Goal: Information Seeking & Learning: Learn about a topic

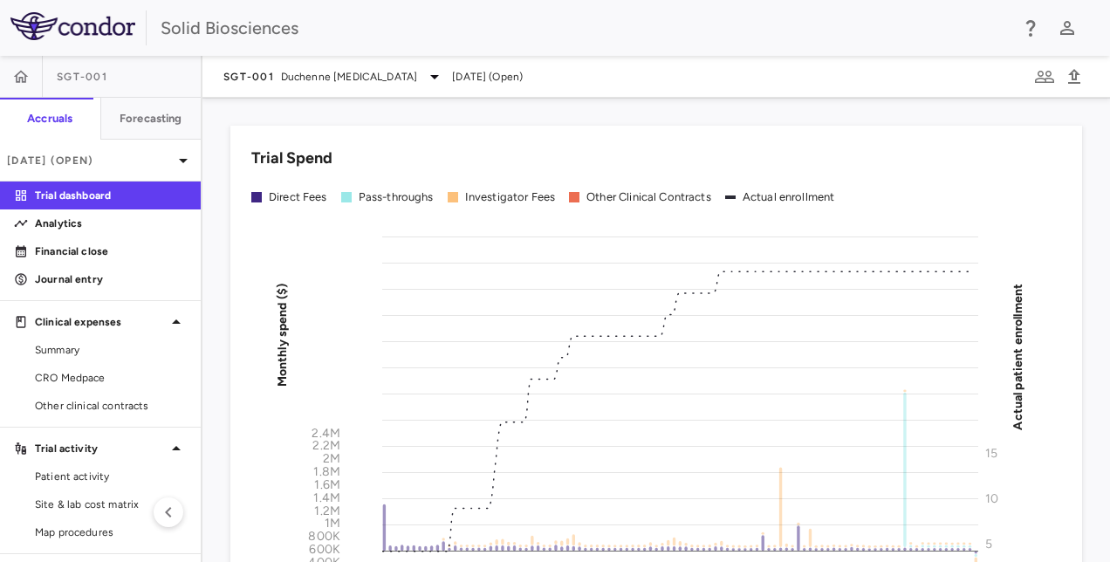
click at [218, 119] on div "Trial Spend Direct Fees Pass-throughs Investigator Fees Other Clinical Contract…" at bounding box center [645, 417] width 873 height 624
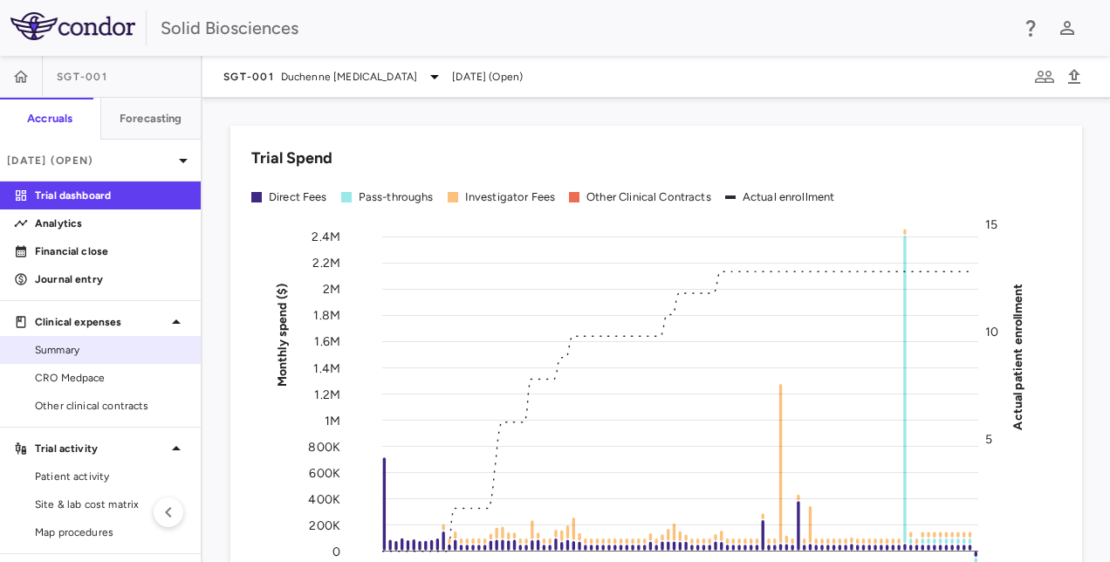
scroll to position [68, 0]
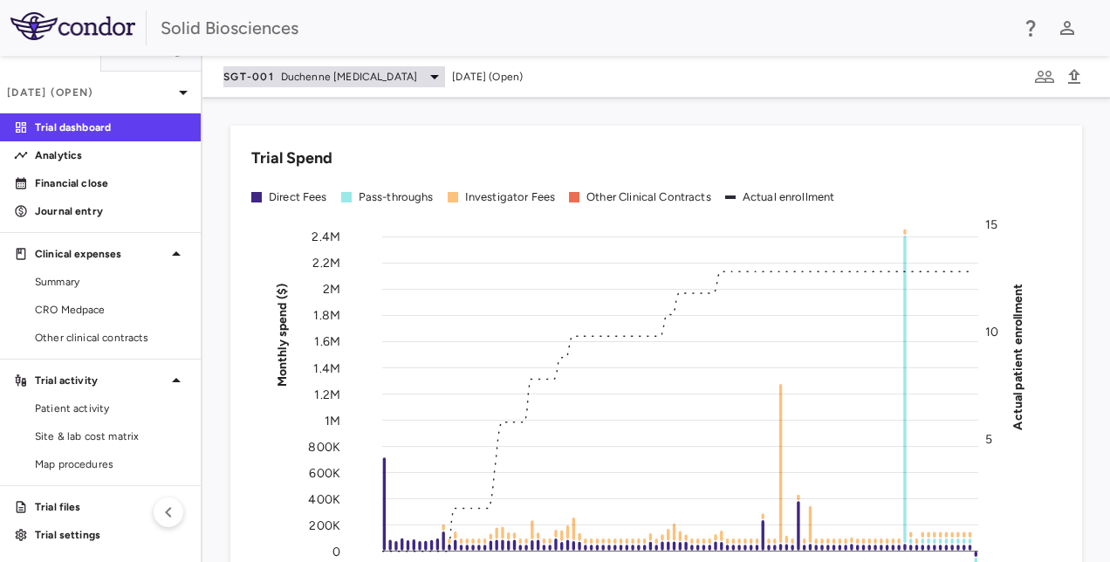
click at [417, 73] on span "Duchenne [MEDICAL_DATA]" at bounding box center [349, 77] width 136 height 16
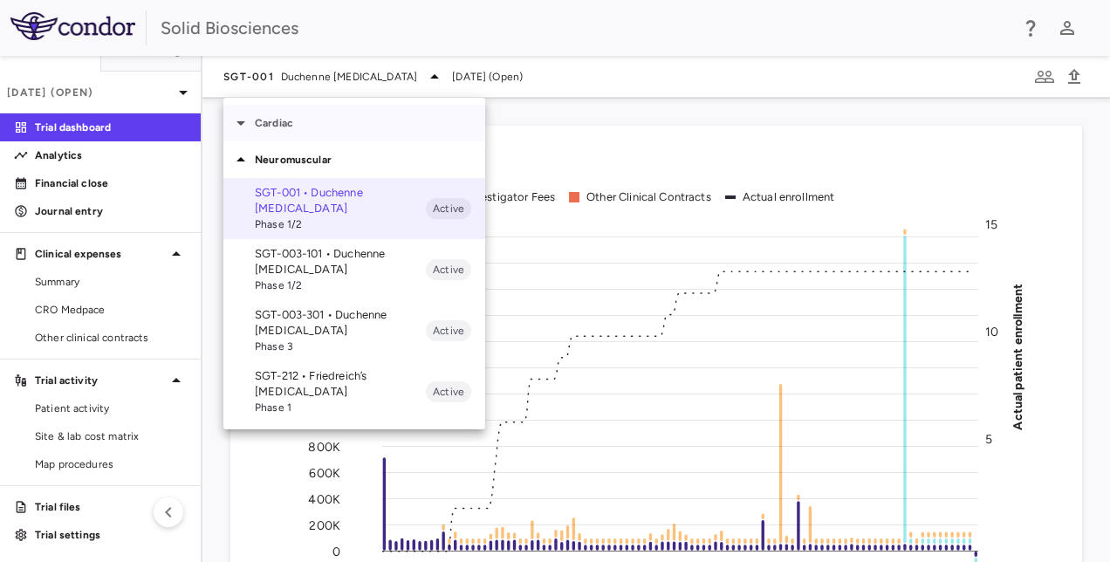
click at [263, 124] on p "Cardiac" at bounding box center [370, 123] width 230 height 16
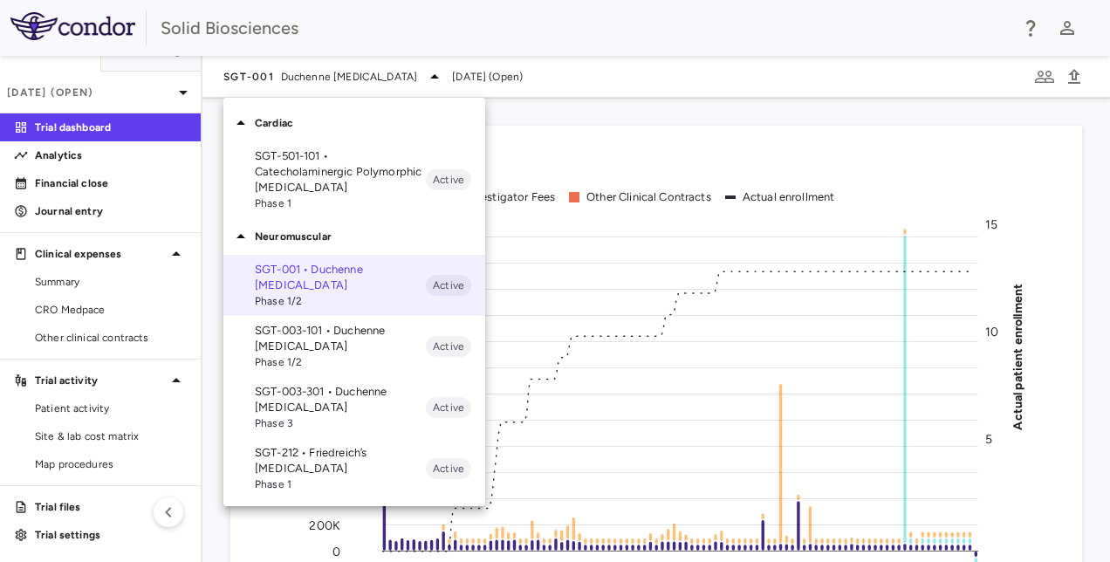
click at [525, 109] on div at bounding box center [555, 281] width 1110 height 562
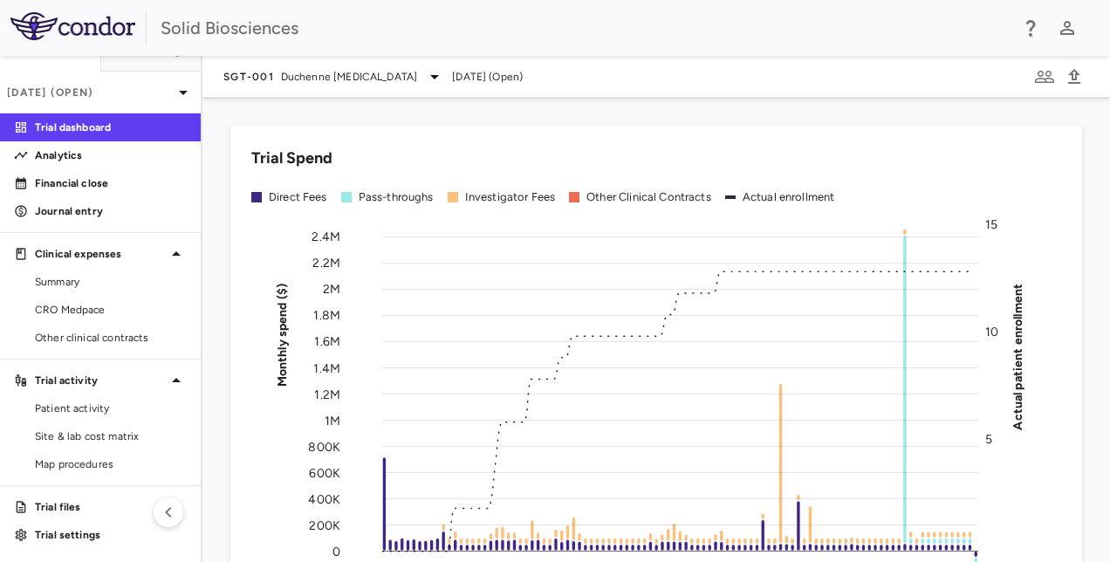
click at [222, 172] on div "Trial Spend Direct Fees Pass-throughs Investigator Fees Other Clinical Contract…" at bounding box center [645, 417] width 873 height 624
click at [362, 108] on div "Trial Spend Direct Fees Pass-throughs Investigator Fees Other Clinical Contract…" at bounding box center [645, 417] width 873 height 624
click at [580, 113] on div "Trial Spend Direct Fees Pass-throughs Investigator Fees Other Clinical Contract…" at bounding box center [645, 417] width 873 height 624
click at [544, 119] on div "Trial Spend Direct Fees Pass-throughs Investigator Fees Other Clinical Contract…" at bounding box center [645, 417] width 873 height 624
click at [544, 112] on div "Trial Spend Direct Fees Pass-throughs Investigator Fees Other Clinical Contract…" at bounding box center [645, 417] width 873 height 624
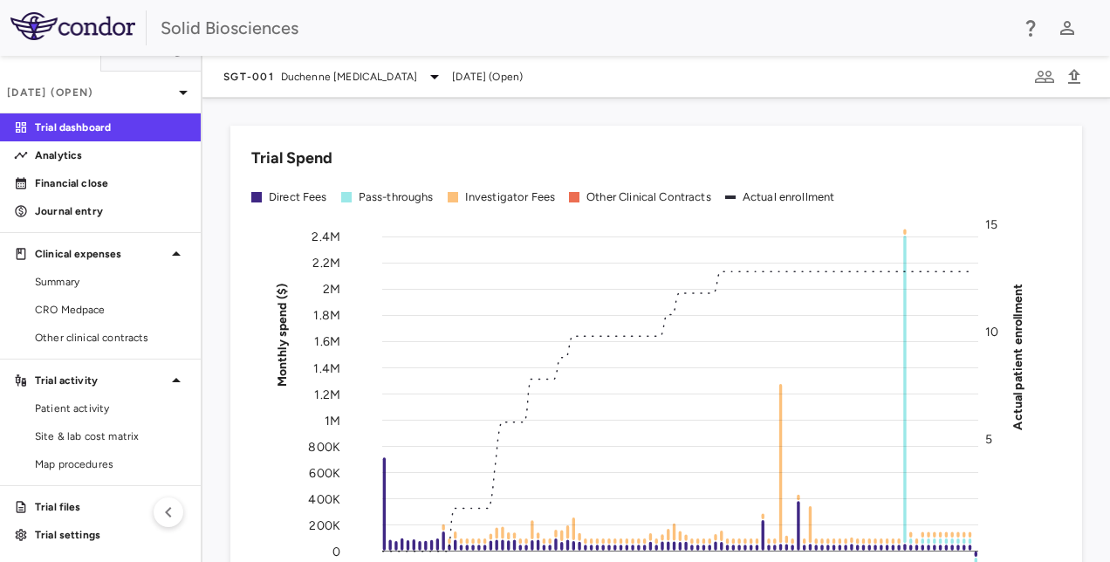
click at [209, 169] on div "Trial Spend Direct Fees Pass-throughs Investigator Fees Other Clinical Contract…" at bounding box center [645, 417] width 873 height 624
click at [79, 180] on p "Financial close" at bounding box center [111, 183] width 152 height 16
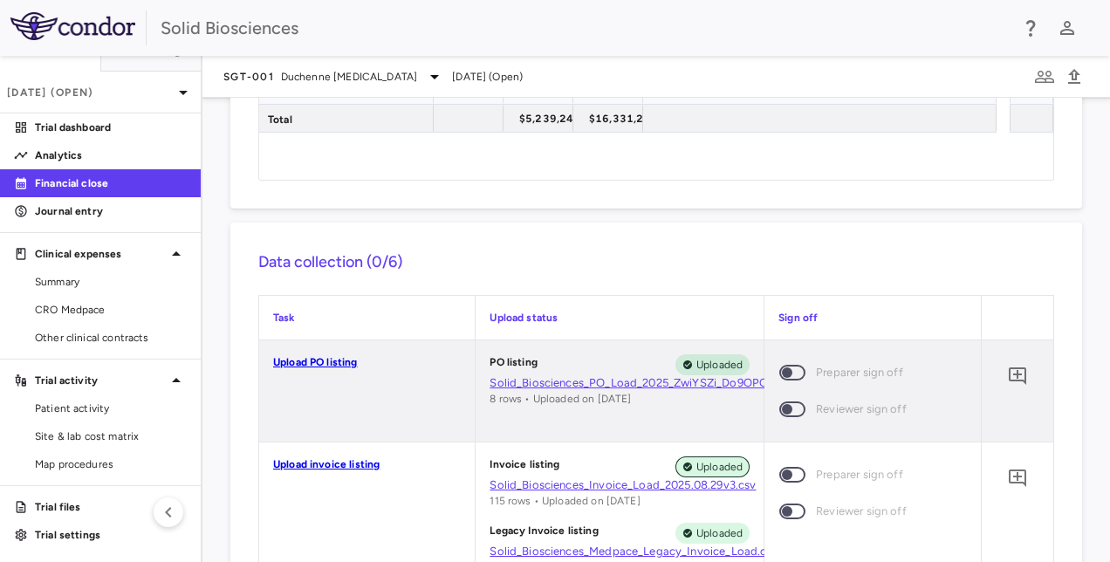
scroll to position [262, 0]
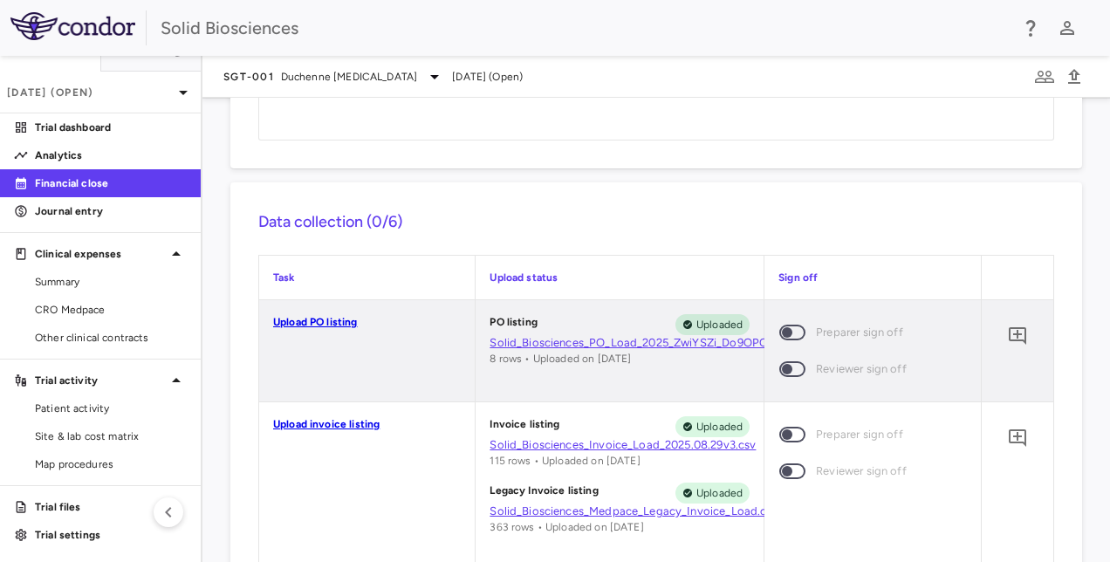
click at [653, 339] on link "Solid_Biosciences_PO_Load_2025_ZwiYSZi_Do9OPCs.07.18.csv" at bounding box center [620, 343] width 260 height 16
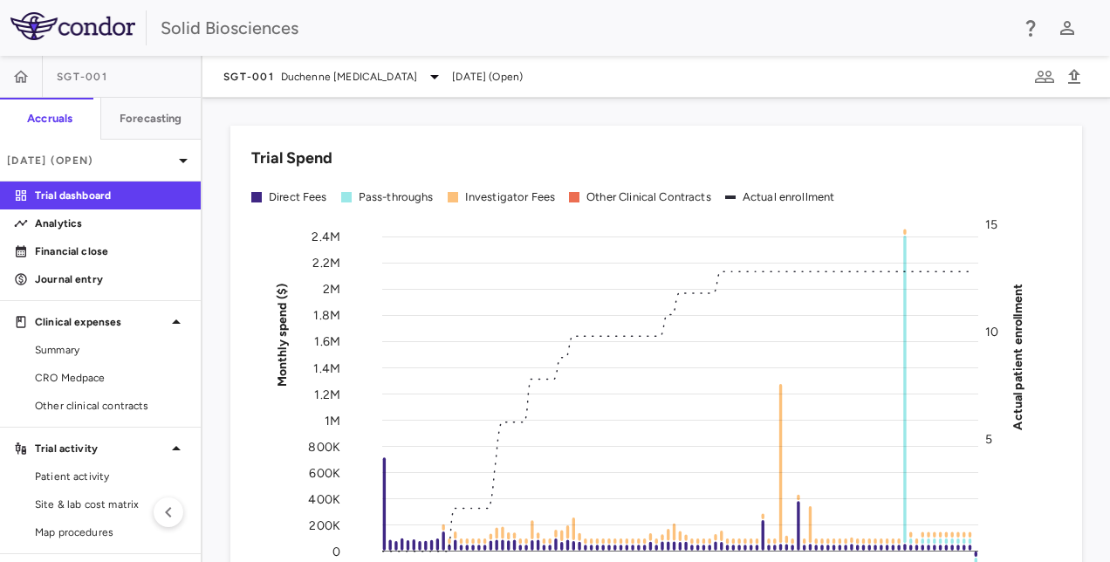
click at [216, 244] on div "Trial Spend Direct Fees Pass-throughs Investigator Fees Other Clinical Contract…" at bounding box center [645, 417] width 873 height 624
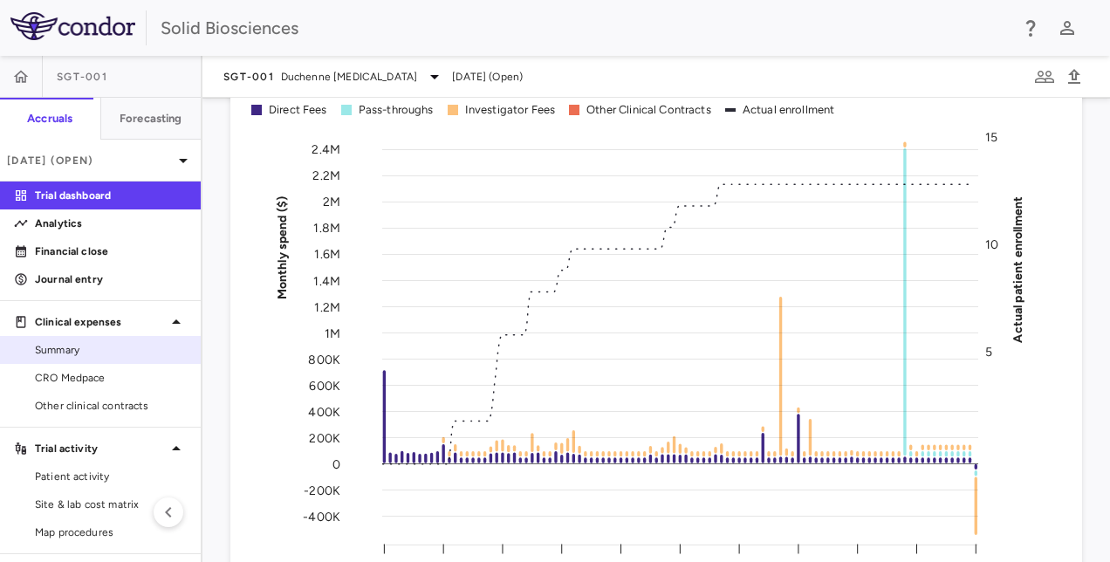
click at [91, 344] on span "Summary" at bounding box center [111, 350] width 152 height 16
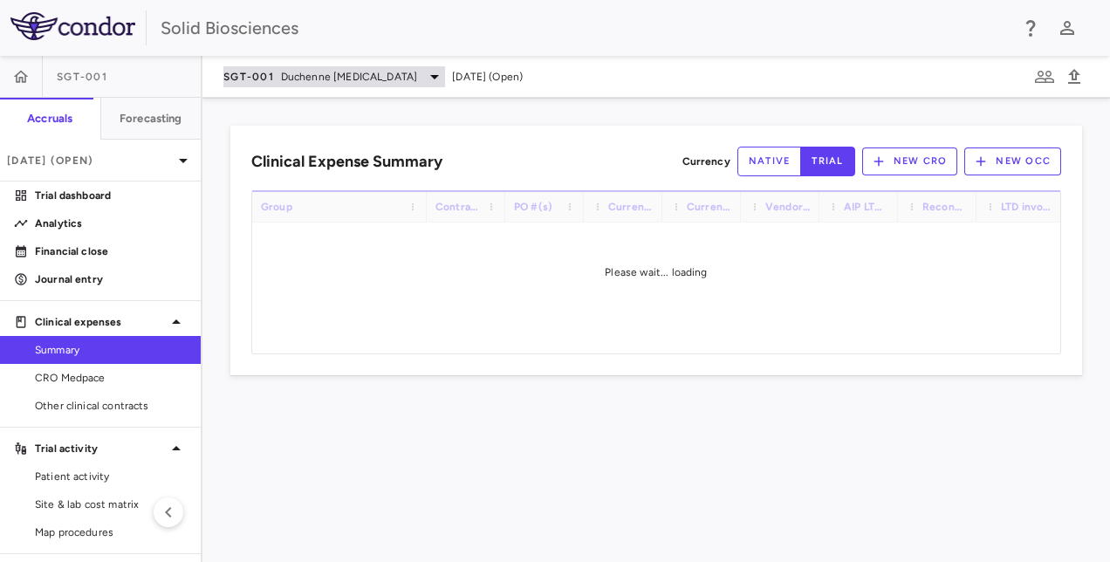
click at [435, 78] on icon at bounding box center [434, 76] width 21 height 21
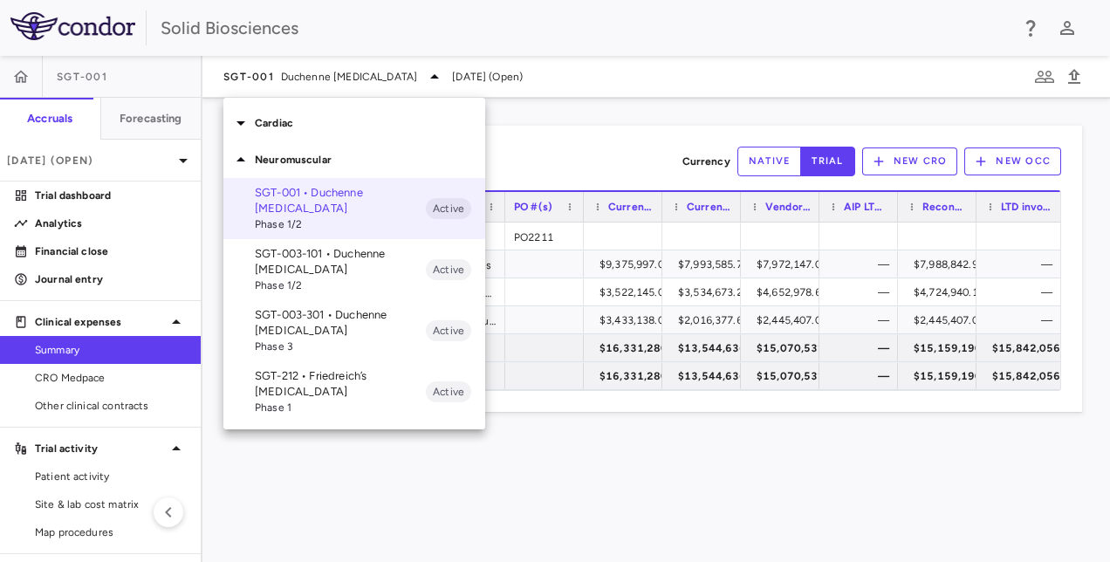
click at [294, 266] on p "SGT-003-101 • Duchenne [MEDICAL_DATA]" at bounding box center [340, 261] width 171 height 31
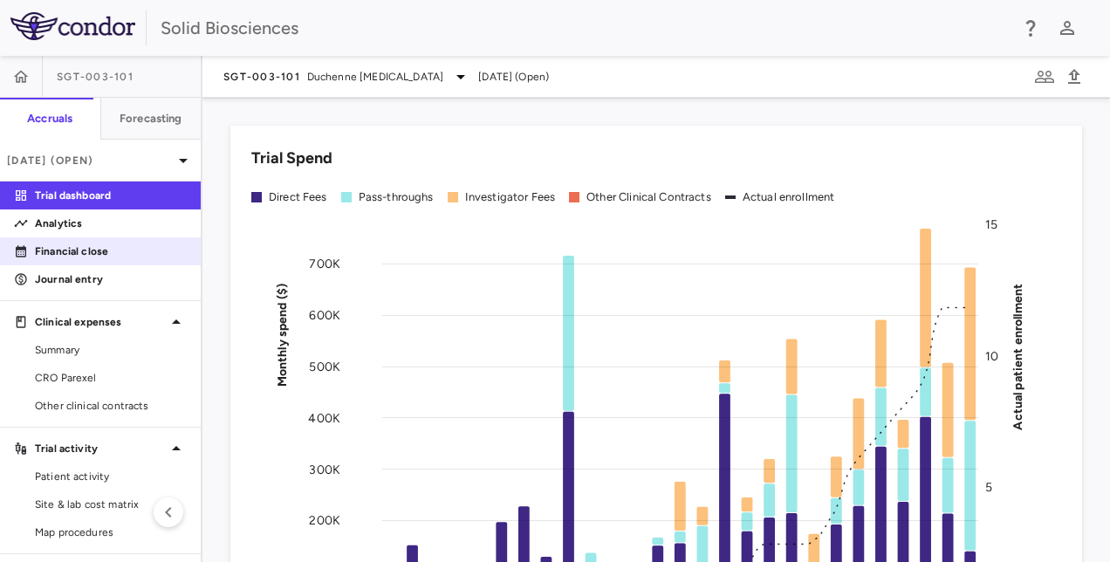
click at [56, 251] on p "Financial close" at bounding box center [111, 251] width 152 height 16
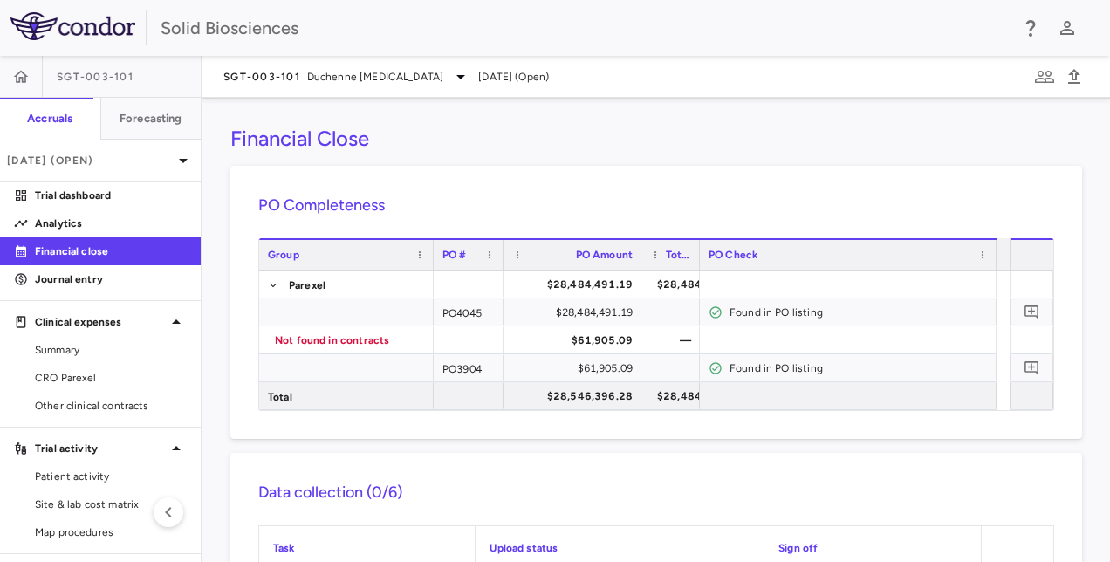
drag, startPoint x: 571, startPoint y: 248, endPoint x: 637, endPoint y: 249, distance: 66.3
click at [637, 249] on div at bounding box center [640, 255] width 7 height 30
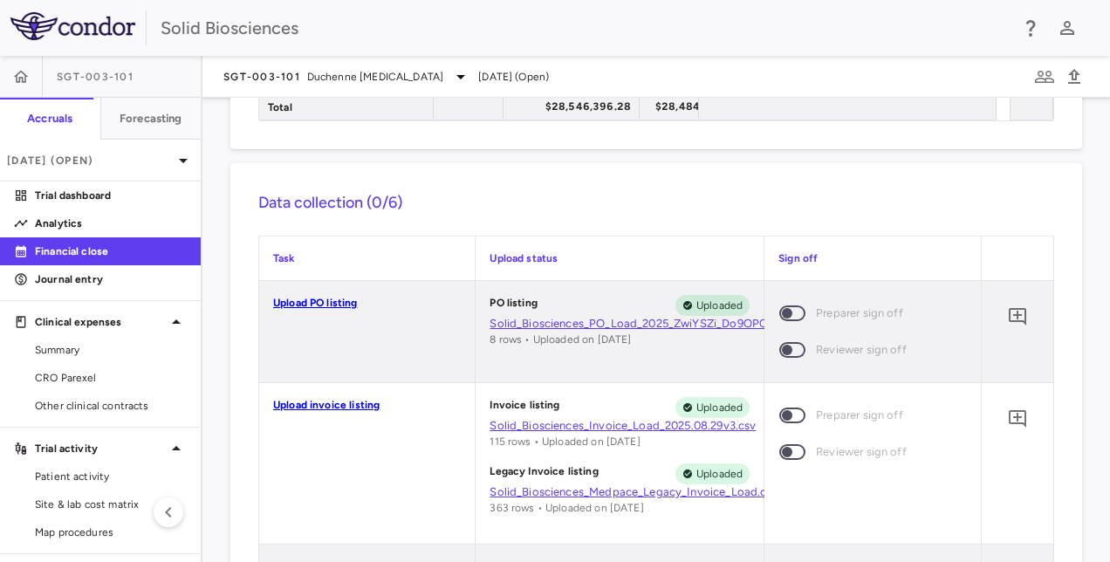
scroll to position [349, 0]
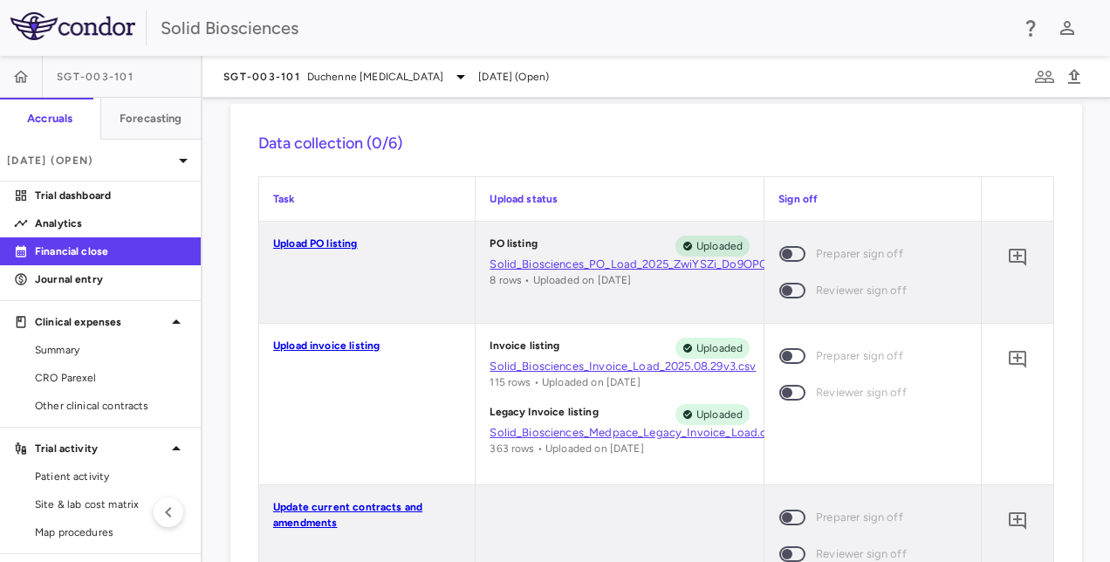
click at [599, 368] on link "Solid_Biosciences_Invoice_Load_2025.08.29v3.csv" at bounding box center [620, 367] width 260 height 16
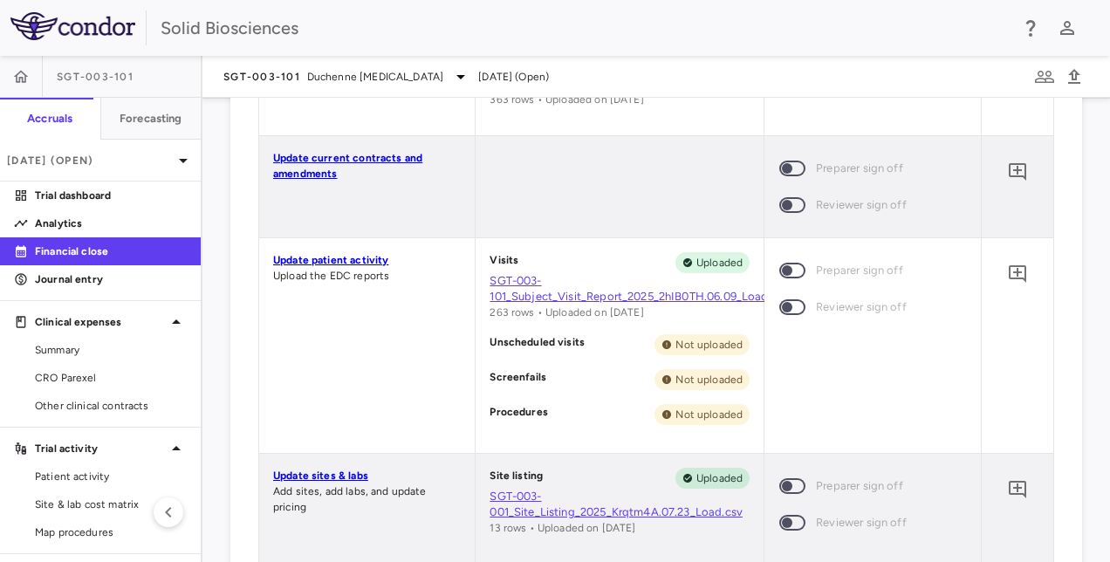
scroll to position [785, 0]
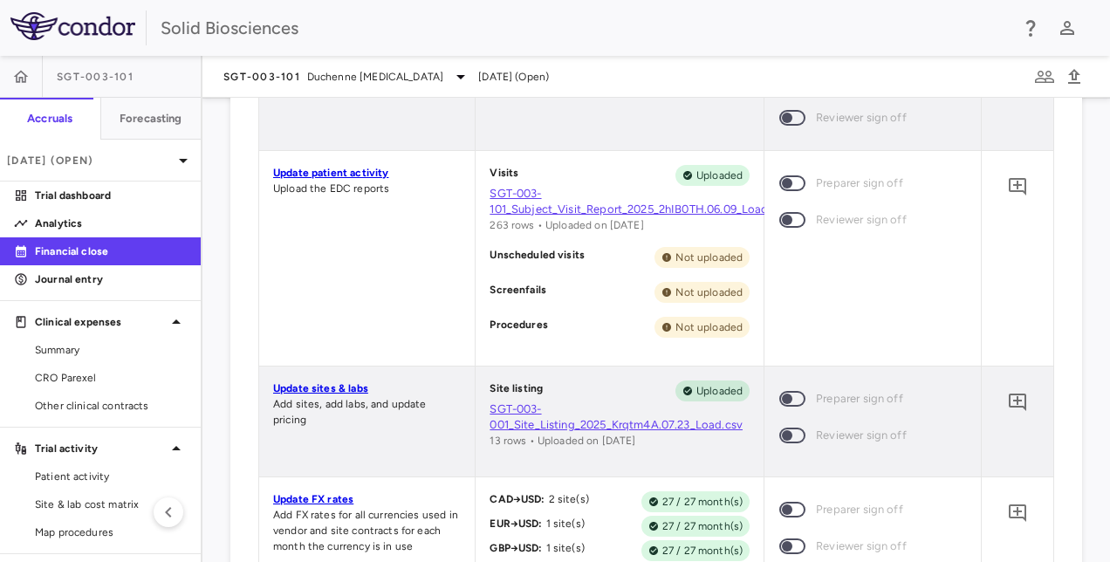
click at [398, 284] on div "Update patient activity Upload the EDC reports" at bounding box center [367, 258] width 216 height 215
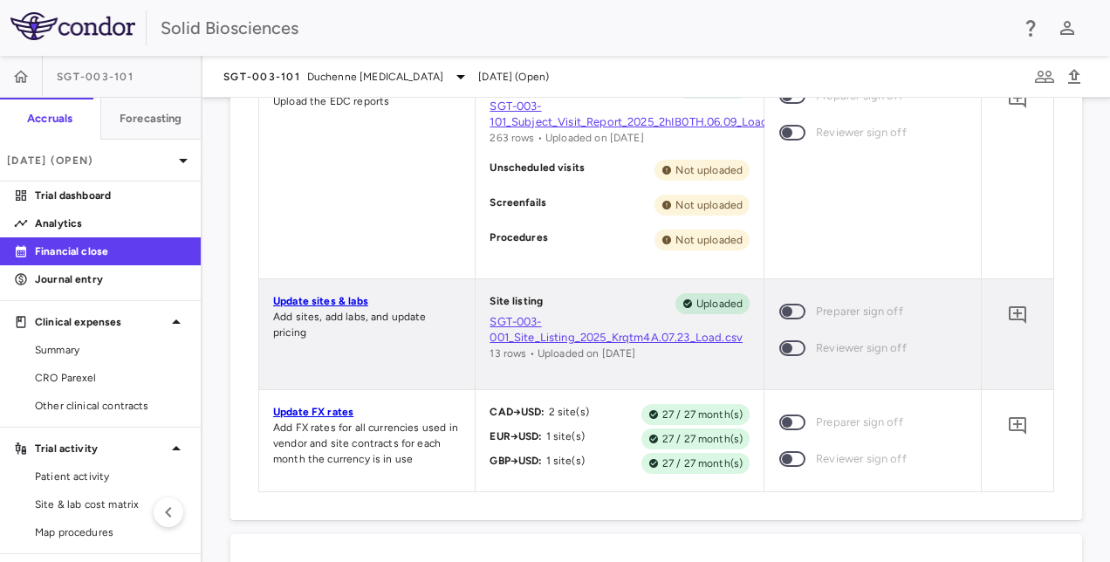
scroll to position [611, 0]
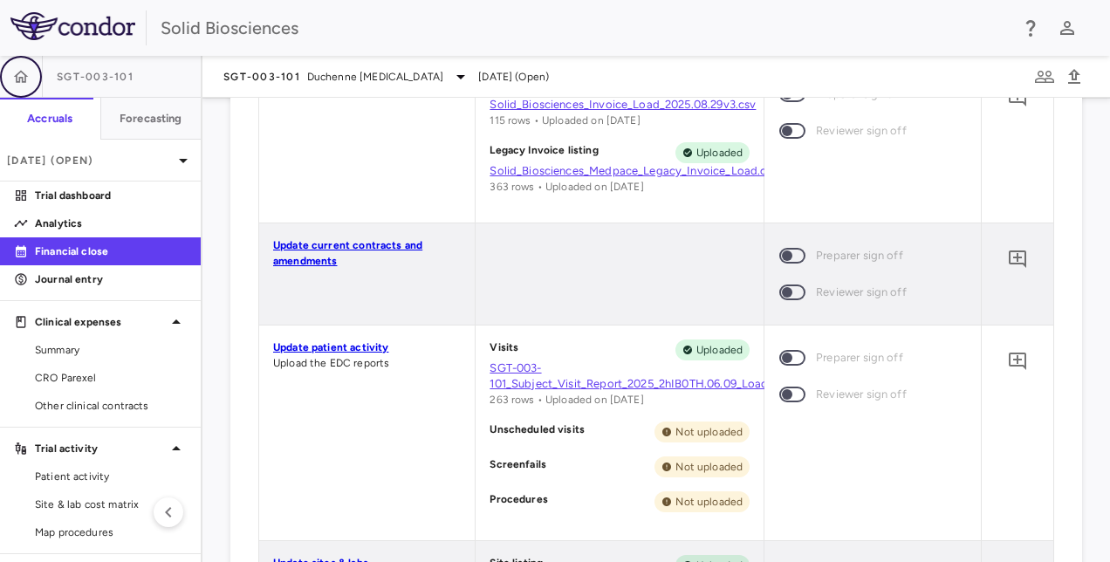
click at [26, 76] on icon "button" at bounding box center [21, 76] width 15 height 12
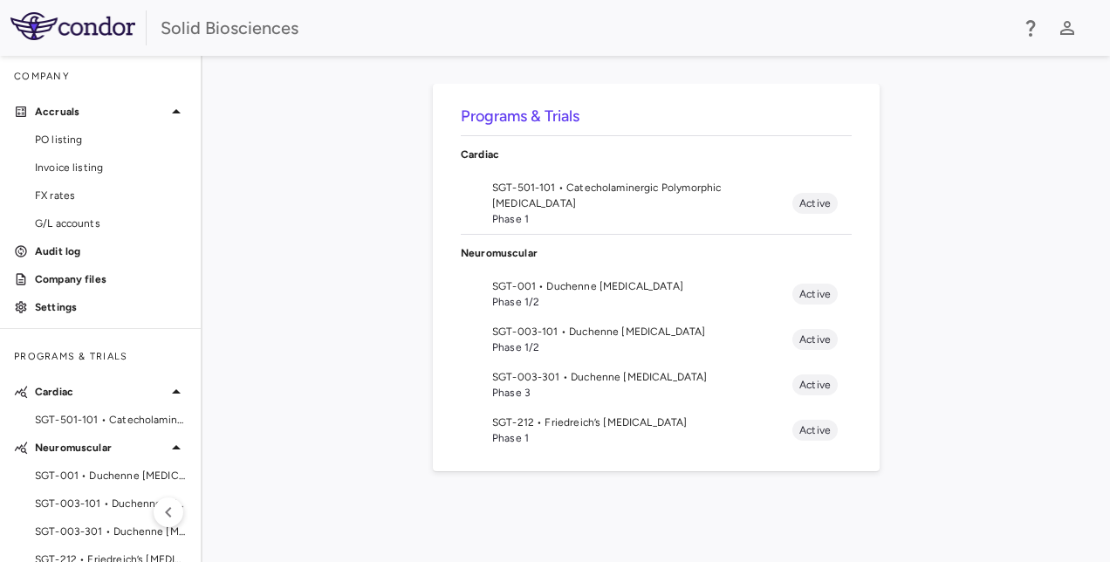
drag, startPoint x: 363, startPoint y: 250, endPoint x: 382, endPoint y: 245, distance: 19.9
click at [366, 250] on div "Programs & Trials Cardiac SGT-501-101 • Catecholaminergic Polymorphic Ventricul…" at bounding box center [656, 309] width 852 height 450
click at [351, 285] on div "Programs & Trials Cardiac SGT-501-101 • Catecholaminergic Polymorphic Ventricul…" at bounding box center [656, 309] width 852 height 450
click at [90, 277] on p "Company files" at bounding box center [111, 279] width 152 height 16
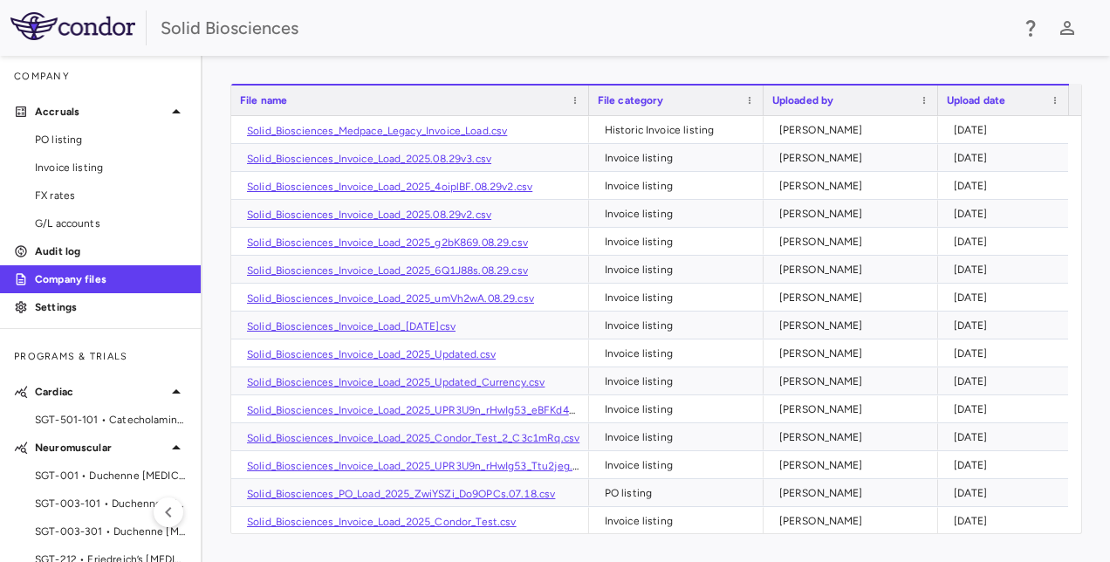
click at [527, 38] on div "Solid Biosciences" at bounding box center [585, 28] width 848 height 26
click at [643, 44] on div "Solid Biosciences" at bounding box center [555, 28] width 1110 height 56
click at [632, 38] on div "Solid Biosciences" at bounding box center [585, 28] width 848 height 26
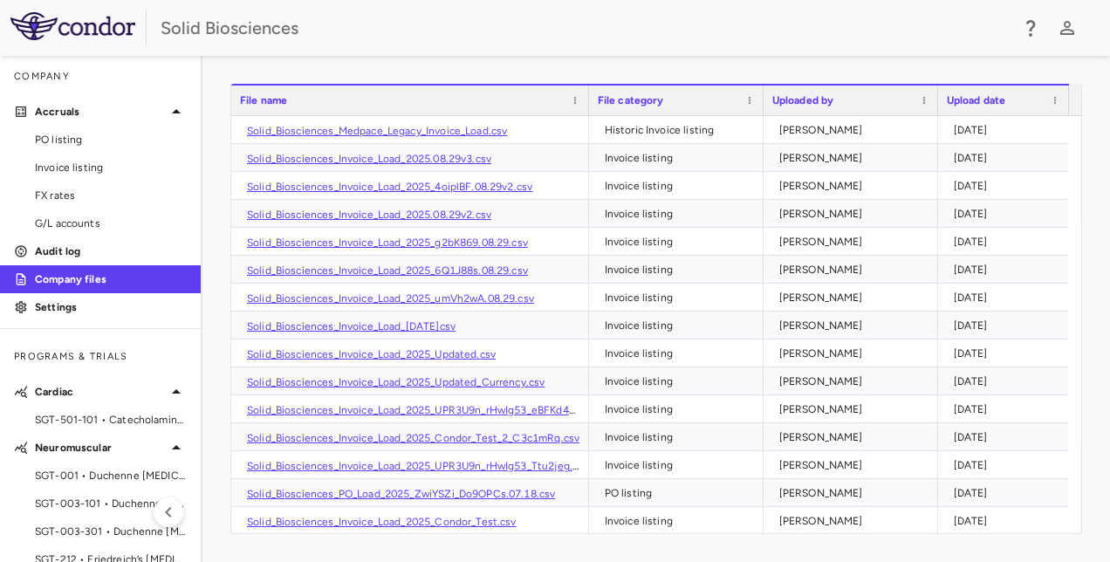
click at [679, 37] on div "Solid Biosciences" at bounding box center [585, 28] width 848 height 26
click at [649, 30] on div "Solid Biosciences" at bounding box center [585, 28] width 848 height 26
click at [663, 31] on div "Solid Biosciences" at bounding box center [585, 28] width 848 height 26
click at [682, 48] on div "Solid Biosciences" at bounding box center [555, 28] width 1110 height 56
click at [674, 41] on div "Solid Biosciences" at bounding box center [555, 28] width 1110 height 56
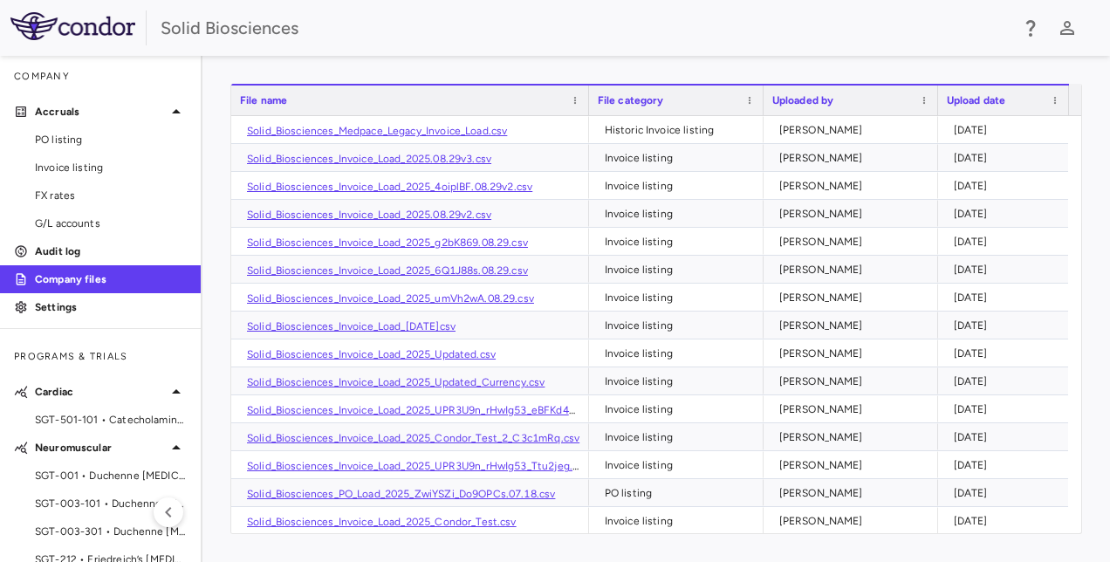
click at [663, 40] on div "Solid Biosciences" at bounding box center [585, 28] width 848 height 26
click at [473, 42] on div "Solid Biosciences" at bounding box center [555, 28] width 1110 height 56
click at [628, 44] on div "Solid Biosciences" at bounding box center [555, 28] width 1110 height 56
click at [627, 42] on div "Solid Biosciences" at bounding box center [555, 28] width 1110 height 56
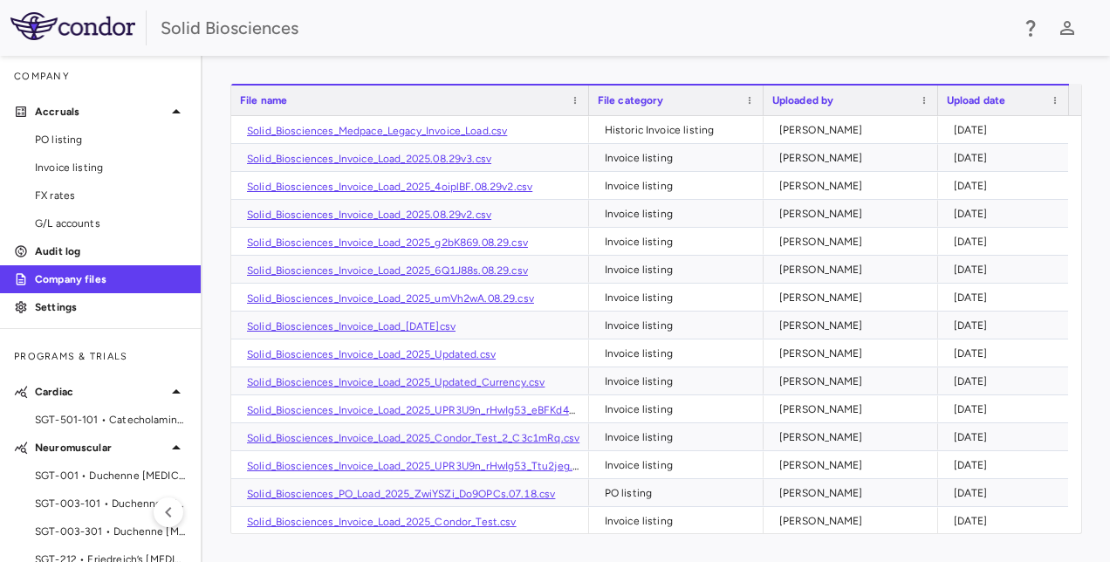
click at [662, 49] on div "Solid Biosciences" at bounding box center [555, 28] width 1110 height 56
click at [677, 47] on div "Solid Biosciences" at bounding box center [555, 28] width 1110 height 56
click at [684, 53] on div "Solid Biosciences" at bounding box center [555, 28] width 1110 height 56
click at [693, 45] on div "Solid Biosciences" at bounding box center [555, 28] width 1110 height 56
click at [361, 46] on div "Solid Biosciences" at bounding box center [555, 28] width 1110 height 56
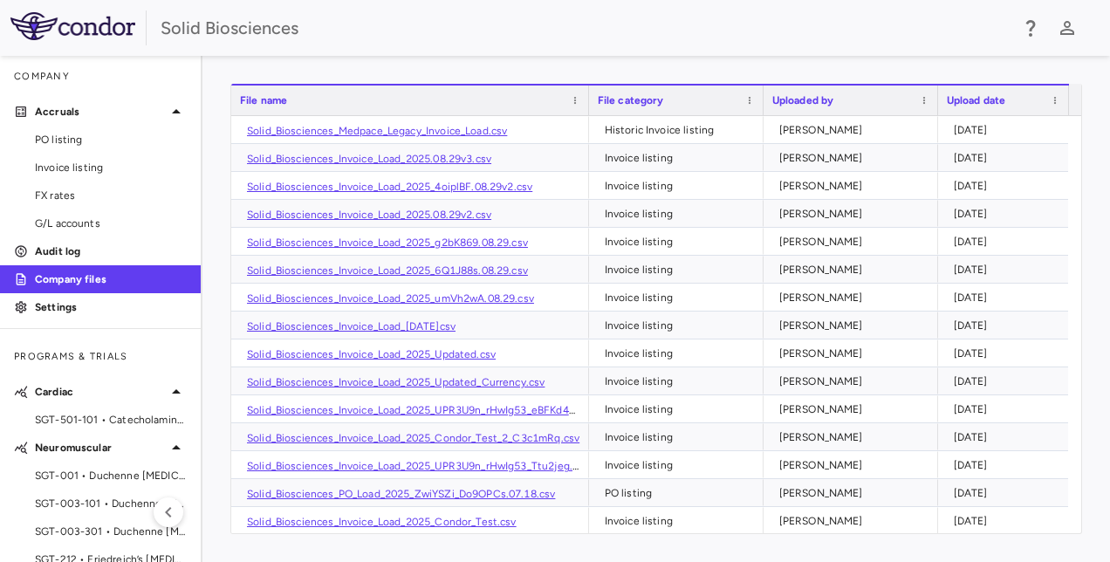
click at [518, 43] on div "Solid Biosciences" at bounding box center [555, 28] width 1110 height 56
click at [497, 35] on div "Solid Biosciences" at bounding box center [585, 28] width 848 height 26
drag, startPoint x: 312, startPoint y: 66, endPoint x: 307, endPoint y: 82, distance: 16.3
click at [312, 66] on div "Drag here to set row groups Drag here to set column labels File name File categ…" at bounding box center [655, 309] width 907 height 506
click at [291, 72] on div "Drag here to set row groups Drag here to set column labels File name File categ…" at bounding box center [655, 309] width 907 height 506
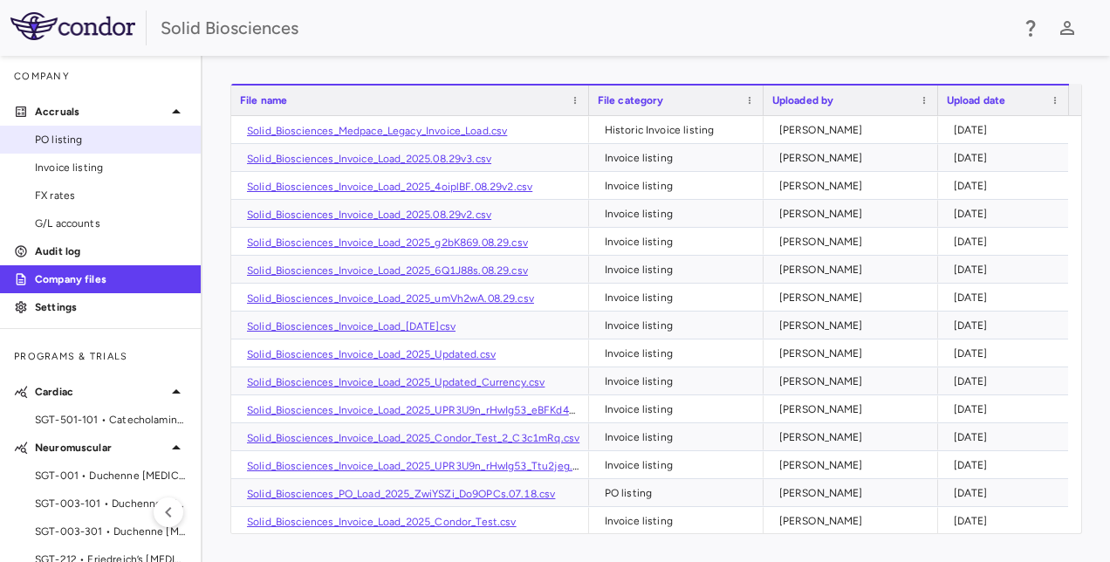
click at [65, 134] on span "PO listing" at bounding box center [111, 140] width 152 height 16
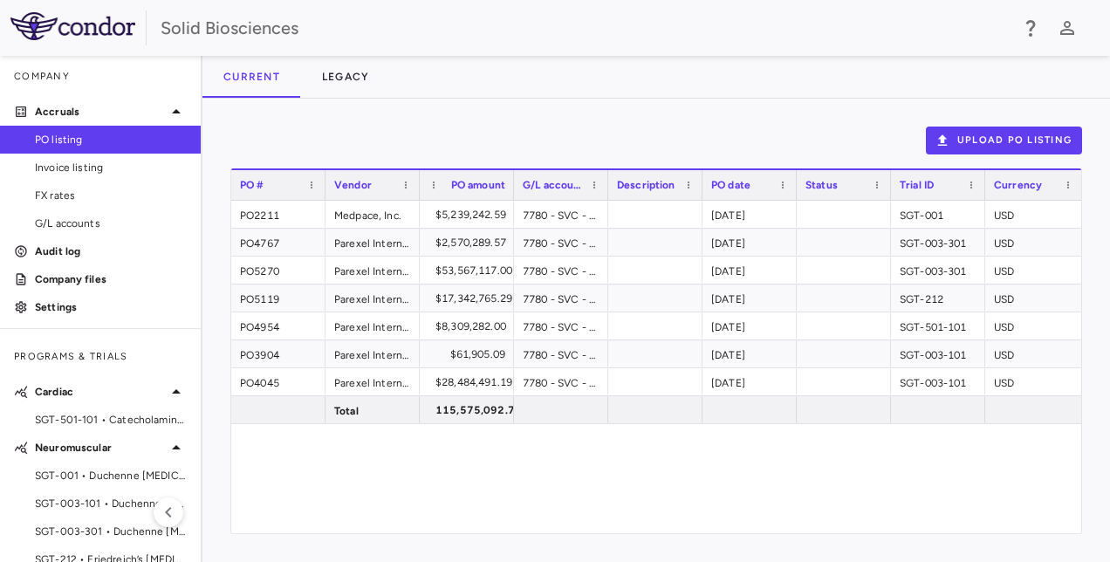
click at [448, 121] on div "Upload PO Listing Drag here to set row groups Drag here to set column labels PO…" at bounding box center [655, 330] width 907 height 463
click at [513, 72] on div "Current Legacy" at bounding box center [655, 77] width 907 height 42
click at [497, 124] on div "Upload PO Listing Drag here to set row groups Drag here to set column labels PO…" at bounding box center [655, 330] width 907 height 463
click at [499, 473] on div "PO2211 Medpace, Inc. $5,239,242.59 7780 - SVC - Research & Development : Trials…" at bounding box center [656, 367] width 850 height 332
click at [479, 115] on div "Upload PO Listing Drag here to set row groups Drag here to set column labels PO…" at bounding box center [655, 330] width 907 height 463
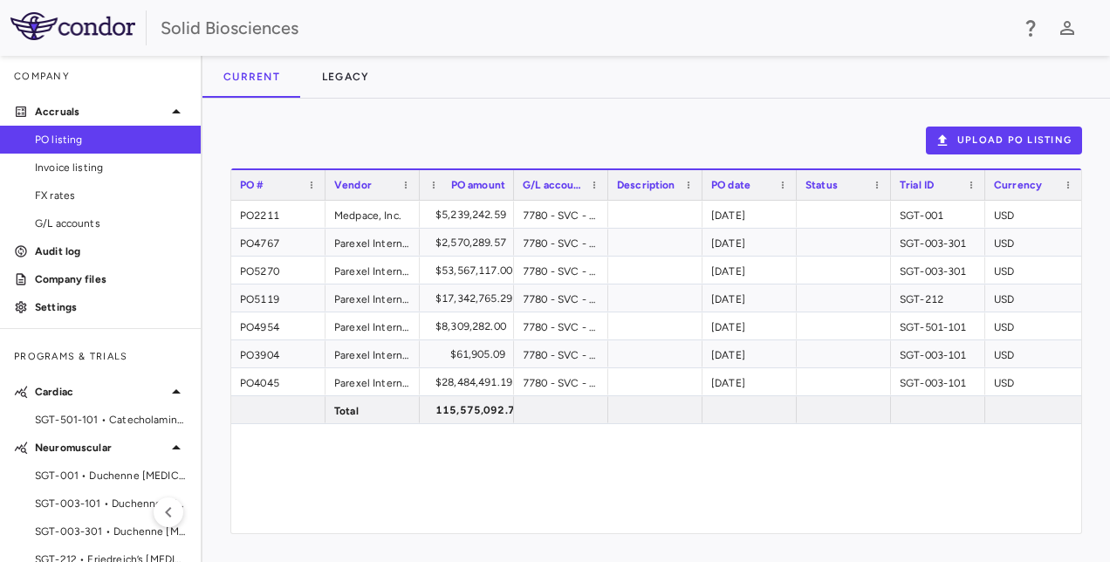
click at [544, 79] on div "Current Legacy" at bounding box center [655, 77] width 907 height 42
click at [461, 127] on div "Upload PO Listing" at bounding box center [656, 141] width 852 height 28
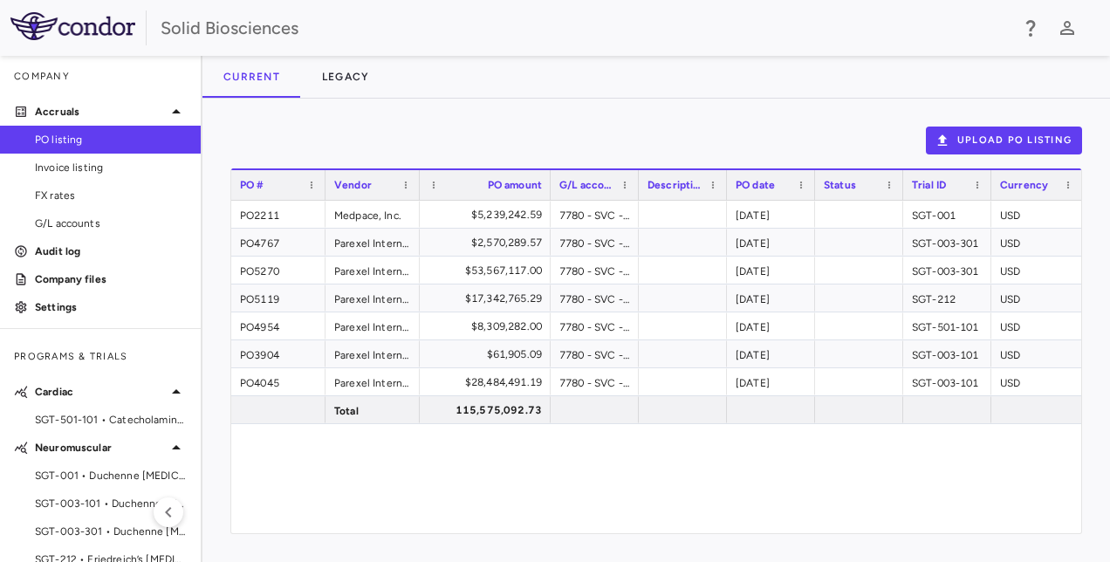
drag, startPoint x: 510, startPoint y: 178, endPoint x: 539, endPoint y: 181, distance: 29.9
click at [546, 181] on div at bounding box center [549, 185] width 7 height 30
click at [460, 461] on div "PO2211 Medpace, Inc. $5,239,242.59 7780 - SVC - Research & Development : Trials…" at bounding box center [656, 367] width 850 height 332
click at [401, 123] on div "Upload PO Listing Press ENTER to sort. Press ALT DOWN to open column menu Drag …" at bounding box center [655, 330] width 907 height 463
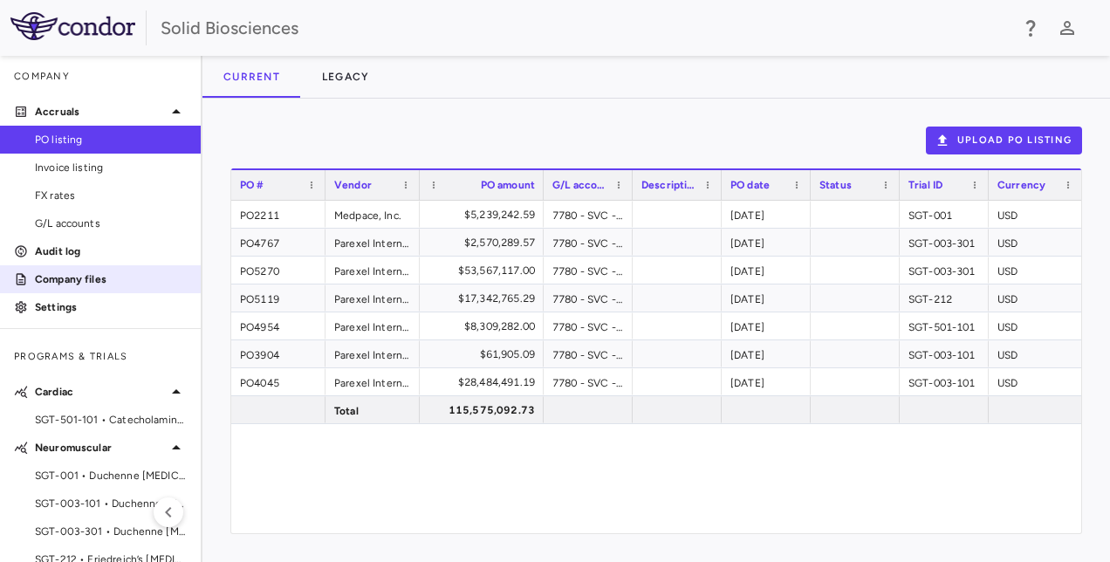
click at [75, 280] on p "Company files" at bounding box center [111, 279] width 152 height 16
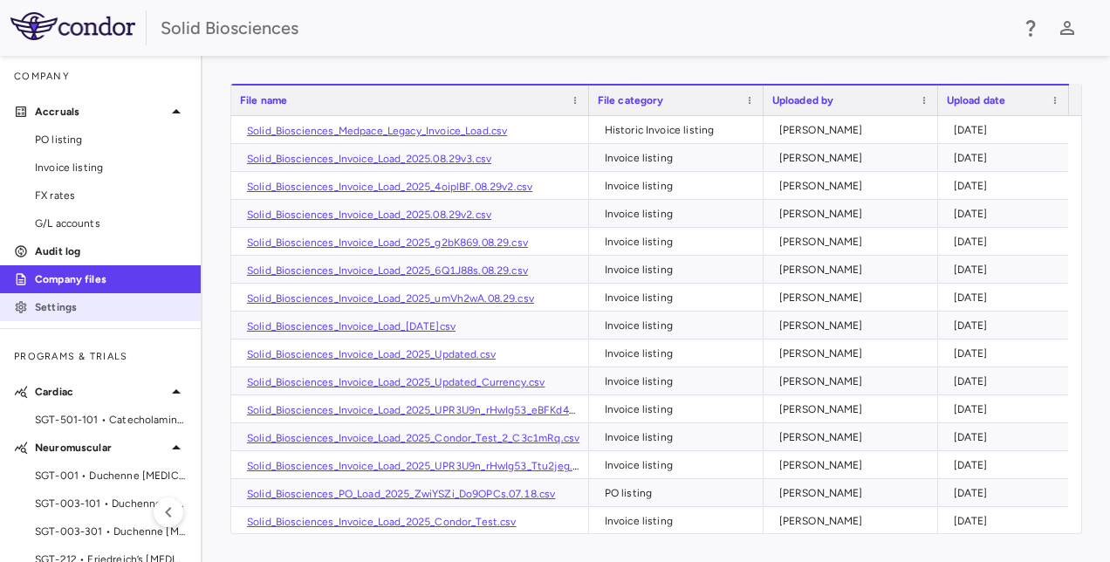
click at [52, 312] on p "Settings" at bounding box center [111, 307] width 152 height 16
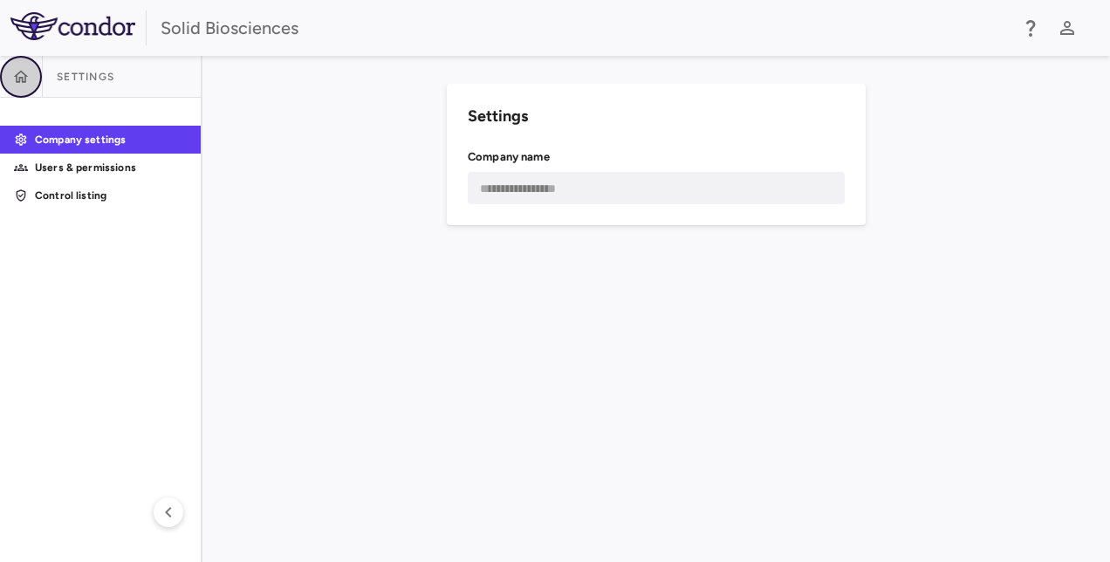
click at [28, 77] on icon "button" at bounding box center [20, 76] width 17 height 17
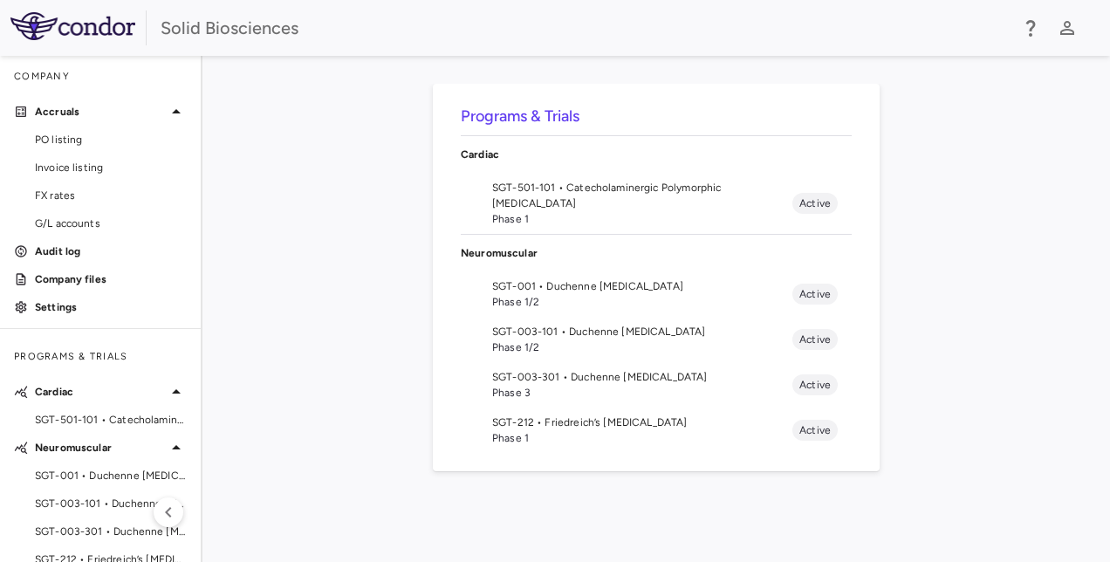
click at [334, 195] on div "Programs & Trials Cardiac SGT-501-101 • Catecholaminergic Polymorphic Ventricul…" at bounding box center [656, 309] width 852 height 450
click at [328, 274] on div "Programs & Trials Cardiac SGT-501-101 • Catecholaminergic Polymorphic Ventricul…" at bounding box center [656, 309] width 852 height 450
click at [281, 282] on div "Programs & Trials Cardiac SGT-501-101 • Catecholaminergic Polymorphic Ventricul…" at bounding box center [656, 309] width 852 height 450
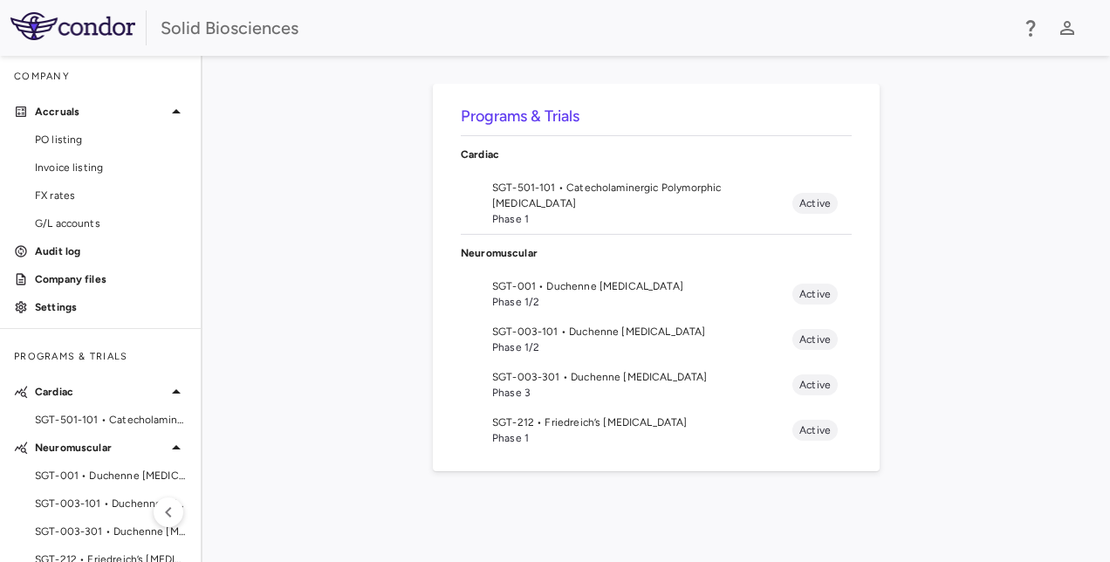
click at [288, 283] on div "Programs & Trials Cardiac SGT-501-101 • Catecholaminergic Polymorphic Ventricul…" at bounding box center [656, 309] width 852 height 450
click at [958, 354] on div "Programs & Trials Cardiac SGT-501-101 • Catecholaminergic Polymorphic Ventricul…" at bounding box center [656, 309] width 852 height 450
click at [272, 313] on div "Programs & Trials Cardiac SGT-501-101 • Catecholaminergic Polymorphic Ventricul…" at bounding box center [656, 309] width 852 height 450
click at [304, 351] on div "Programs & Trials Cardiac SGT-501-101 • Catecholaminergic Polymorphic Ventricul…" at bounding box center [656, 309] width 852 height 450
click at [65, 301] on p "Settings" at bounding box center [111, 307] width 152 height 16
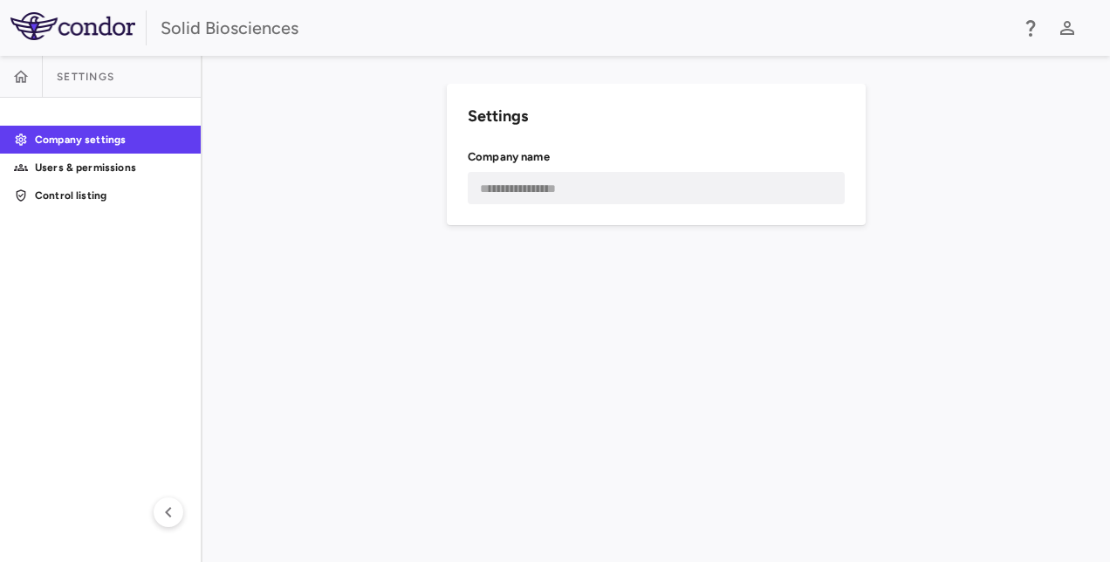
drag, startPoint x: 321, startPoint y: 239, endPoint x: 296, endPoint y: 229, distance: 27.4
click at [321, 239] on div "**********" at bounding box center [656, 309] width 852 height 450
click at [19, 73] on icon "button" at bounding box center [20, 76] width 17 height 17
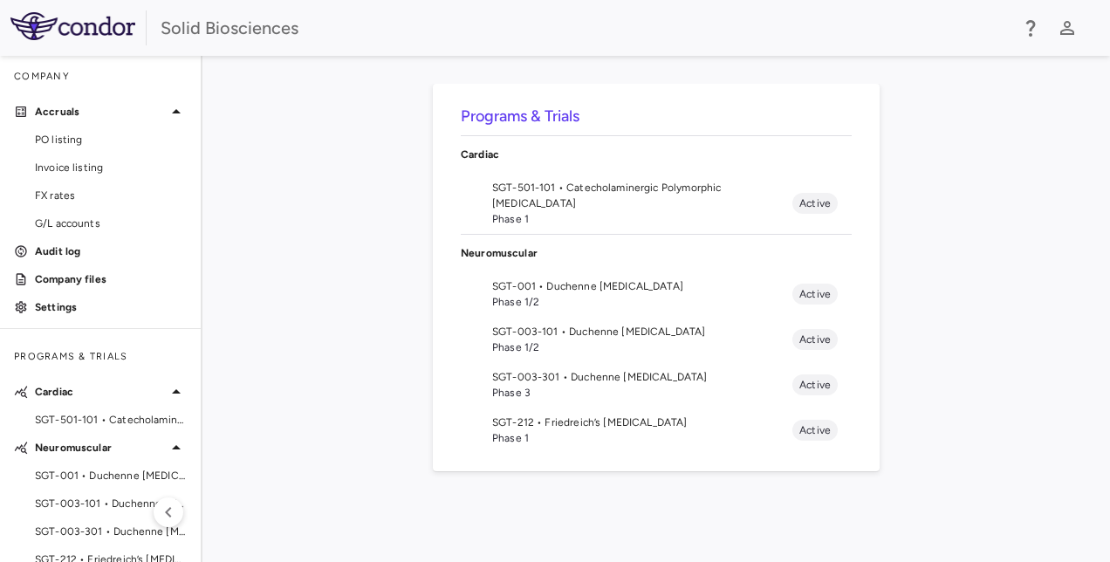
click at [350, 283] on div "Programs & Trials Cardiac SGT-501-101 • Catecholaminergic Polymorphic Ventricul…" at bounding box center [656, 309] width 852 height 450
click at [168, 111] on icon at bounding box center [176, 111] width 21 height 21
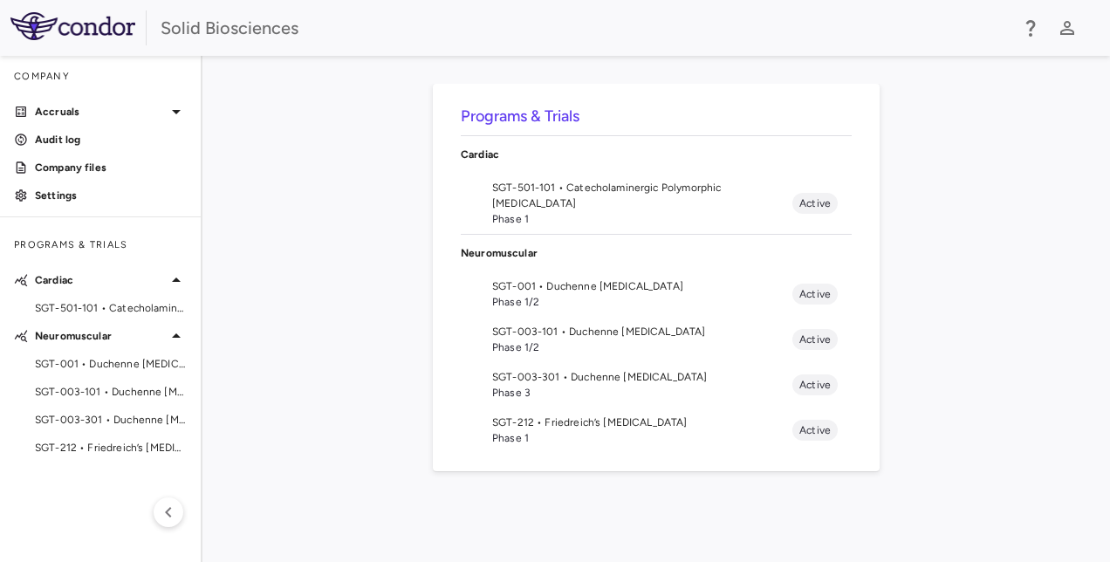
drag, startPoint x: 394, startPoint y: 279, endPoint x: 558, endPoint y: 259, distance: 166.1
click at [394, 278] on div "Programs & Trials Cardiac SGT-501-101 • Catecholaminergic Polymorphic Ventricul…" at bounding box center [656, 309] width 852 height 450
click at [989, 232] on div "Programs & Trials Cardiac SGT-501-101 • Catecholaminergic Polymorphic Ventricul…" at bounding box center [656, 309] width 852 height 450
click at [380, 298] on div "Programs & Trials Cardiac SGT-501-101 • Catecholaminergic Polymorphic Ventricul…" at bounding box center [656, 309] width 852 height 450
click at [930, 232] on div "Programs & Trials Cardiac SGT-501-101 • Catecholaminergic Polymorphic Ventricul…" at bounding box center [656, 309] width 852 height 450
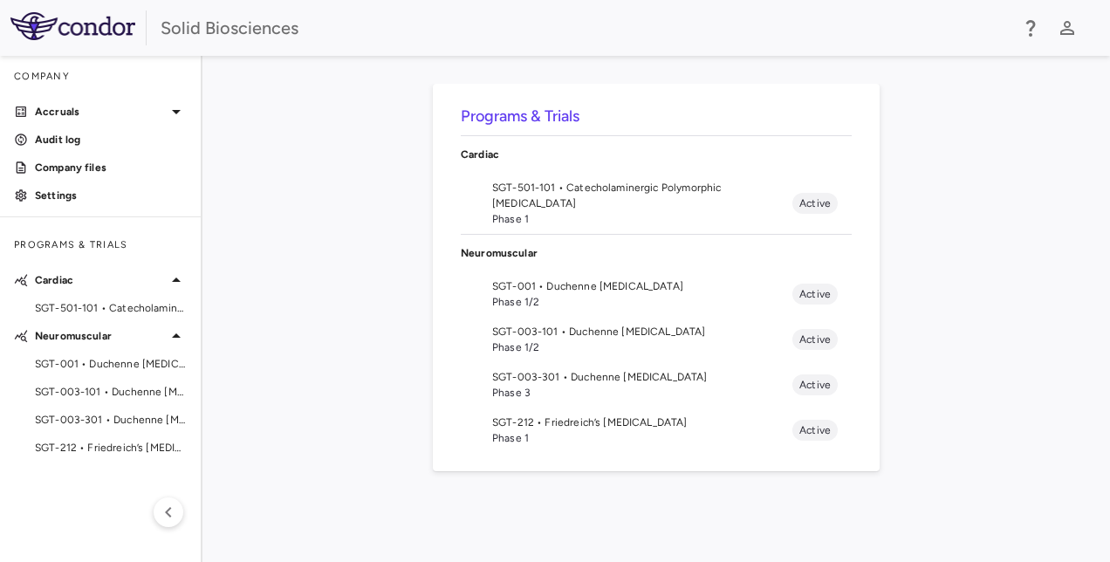
click at [369, 235] on div "Programs & Trials Cardiac SGT-501-101 • Catecholaminergic Polymorphic Ventricul…" at bounding box center [656, 309] width 852 height 450
click at [291, 195] on div "Programs & Trials Cardiac SGT-501-101 • Catecholaminergic Polymorphic Ventricul…" at bounding box center [656, 309] width 852 height 450
click at [1073, 31] on icon "button" at bounding box center [1067, 28] width 14 height 14
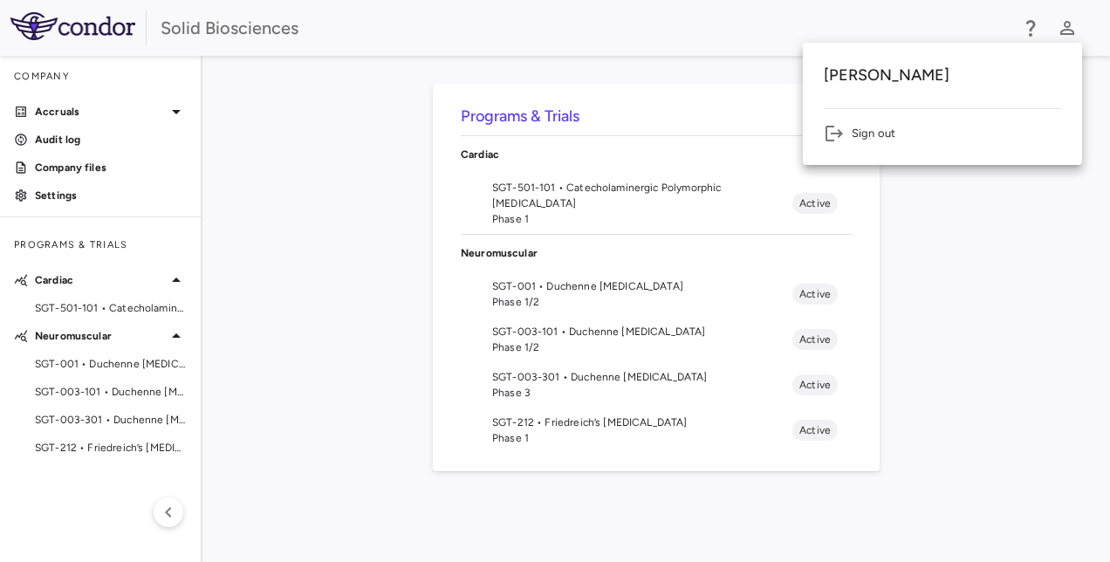
click at [1021, 253] on div at bounding box center [555, 281] width 1110 height 562
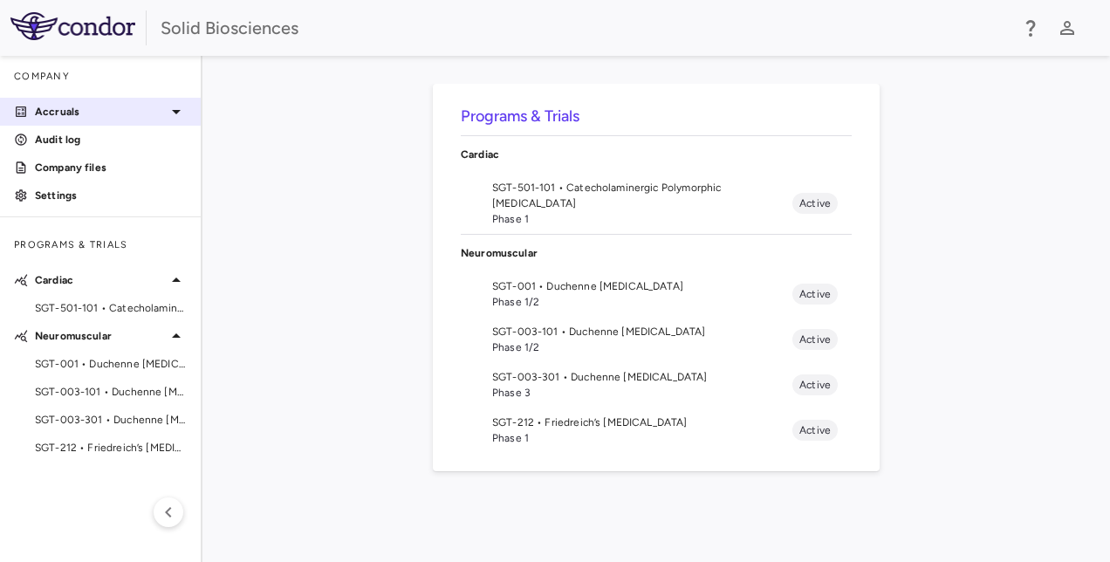
click at [183, 112] on icon at bounding box center [176, 111] width 21 height 21
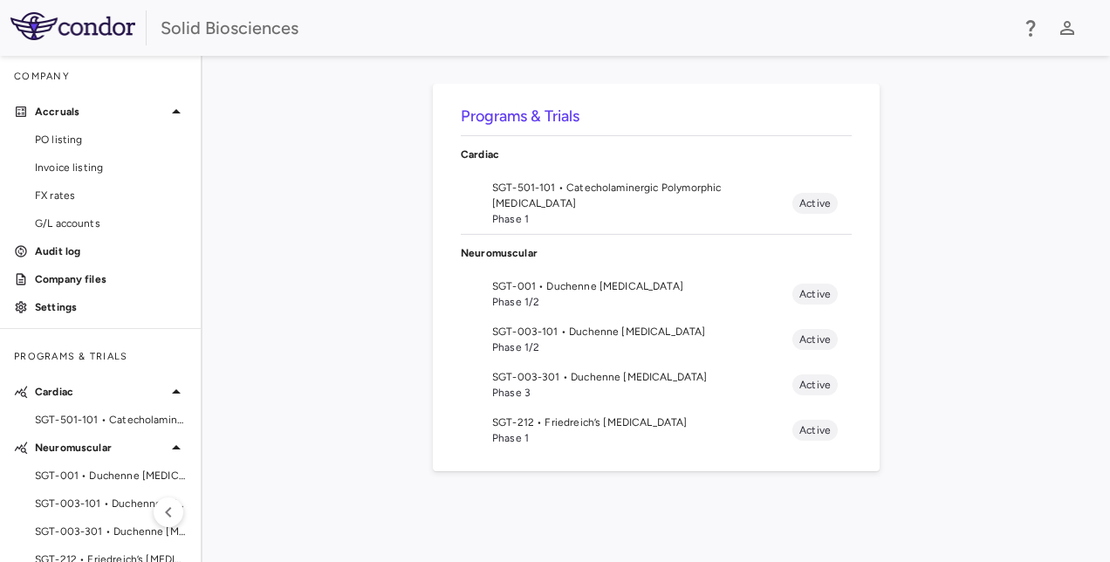
click at [284, 209] on div "Programs & Trials Cardiac SGT-501-101 • Catecholaminergic Polymorphic Ventricul…" at bounding box center [656, 309] width 852 height 450
click at [116, 415] on span "SGT-501-101 • Catecholaminergic Polymorphic [MEDICAL_DATA]" at bounding box center [111, 420] width 152 height 16
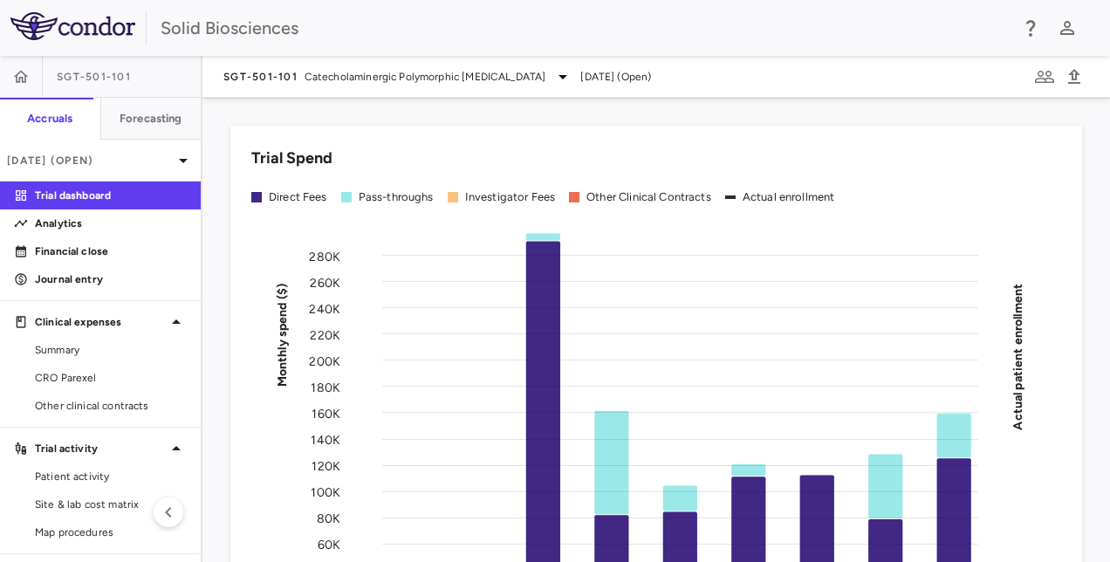
click at [223, 115] on div "Trial Spend Direct Fees Pass-throughs Investigator Fees Other Clinical Contract…" at bounding box center [645, 417] width 873 height 624
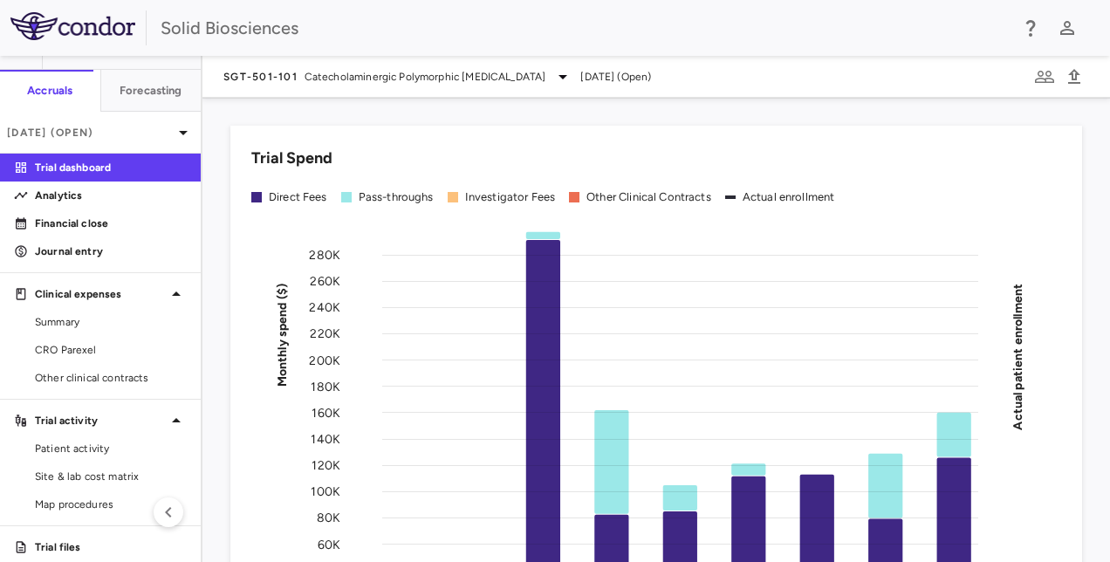
scroll to position [68, 0]
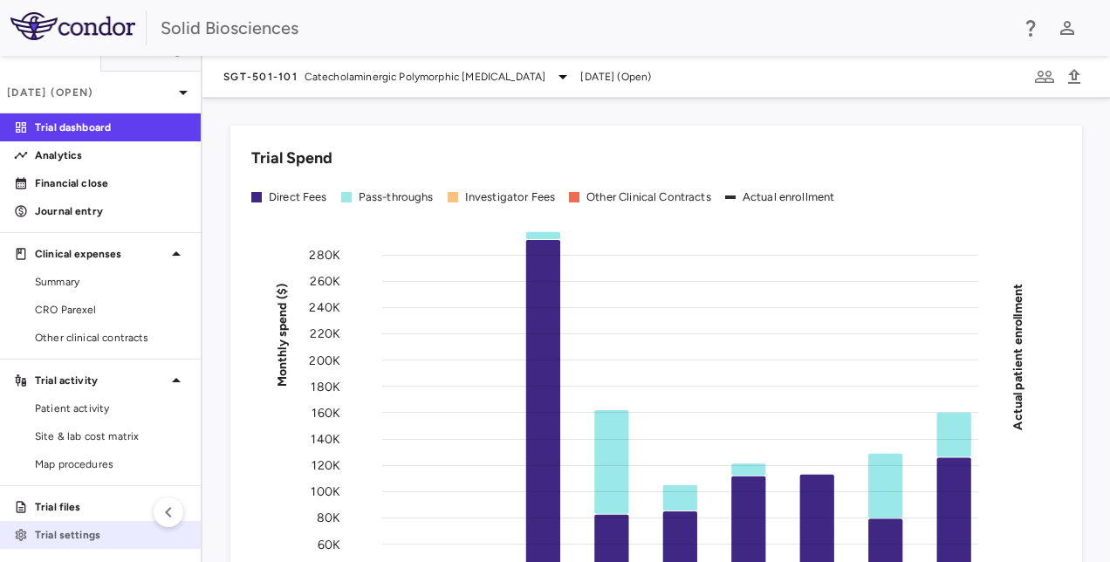
click at [84, 531] on p "Trial settings" at bounding box center [111, 535] width 152 height 16
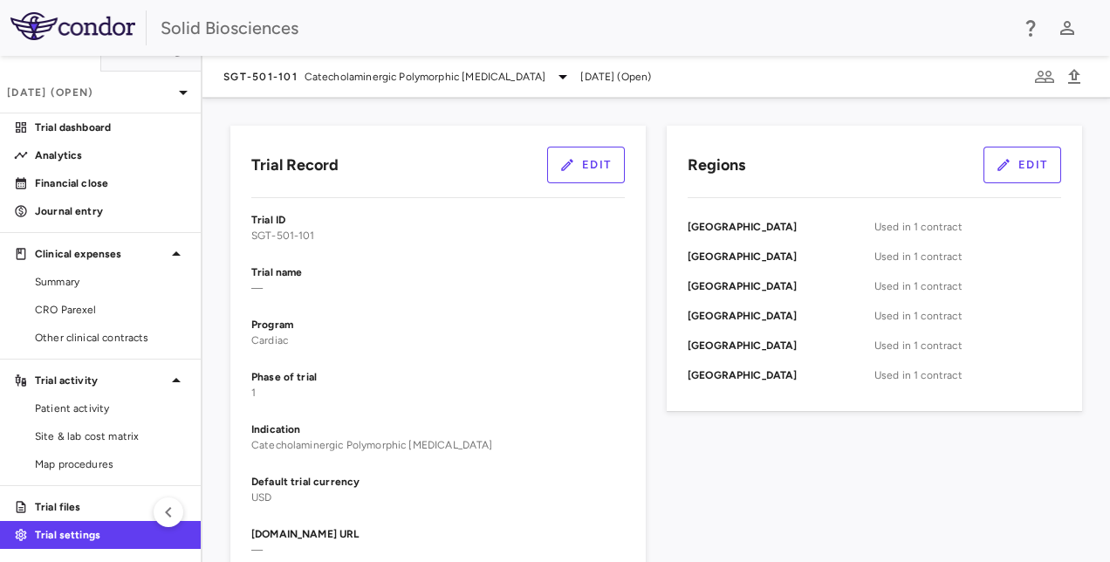
click at [646, 77] on span "Jun 2025 (Open)" at bounding box center [615, 77] width 71 height 16
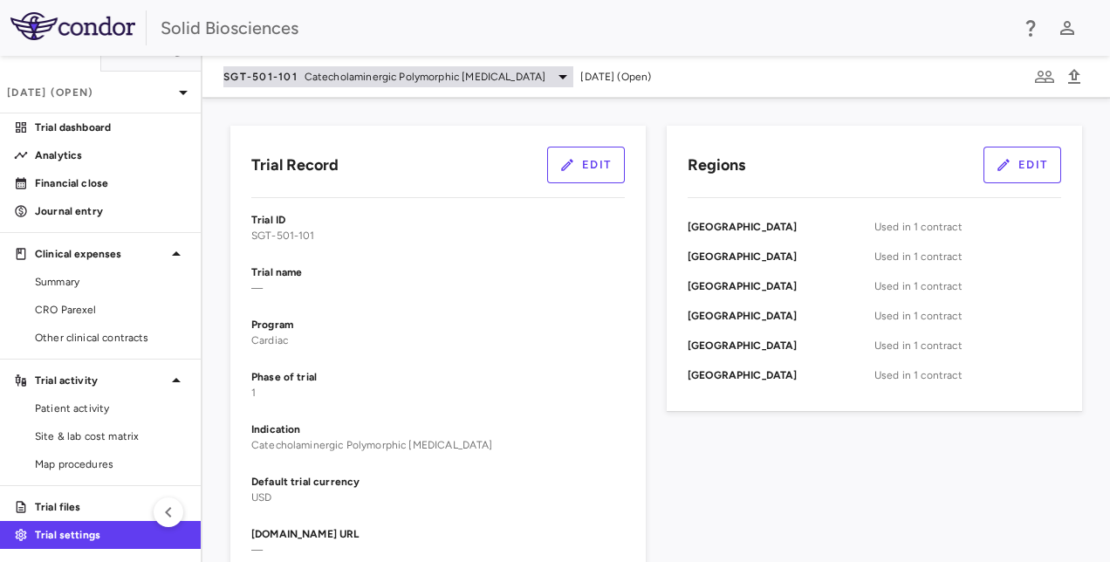
click at [573, 75] on icon at bounding box center [562, 76] width 21 height 21
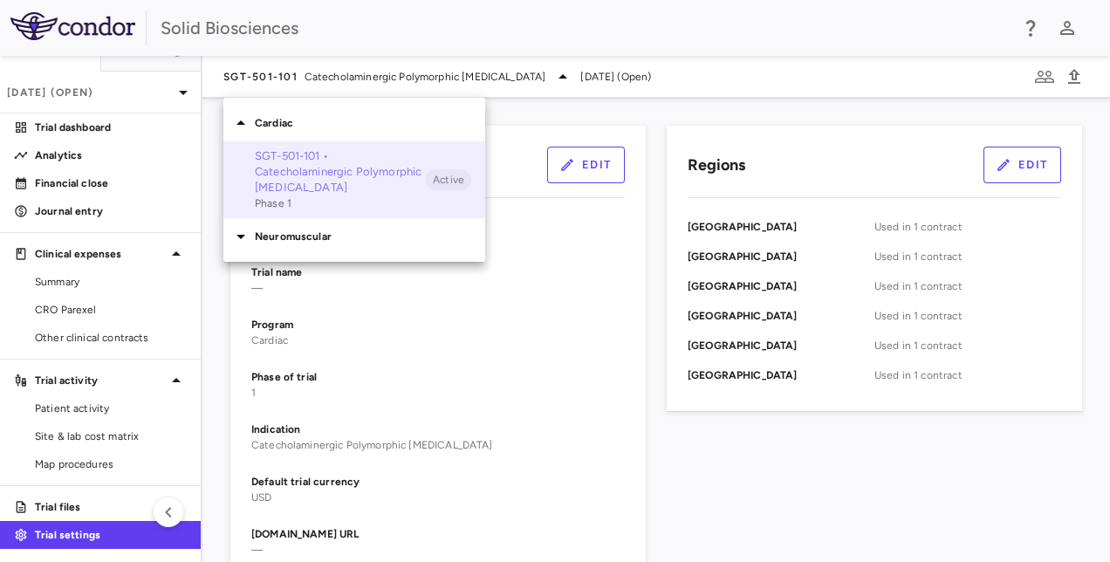
click at [334, 173] on p "SGT-501-101 • Catecholaminergic Polymorphic [MEDICAL_DATA]" at bounding box center [340, 171] width 171 height 47
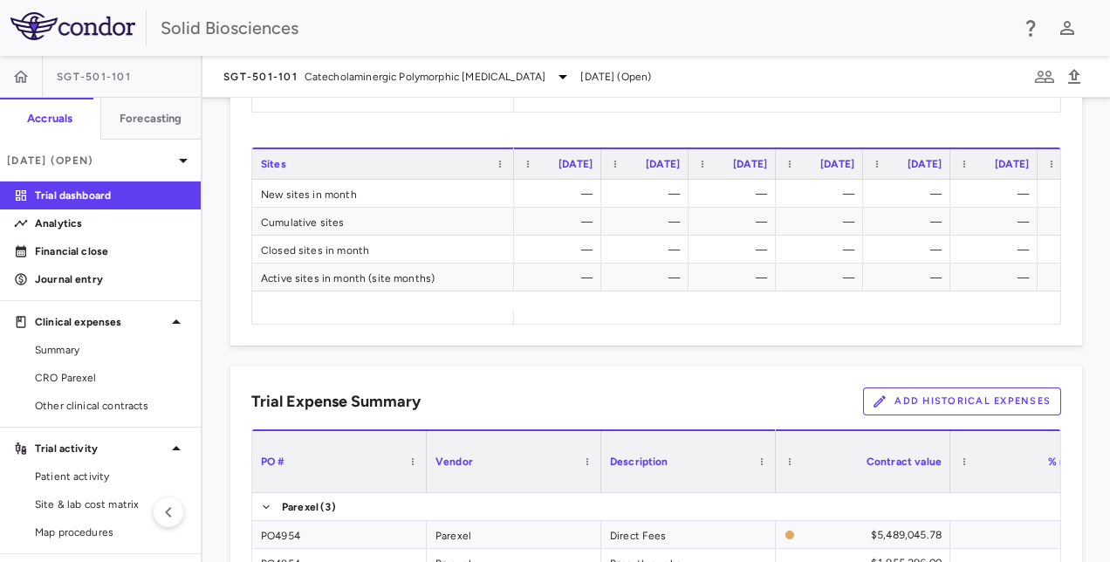
scroll to position [1309, 0]
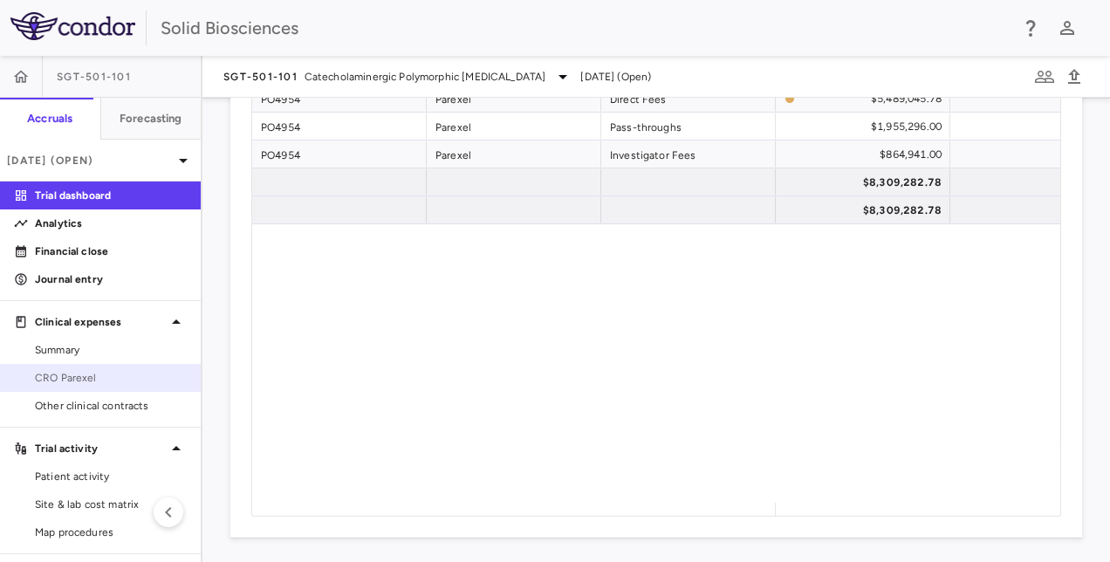
click at [79, 378] on span "CRO Parexel" at bounding box center [111, 378] width 152 height 16
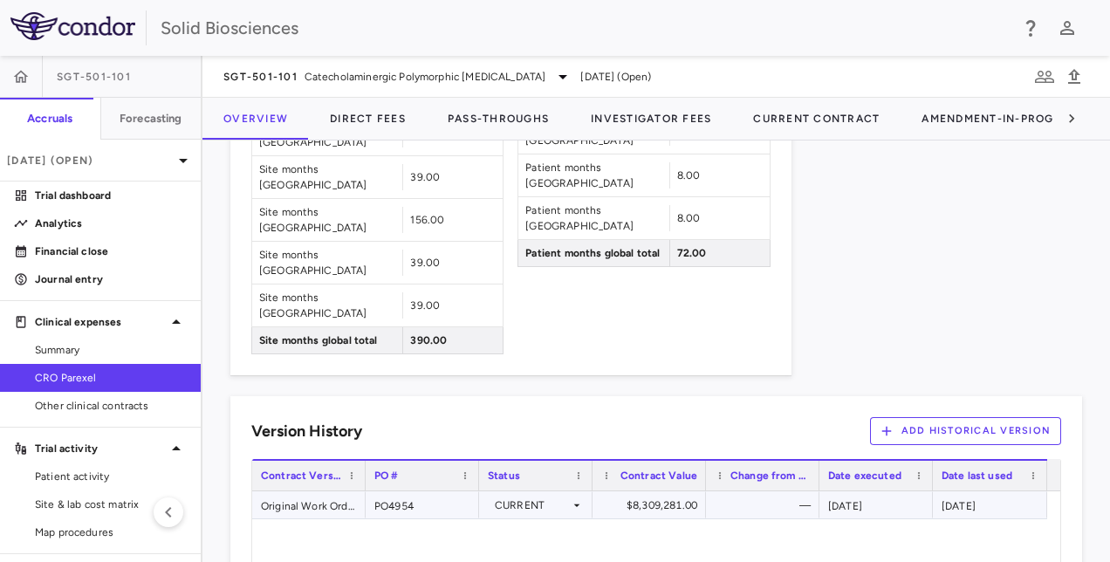
scroll to position [1591, 0]
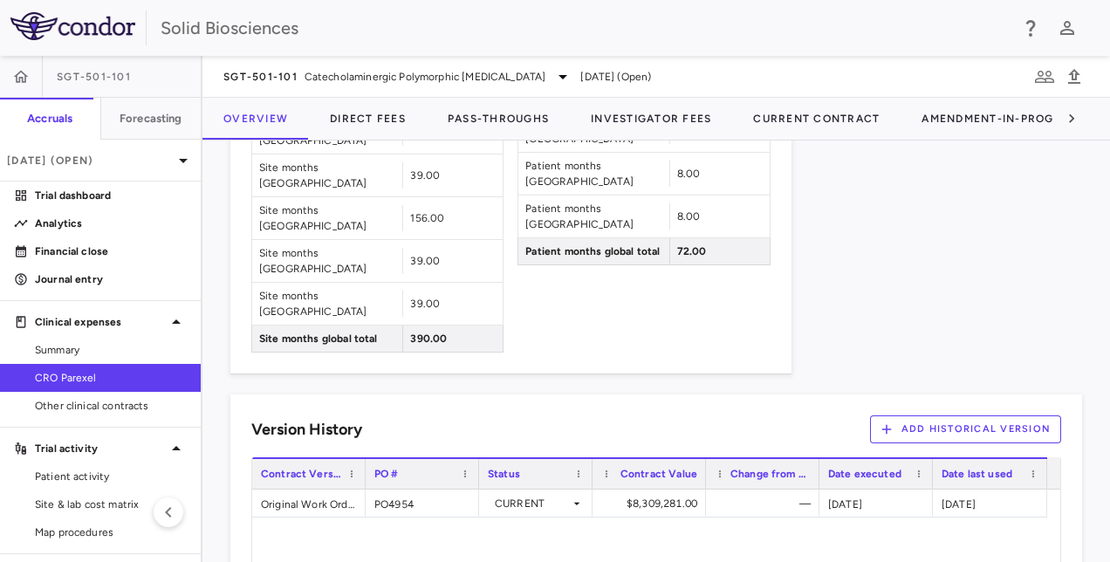
click at [209, 394] on div "CRO Expense Summary Currency native trial Drag here to set row groups Drag here…" at bounding box center [655, 350] width 907 height 421
click at [173, 162] on icon at bounding box center [183, 160] width 21 height 21
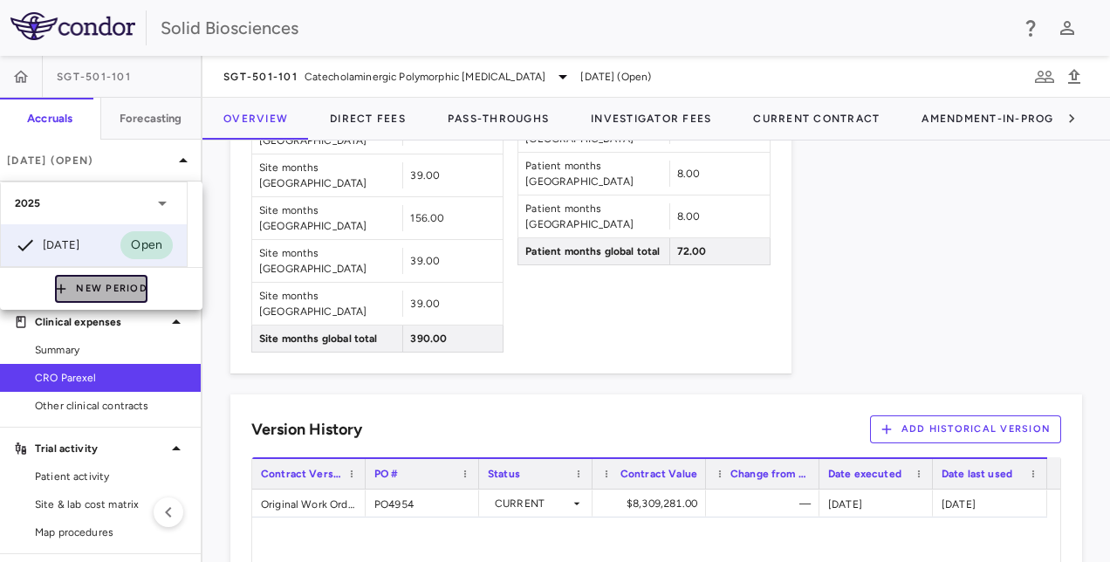
click at [112, 279] on button "New Period" at bounding box center [101, 289] width 92 height 28
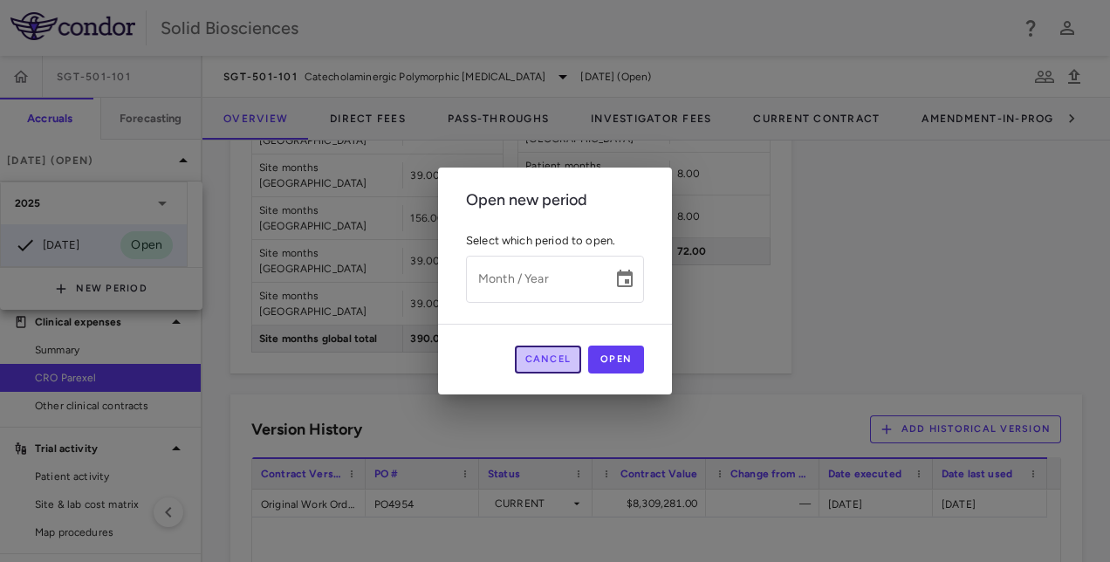
drag, startPoint x: 559, startPoint y: 359, endPoint x: 514, endPoint y: 342, distance: 48.3
click at [558, 358] on button "Cancel" at bounding box center [548, 360] width 67 height 28
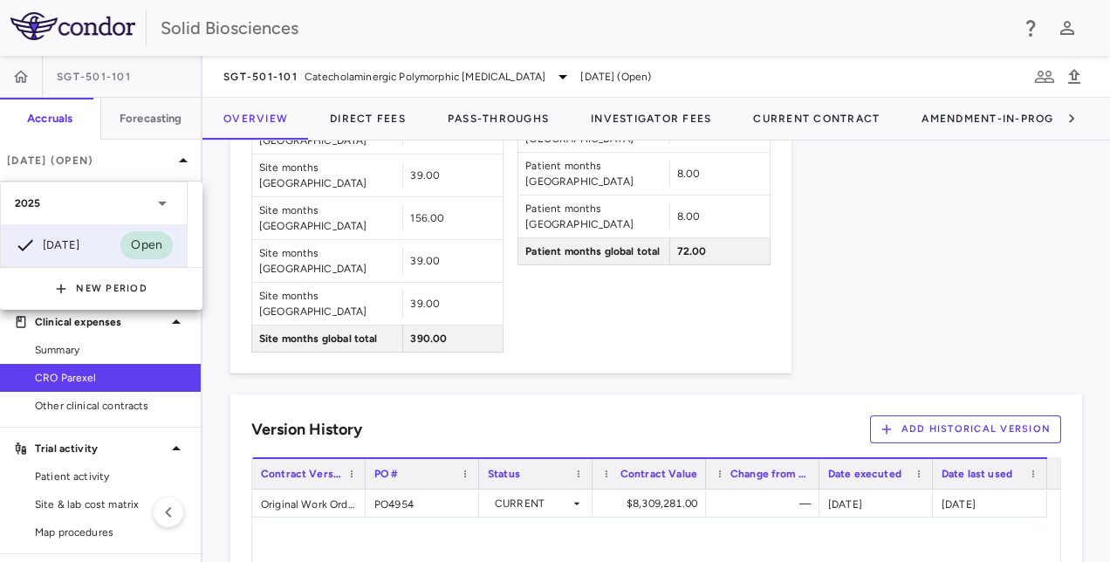
click at [861, 244] on div at bounding box center [555, 281] width 1110 height 562
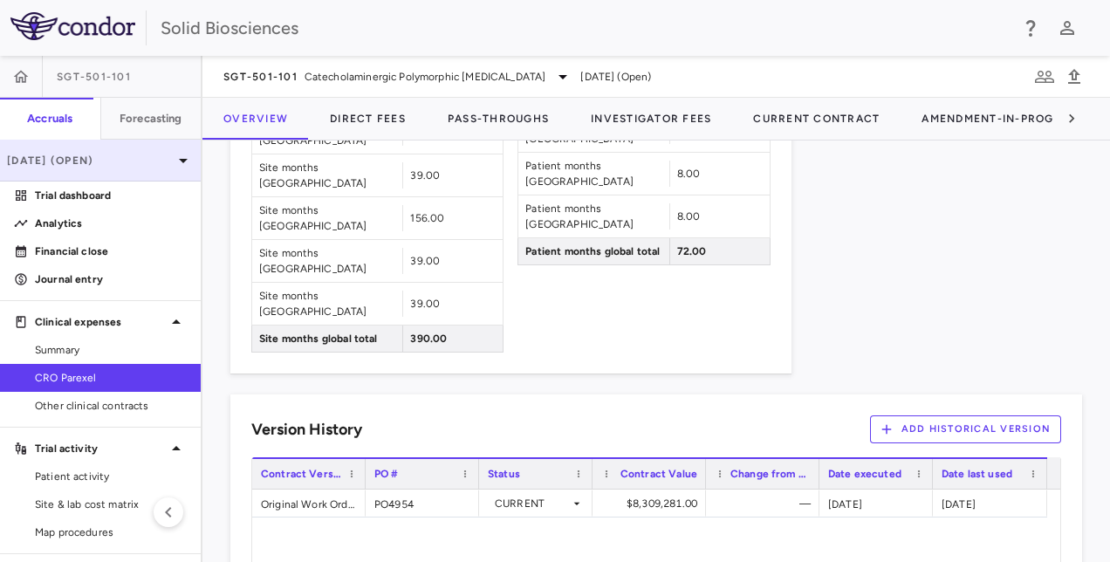
click at [157, 166] on p "Jun 2025 (Open)" at bounding box center [90, 161] width 166 height 16
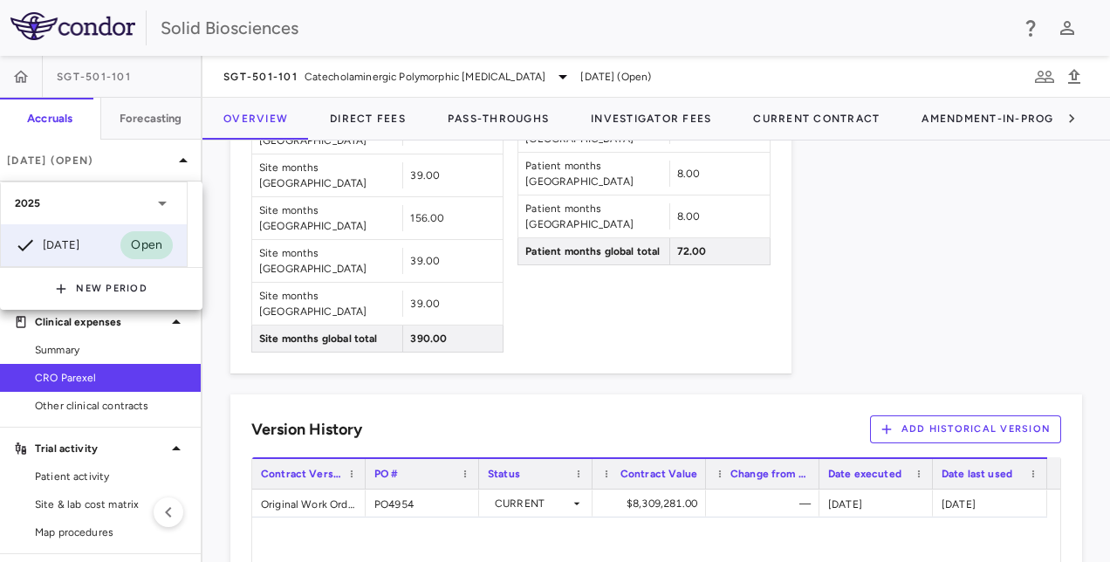
click at [166, 202] on icon at bounding box center [162, 203] width 21 height 21
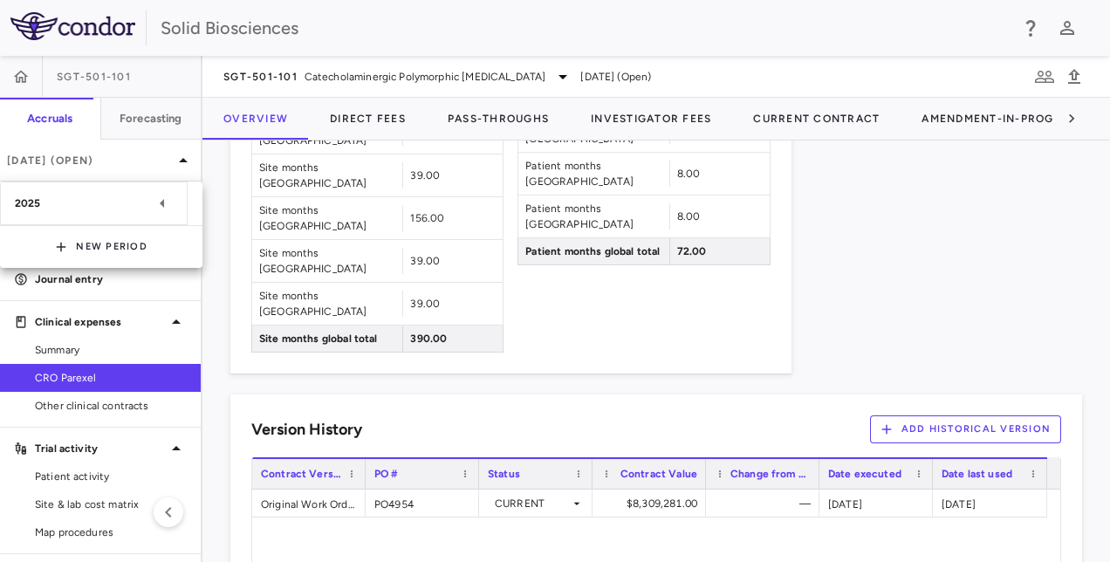
click at [166, 199] on icon at bounding box center [162, 203] width 21 height 21
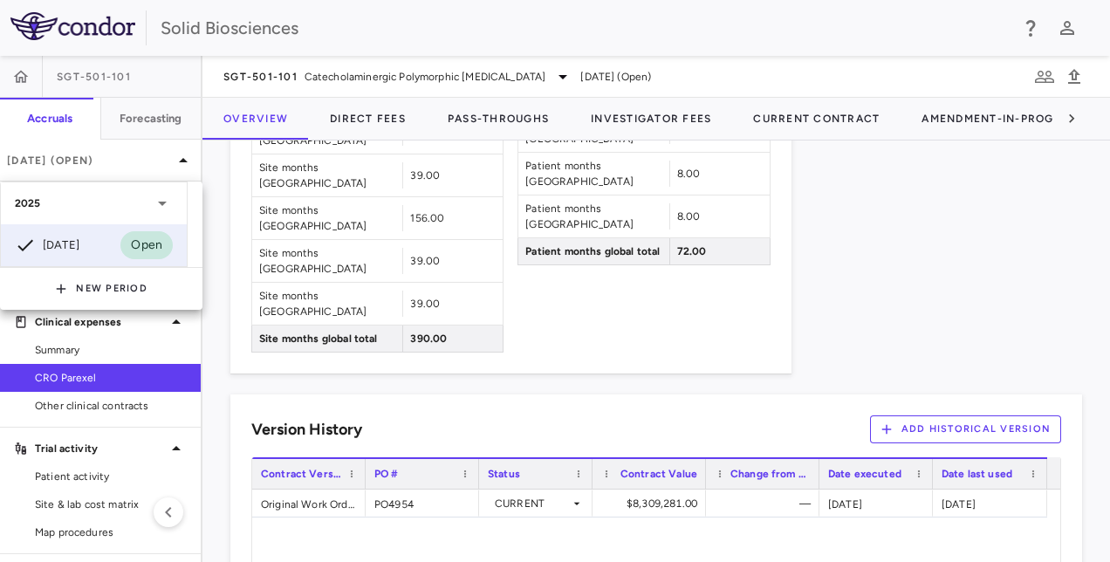
click at [822, 207] on div at bounding box center [555, 281] width 1110 height 562
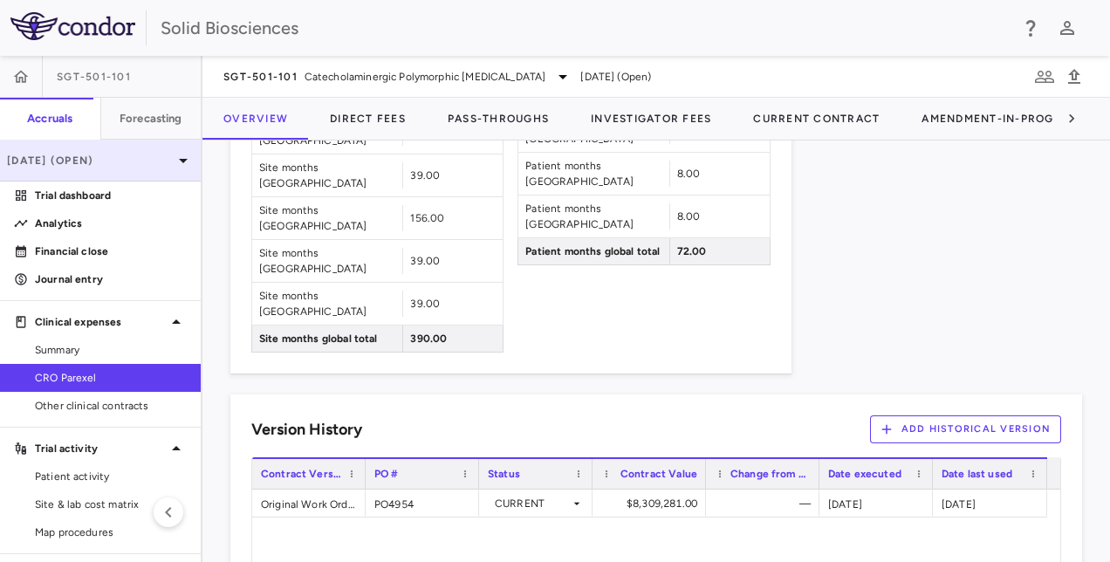
click at [173, 162] on icon at bounding box center [183, 160] width 21 height 21
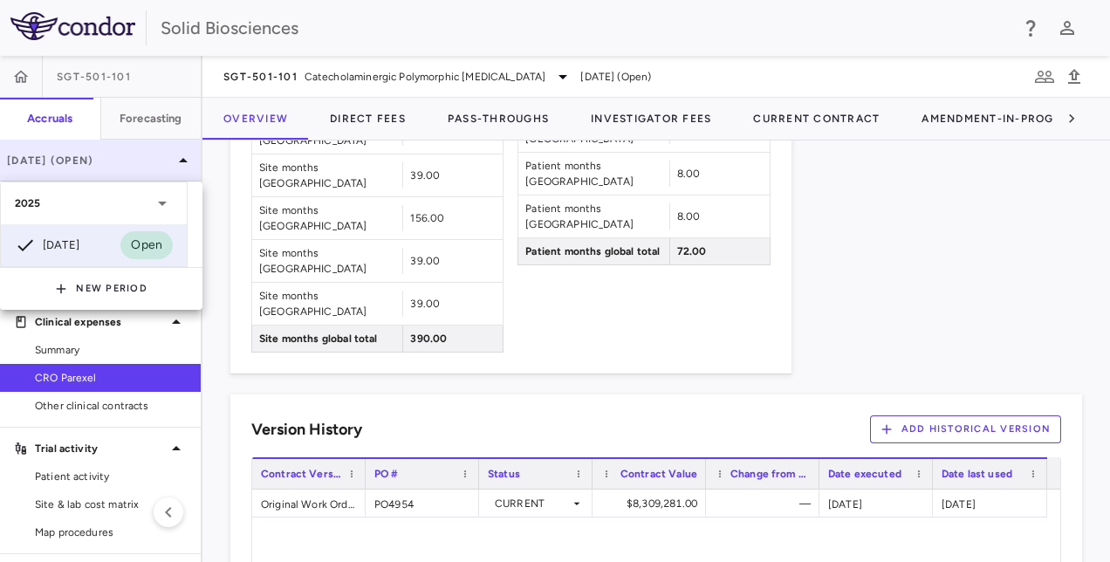
click at [168, 162] on div at bounding box center [555, 281] width 1110 height 562
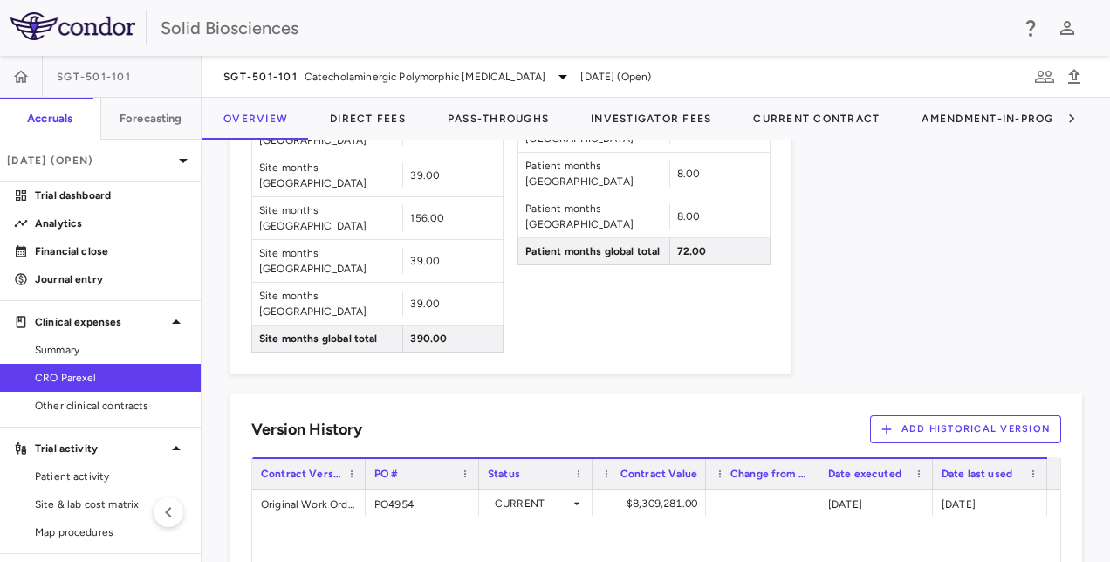
click at [176, 159] on icon at bounding box center [183, 160] width 21 height 21
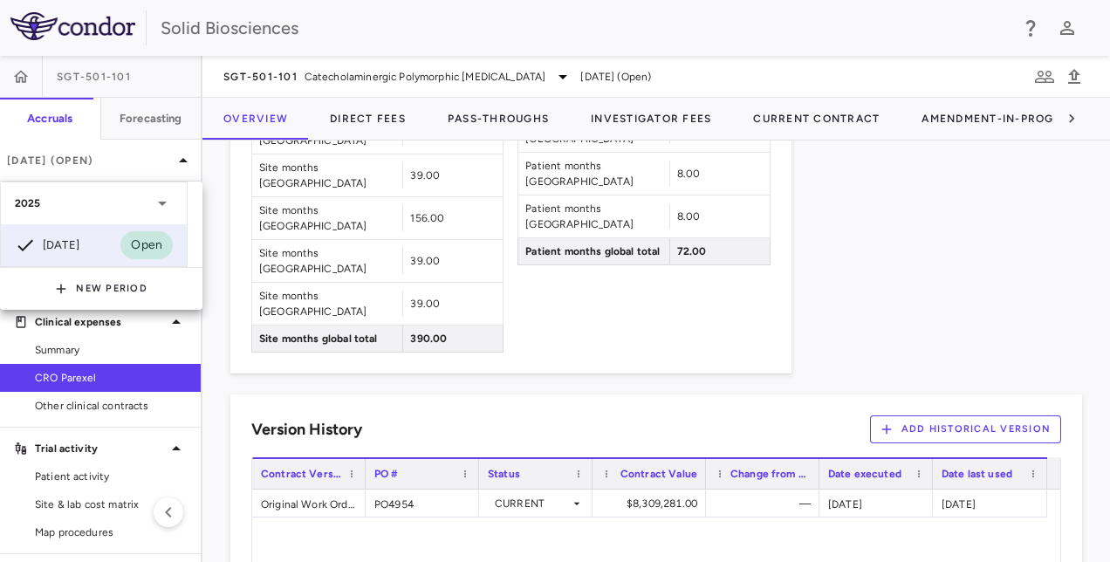
click at [906, 193] on div at bounding box center [555, 281] width 1110 height 562
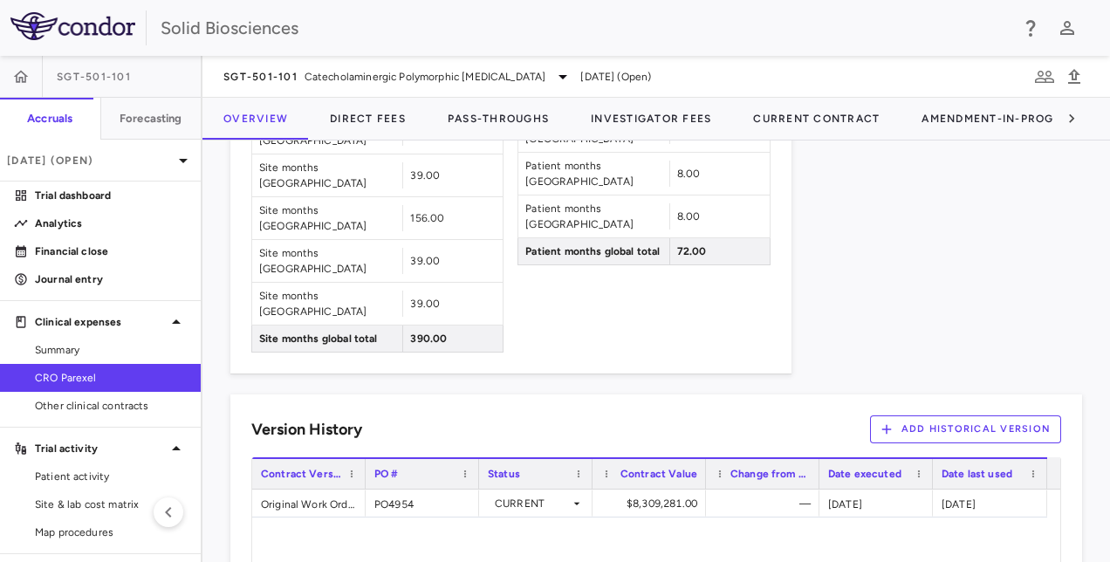
drag, startPoint x: 900, startPoint y: 192, endPoint x: 860, endPoint y: 198, distance: 39.7
click at [175, 159] on icon at bounding box center [183, 160] width 21 height 21
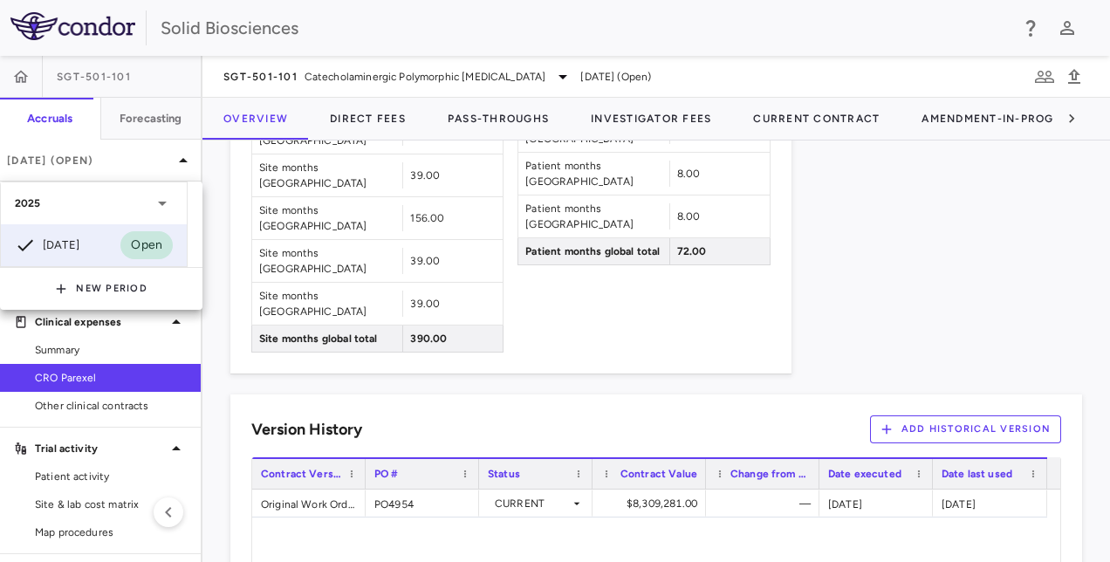
click at [878, 207] on div at bounding box center [555, 281] width 1110 height 562
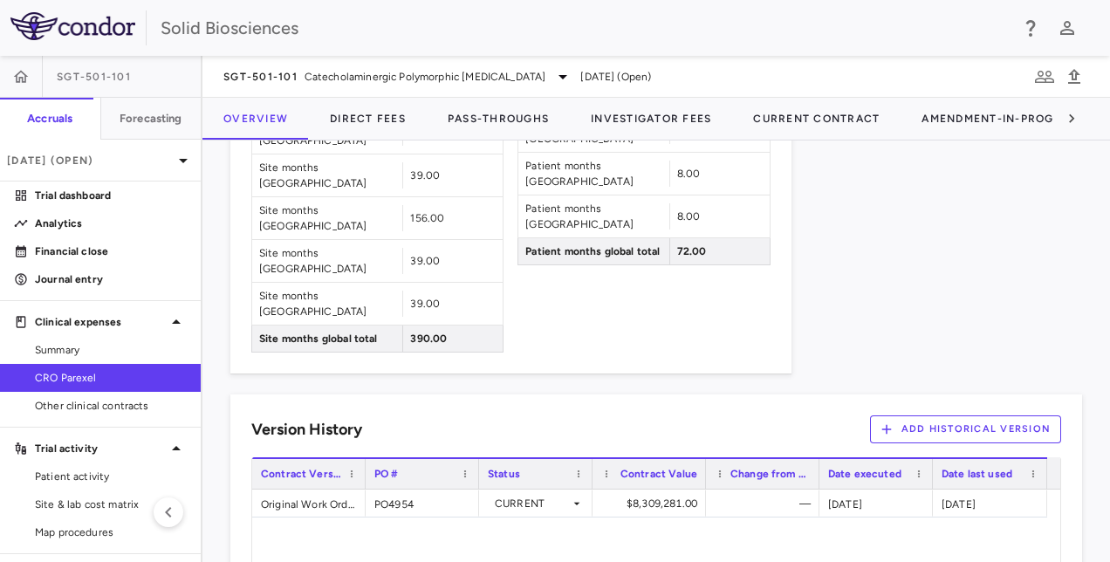
click at [72, 348] on span "Summary" at bounding box center [111, 350] width 152 height 16
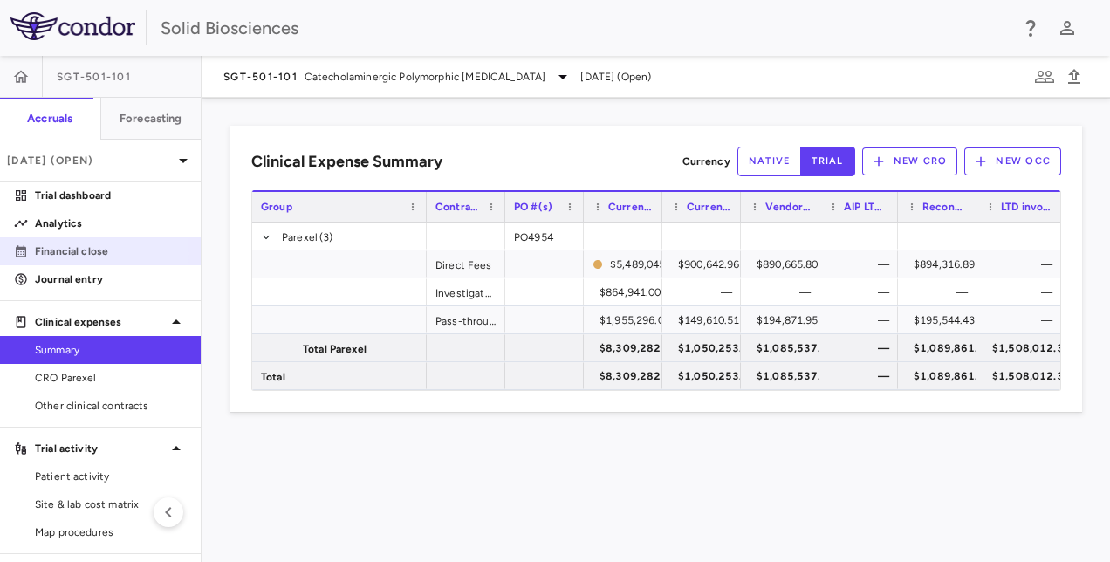
click at [90, 251] on p "Financial close" at bounding box center [111, 251] width 152 height 16
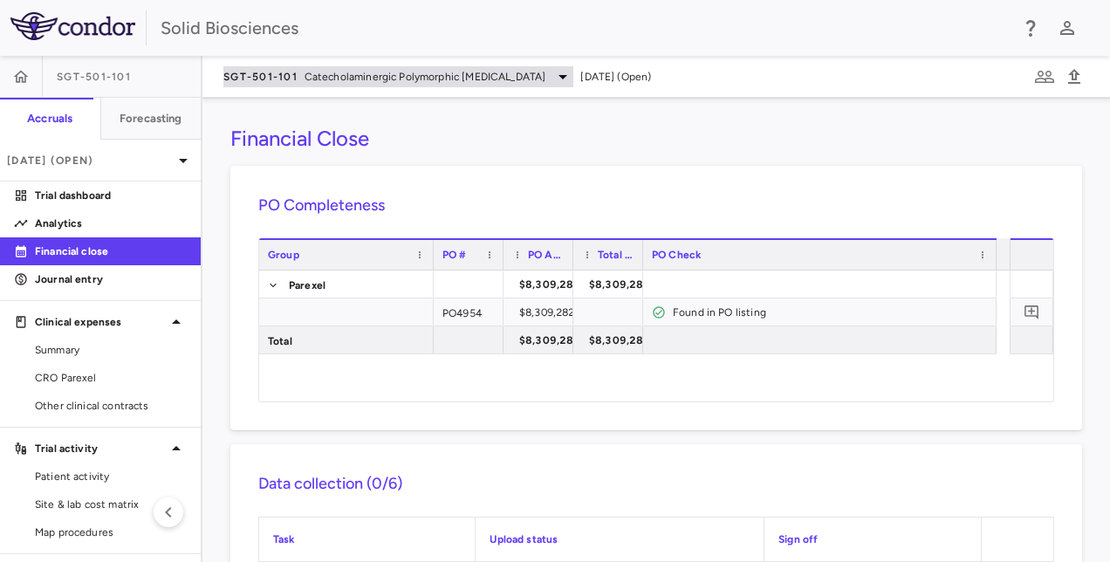
click at [546, 76] on span "Catecholaminergic Polymorphic Ventricular Tachycardia" at bounding box center [426, 77] width 242 height 16
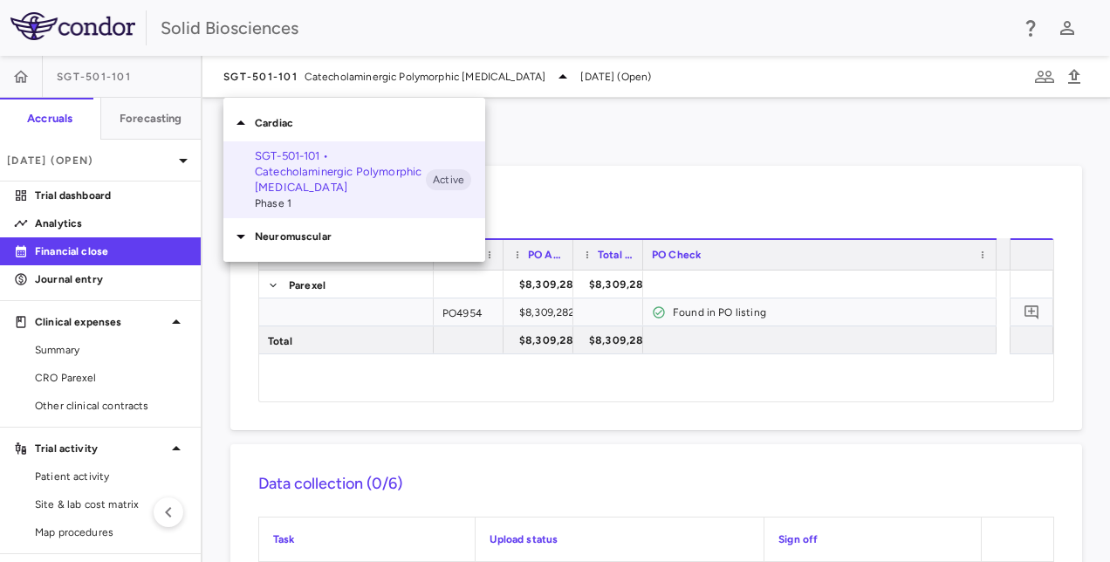
click at [277, 236] on p "Neuromuscular" at bounding box center [370, 237] width 230 height 16
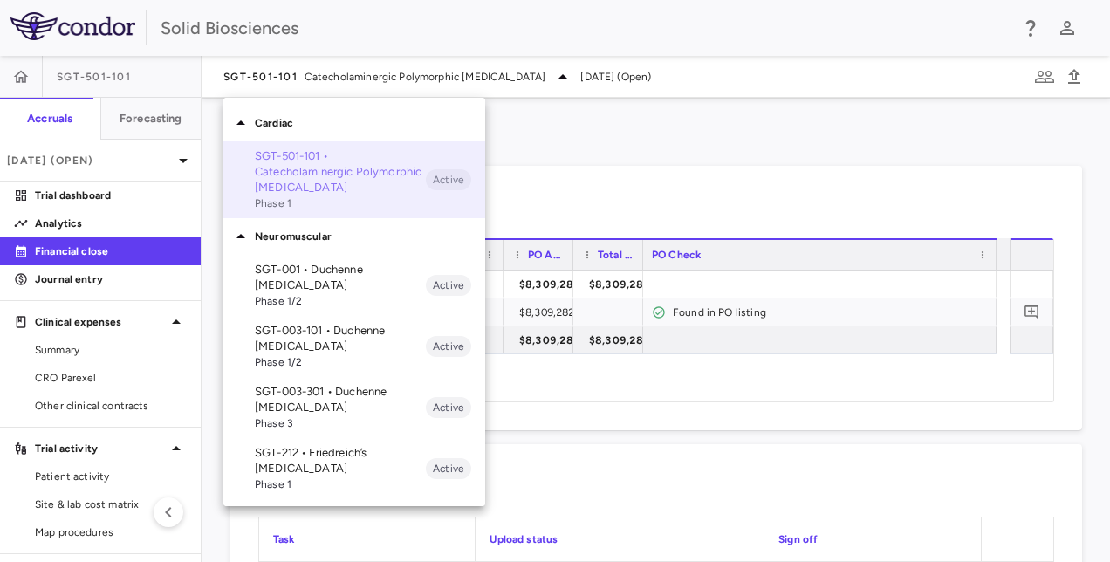
click at [285, 181] on p "SGT-501-101 • Catecholaminergic Polymorphic [MEDICAL_DATA]" at bounding box center [340, 171] width 171 height 47
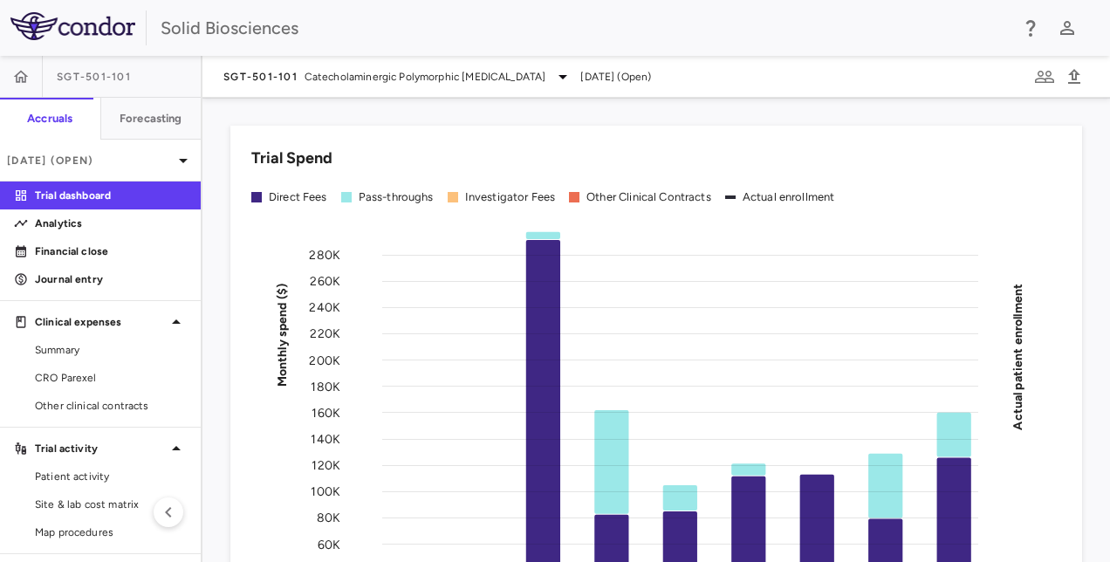
click at [574, 113] on div "Trial Spend Direct Fees Pass-throughs Investigator Fees Other Clinical Contract…" at bounding box center [645, 417] width 873 height 624
click at [92, 258] on p "Financial close" at bounding box center [111, 251] width 152 height 16
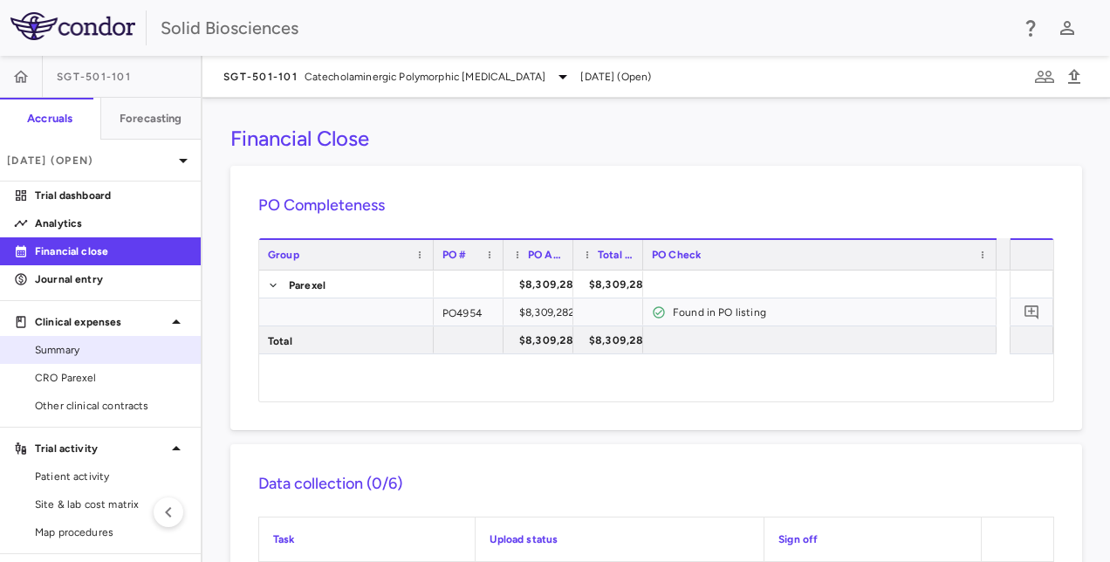
click at [68, 347] on span "Summary" at bounding box center [111, 350] width 152 height 16
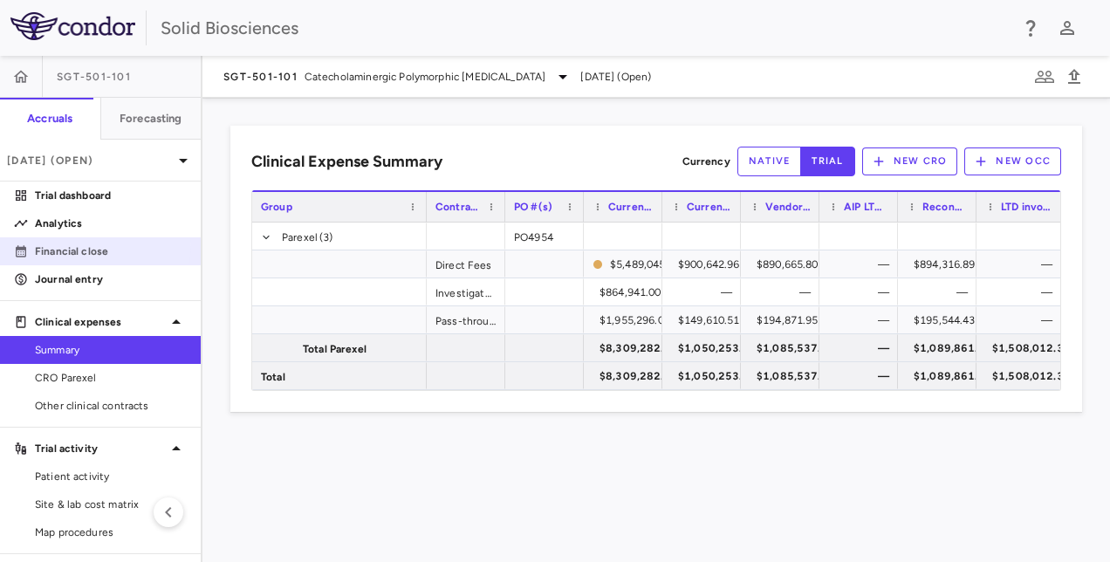
click at [92, 244] on p "Financial close" at bounding box center [111, 251] width 152 height 16
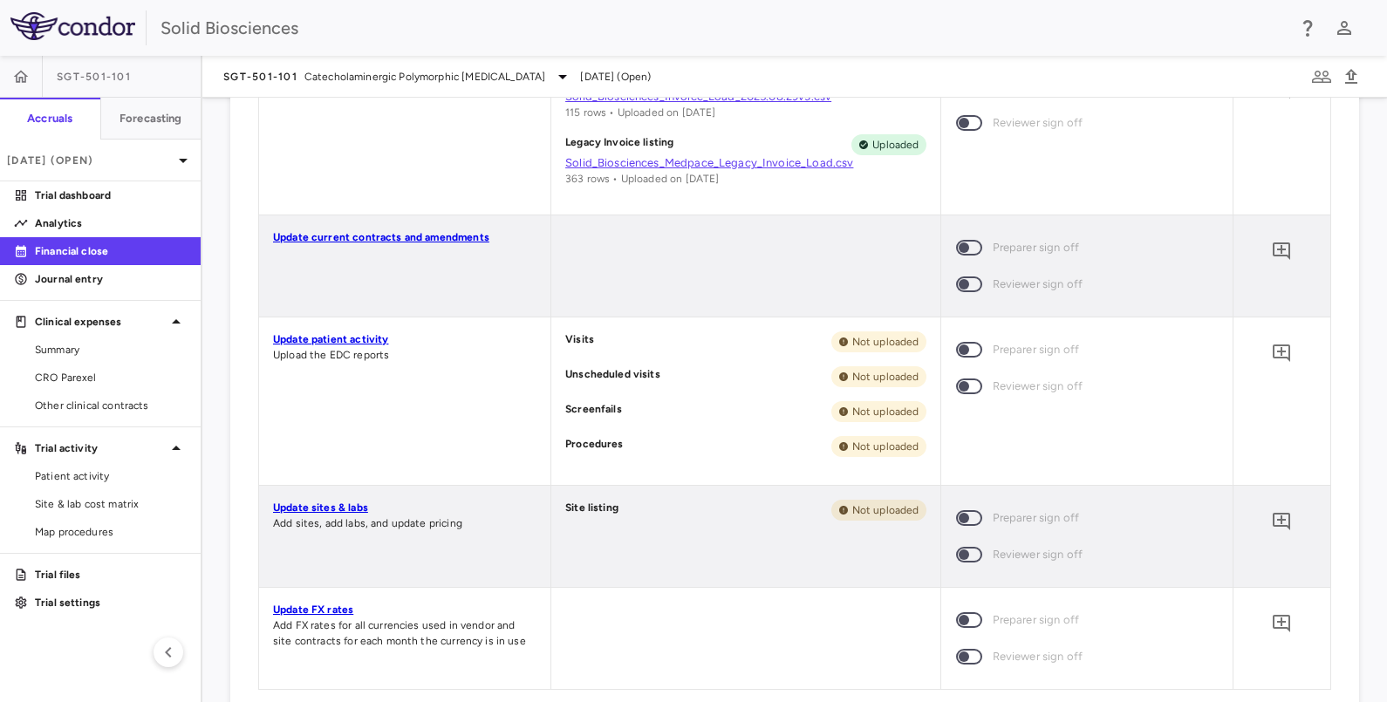
scroll to position [763, 0]
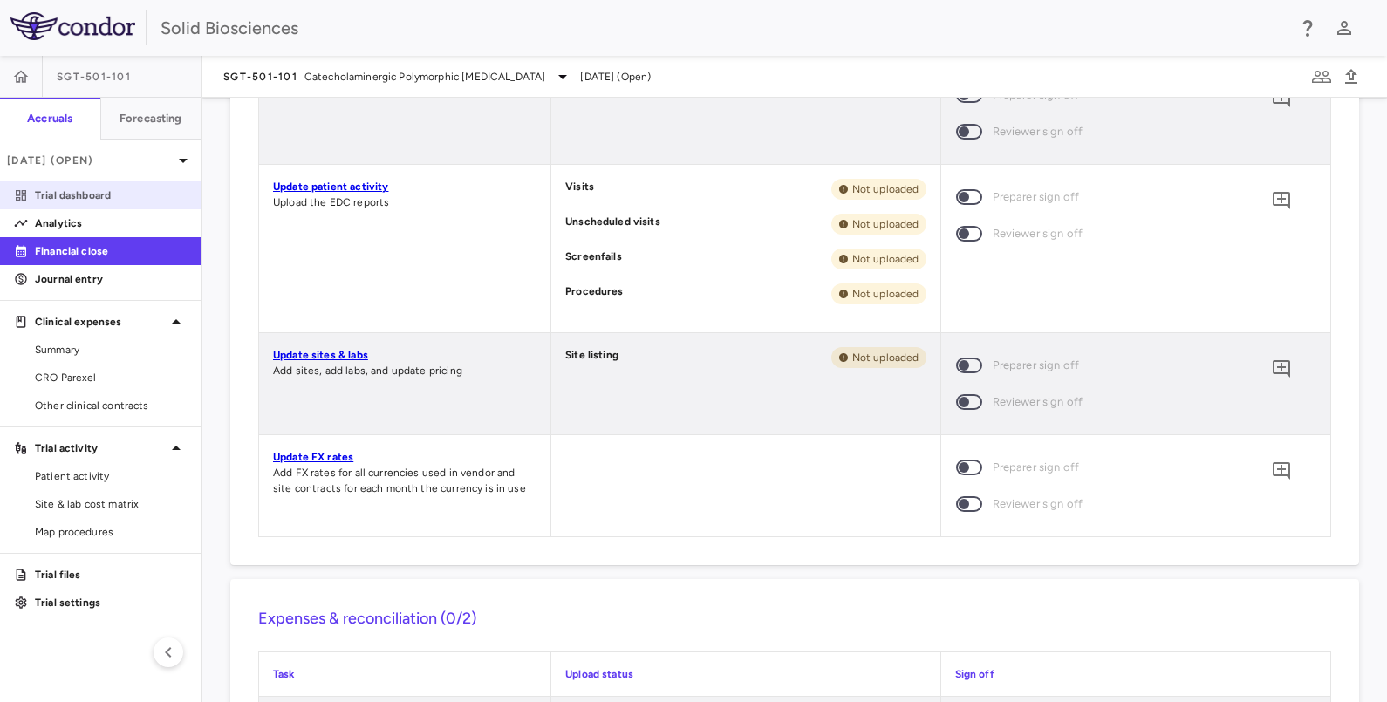
click at [80, 194] on p "Trial dashboard" at bounding box center [111, 196] width 152 height 16
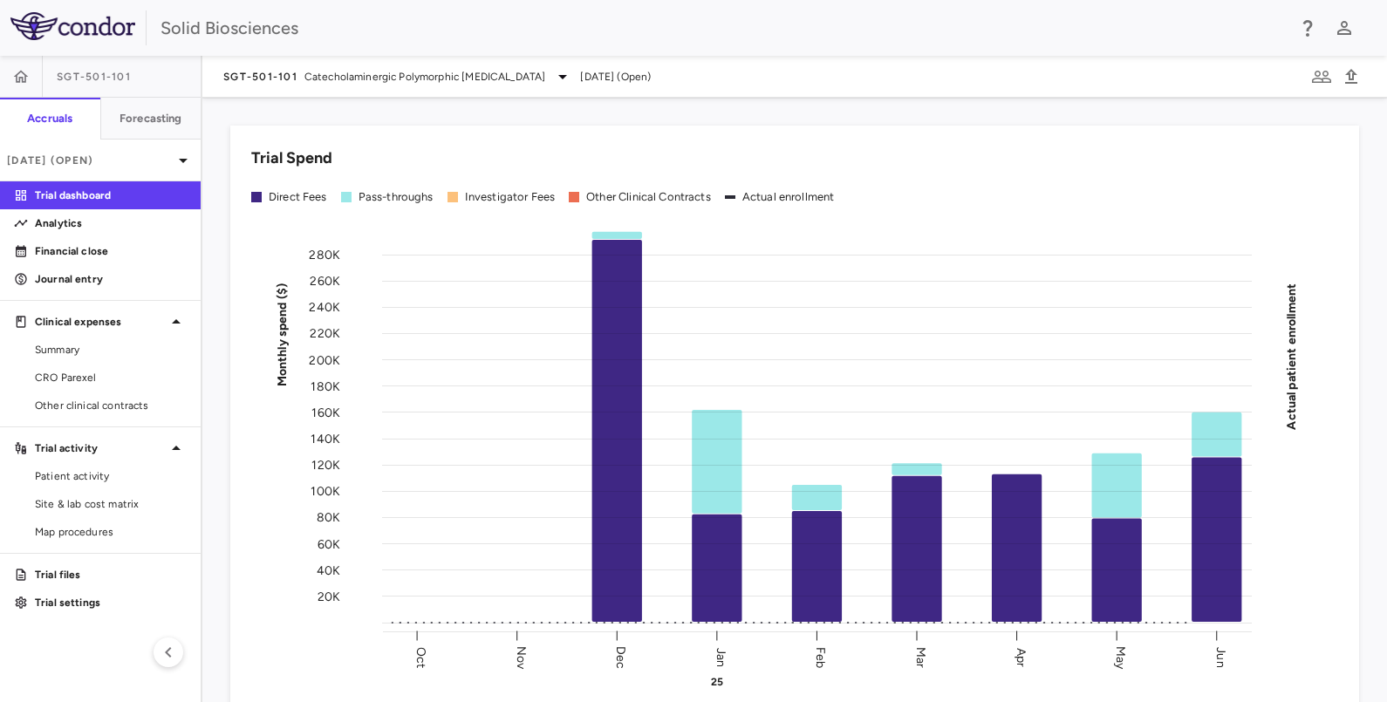
click at [907, 116] on div "Trial Spend Direct Fees Pass-throughs Investigator Fees Other Clinical Contract…" at bounding box center [784, 417] width 1150 height 624
click at [88, 383] on span "CRO Parexel" at bounding box center [111, 378] width 152 height 16
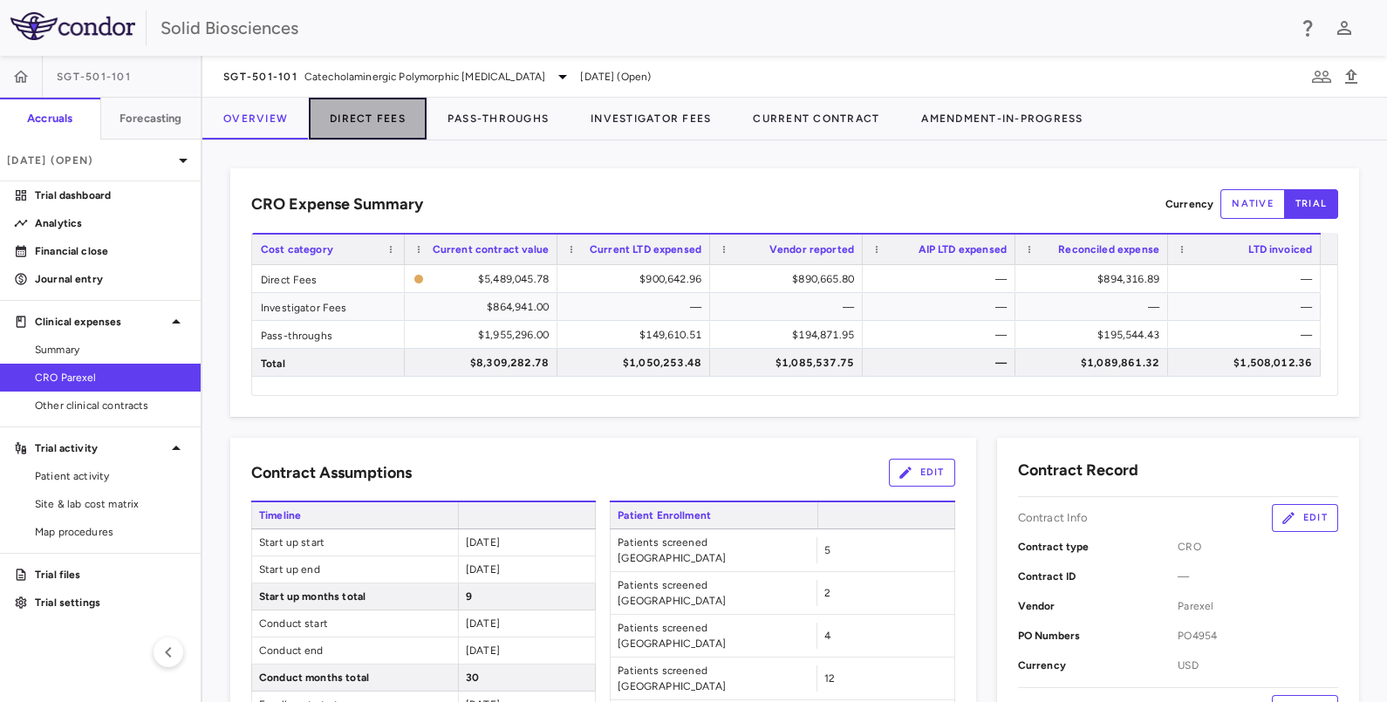
click at [371, 118] on button "Direct Fees" at bounding box center [368, 119] width 118 height 42
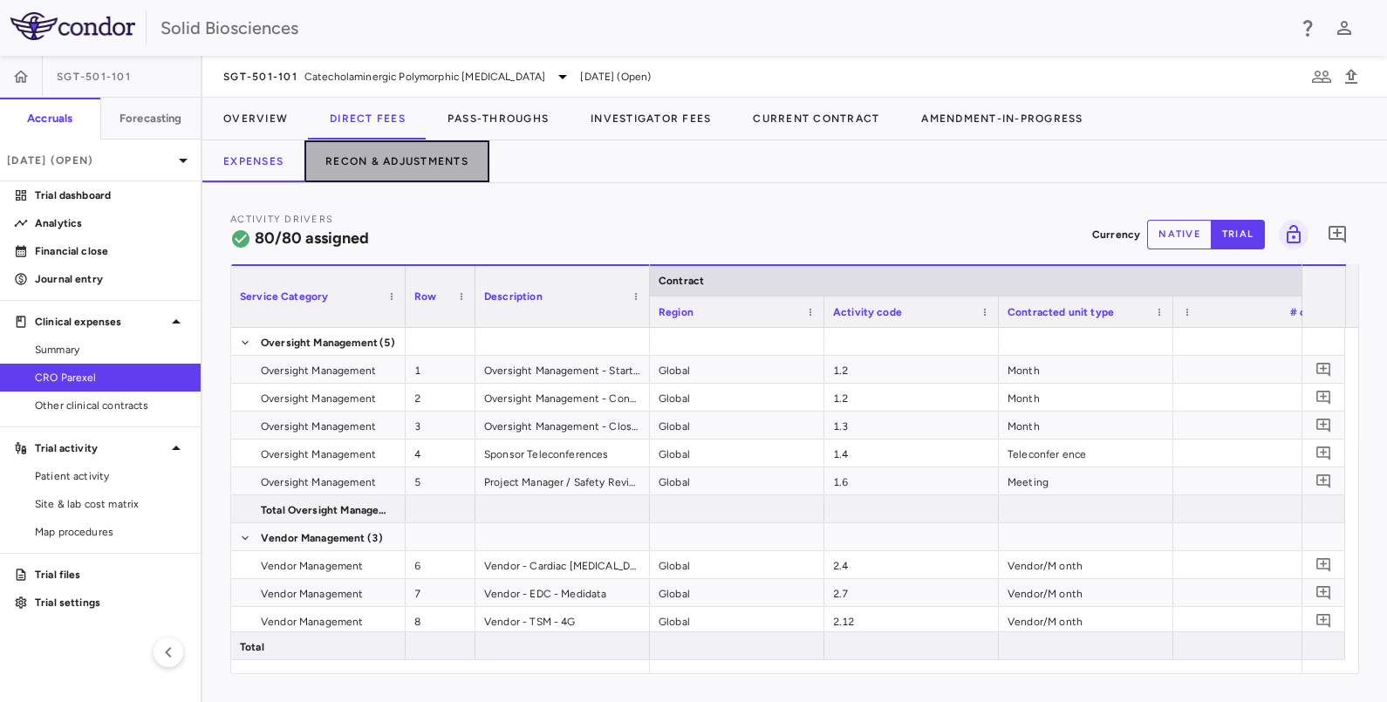
click at [408, 157] on button "Recon & Adjustments" at bounding box center [397, 161] width 185 height 42
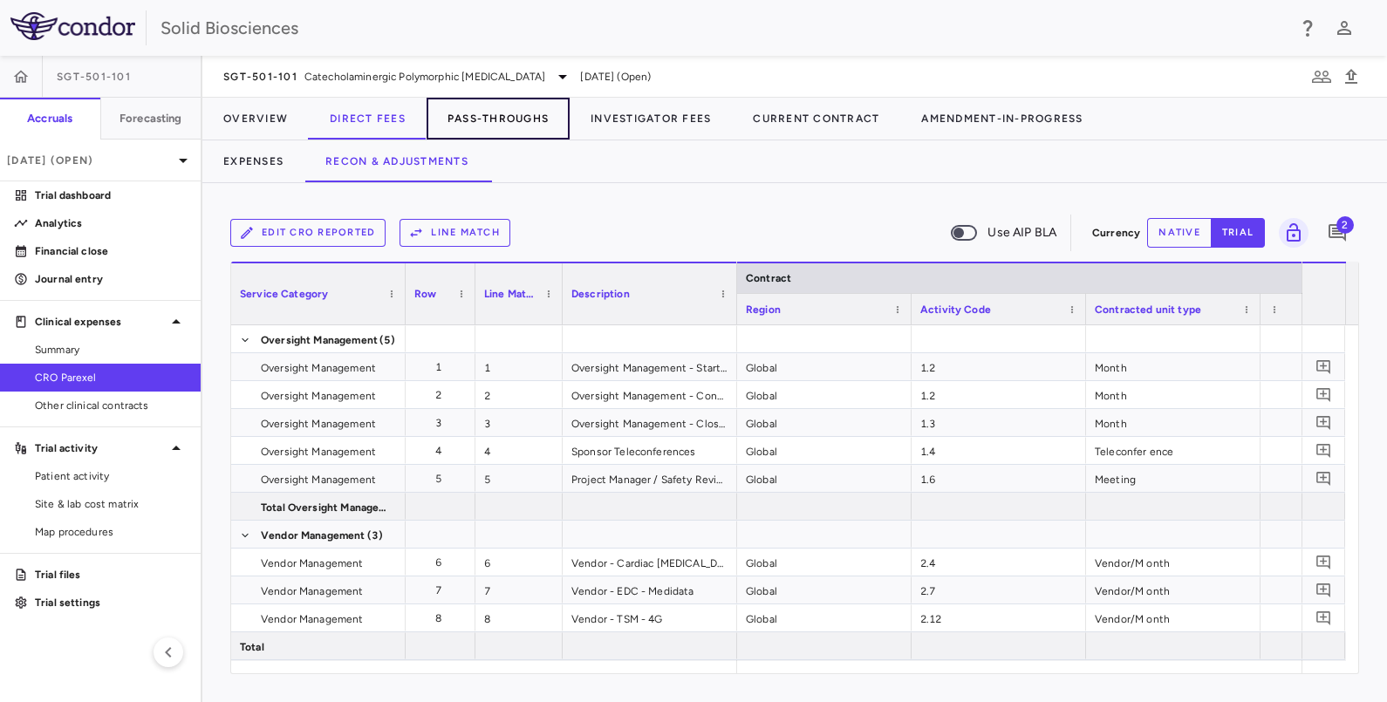
click at [513, 120] on button "Pass-Throughs" at bounding box center [498, 119] width 143 height 42
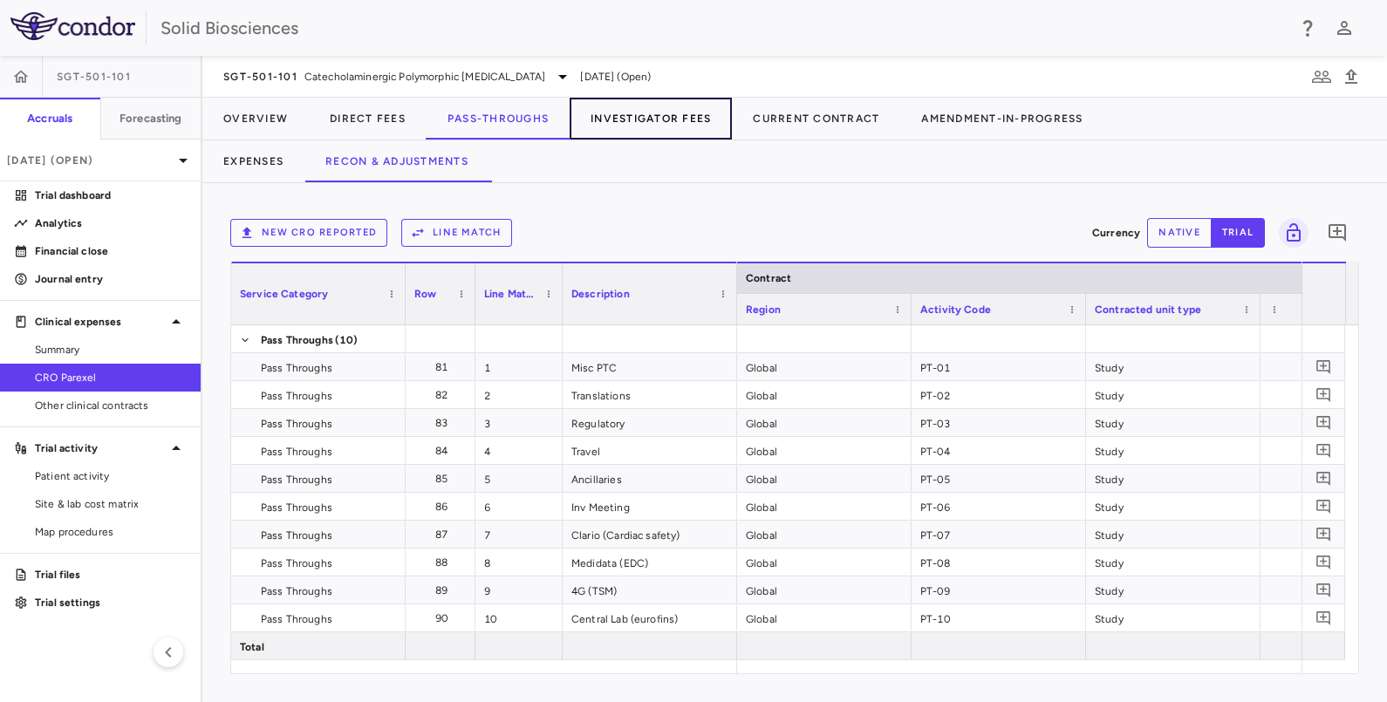
click at [676, 117] on button "Investigator Fees" at bounding box center [651, 119] width 162 height 42
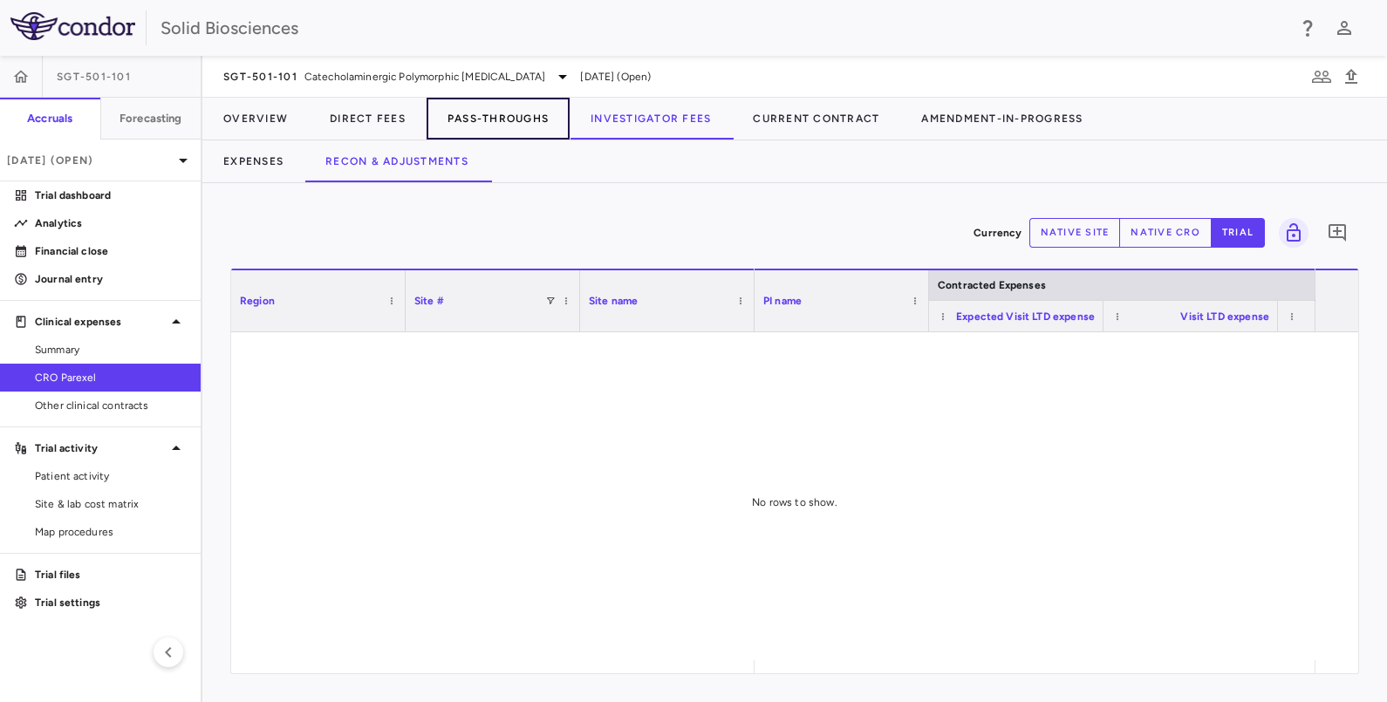
click at [506, 114] on button "Pass-Throughs" at bounding box center [498, 119] width 143 height 42
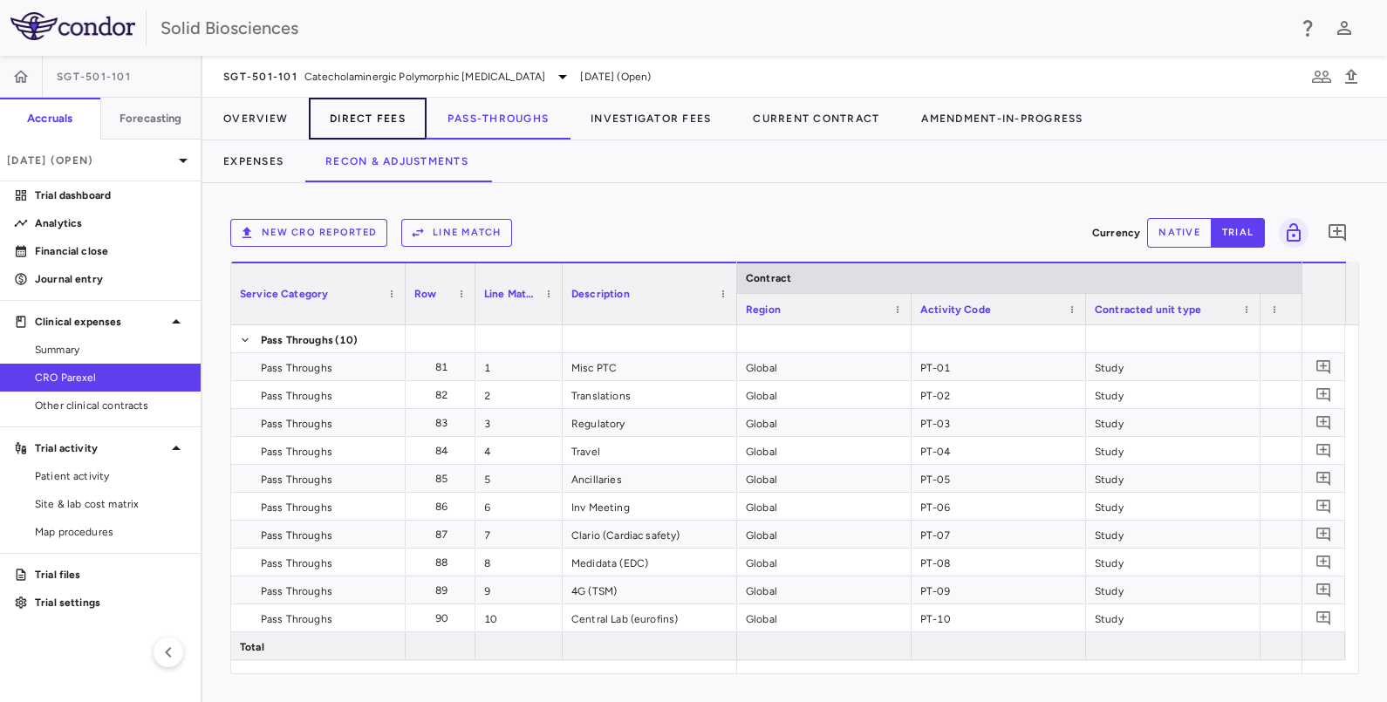
click at [359, 113] on button "Direct Fees" at bounding box center [368, 119] width 118 height 42
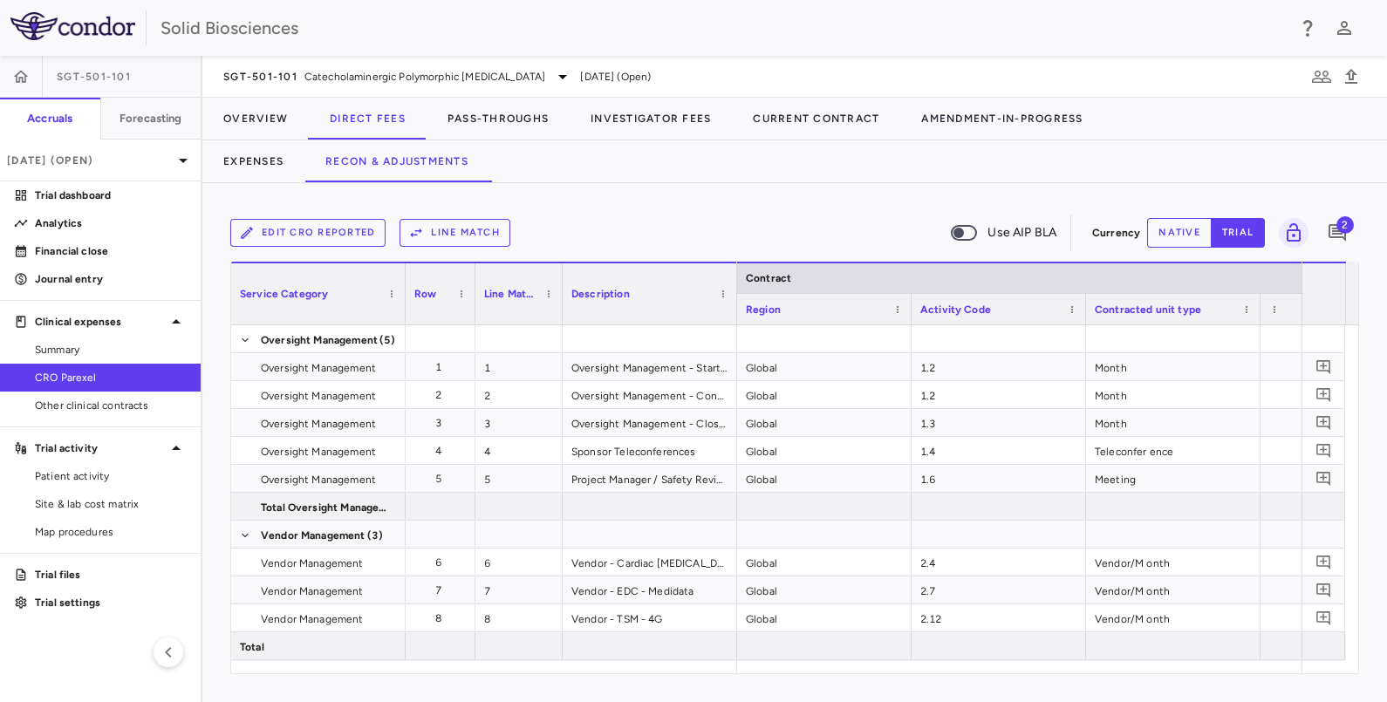
click at [736, 188] on div "Edit CRO reported Line Match Use AIP BLA Currency native trial 2 Service Catego…" at bounding box center [794, 442] width 1185 height 519
click at [589, 180] on div "Expenses Recon & Adjustments" at bounding box center [794, 161] width 1185 height 42
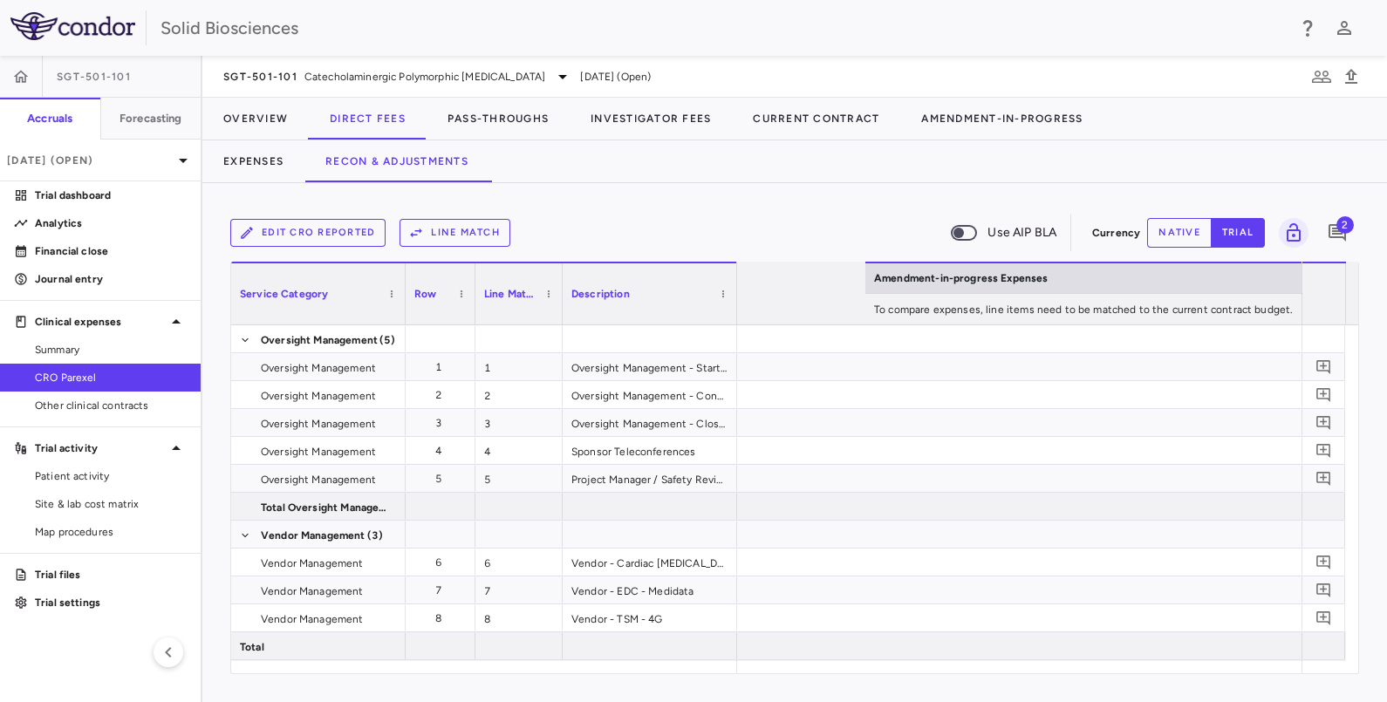
scroll to position [0, 3754]
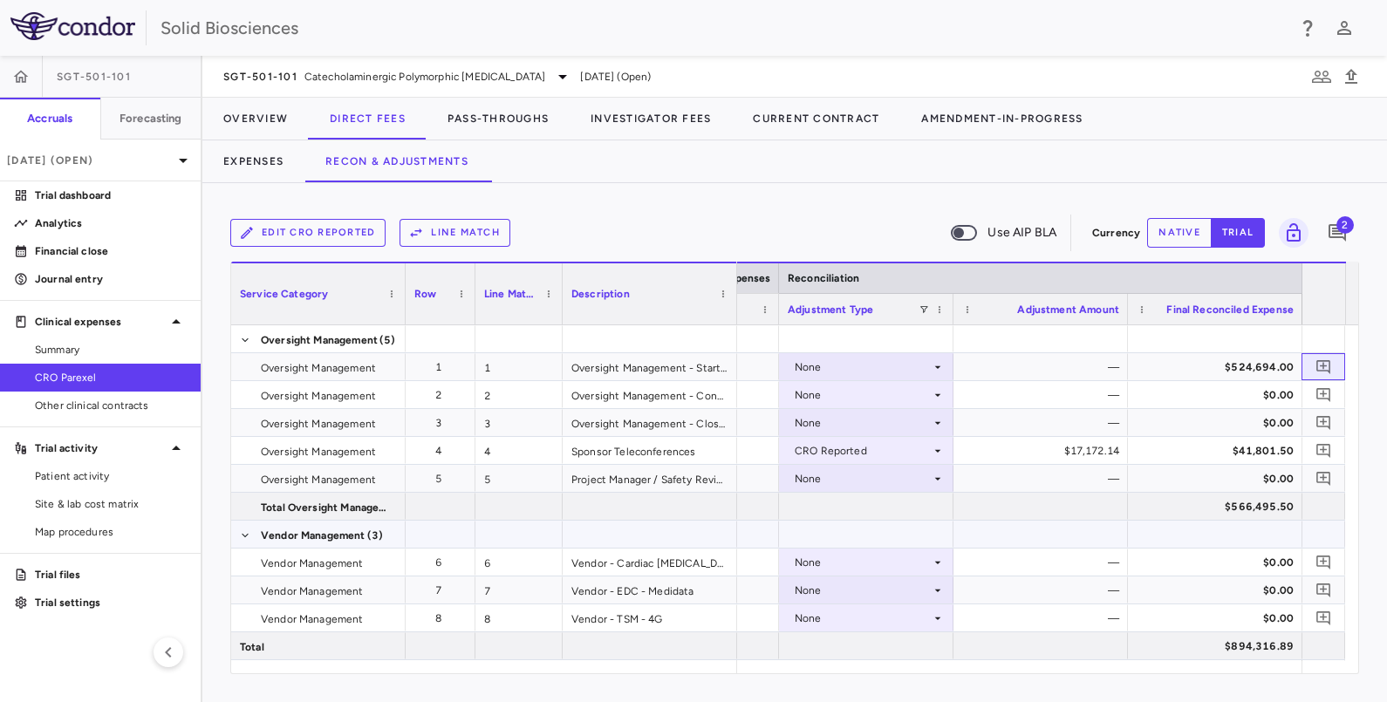
drag, startPoint x: 1343, startPoint y: 357, endPoint x: 1356, endPoint y: 372, distance: 19.8
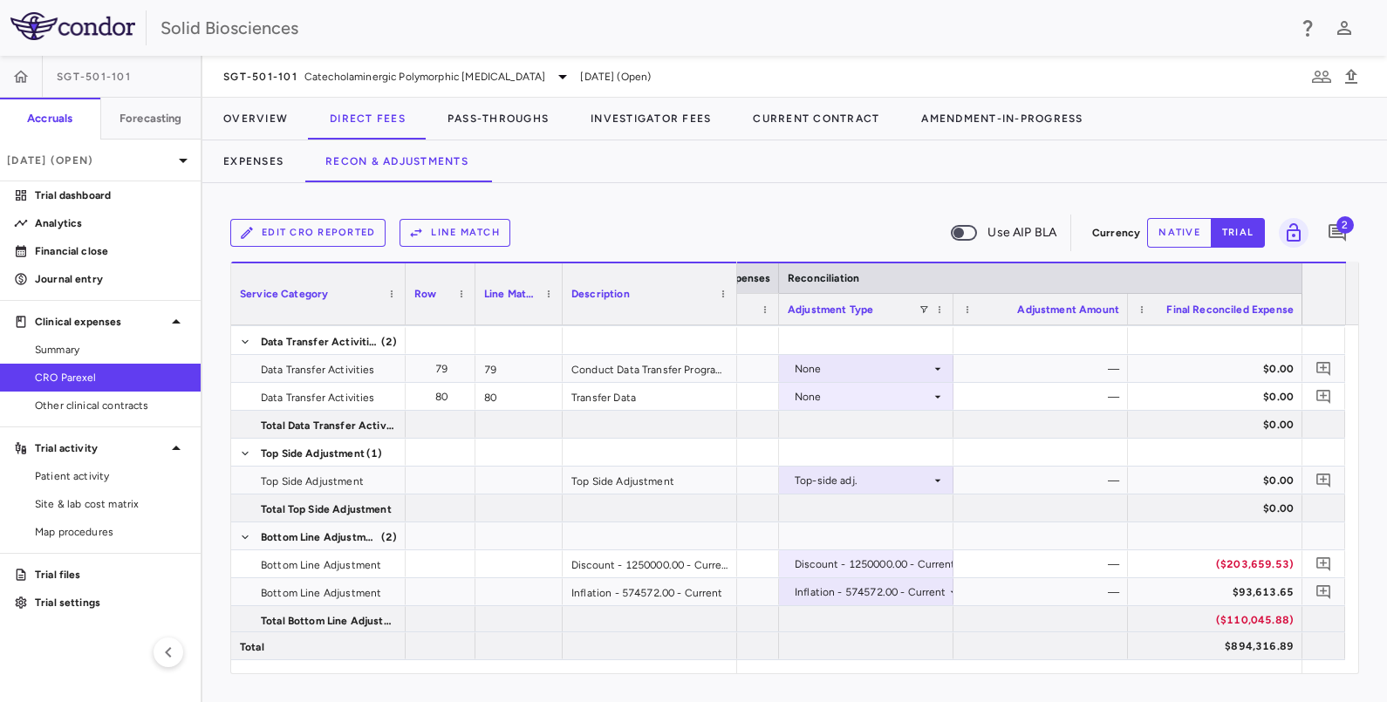
click at [615, 160] on div "Expenses Recon & Adjustments" at bounding box center [794, 161] width 1185 height 42
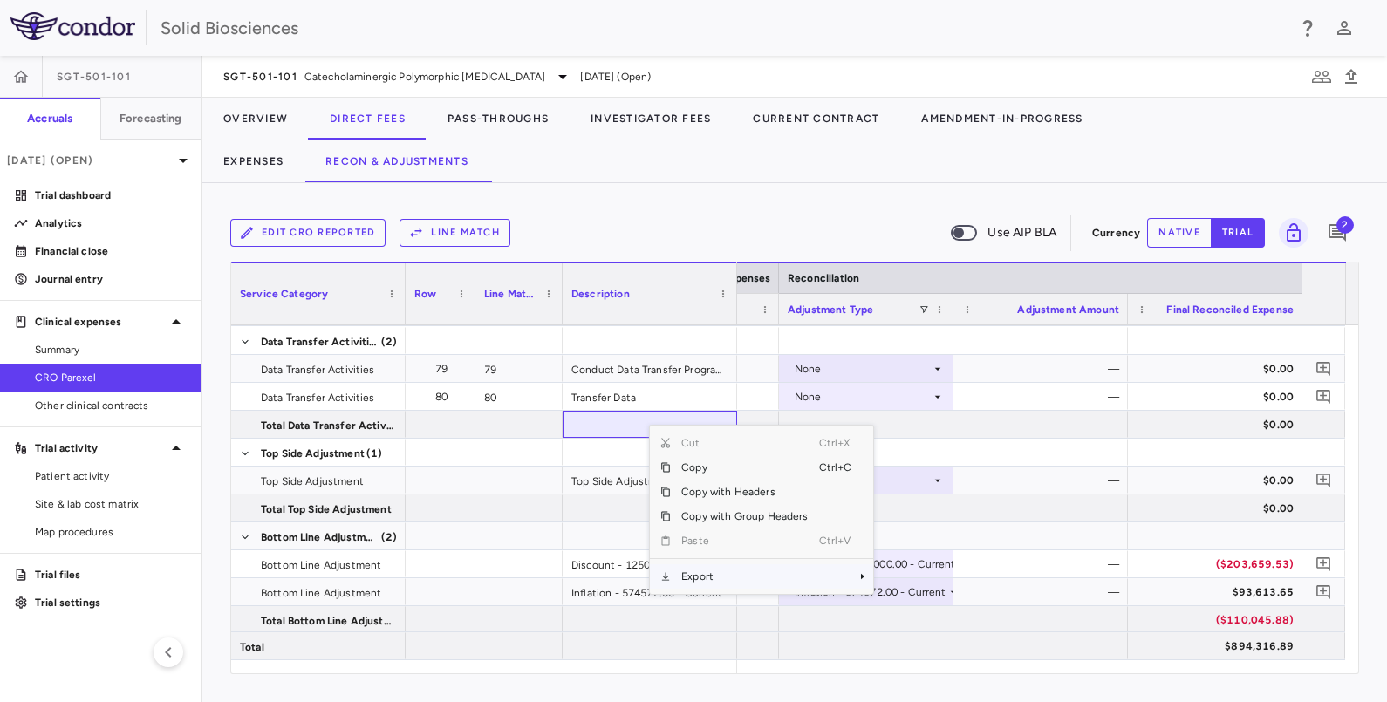
click at [750, 561] on span "Export" at bounding box center [744, 577] width 147 height 24
click at [922, 561] on span "Excel Export" at bounding box center [931, 607] width 82 height 24
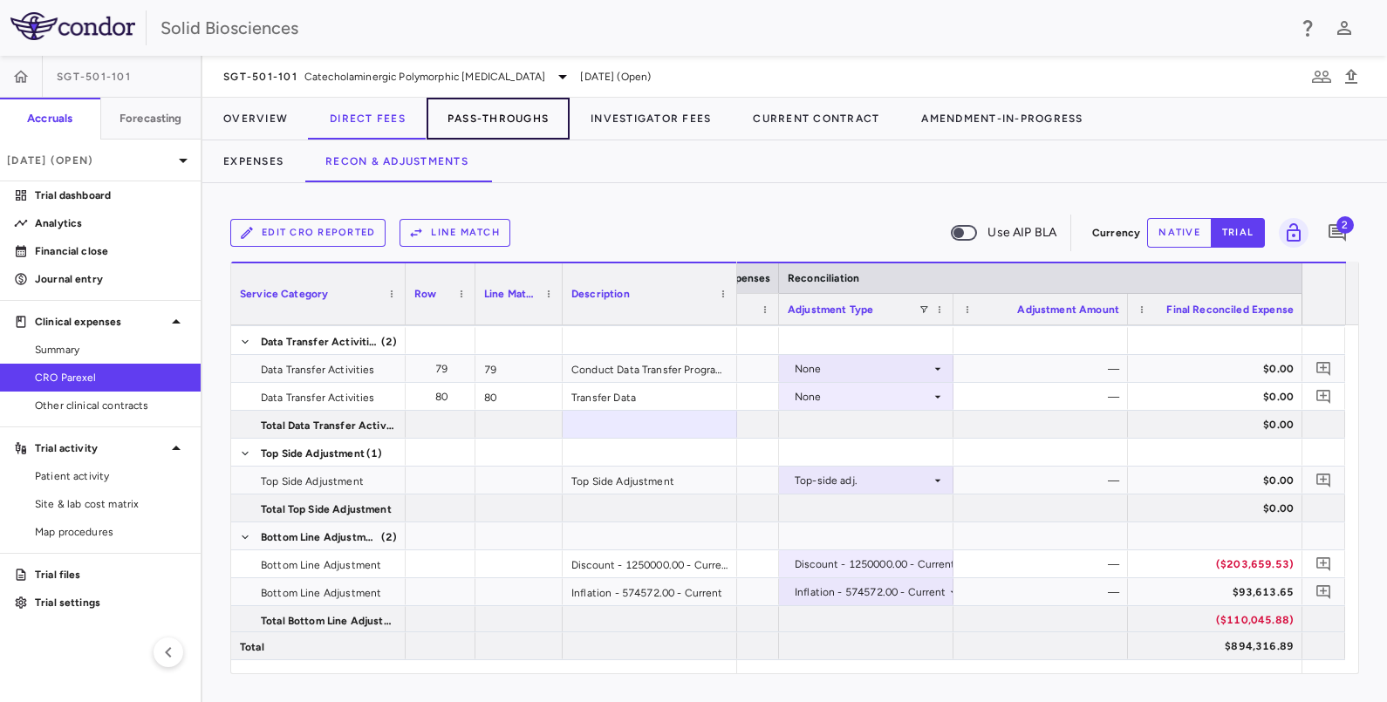
click at [514, 113] on button "Pass-Throughs" at bounding box center [498, 119] width 143 height 42
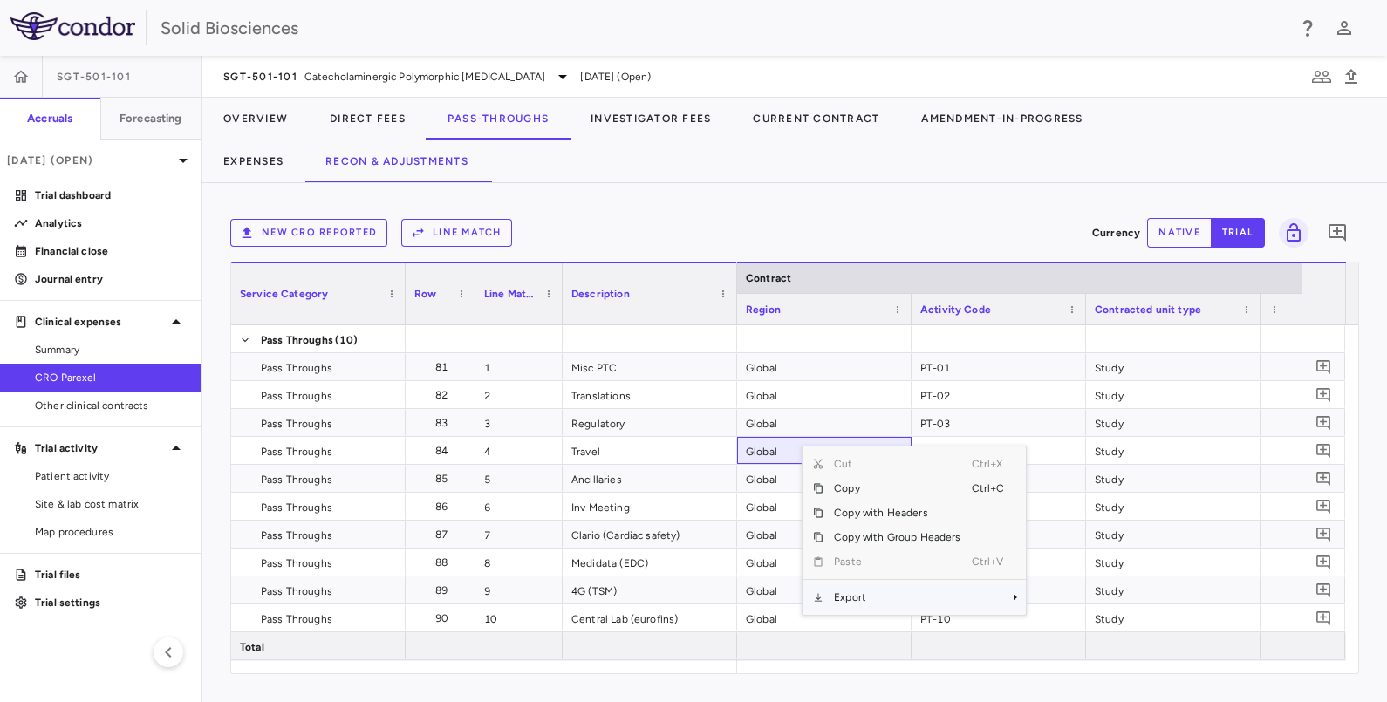
click at [881, 561] on span "Export" at bounding box center [897, 597] width 147 height 24
click at [1098, 561] on span "Excel Export" at bounding box center [1084, 628] width 82 height 24
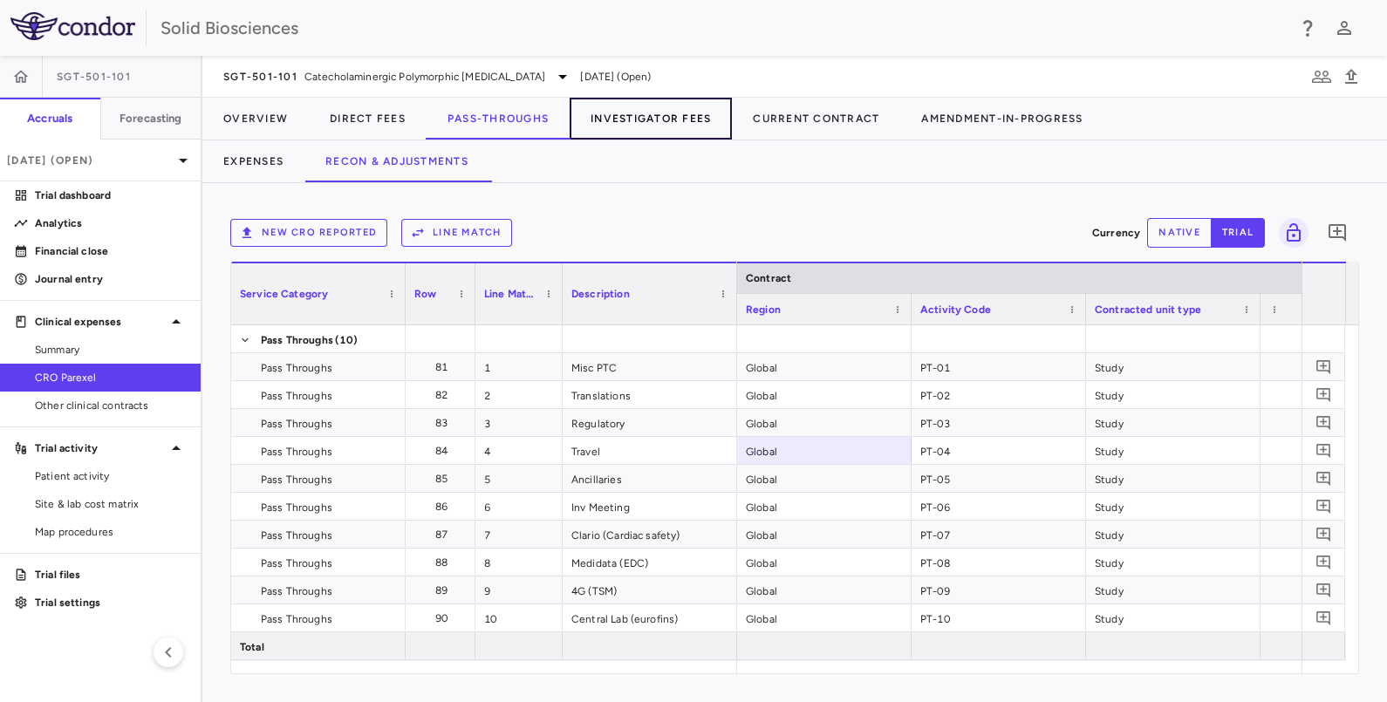
click at [651, 120] on button "Investigator Fees" at bounding box center [651, 119] width 162 height 42
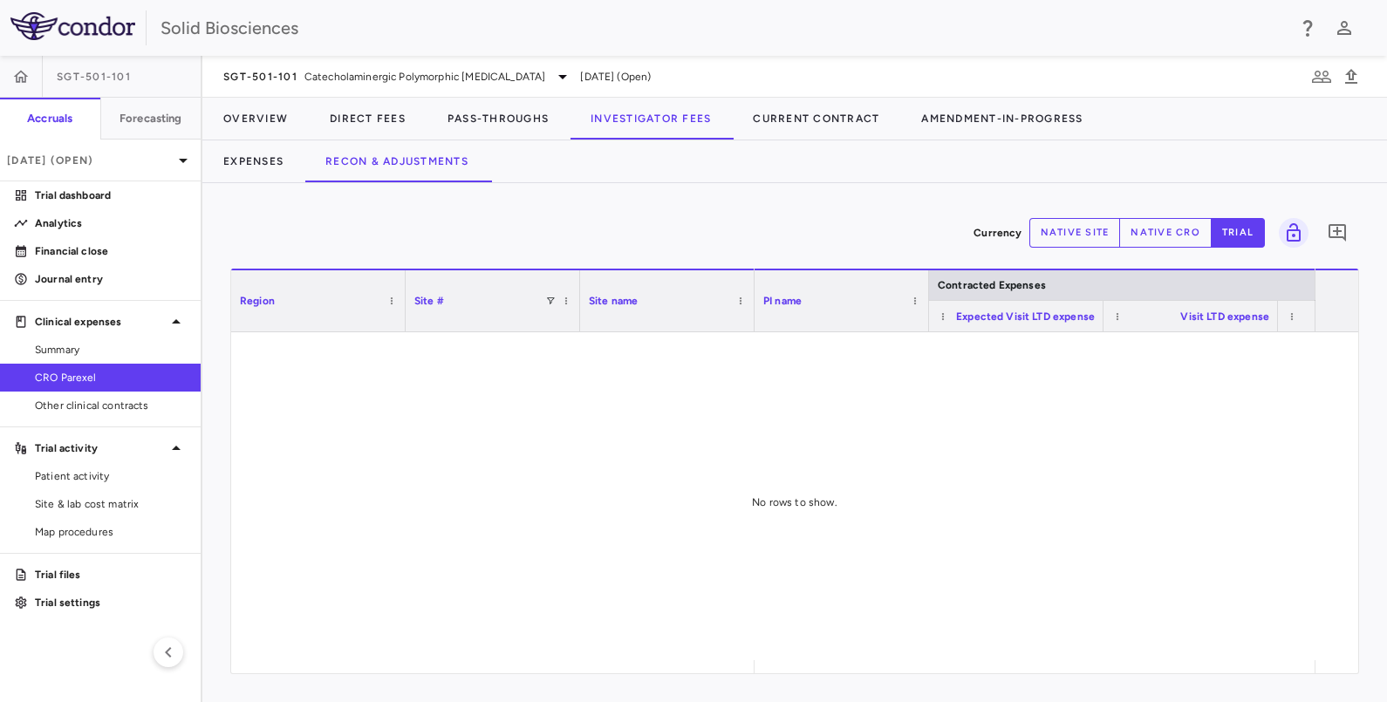
drag, startPoint x: 702, startPoint y: 492, endPoint x: 630, endPoint y: 453, distance: 82.4
click at [630, 453] on div at bounding box center [794, 496] width 1127 height 328
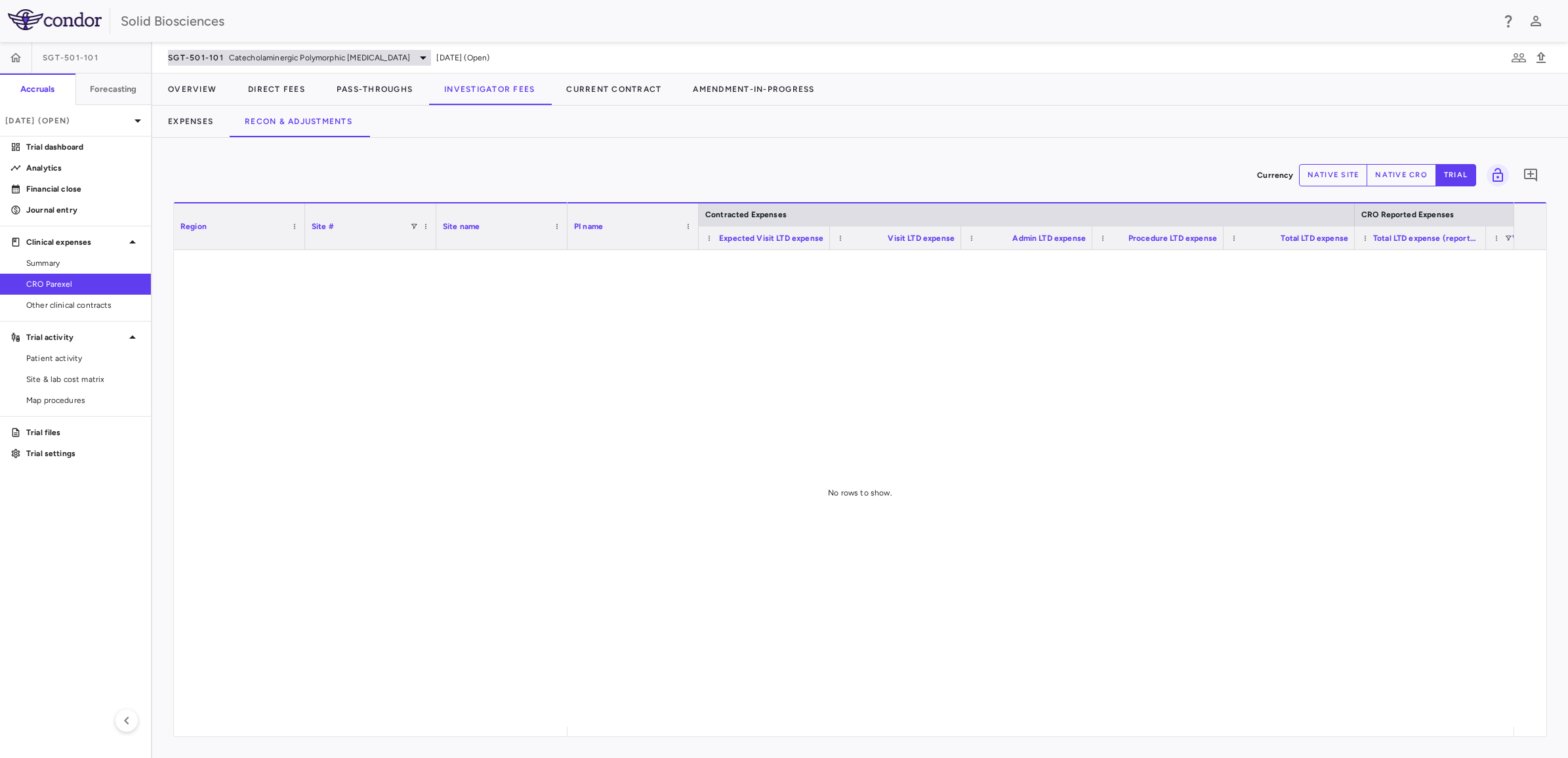
click at [293, 54] on span "Catecholaminergic Polymorphic Ventricular Tachycardia" at bounding box center [320, 58] width 182 height 12
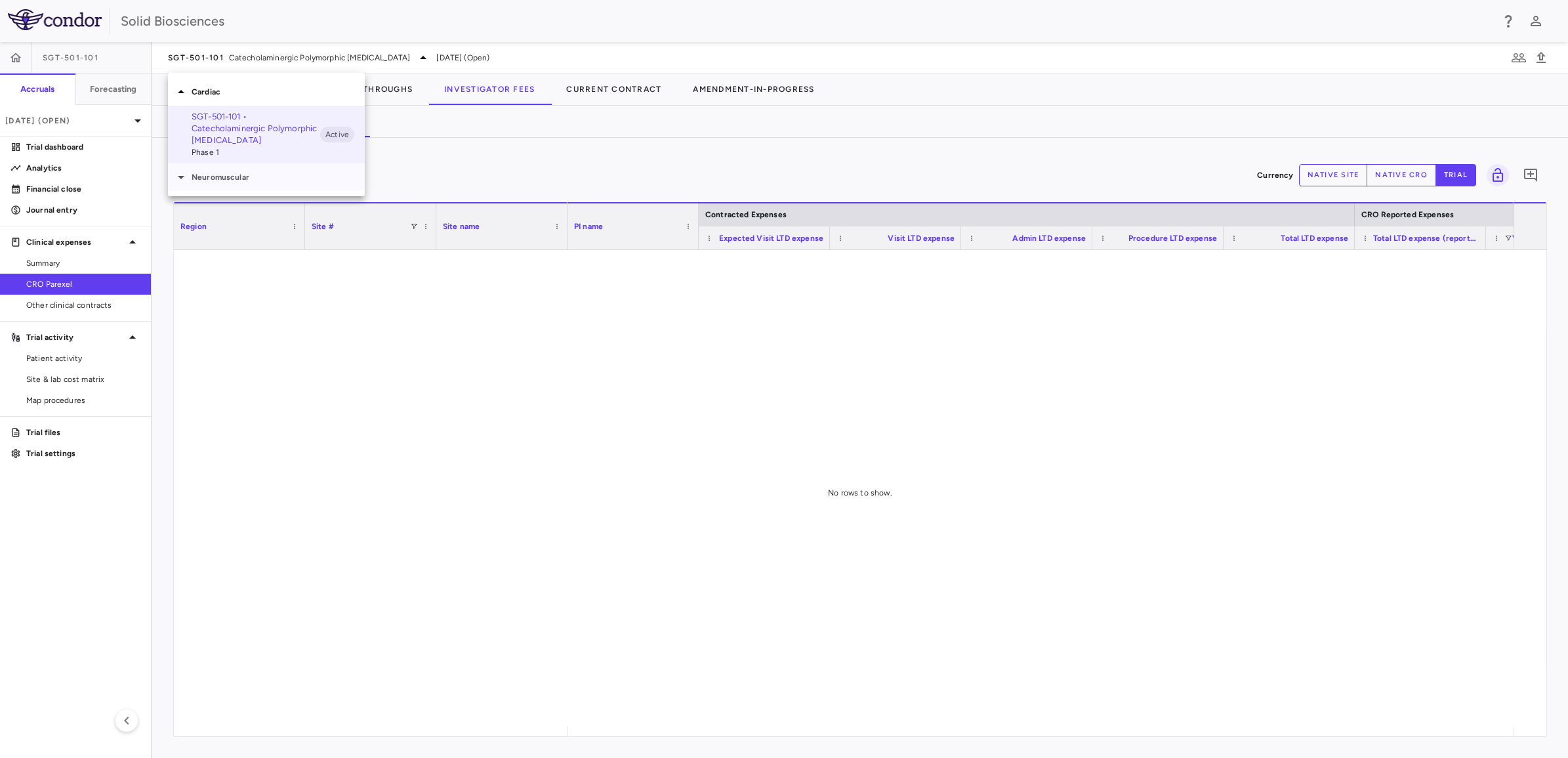
click at [225, 180] on p "Neuromuscular" at bounding box center [278, 177] width 173 height 12
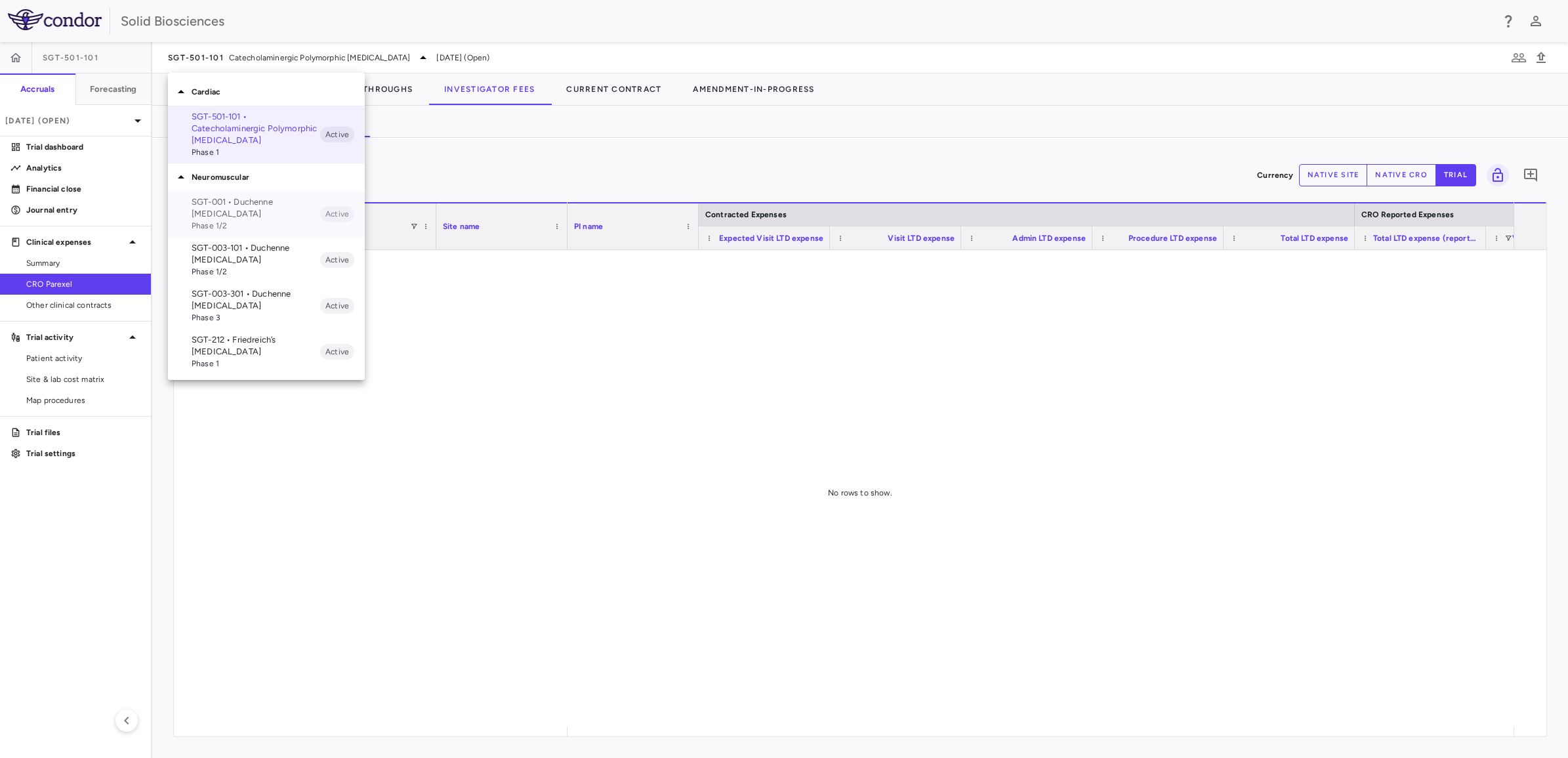
click at [227, 200] on p "SGT-001 • Duchenne [MEDICAL_DATA]" at bounding box center [256, 208] width 129 height 23
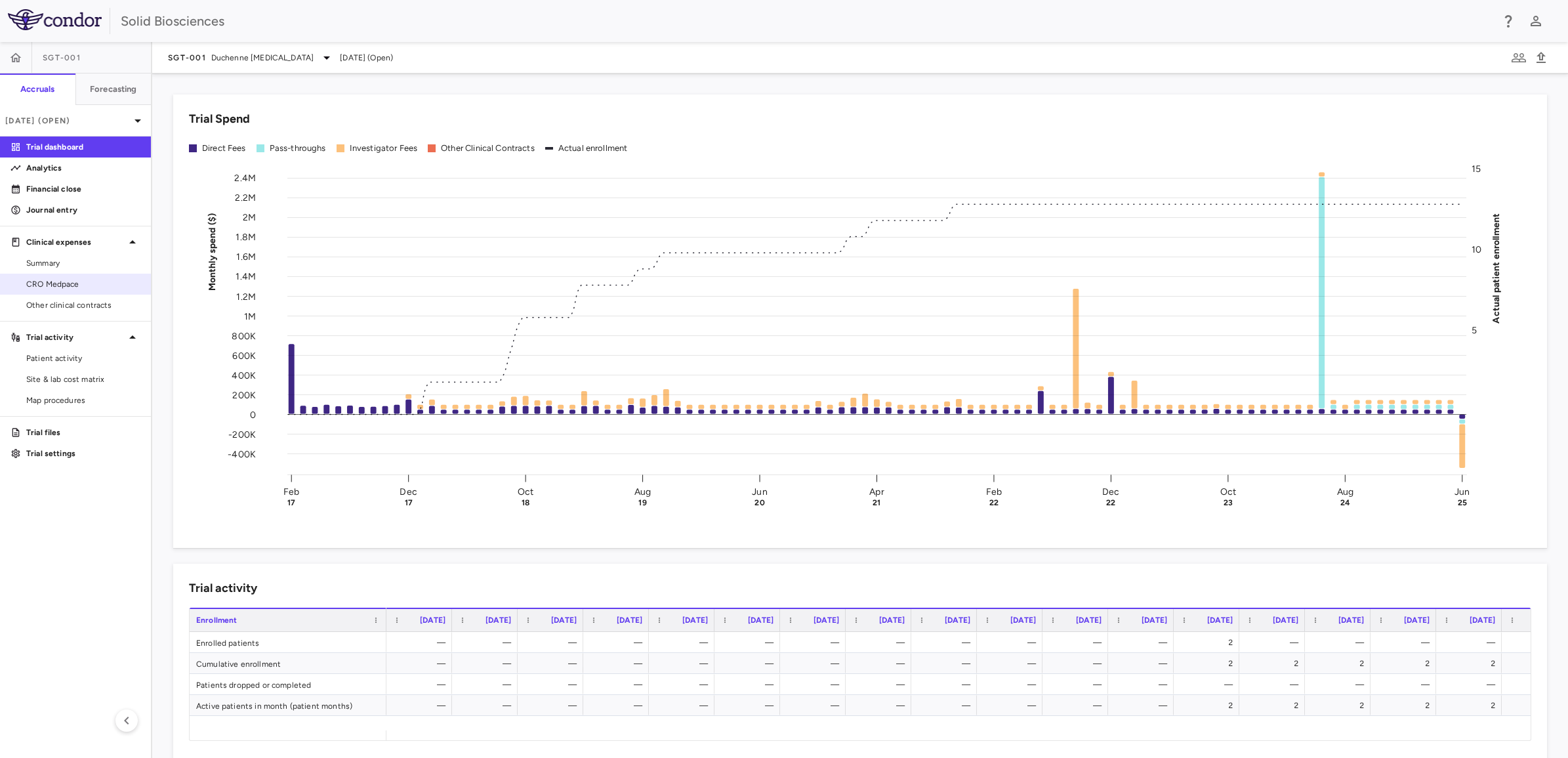
click at [61, 280] on span "CRO Medpace" at bounding box center [83, 284] width 114 height 12
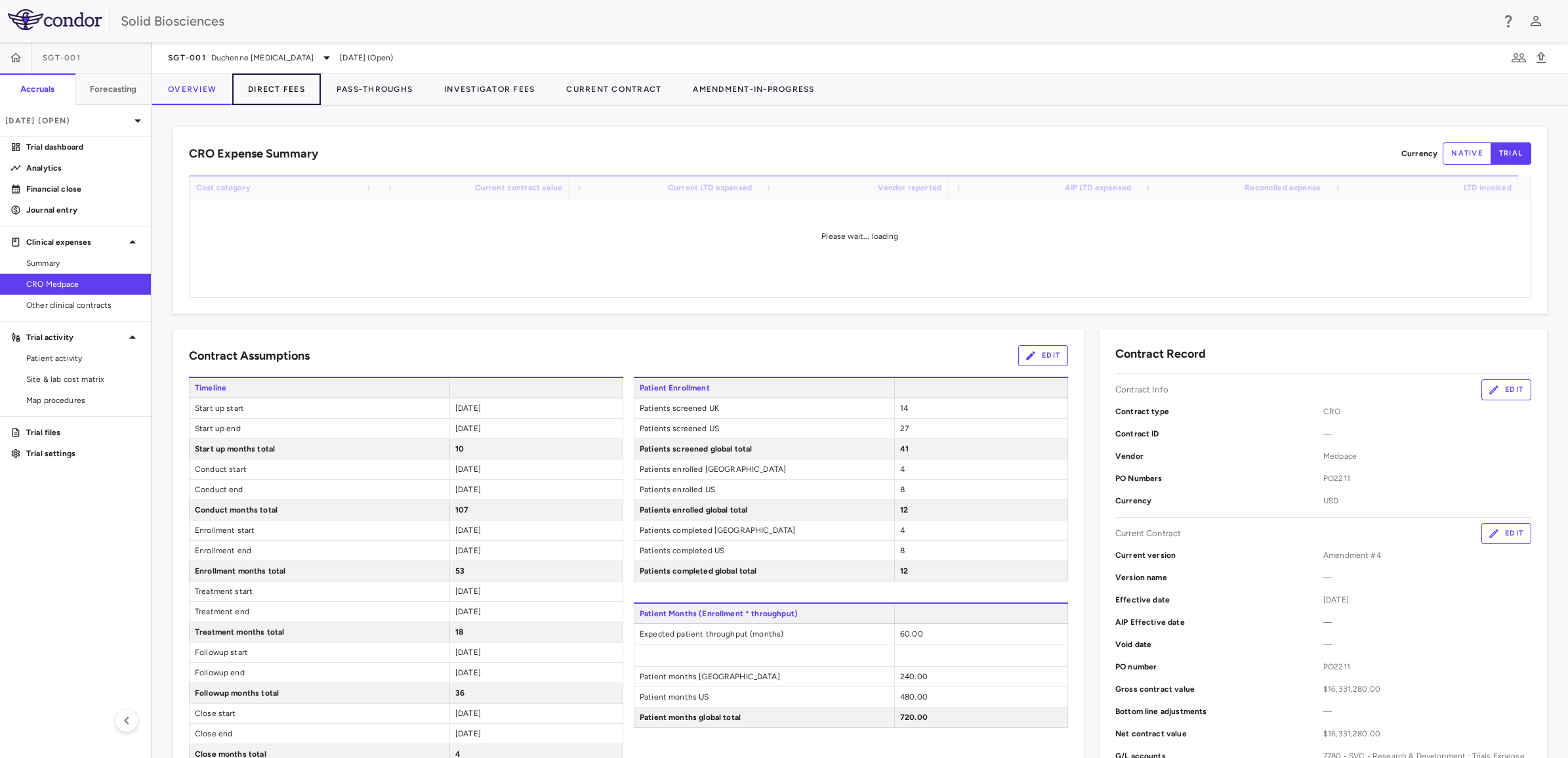
click at [286, 86] on button "Direct Fees" at bounding box center [277, 89] width 89 height 32
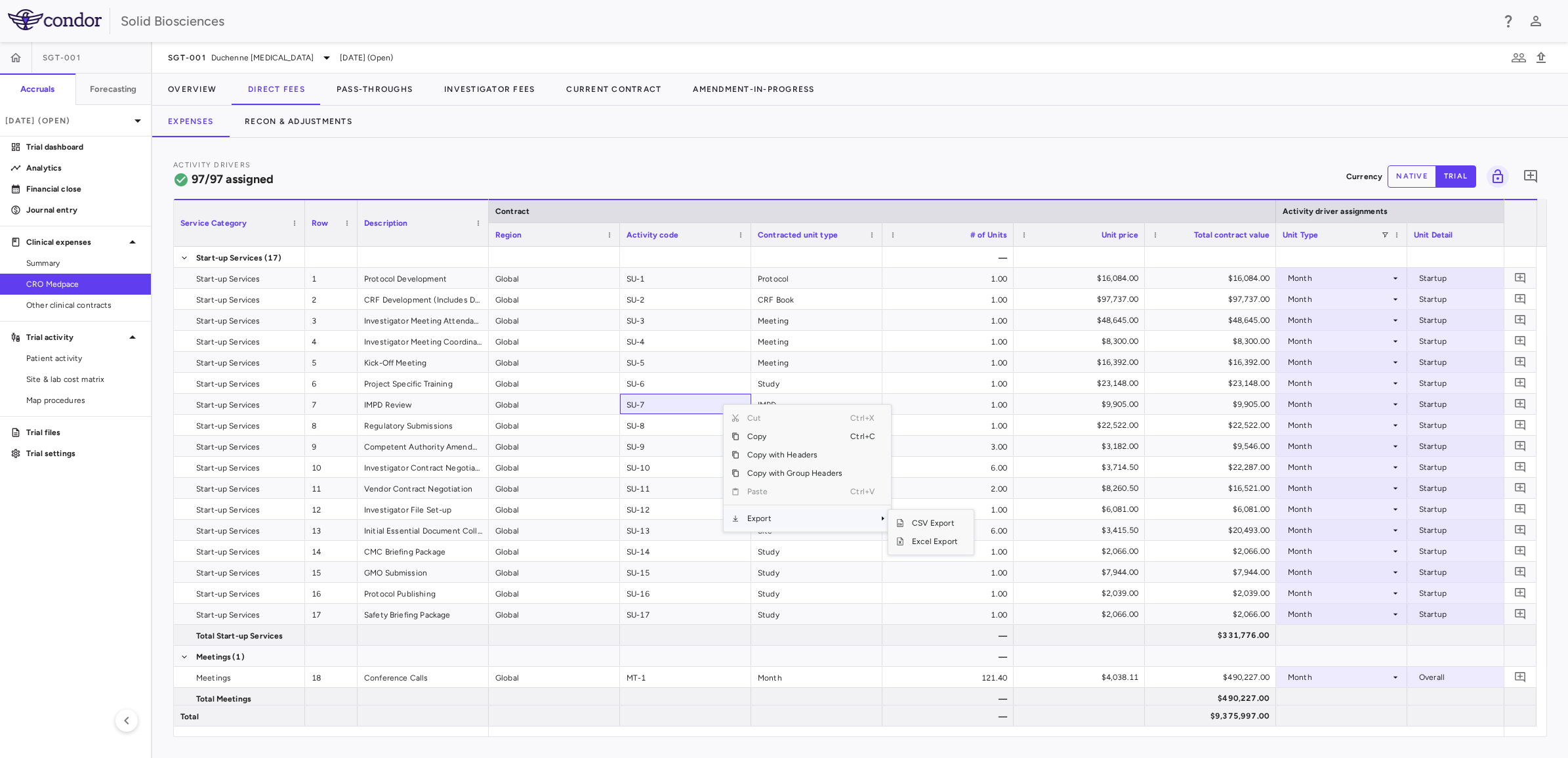
click at [779, 422] on span "Export" at bounding box center [794, 518] width 111 height 18
click at [834, 422] on span "Excel Export" at bounding box center [935, 541] width 62 height 18
click at [378, 90] on button "Pass-Throughs" at bounding box center [375, 89] width 108 height 32
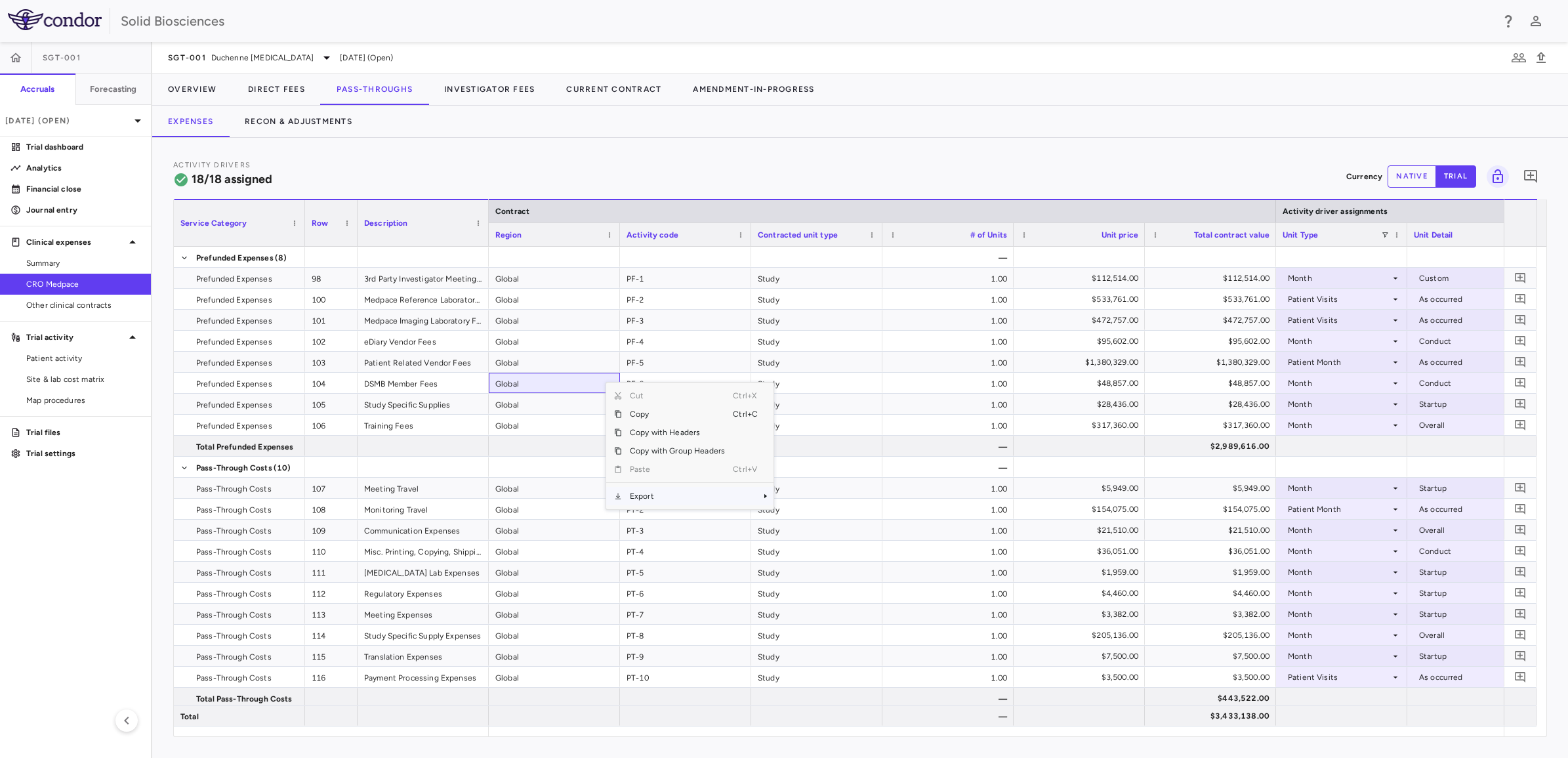
click at [662, 422] on span "Export" at bounding box center [677, 496] width 111 height 18
drag, startPoint x: 825, startPoint y: 519, endPoint x: 807, endPoint y: 499, distance: 26.9
click at [824, 422] on span "Excel Export" at bounding box center [817, 519] width 62 height 18
click at [484, 90] on button "Investigator Fees" at bounding box center [490, 89] width 122 height 32
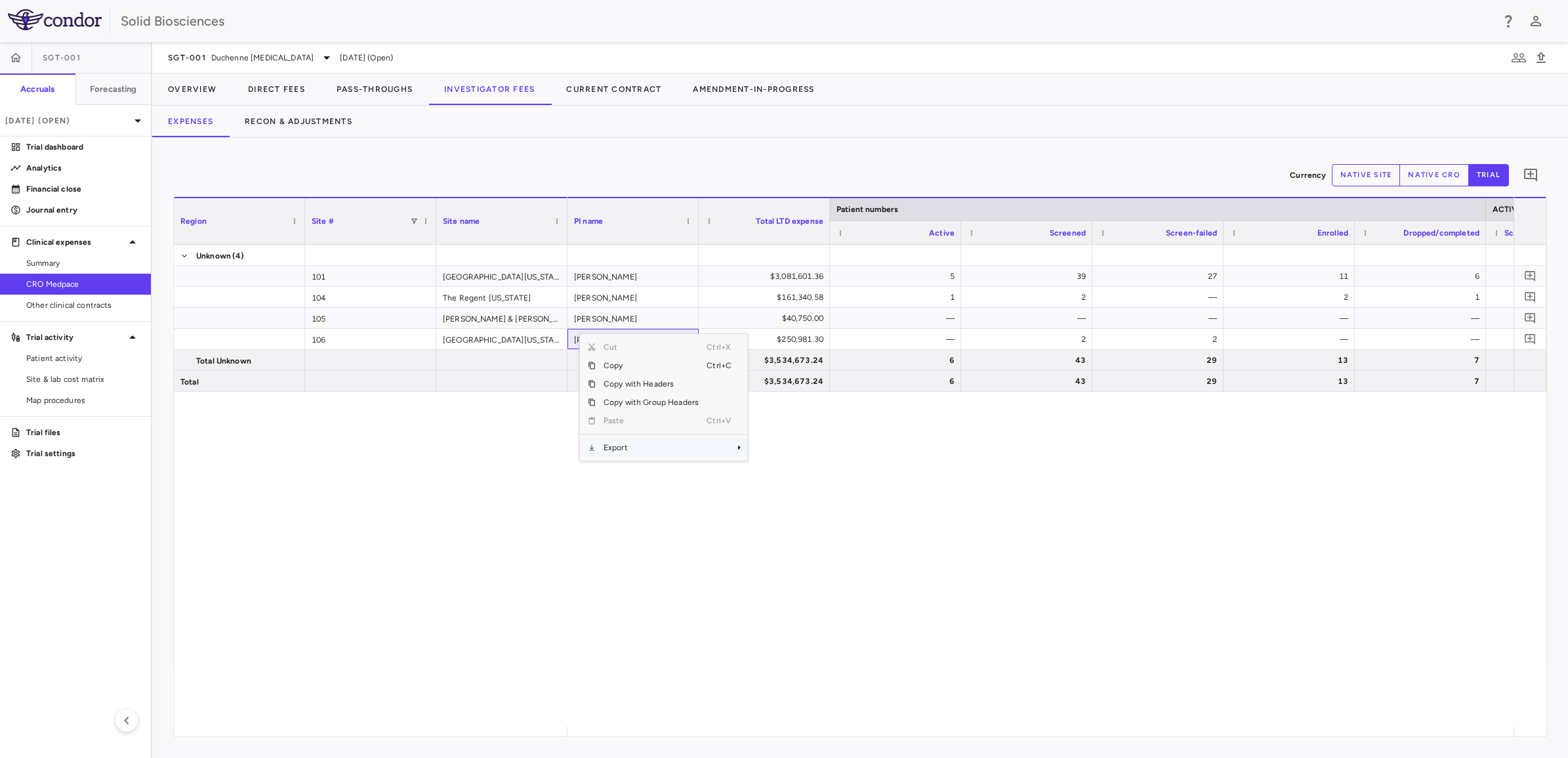
click at [627, 422] on span "Export" at bounding box center [651, 447] width 111 height 18
click at [798, 422] on span "Excel Export" at bounding box center [791, 470] width 62 height 18
click at [566, 422] on div "Unknown (4) 101 University of Florida 104 The Regent California 105 Ann & Rober…" at bounding box center [860, 485] width 1372 height 481
drag, startPoint x: 712, startPoint y: 522, endPoint x: 697, endPoint y: 476, distance: 48.4
click at [712, 422] on div "Byrne, Barry J. $3,081,601.36 5 39 27 11 6 $12,306.23 $9,280.44 Perry Shieh $16…" at bounding box center [1041, 485] width 946 height 481
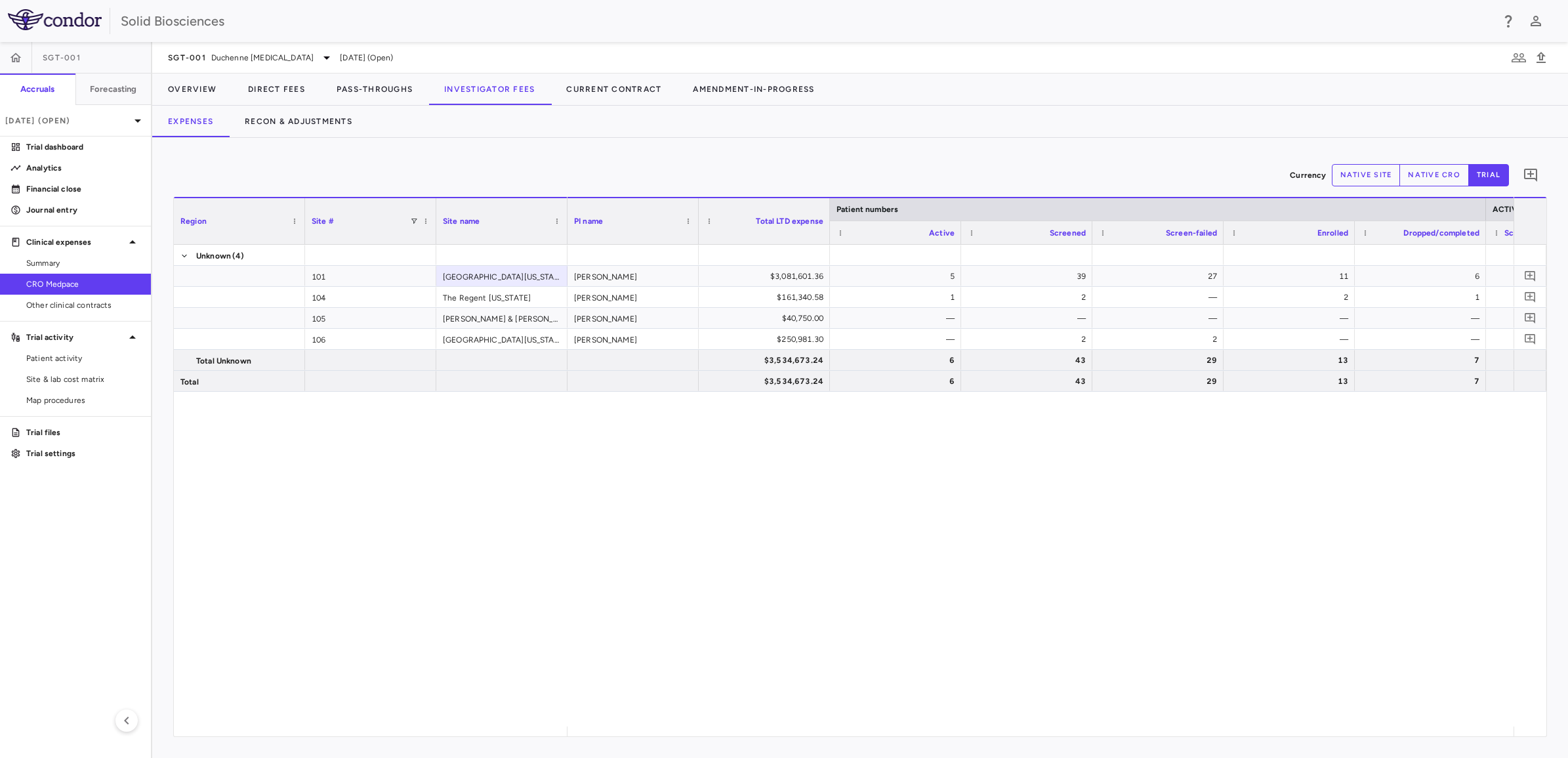
click at [834, 422] on div "Byrne, Barry J. $3,081,601.36 5 39 27 11 6 $12,306.23 $9,280.44 Perry Shieh $16…" at bounding box center [1041, 485] width 946 height 481
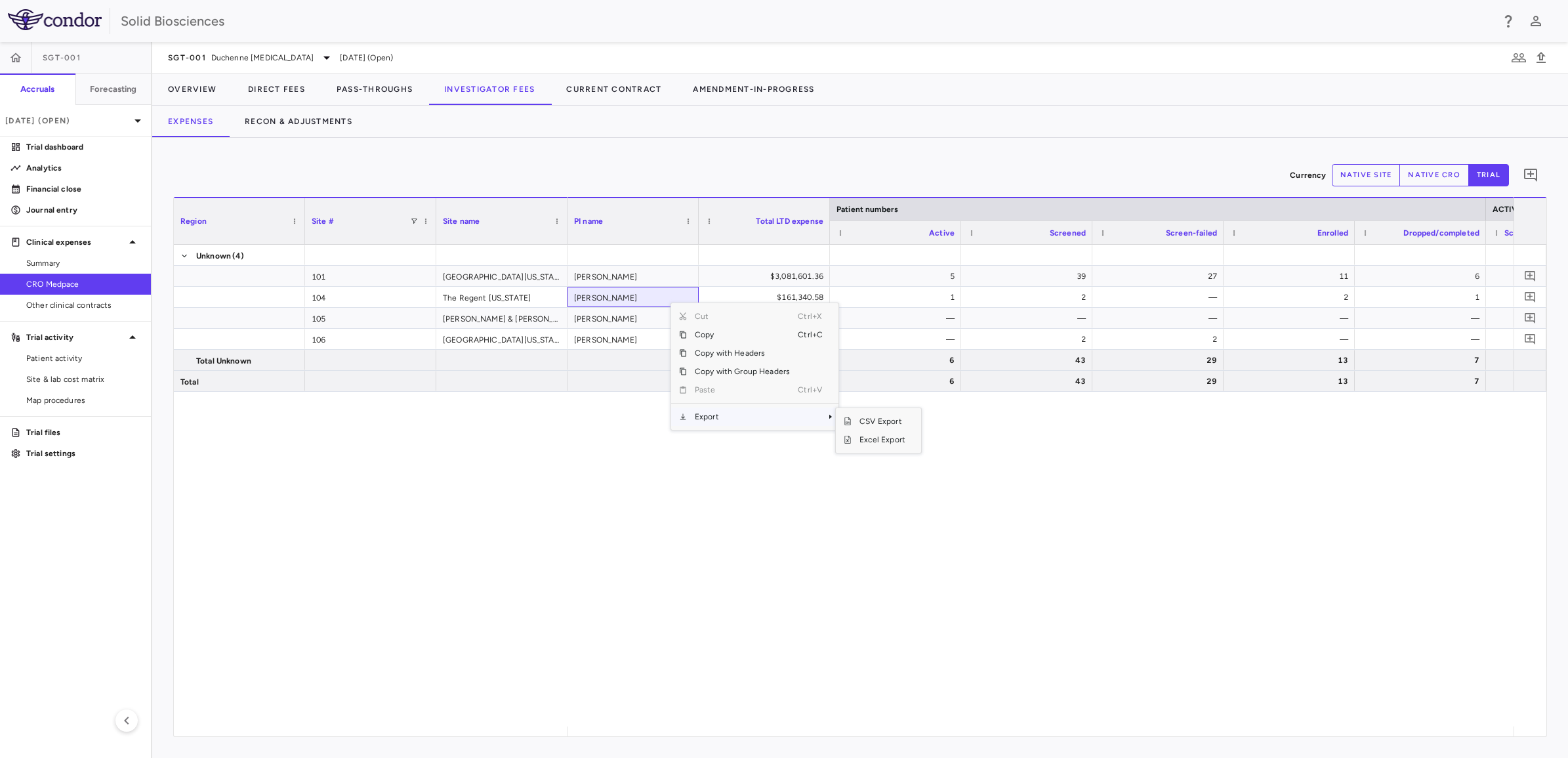
click at [722, 417] on span "Export" at bounding box center [742, 417] width 111 height 18
click at [834, 422] on span "Excel Export" at bounding box center [883, 439] width 62 height 18
click at [779, 422] on div "11 6 $12,306.23 $9,280.44 Byrne, Barry J. $3,081,601.36 5 39 27 2 1 — — Perry S…" at bounding box center [1041, 485] width 946 height 481
click at [553, 422] on div "Unknown (4) 101 University of Florida 104 The Regent California 105 Ann & Rober…" at bounding box center [860, 485] width 1372 height 481
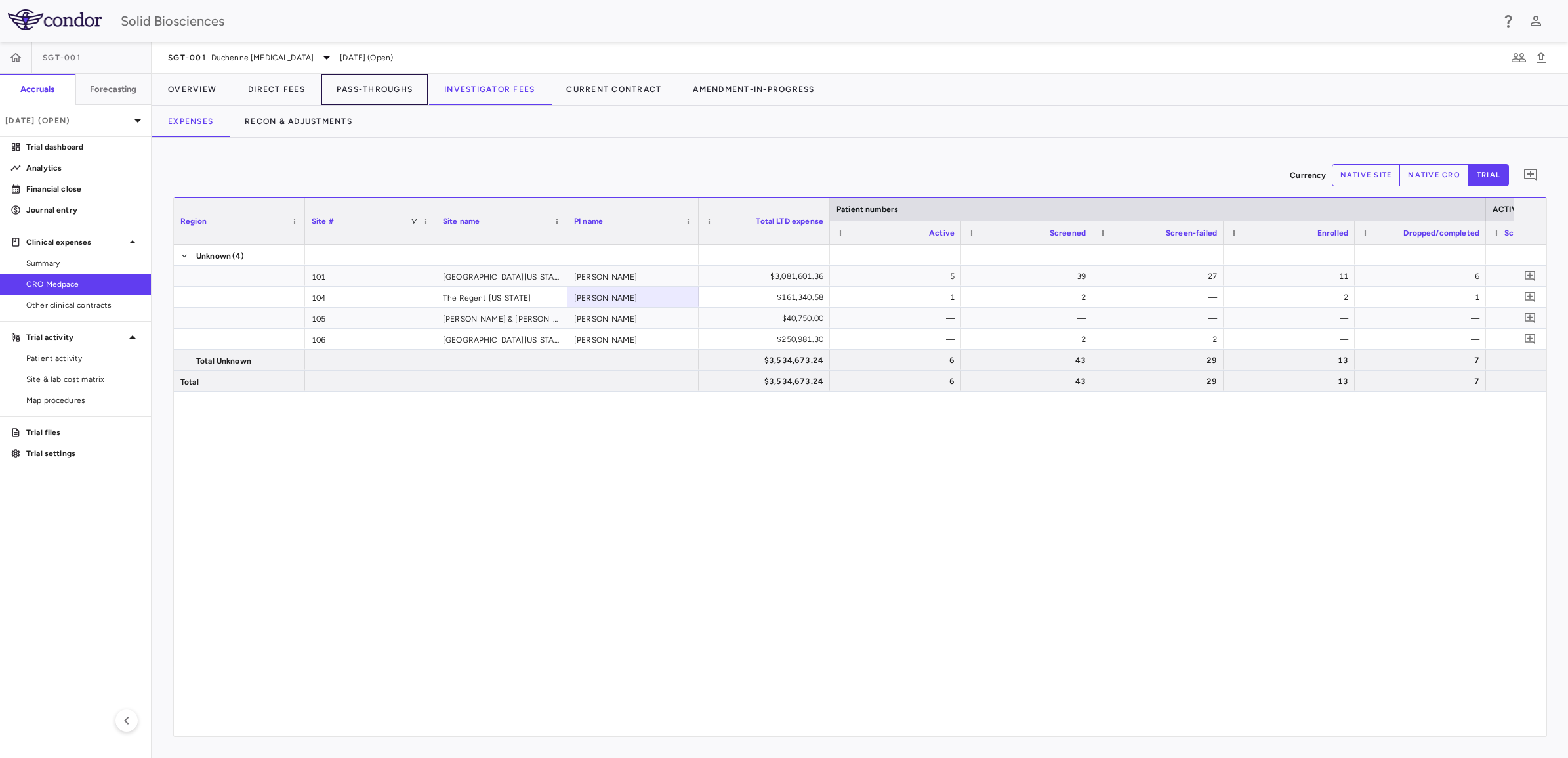
click at [374, 87] on button "Pass-Throughs" at bounding box center [375, 89] width 108 height 32
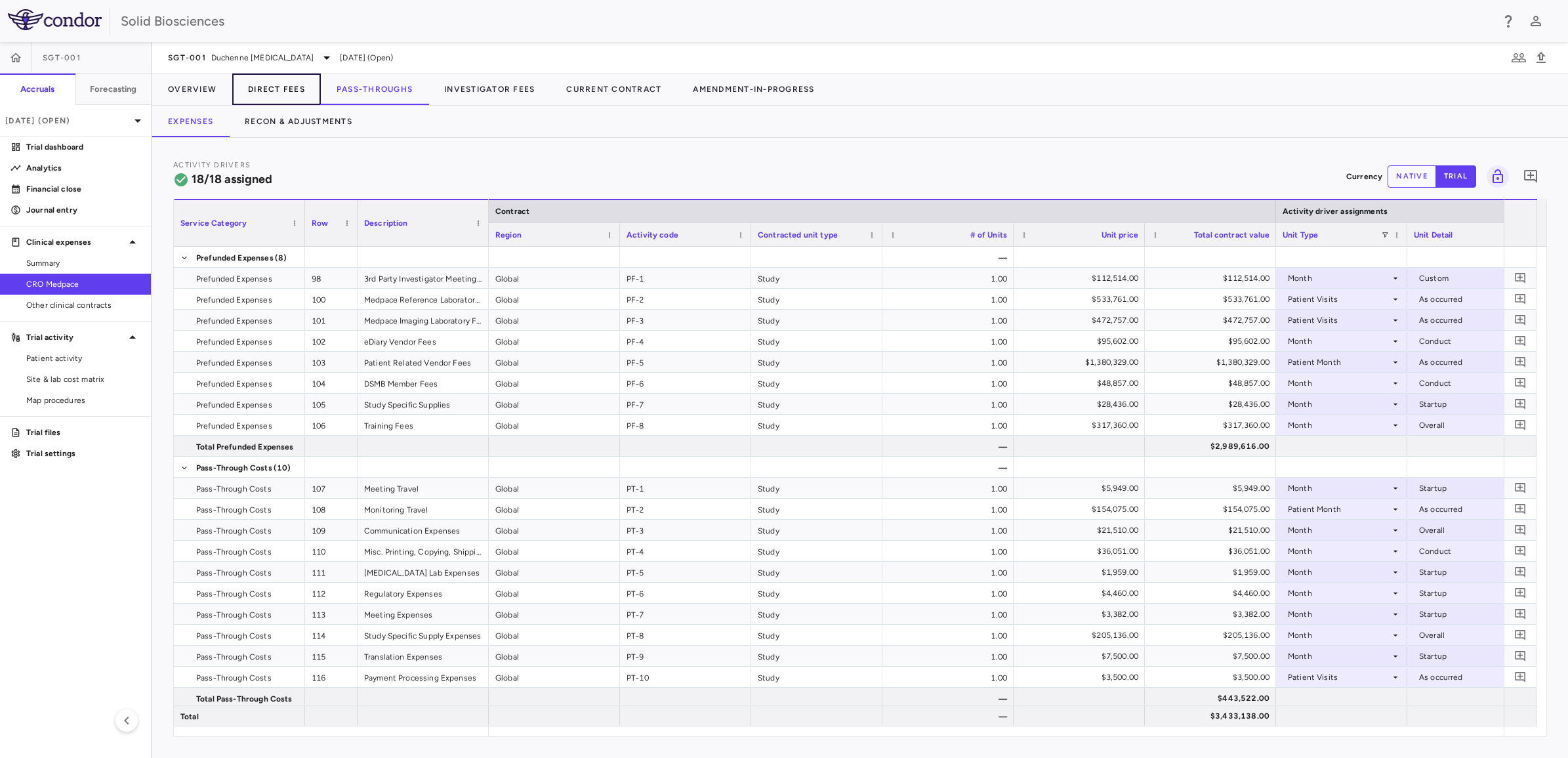
click at [287, 86] on button "Direct Fees" at bounding box center [277, 89] width 89 height 32
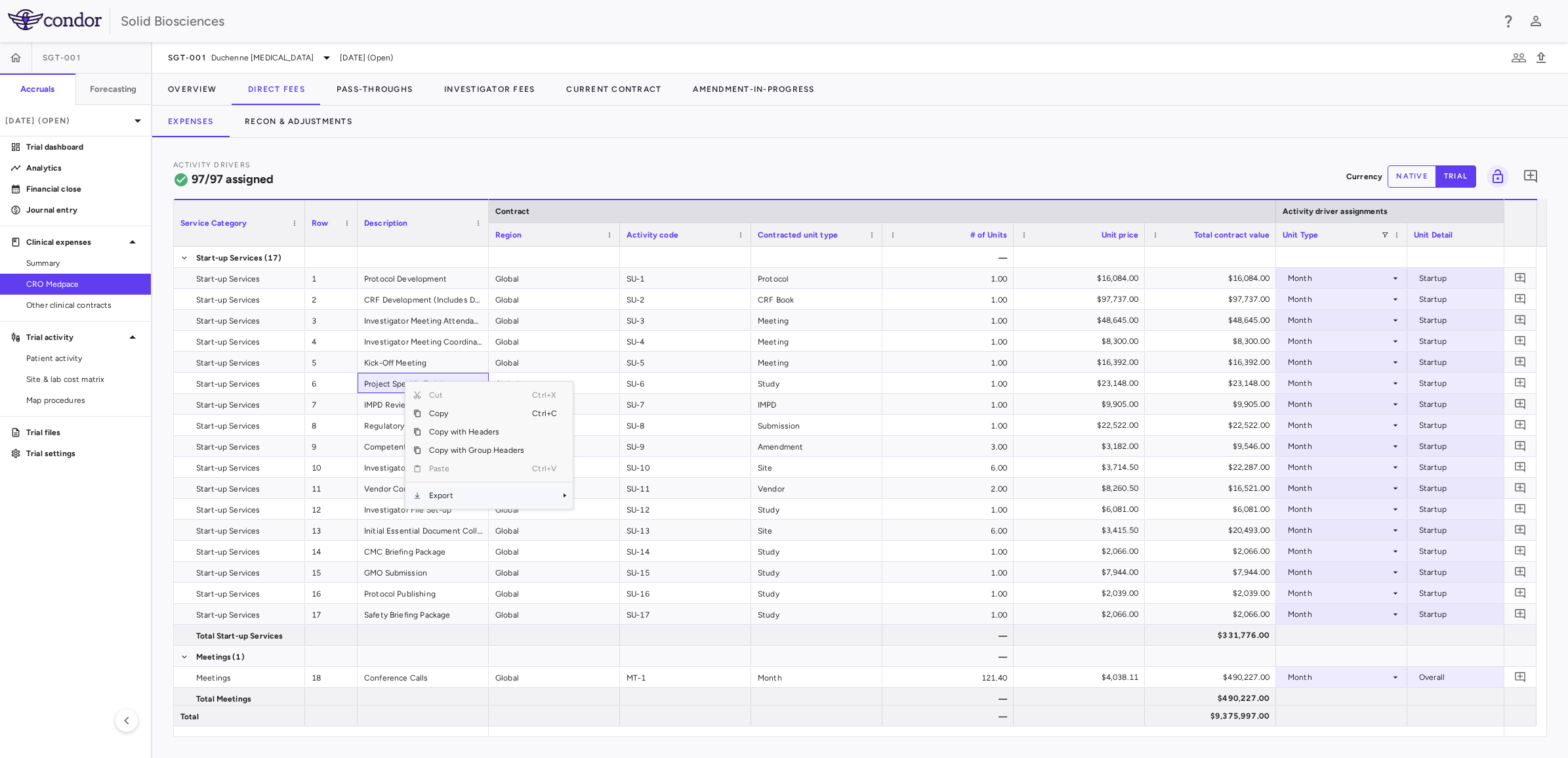
click at [453, 422] on span "Export" at bounding box center [476, 496] width 111 height 18
click at [614, 422] on span "Excel Export" at bounding box center [617, 518] width 62 height 18
click at [722, 129] on div "Expenses Recon & Adjustments" at bounding box center [860, 121] width 1416 height 32
click at [329, 56] on icon at bounding box center [326, 57] width 16 height 16
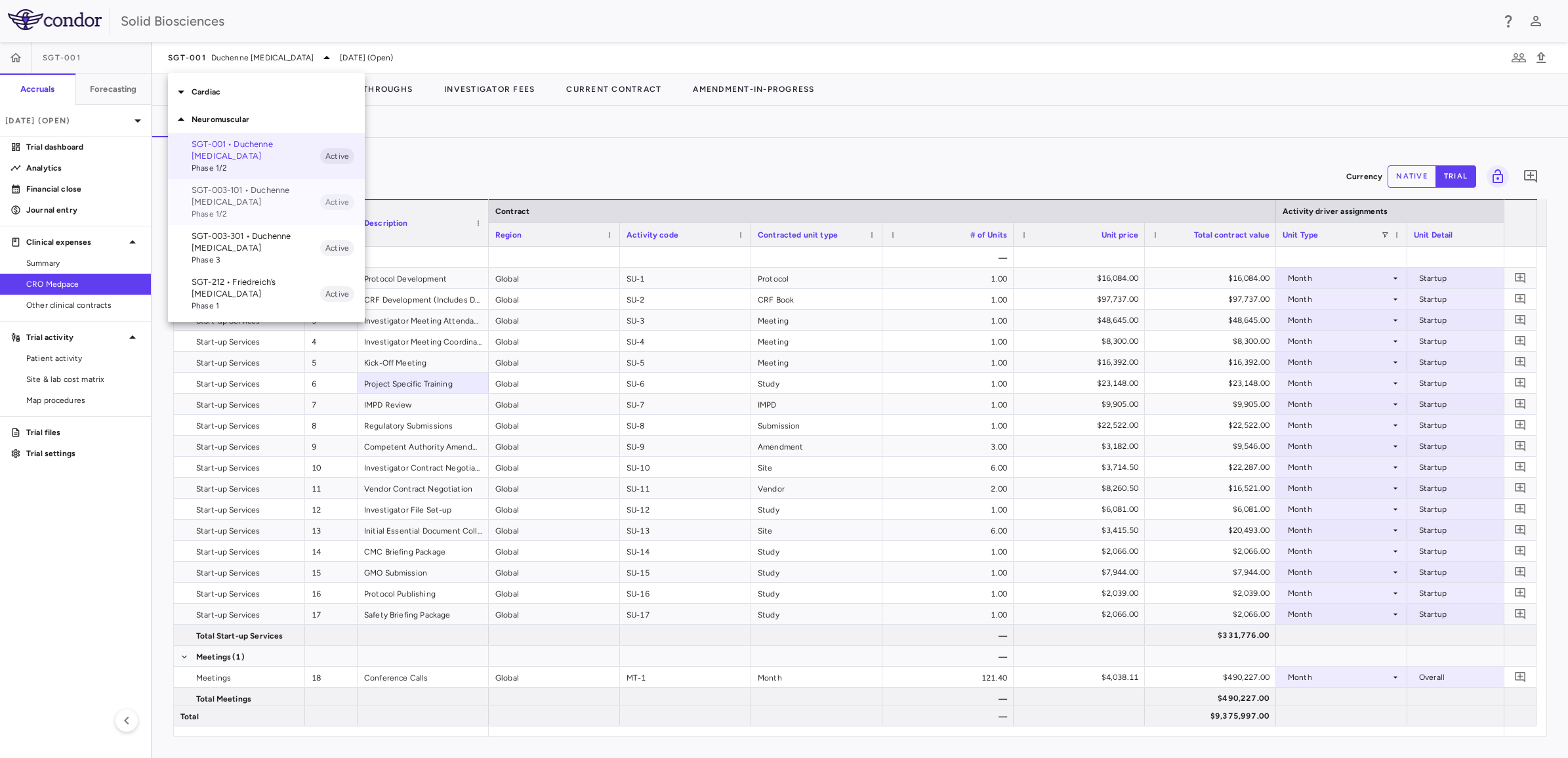
click at [238, 194] on p "SGT-003-101 • Duchenne [MEDICAL_DATA]" at bounding box center [256, 196] width 129 height 23
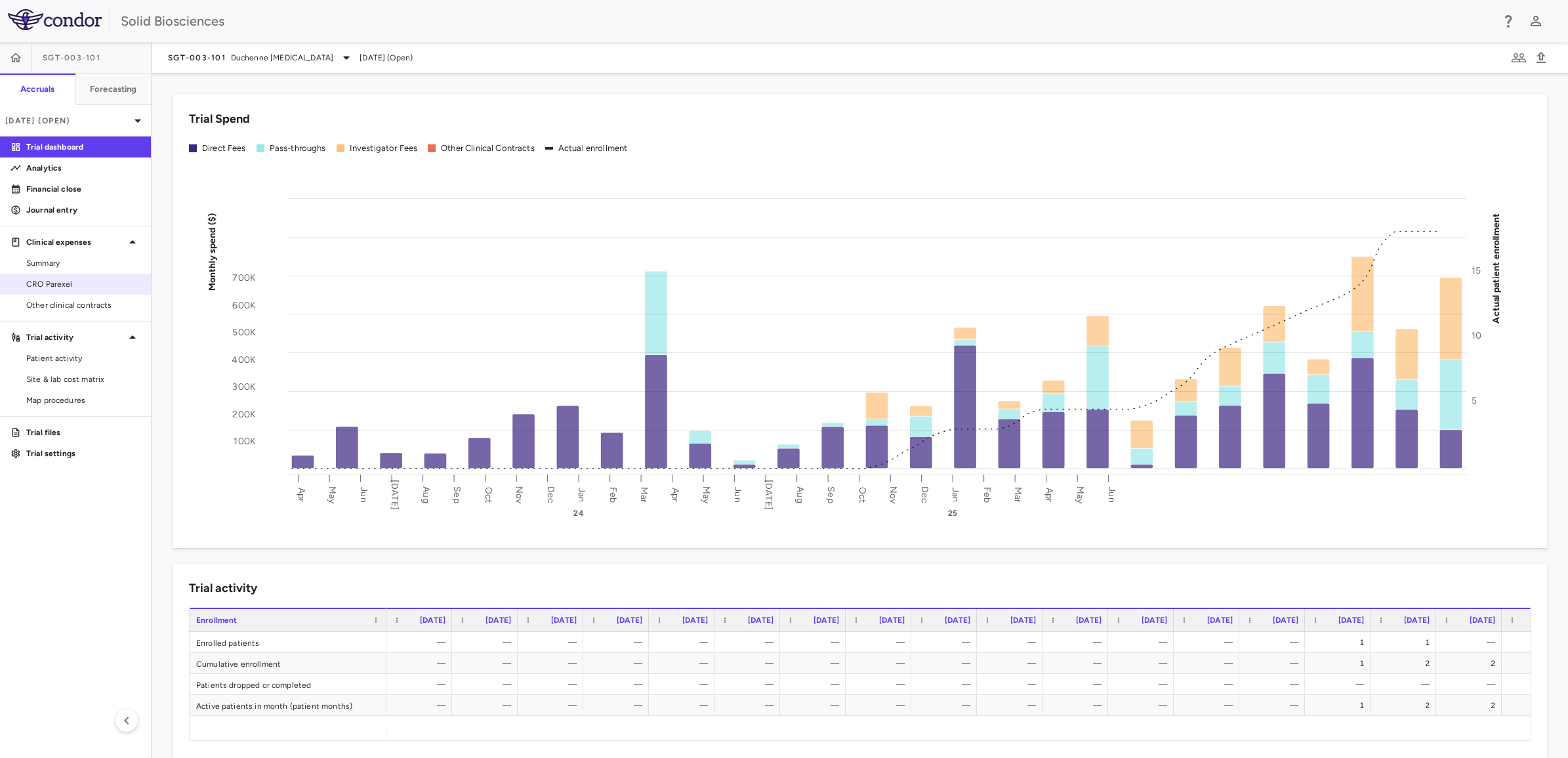
click at [64, 284] on span "CRO Parexel" at bounding box center [83, 284] width 114 height 12
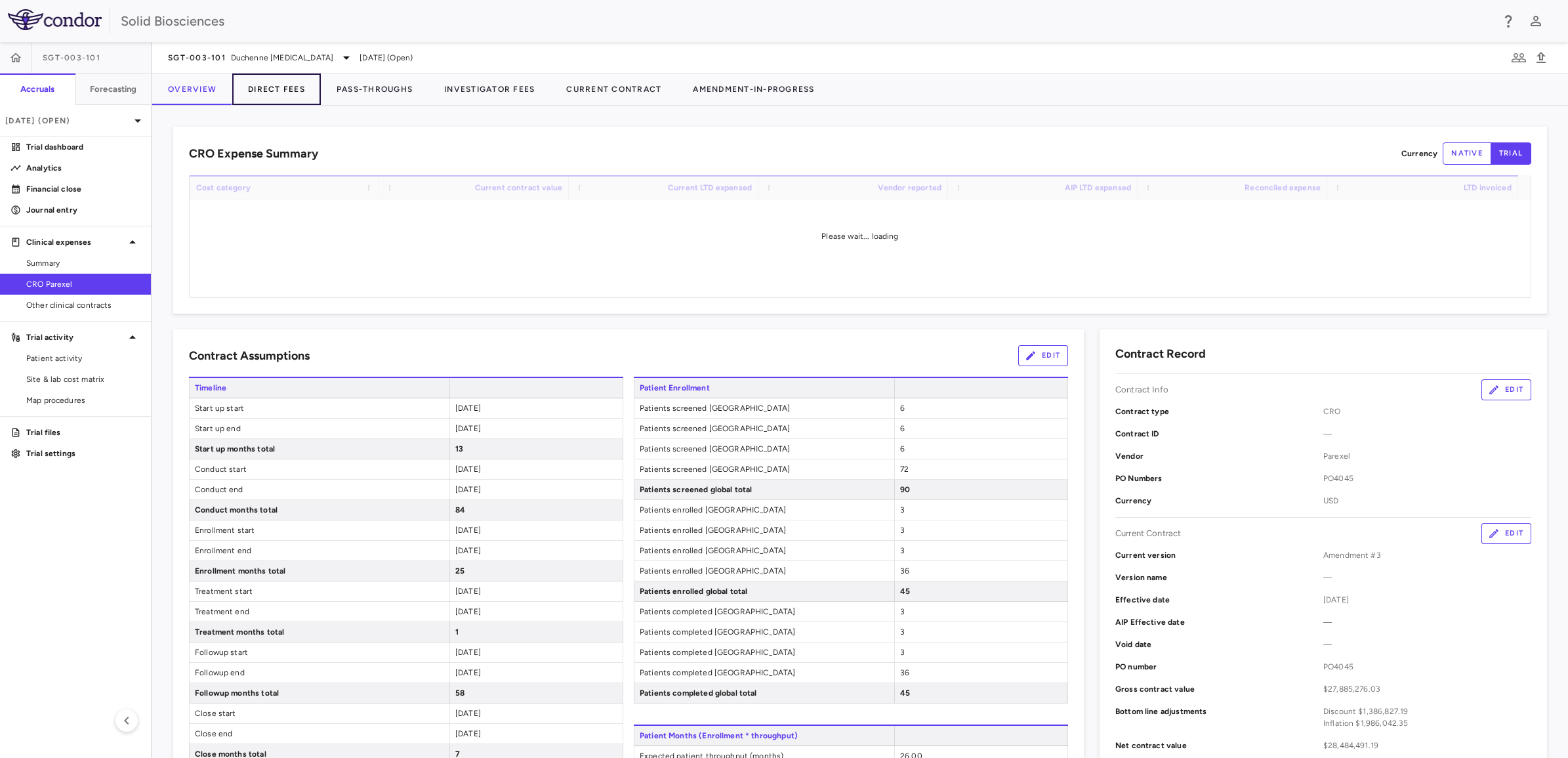
click at [282, 86] on button "Direct Fees" at bounding box center [277, 89] width 89 height 32
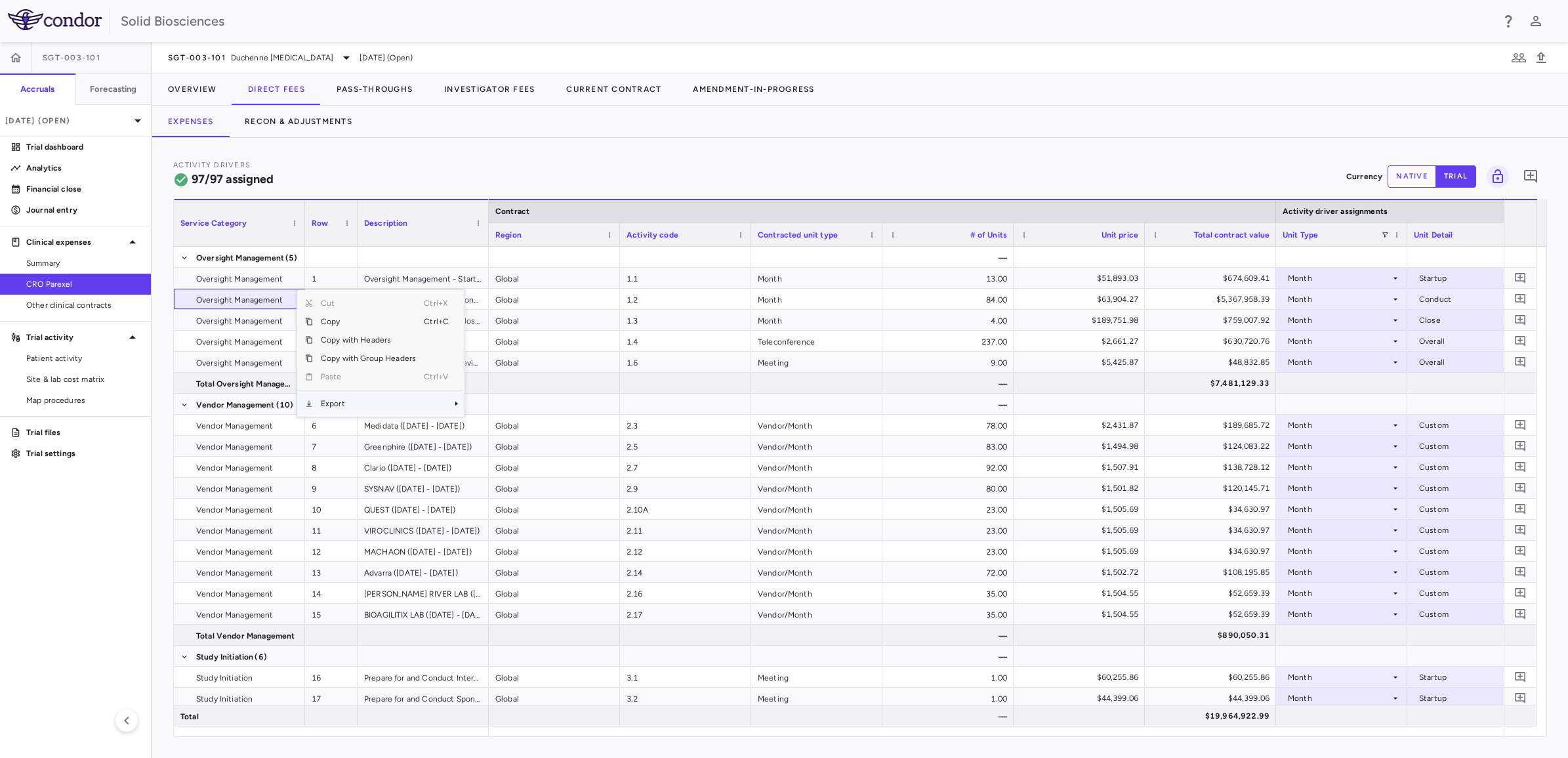
click at [347, 402] on span "Export" at bounding box center [368, 403] width 111 height 18
click at [506, 422] on span "Excel Export" at bounding box center [508, 426] width 62 height 18
click at [376, 86] on button "Pass-Throughs" at bounding box center [375, 89] width 108 height 32
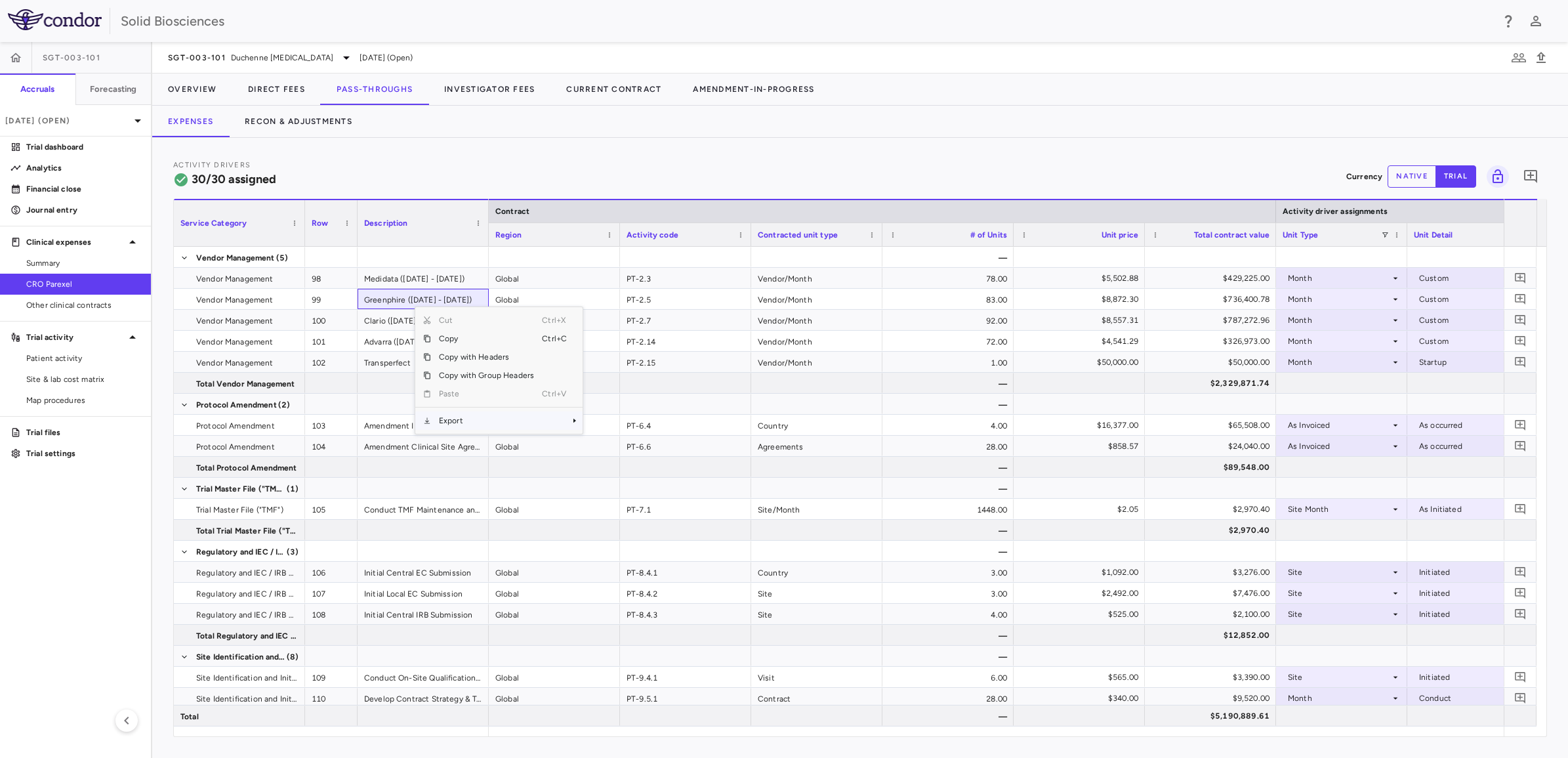
click at [473, 421] on span "Export" at bounding box center [486, 420] width 111 height 18
click at [617, 422] on span "Excel Export" at bounding box center [626, 444] width 62 height 18
click at [481, 90] on button "Investigator Fees" at bounding box center [490, 89] width 122 height 32
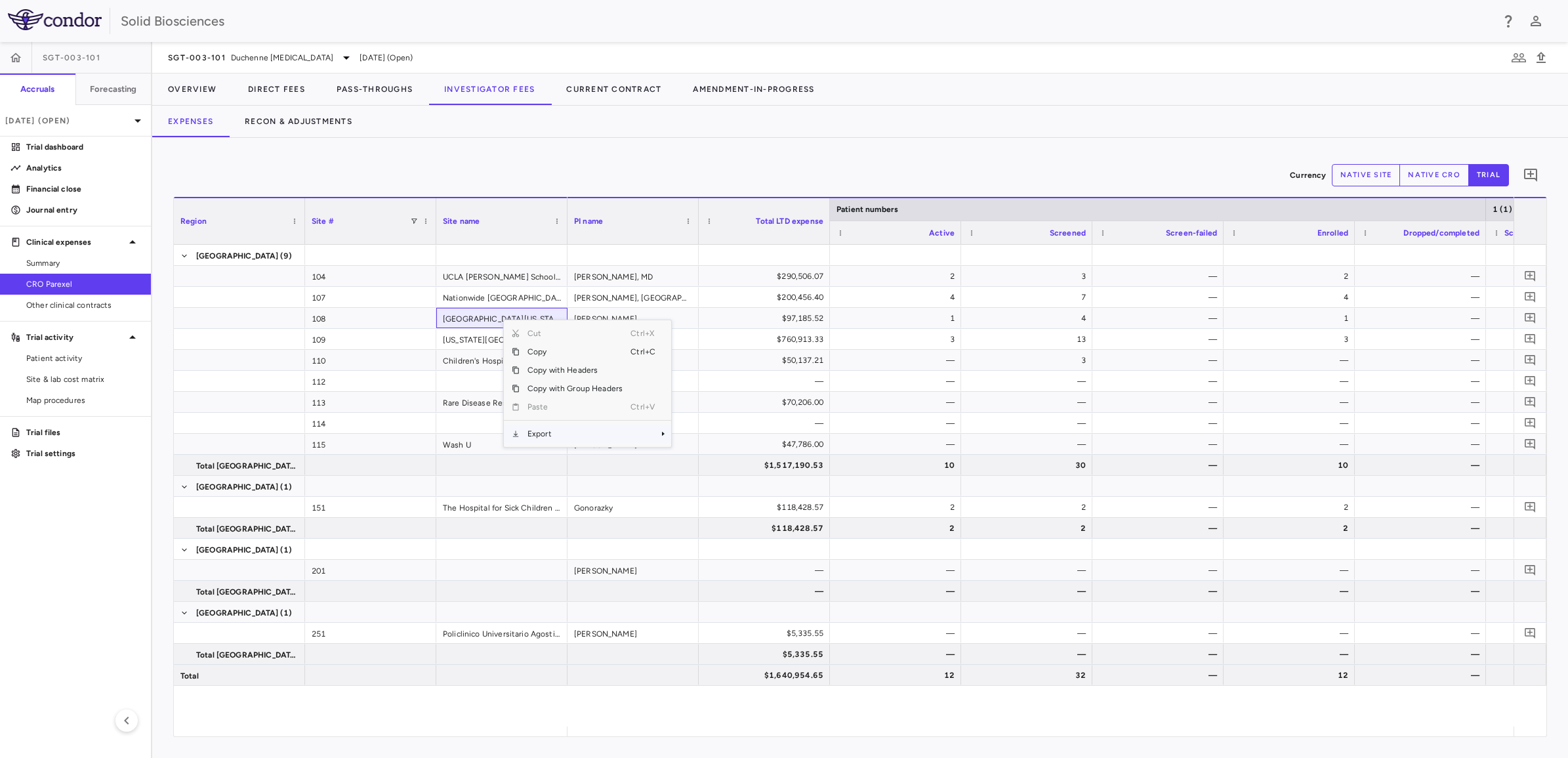
click at [562, 422] on span "Export" at bounding box center [575, 434] width 111 height 18
click at [702, 422] on span "Excel Export" at bounding box center [715, 456] width 62 height 18
click at [347, 56] on icon at bounding box center [346, 57] width 16 height 16
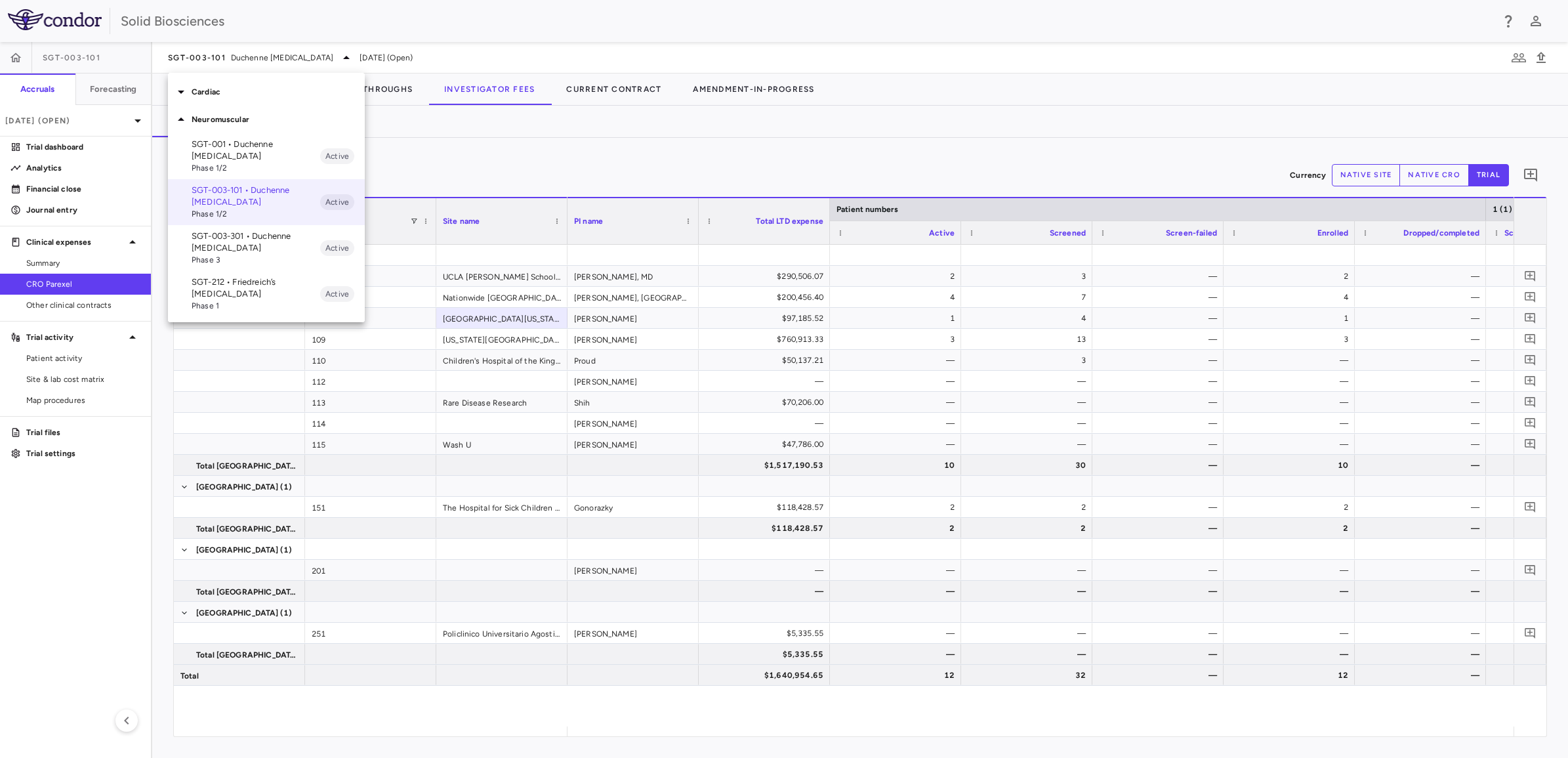
click at [247, 243] on p "SGT-003-301 • Duchenne [MEDICAL_DATA]" at bounding box center [256, 241] width 129 height 23
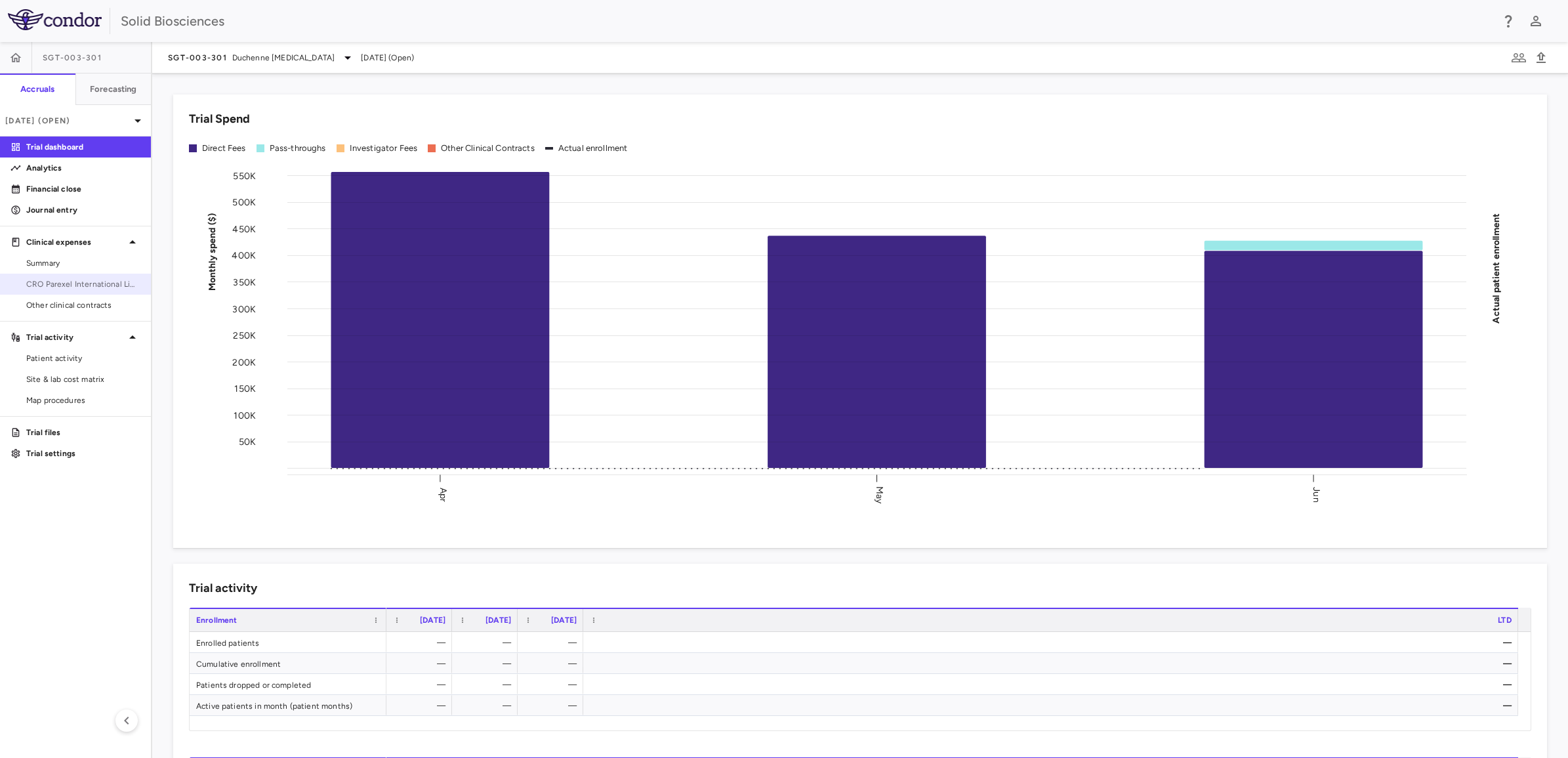
click at [66, 282] on span "CRO Parexel International Limited" at bounding box center [83, 284] width 114 height 12
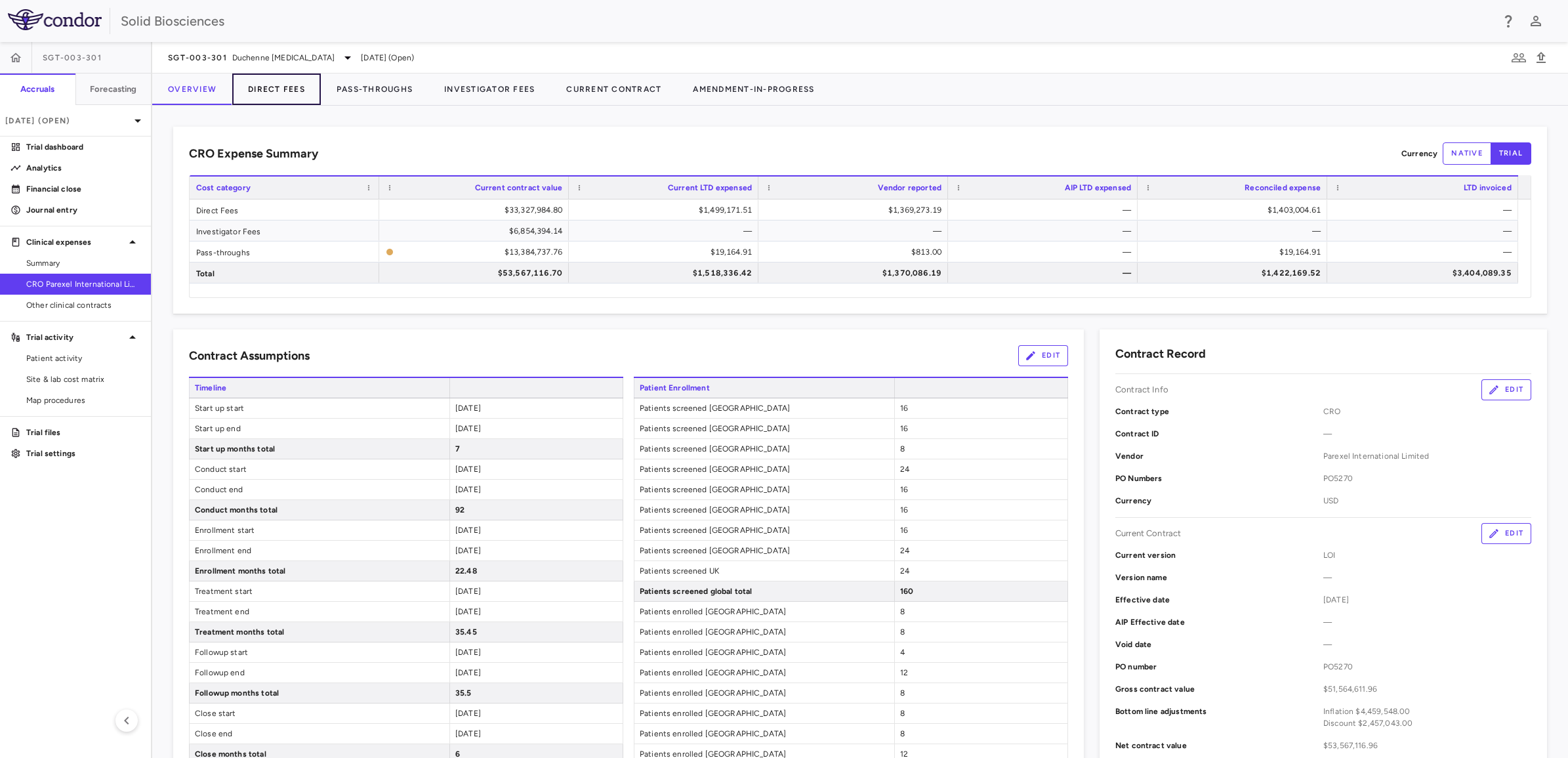
click at [270, 87] on button "Direct Fees" at bounding box center [277, 89] width 89 height 32
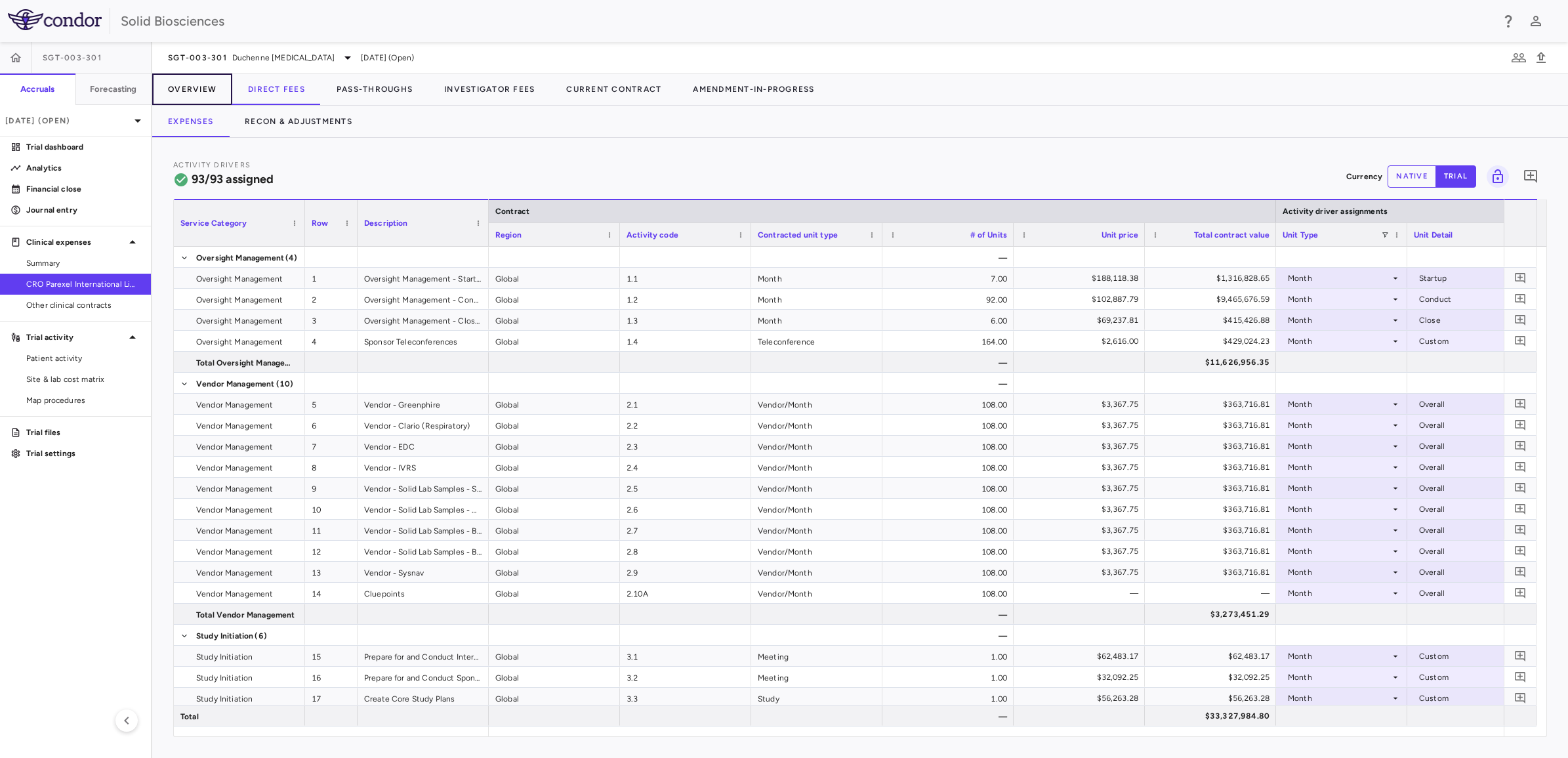
click at [194, 85] on button "Overview" at bounding box center [192, 89] width 80 height 32
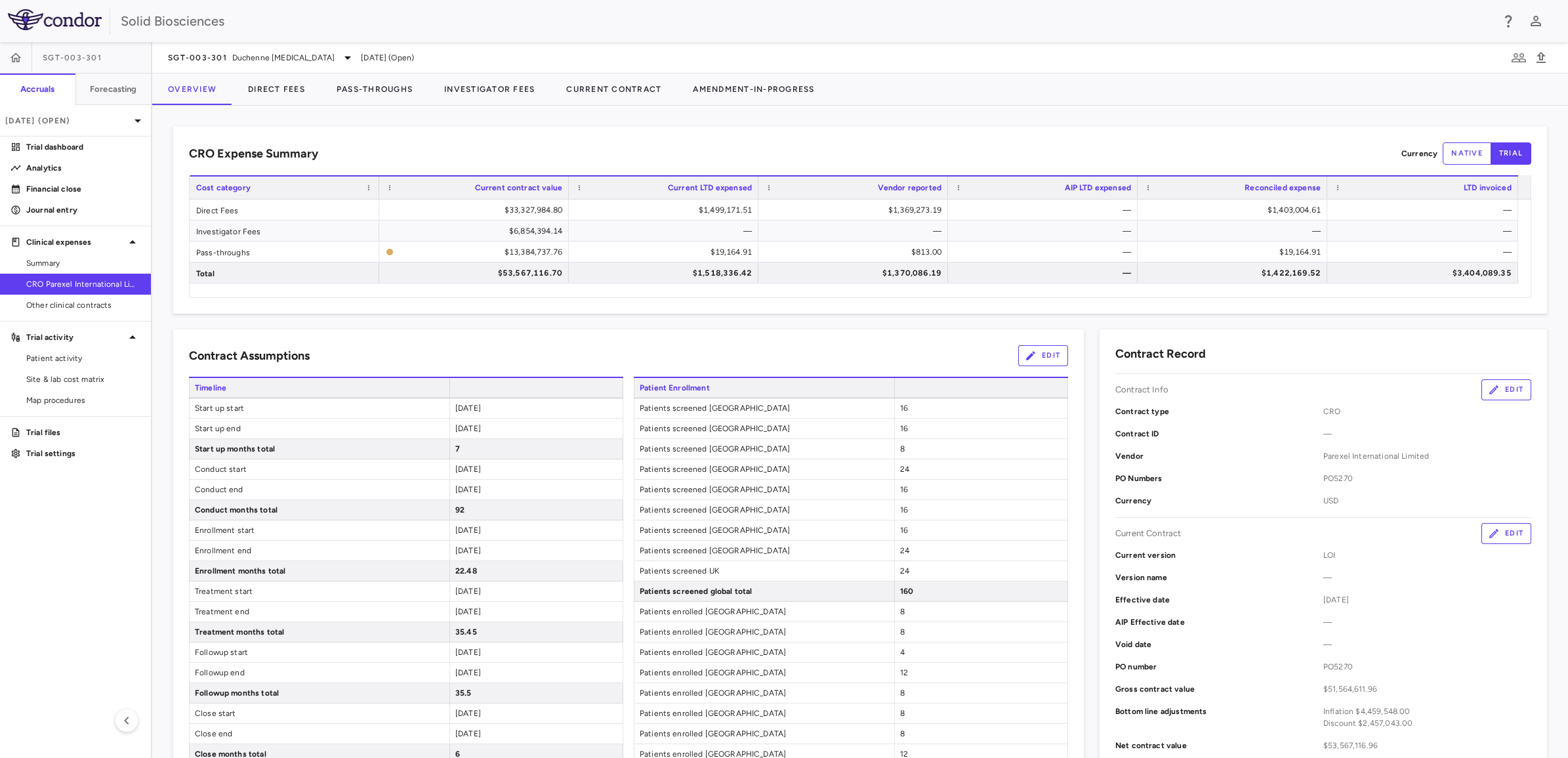
click at [834, 132] on div "CRO Expense Summary Currency native trial Drag here to set row groups Drag here…" at bounding box center [860, 220] width 1374 height 187
click at [638, 136] on div "CRO Expense Summary Currency native trial Drag here to set row groups Drag here…" at bounding box center [860, 220] width 1374 height 187
click at [287, 89] on button "Direct Fees" at bounding box center [277, 89] width 89 height 32
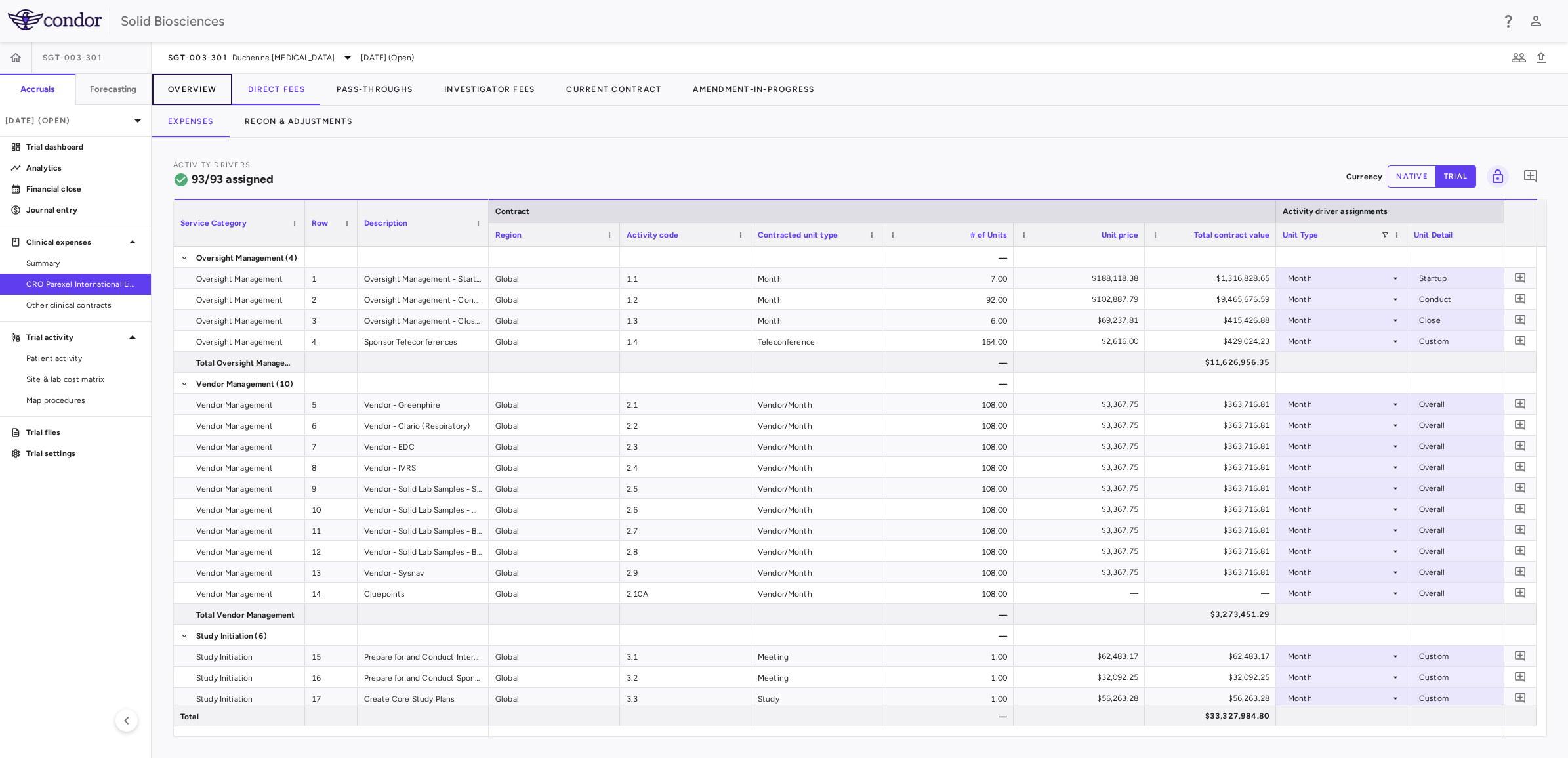
click at [193, 89] on button "Overview" at bounding box center [192, 89] width 80 height 32
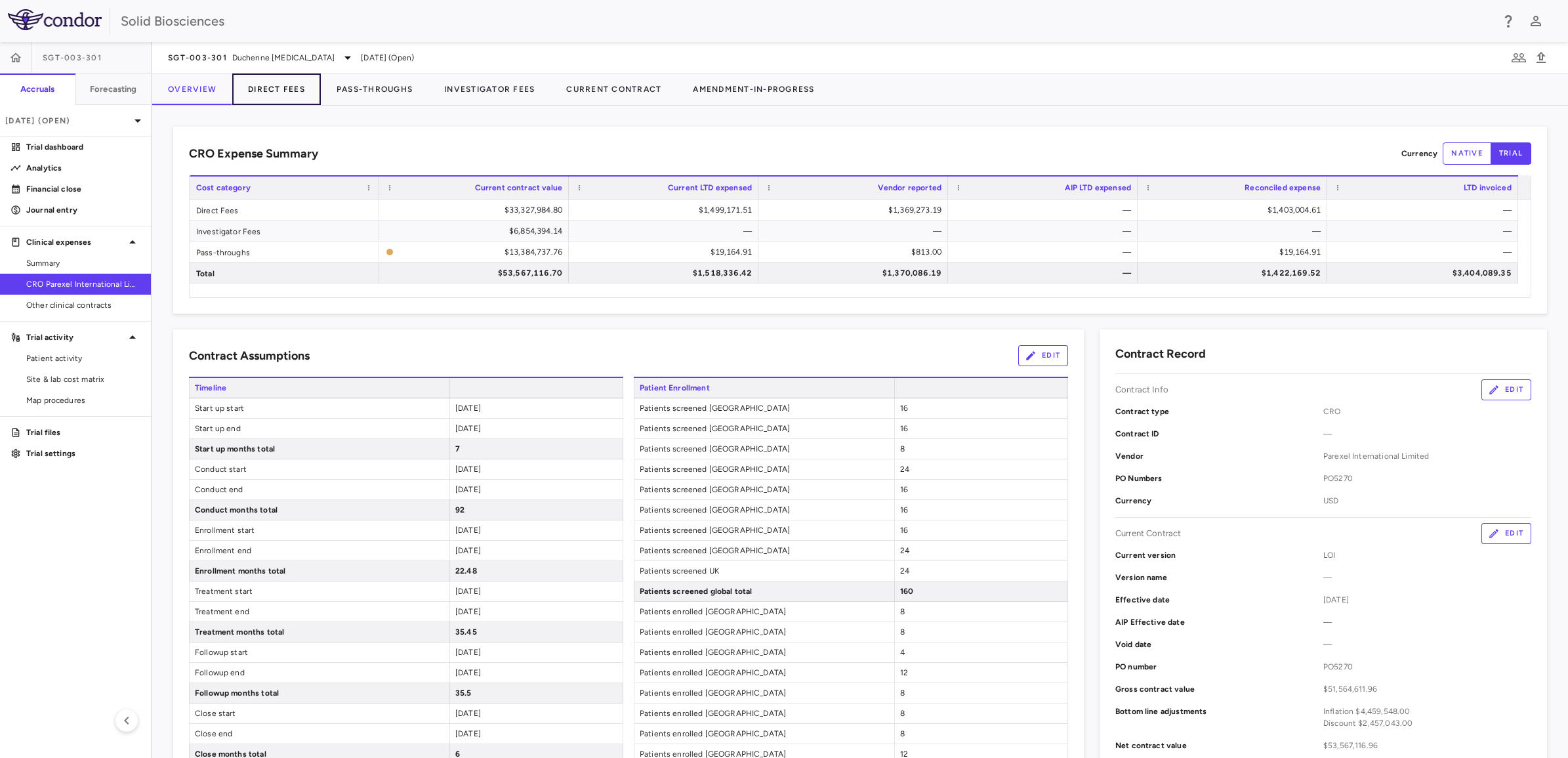
click at [270, 89] on button "Direct Fees" at bounding box center [277, 89] width 89 height 32
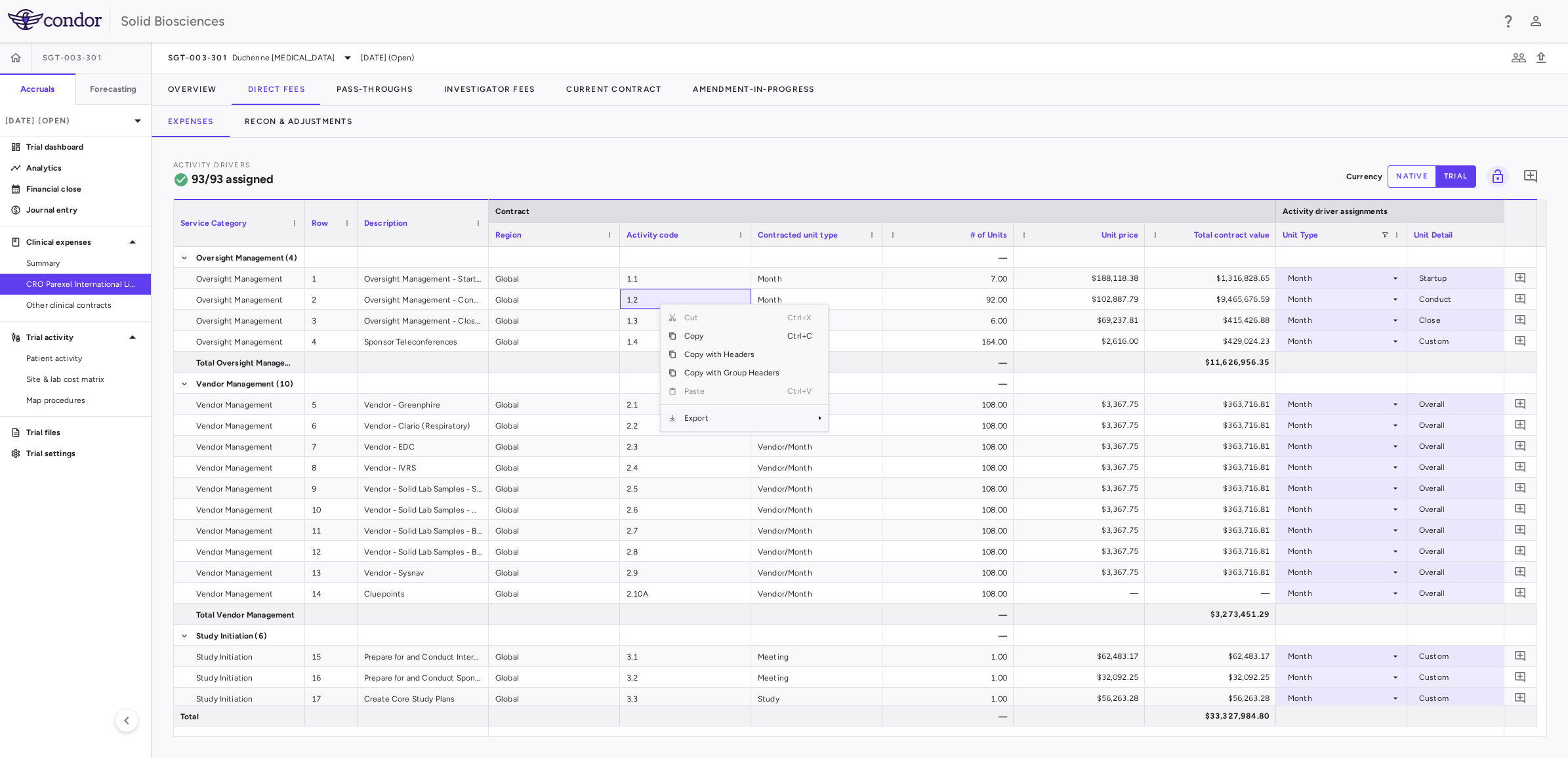
click at [715, 417] on span "Export" at bounding box center [732, 418] width 111 height 18
click at [834, 422] on span "Excel Export" at bounding box center [872, 441] width 62 height 18
click at [362, 86] on button "Pass-Throughs" at bounding box center [375, 89] width 108 height 32
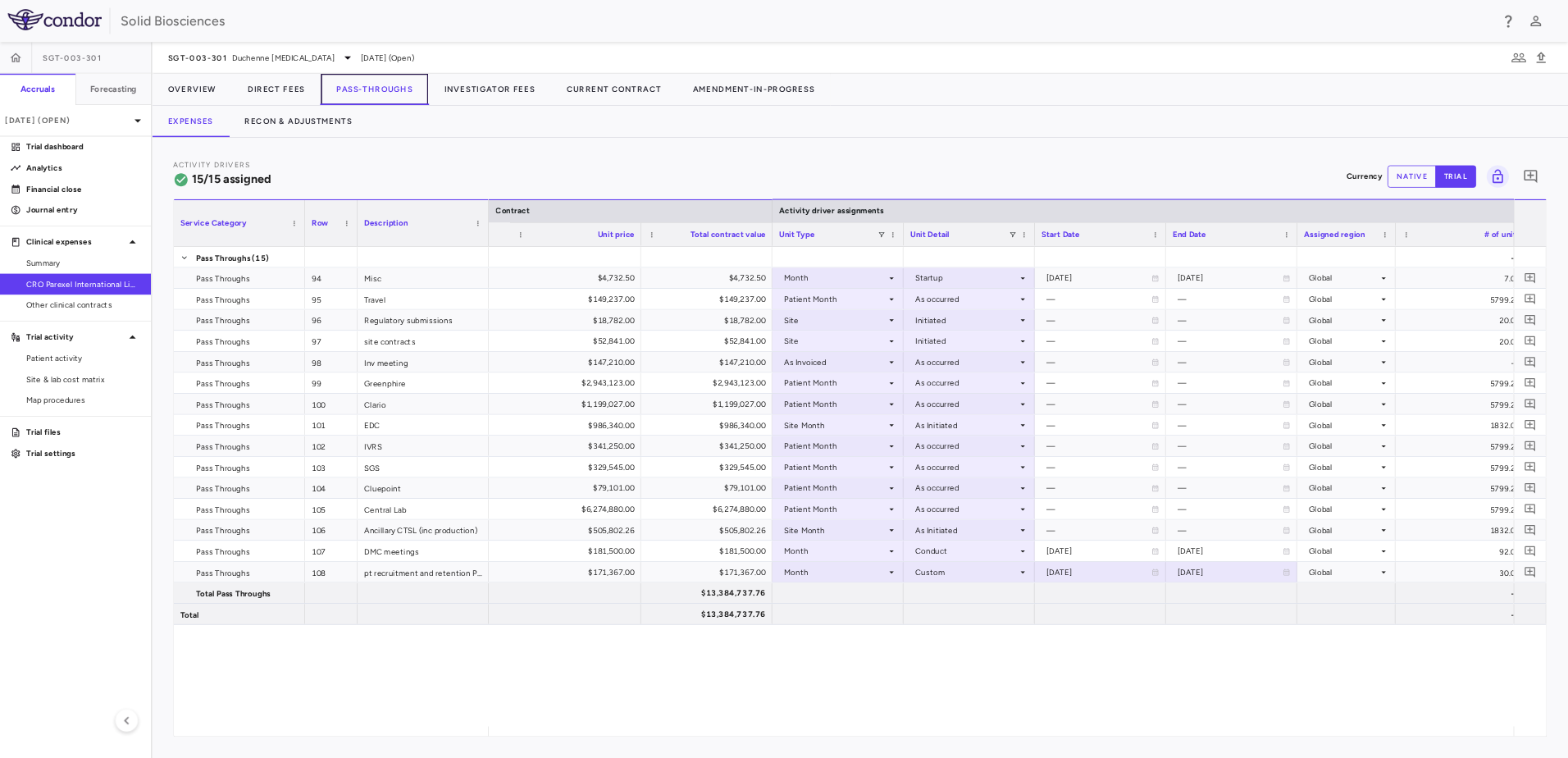
scroll to position [0, 879]
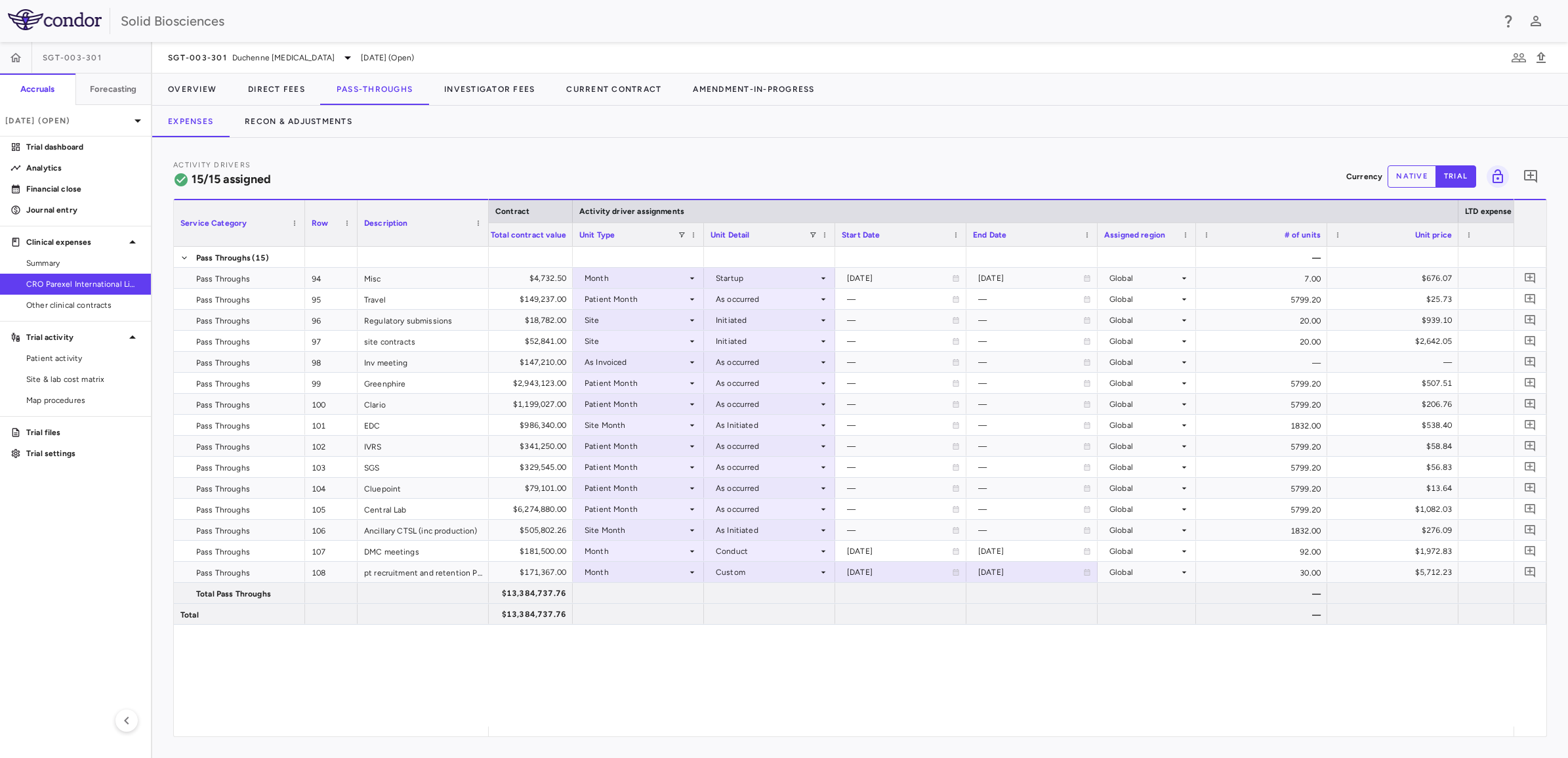
click at [834, 422] on div "— $4,732.50 $4,732.50 Month Startup 2025-04-01 2025-10-31 Global 7.00 $676.07 4…" at bounding box center [1001, 487] width 1025 height 480
click at [284, 120] on button "Recon & Adjustments" at bounding box center [299, 121] width 139 height 32
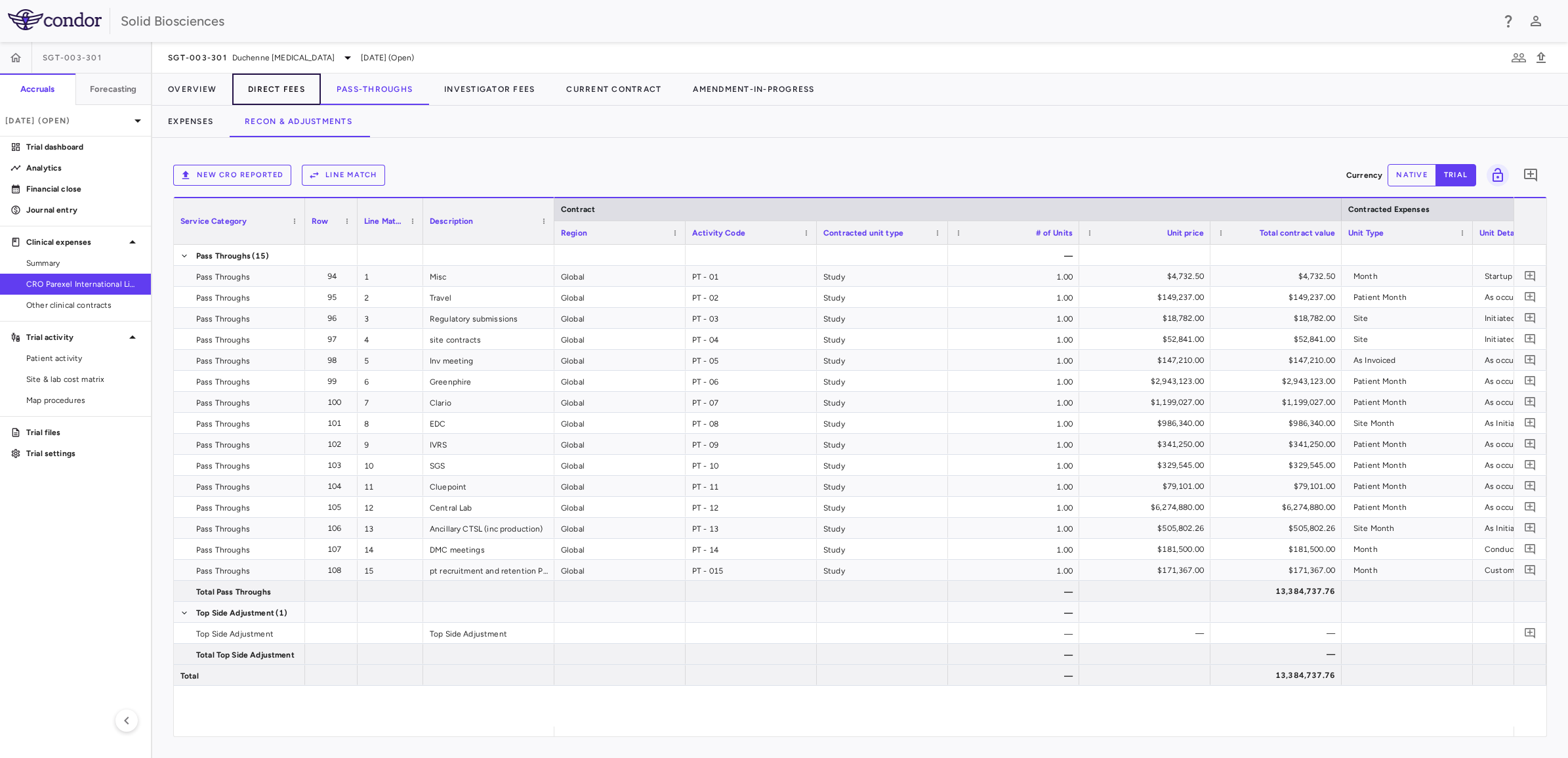
click at [284, 87] on button "Direct Fees" at bounding box center [277, 89] width 89 height 32
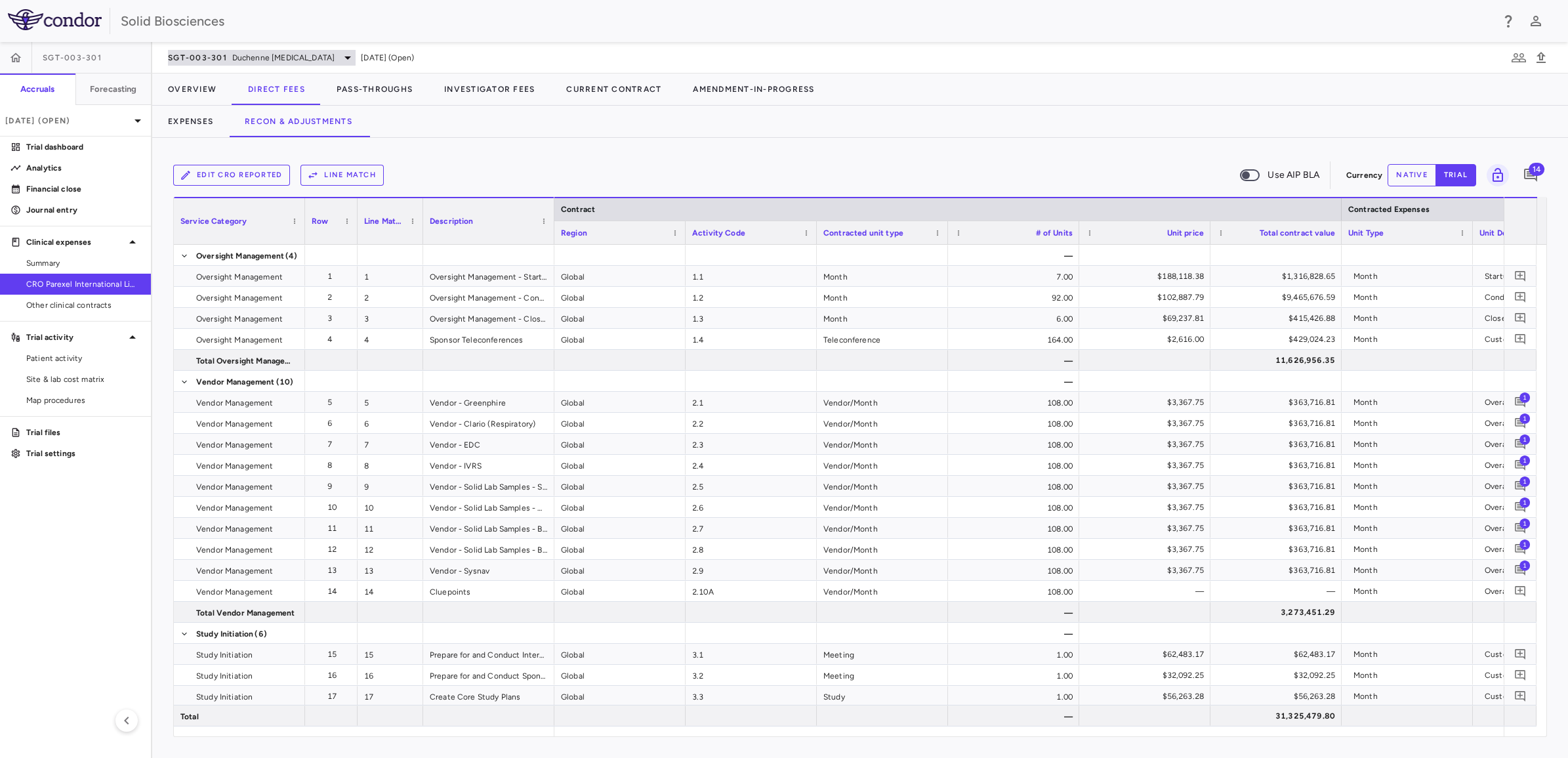
click at [332, 59] on span "Duchenne [MEDICAL_DATA]" at bounding box center [284, 58] width 102 height 12
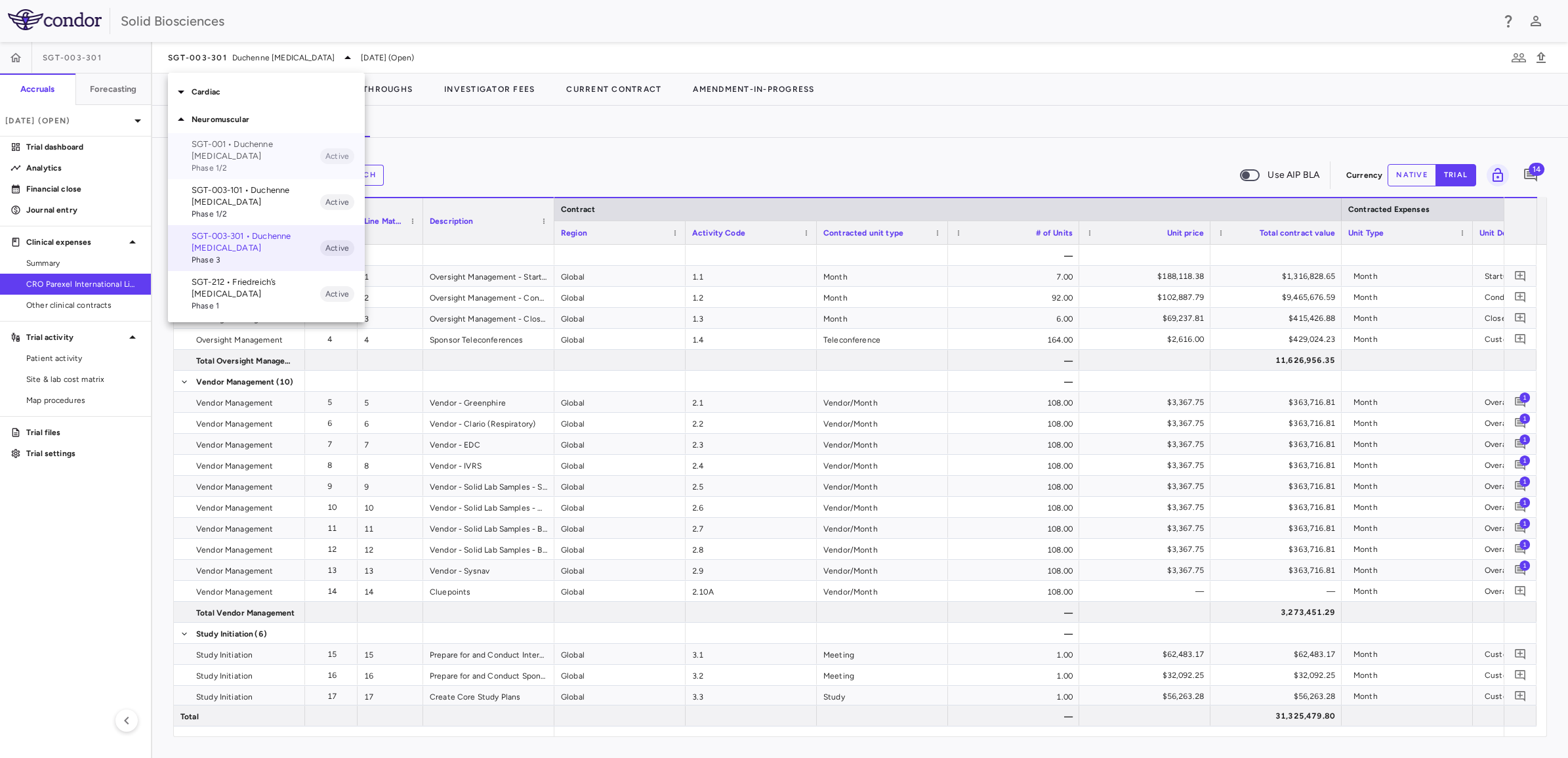
click at [226, 146] on p "SGT-001 • Duchenne [MEDICAL_DATA]" at bounding box center [256, 150] width 129 height 23
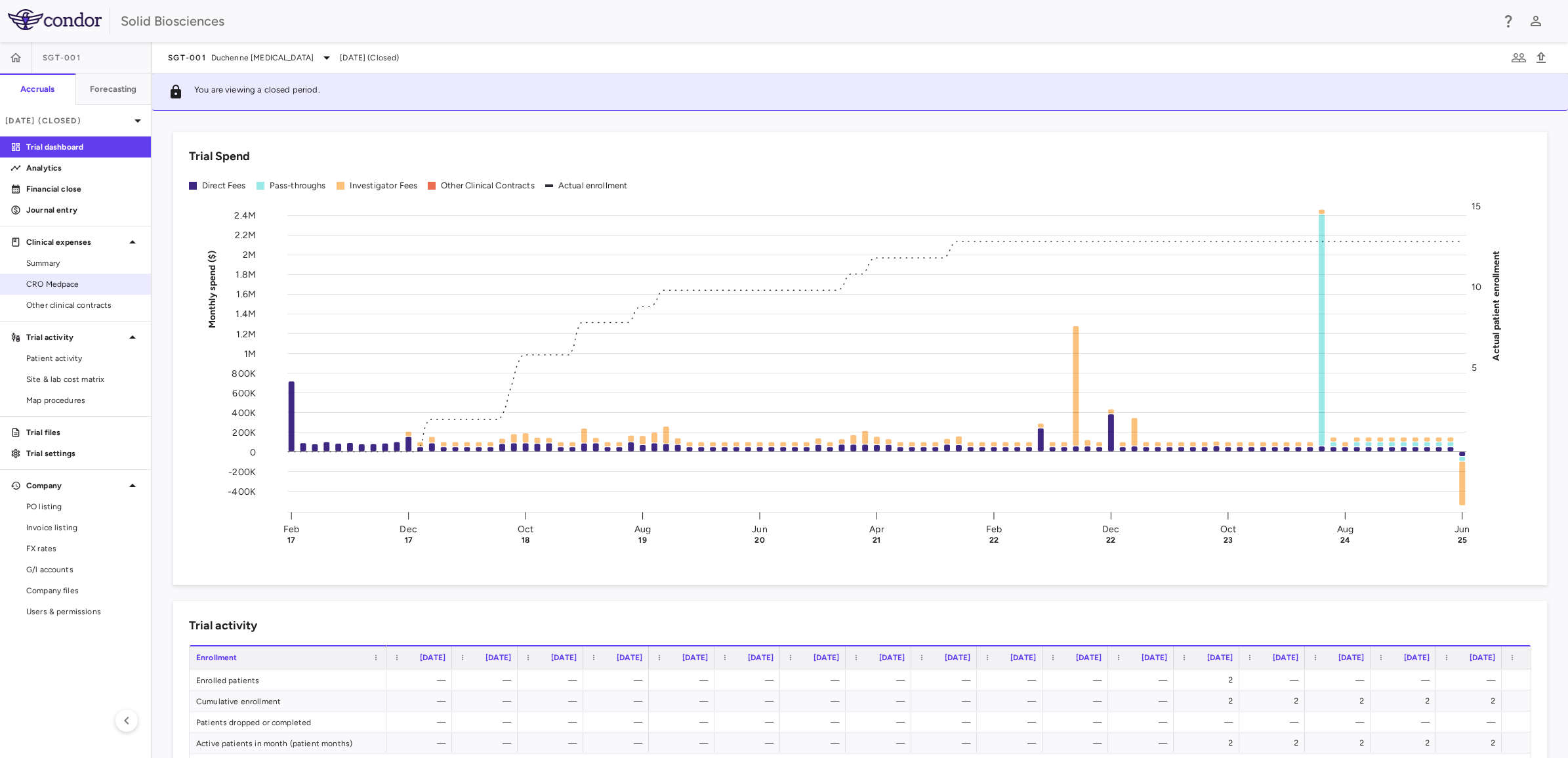
click at [62, 279] on span "CRO Medpace" at bounding box center [83, 284] width 114 height 12
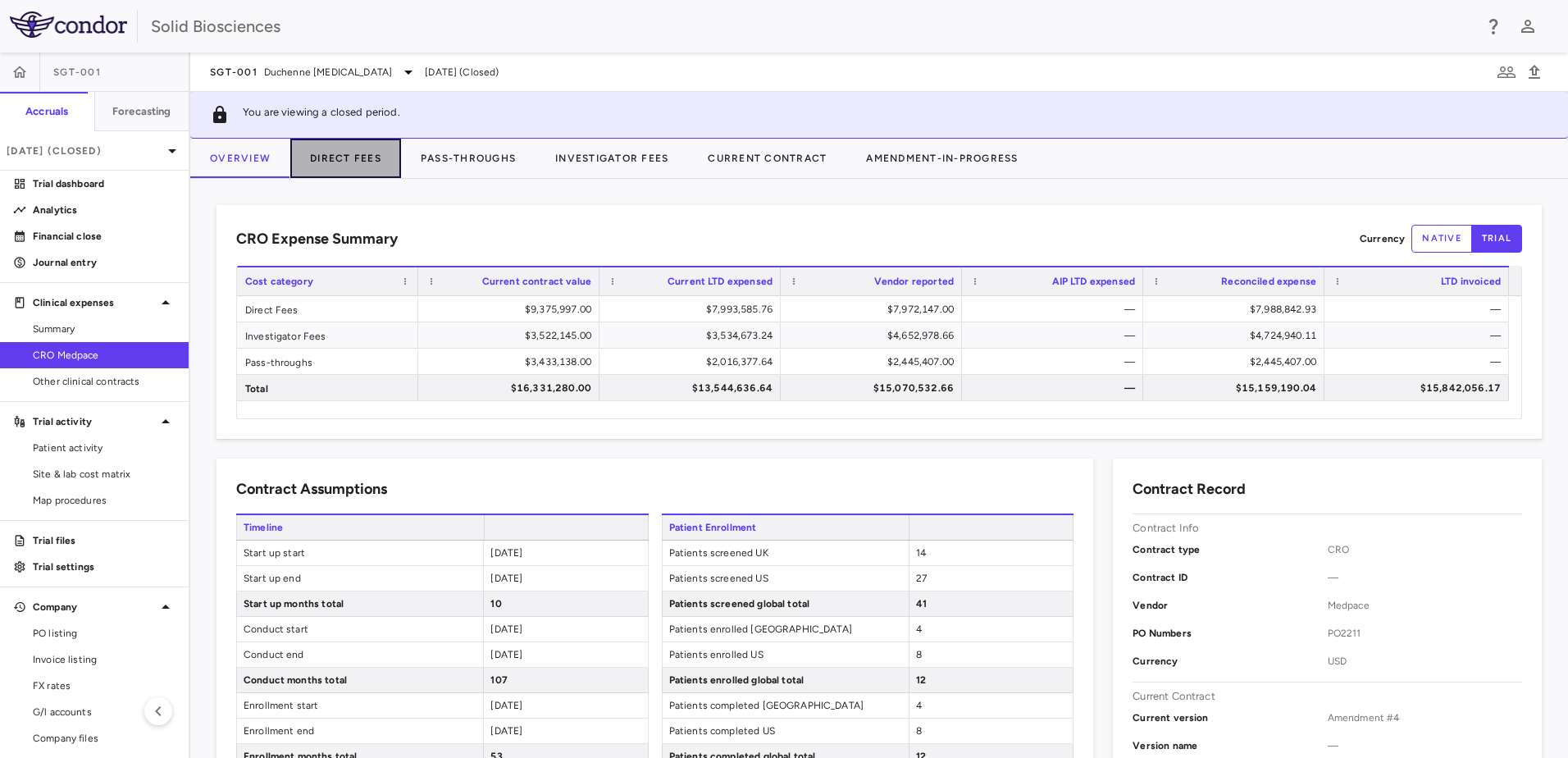
click at [333, 158] on button "Direct Fees" at bounding box center [346, 158] width 111 height 39
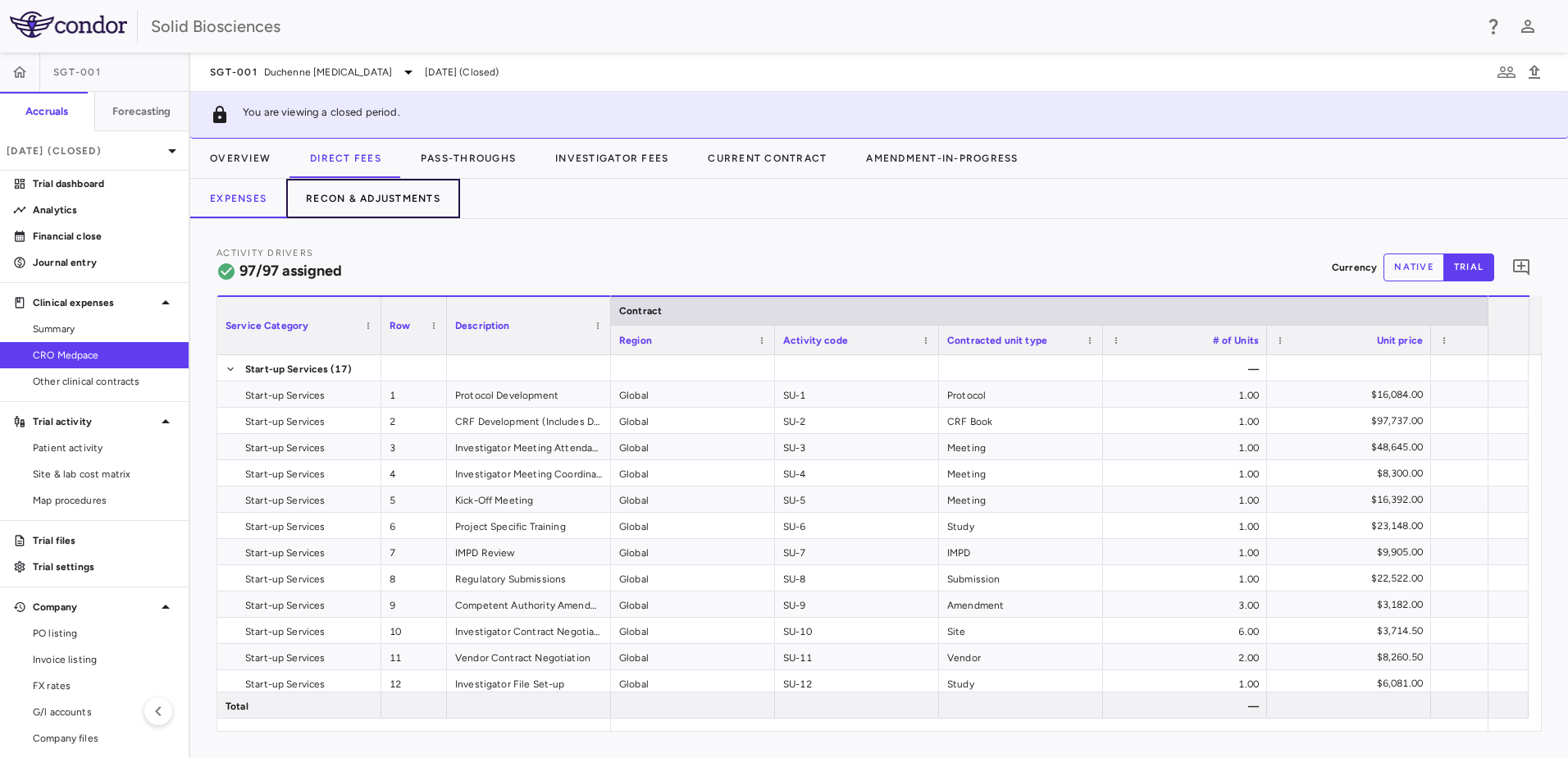
click at [348, 204] on button "Recon & Adjustments" at bounding box center [373, 198] width 174 height 39
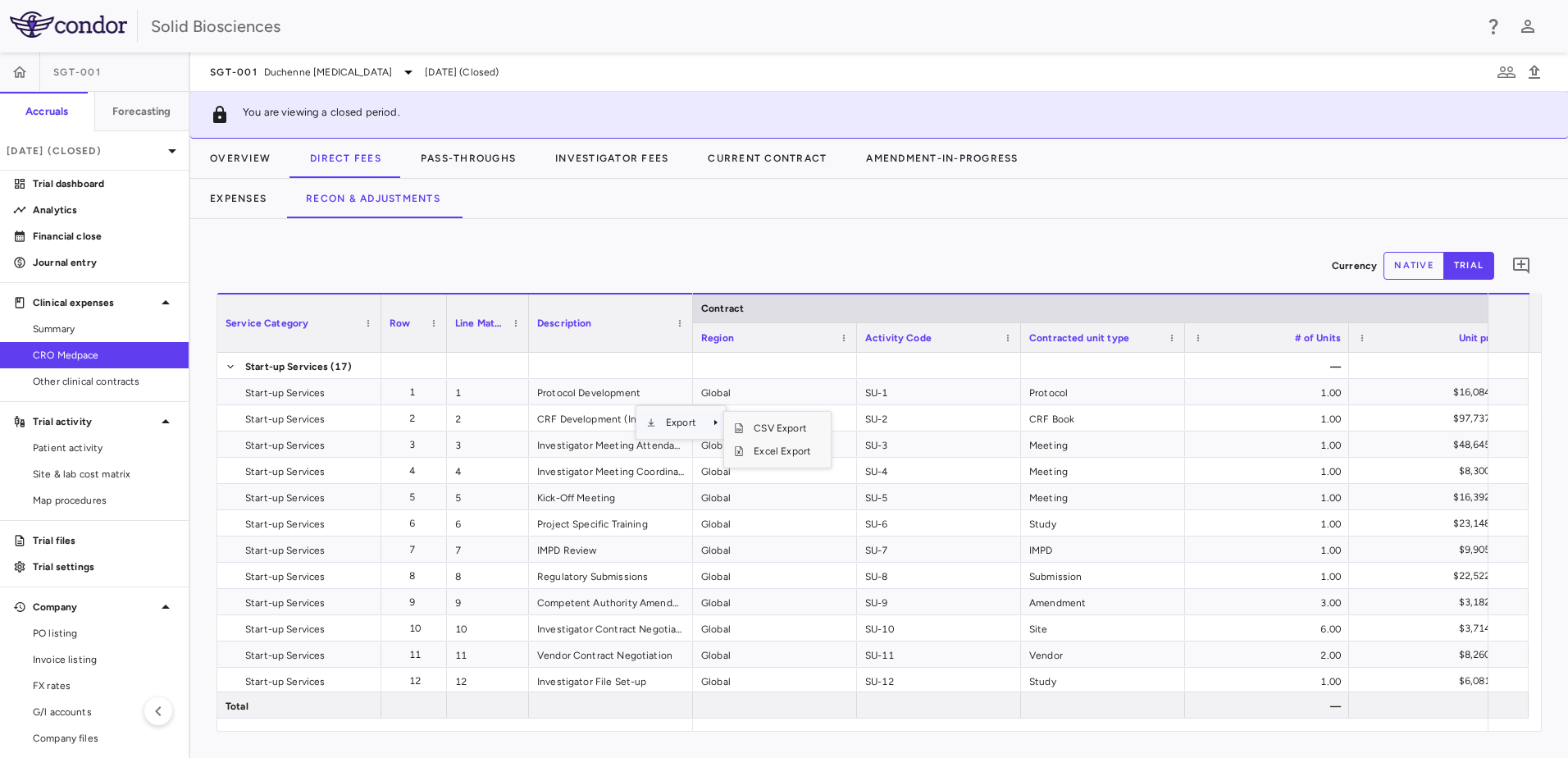
click at [714, 422] on span "Context Menu" at bounding box center [716, 422] width 9 height 9
click at [780, 450] on span "Excel Export" at bounding box center [782, 451] width 77 height 23
click at [471, 151] on button "Pass-Throughs" at bounding box center [468, 158] width 134 height 39
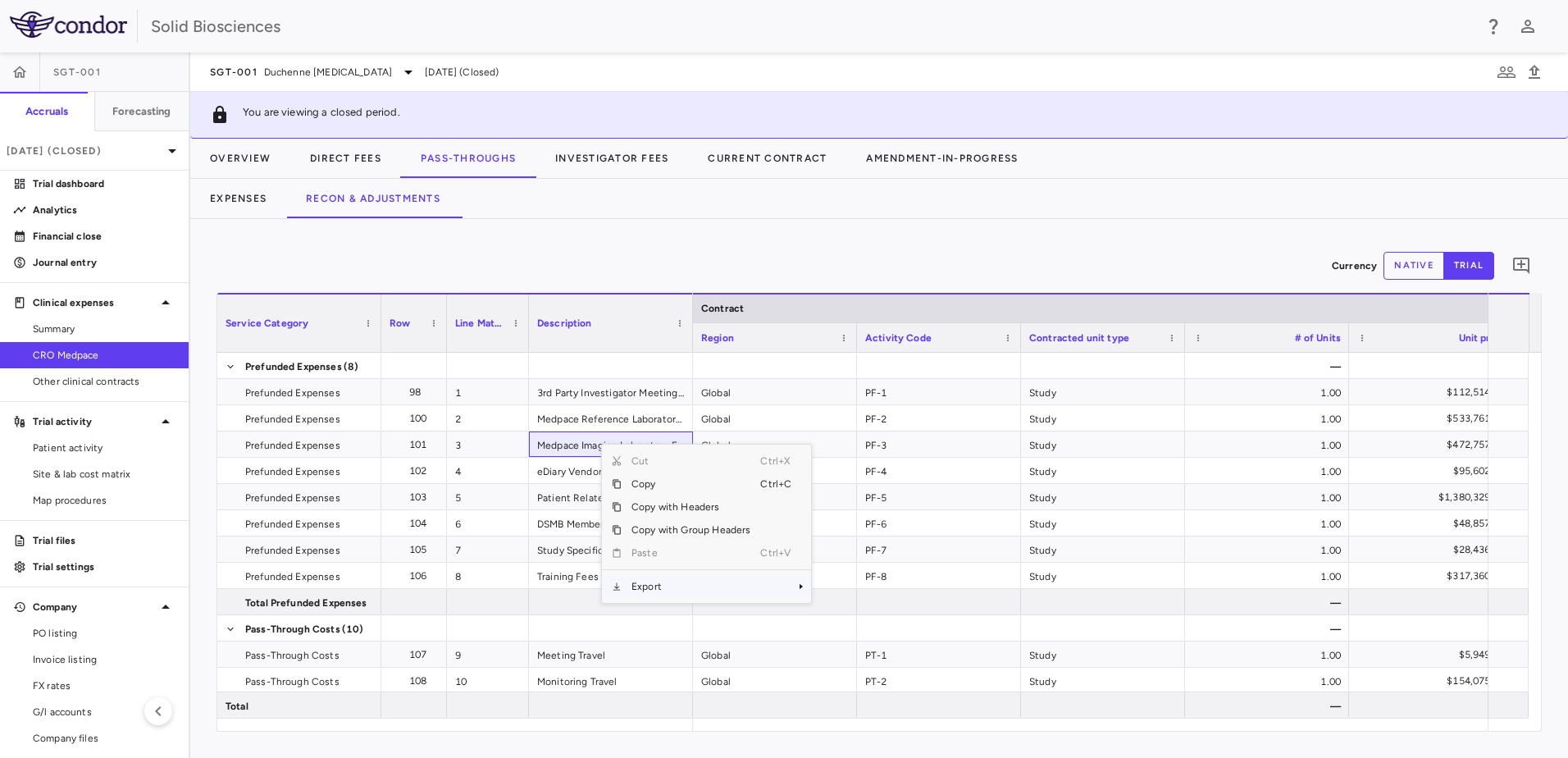
click at [656, 528] on span "Export" at bounding box center [690, 587] width 138 height 23
click at [841, 528] on span "Excel Export" at bounding box center [866, 615] width 77 height 23
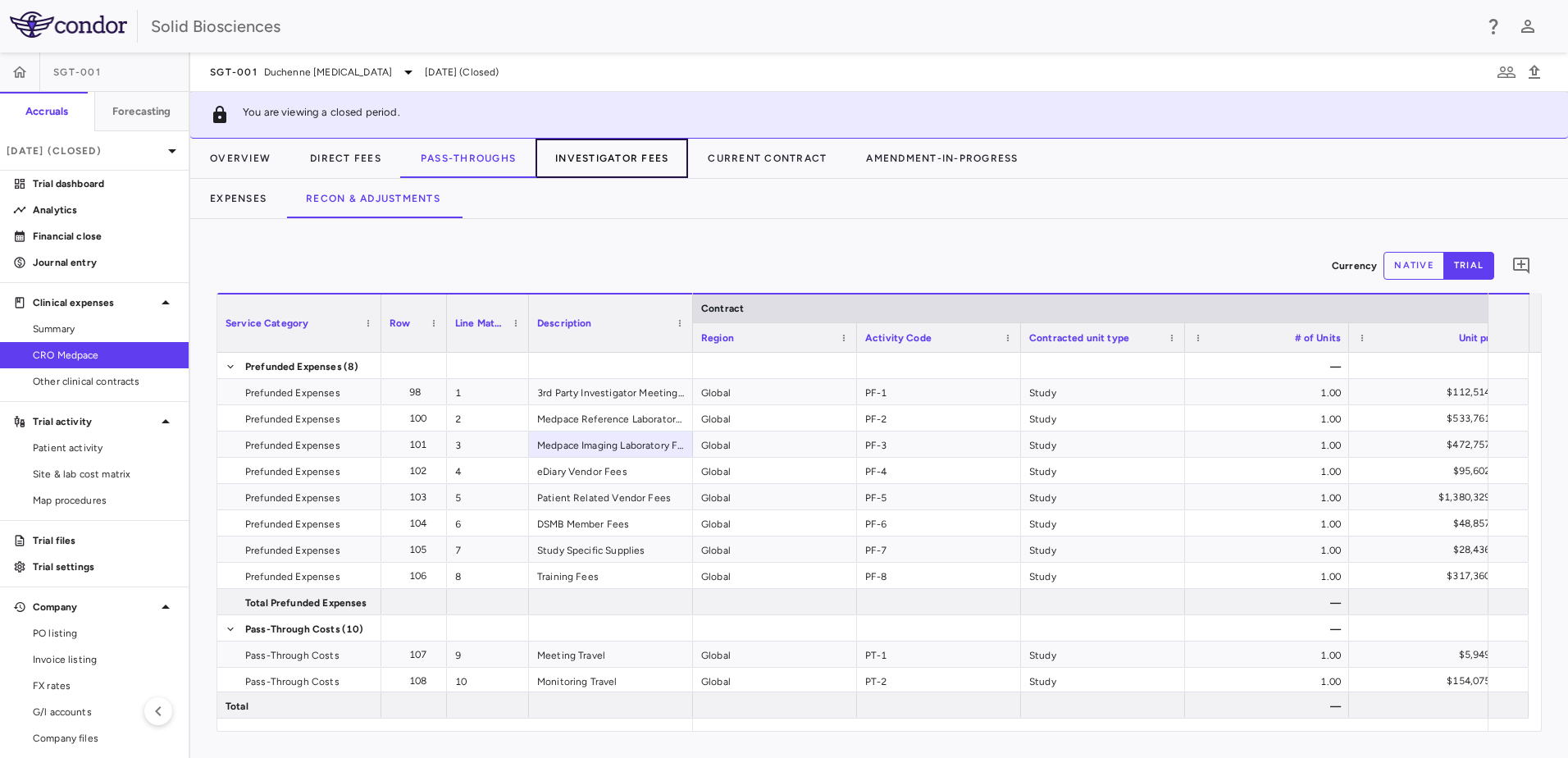
click at [600, 158] on button "Investigator Fees" at bounding box center [612, 158] width 152 height 39
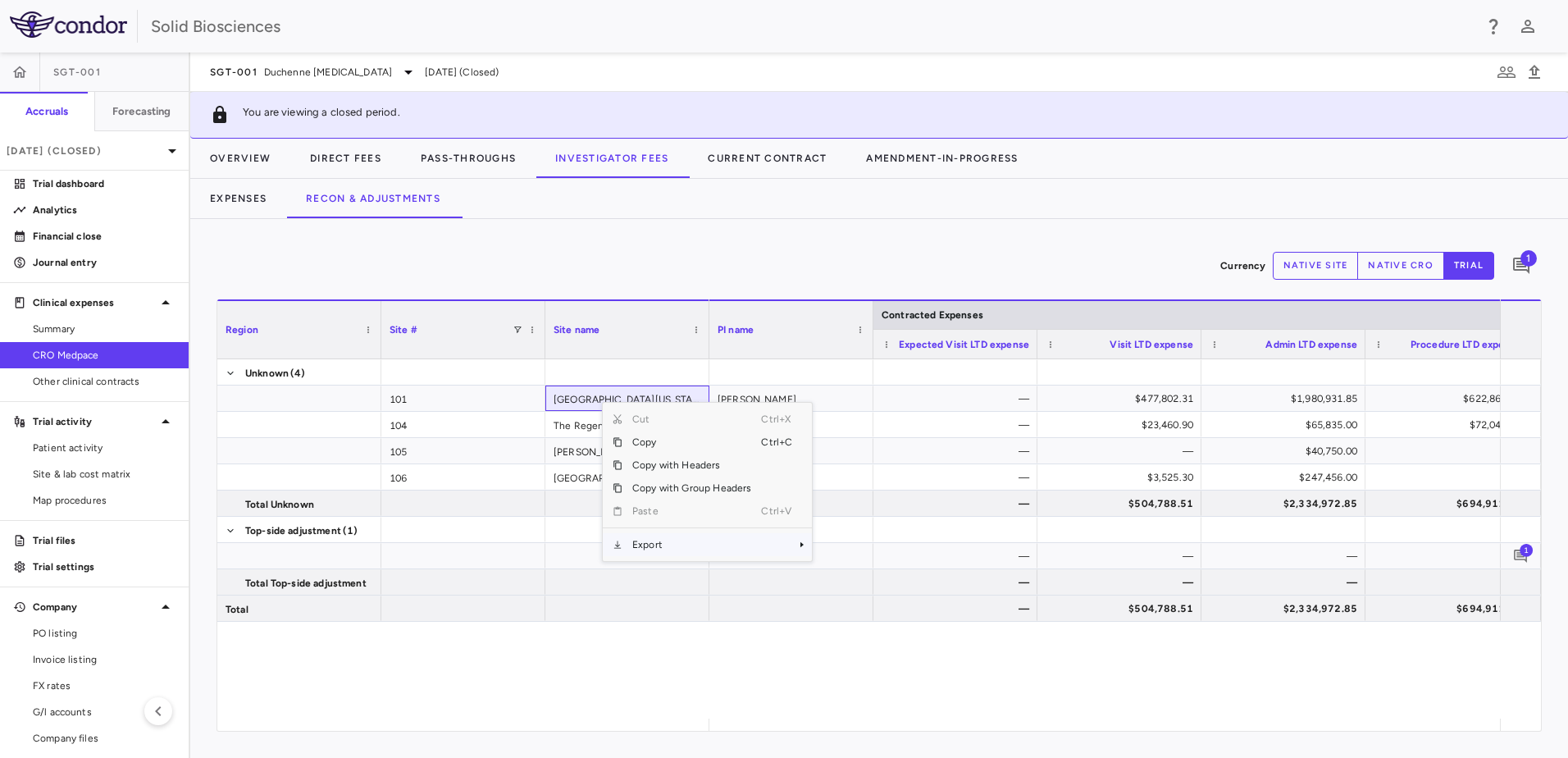
click at [667, 528] on span "Export" at bounding box center [691, 545] width 138 height 23
click at [846, 528] on span "Excel Export" at bounding box center [867, 574] width 77 height 23
click at [318, 68] on span "Duchenne [MEDICAL_DATA]" at bounding box center [328, 72] width 128 height 15
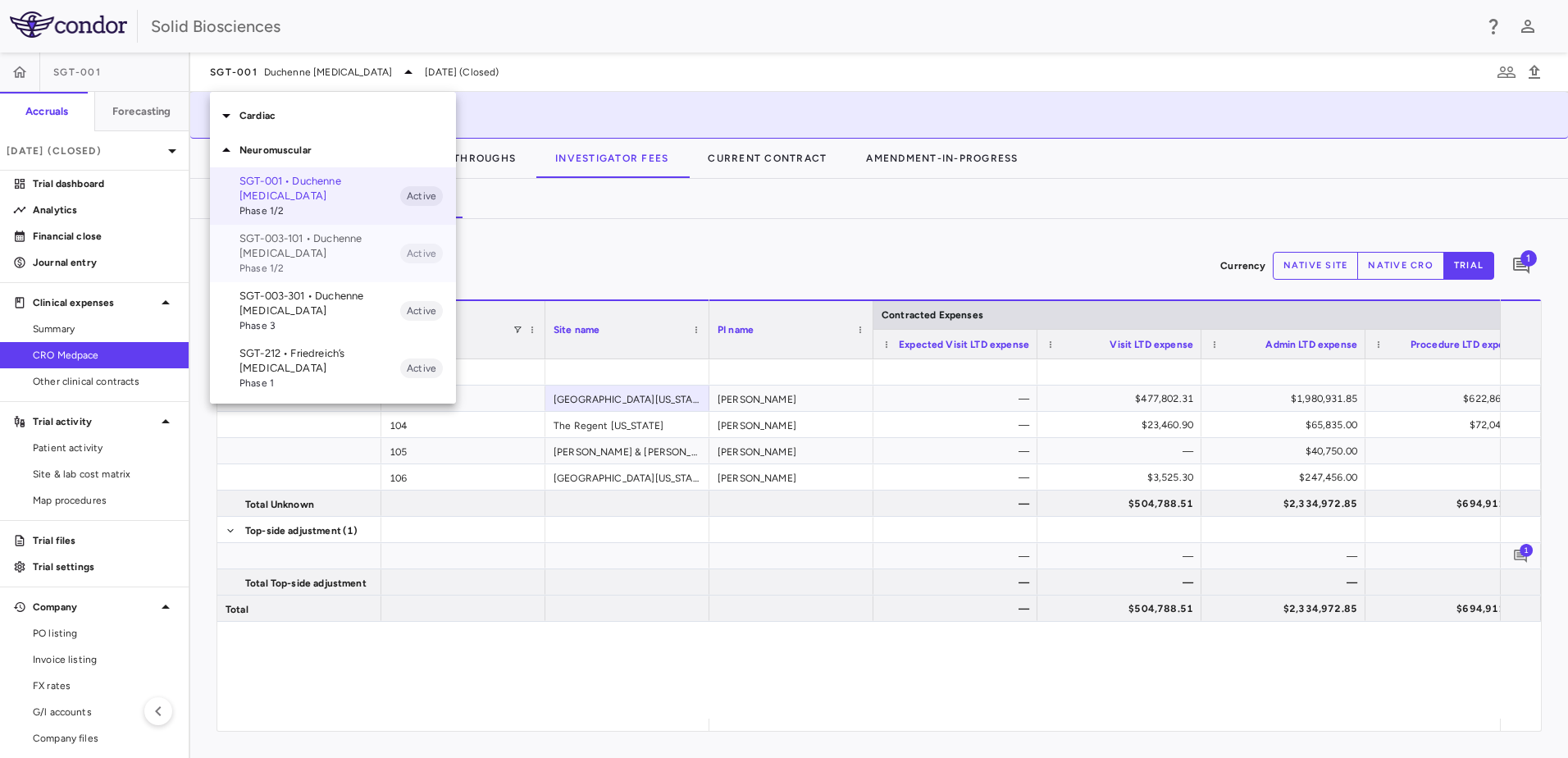
click at [279, 240] on p "SGT-003-101 • Duchenne [MEDICAL_DATA]" at bounding box center [320, 245] width 161 height 29
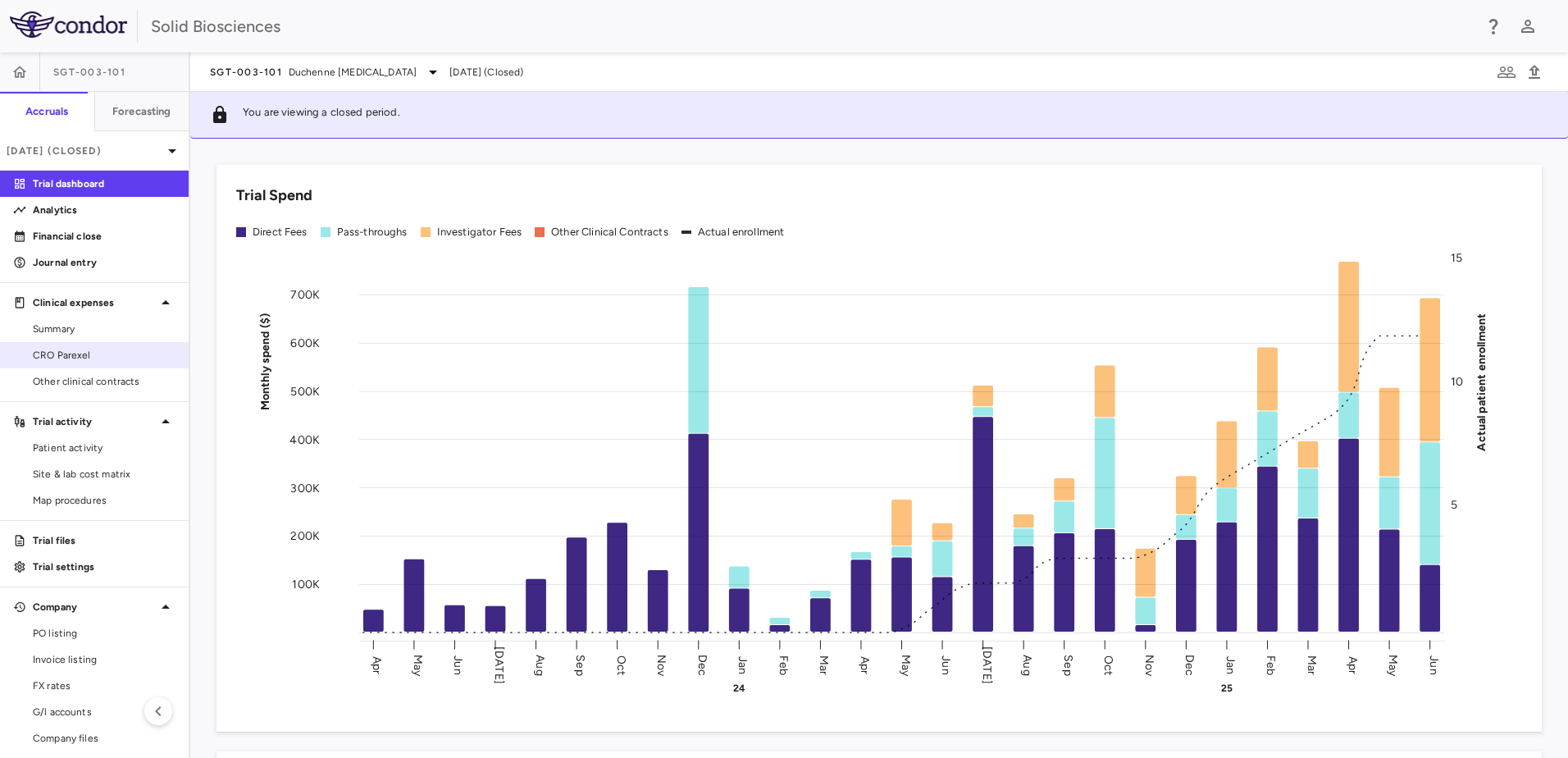
drag, startPoint x: 72, startPoint y: 352, endPoint x: 155, endPoint y: 342, distance: 83.6
click at [72, 352] on span "CRO Parexel" at bounding box center [104, 355] width 143 height 15
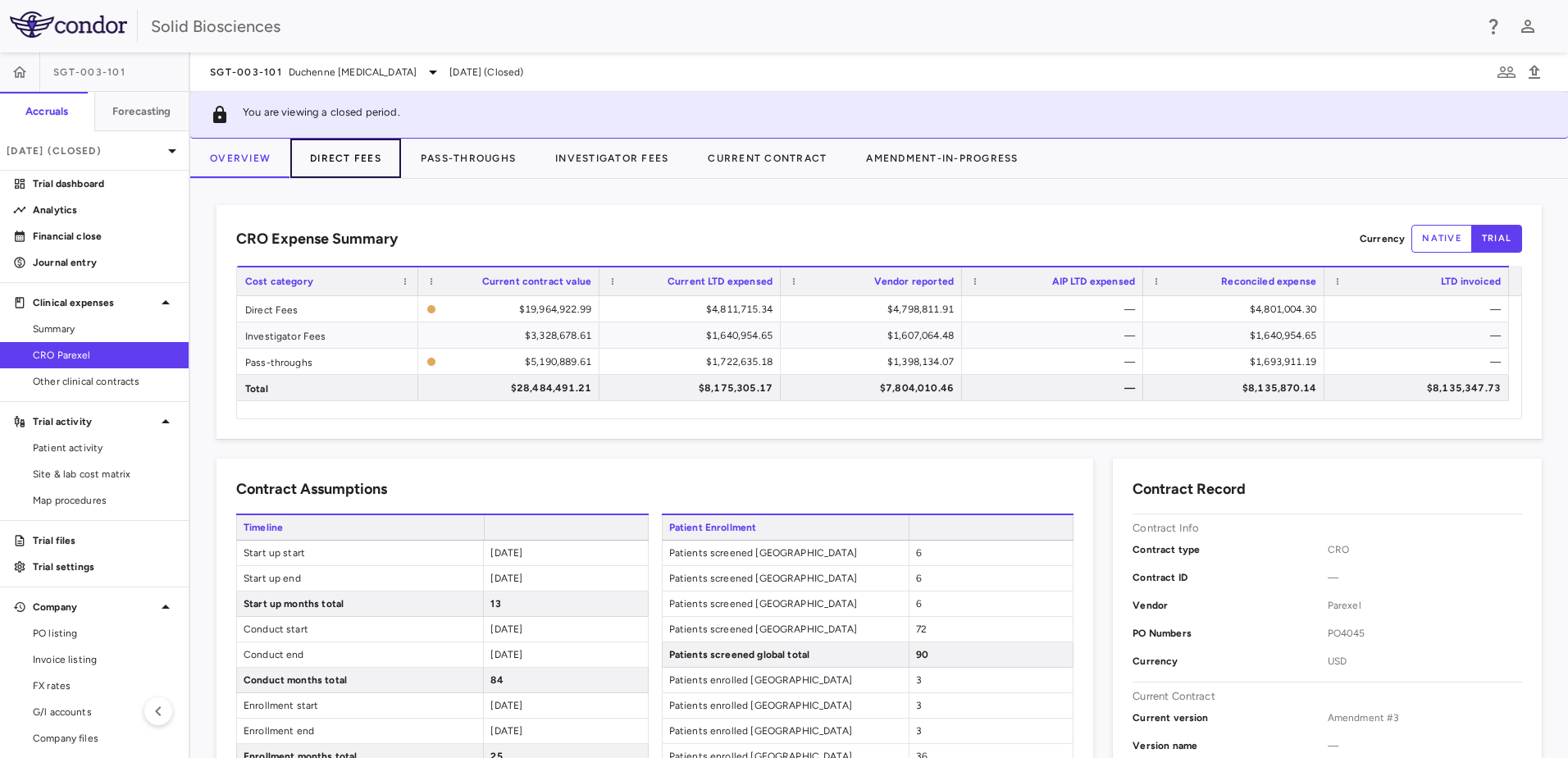
click at [353, 157] on button "Direct Fees" at bounding box center [346, 158] width 111 height 39
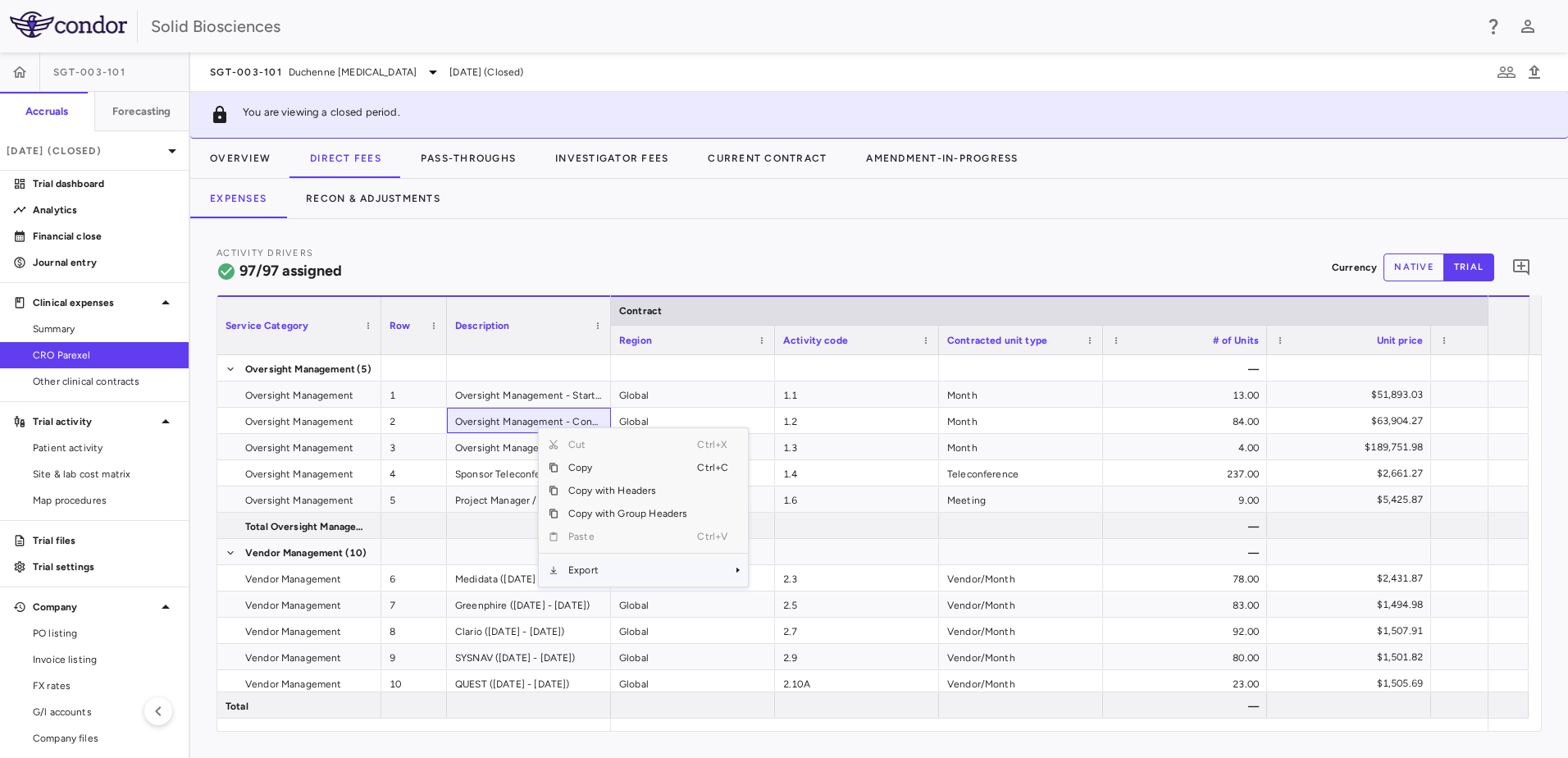
click at [605, 528] on span "Export" at bounding box center [627, 570] width 138 height 23
click at [803, 528] on span "Excel Export" at bounding box center [803, 599] width 77 height 23
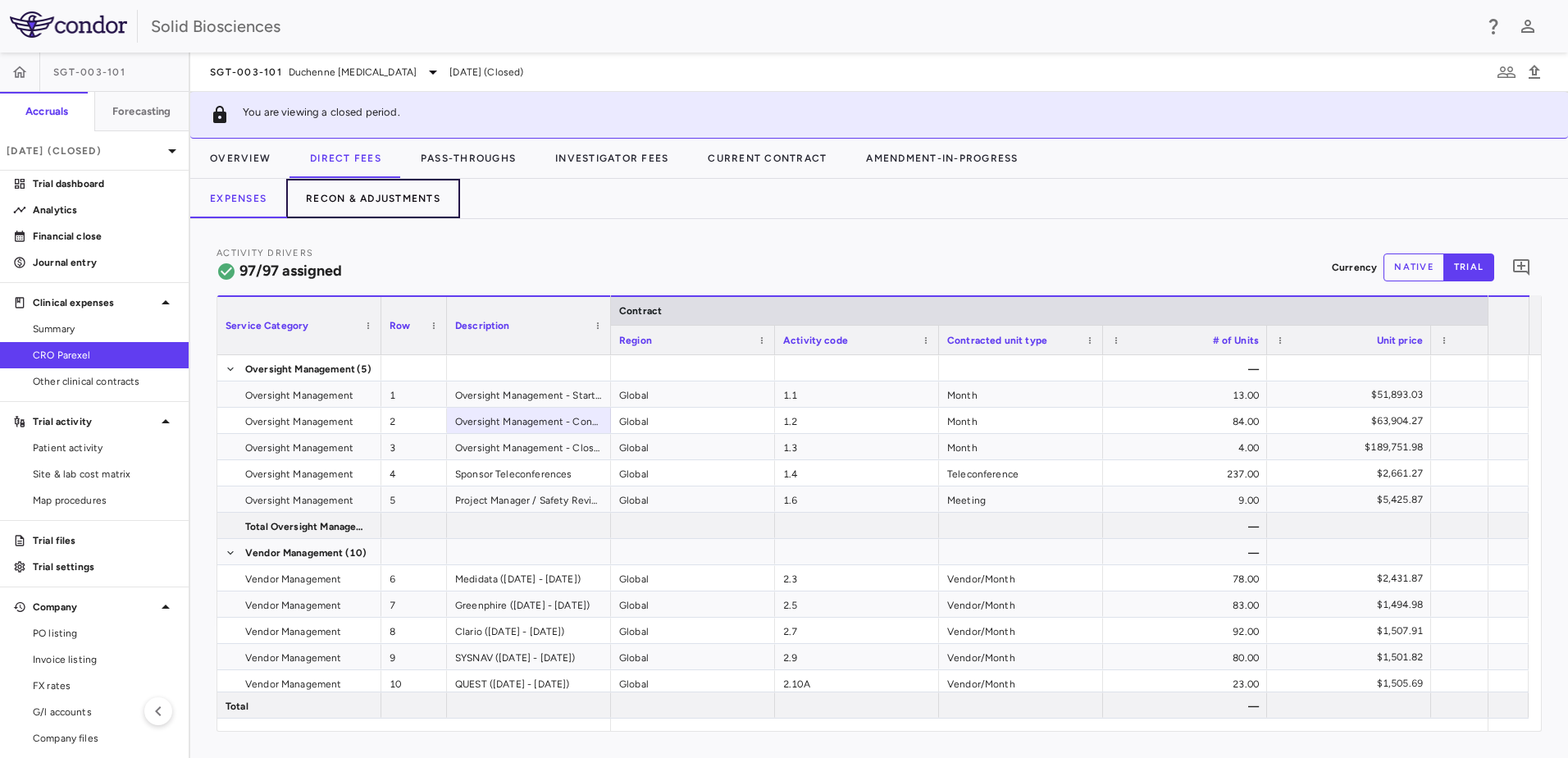
click at [377, 201] on button "Recon & Adjustments" at bounding box center [373, 198] width 174 height 39
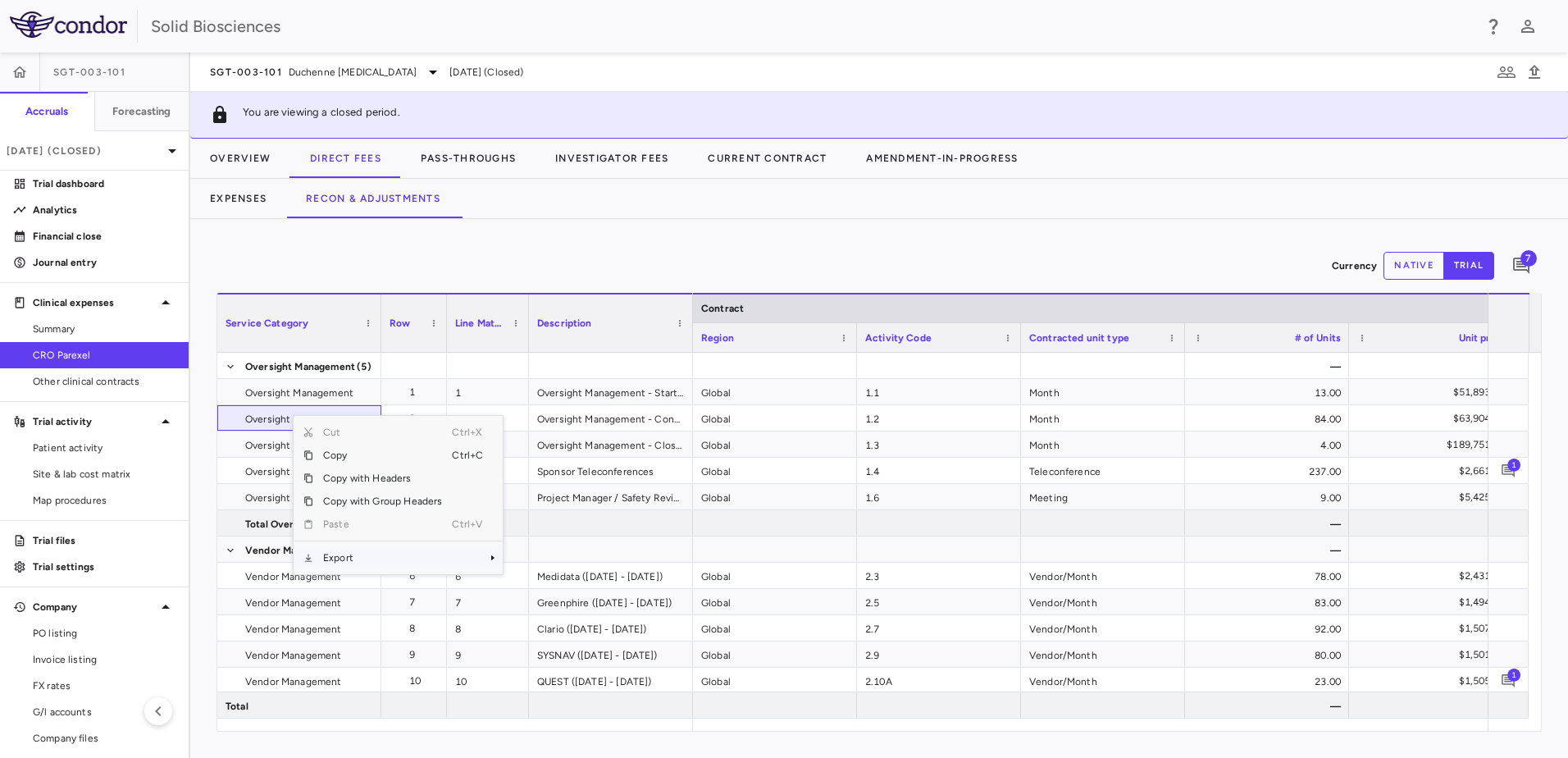
click at [337, 528] on span "Export" at bounding box center [382, 558] width 138 height 23
click at [556, 528] on span "Excel Export" at bounding box center [557, 587] width 77 height 23
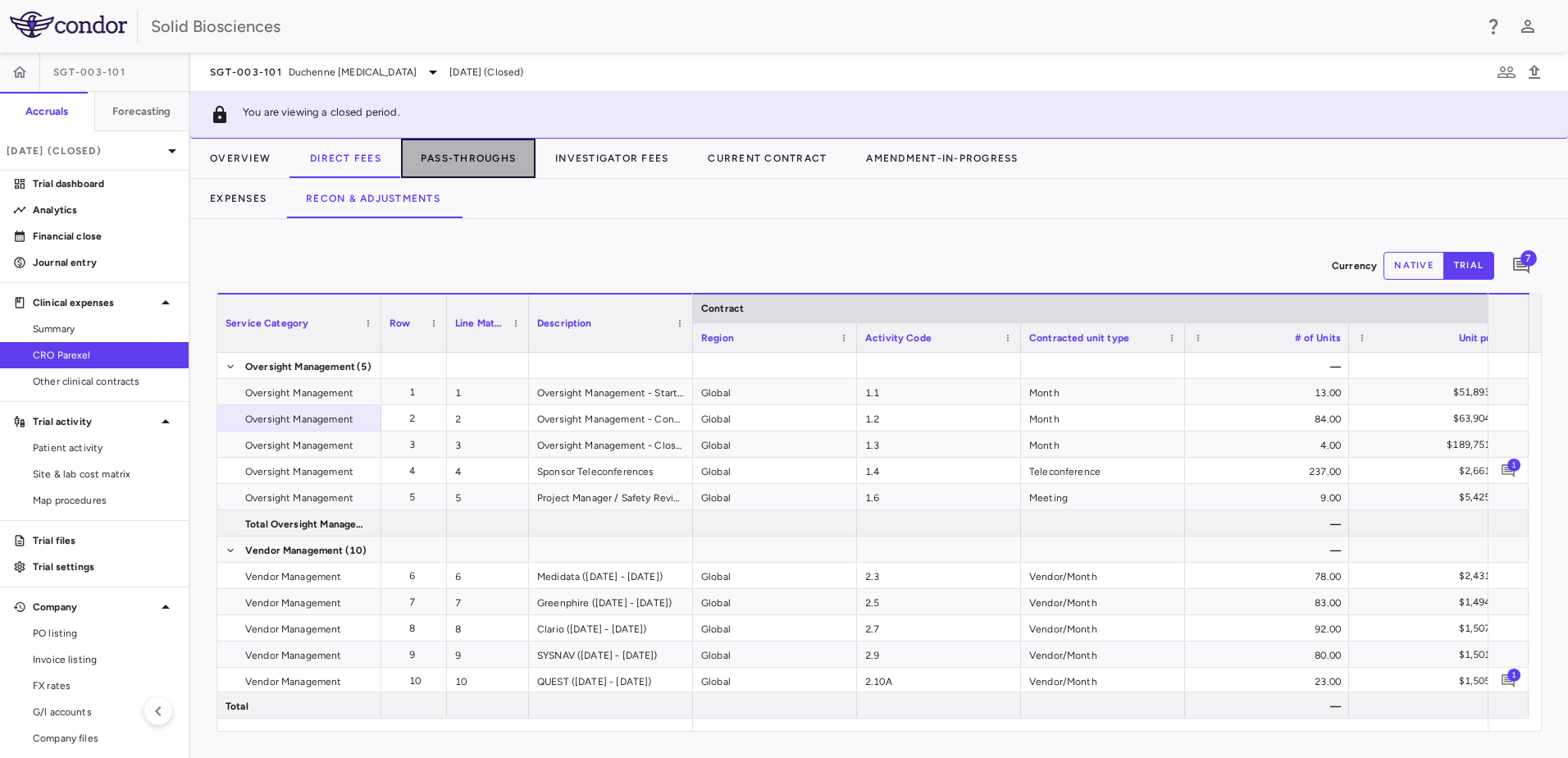
click at [478, 157] on button "Pass-Throughs" at bounding box center [468, 158] width 134 height 39
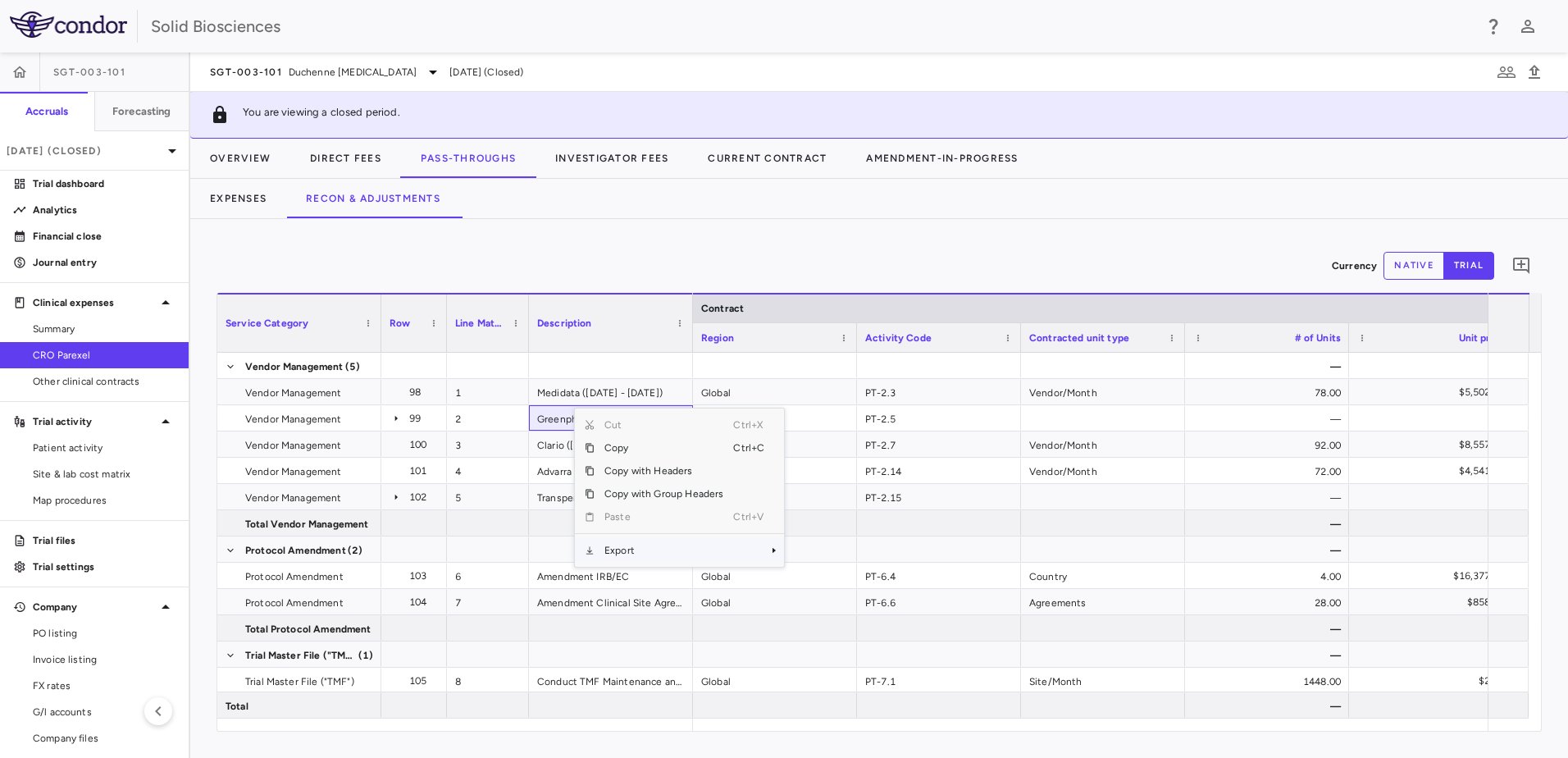
click at [627, 528] on span "Export" at bounding box center [664, 550] width 138 height 23
click at [671, 528] on span "Export" at bounding box center [664, 550] width 138 height 23
click at [833, 528] on span "Excel Export" at bounding box center [839, 579] width 77 height 23
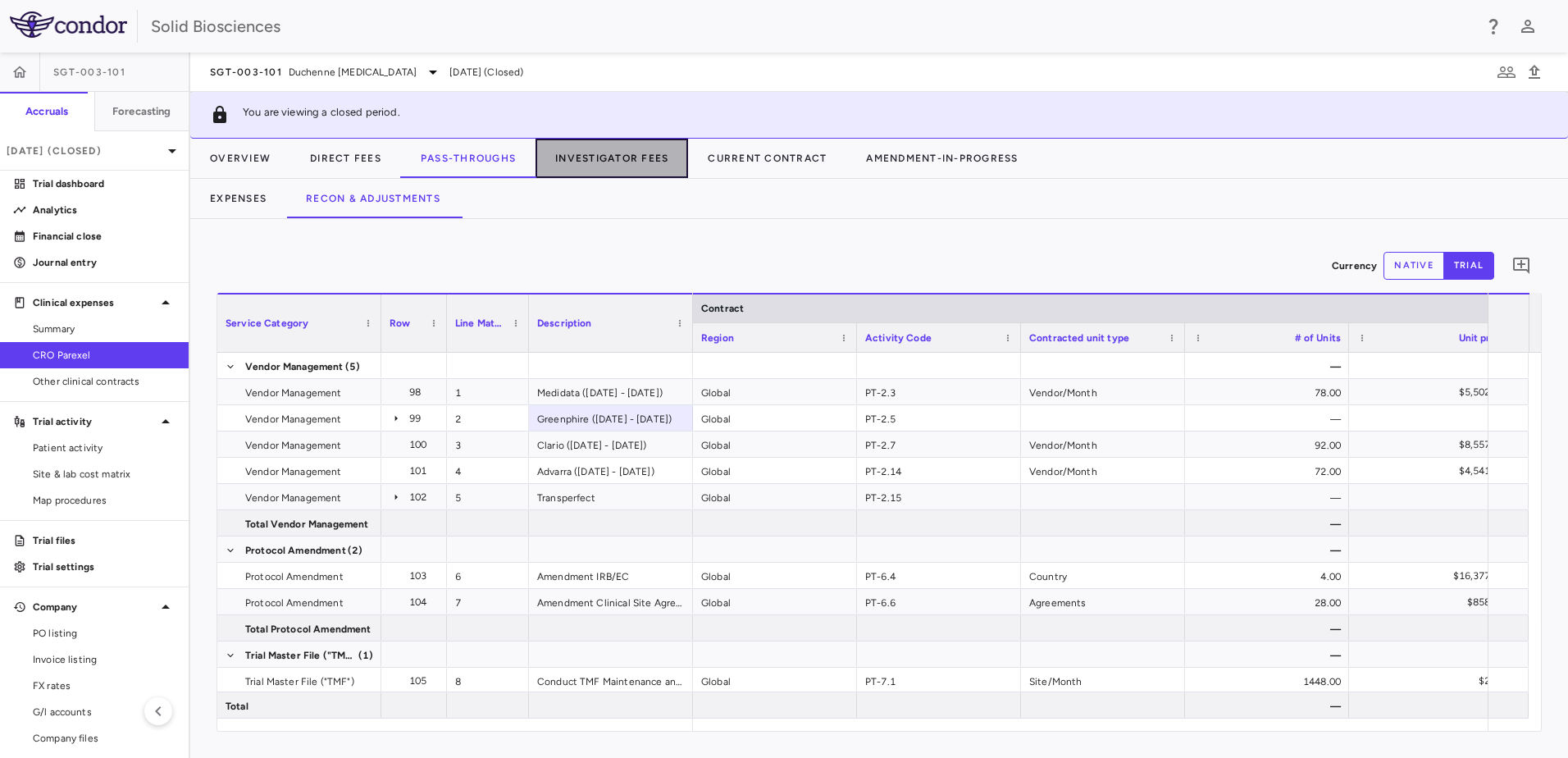
click at [621, 162] on button "Investigator Fees" at bounding box center [612, 158] width 152 height 39
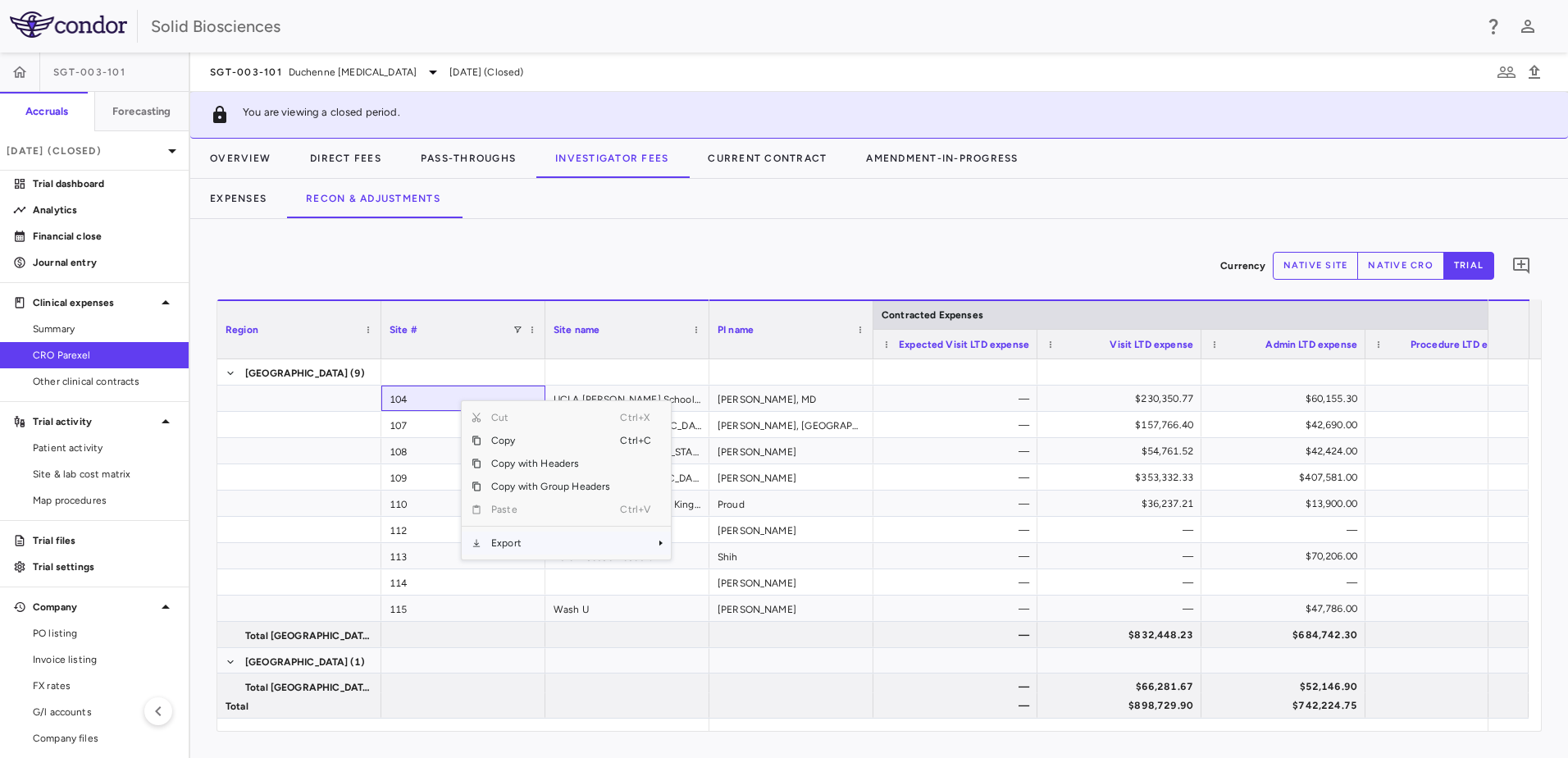
click at [512, 528] on span "Export" at bounding box center [550, 543] width 138 height 23
click at [730, 528] on span "Excel Export" at bounding box center [726, 572] width 77 height 23
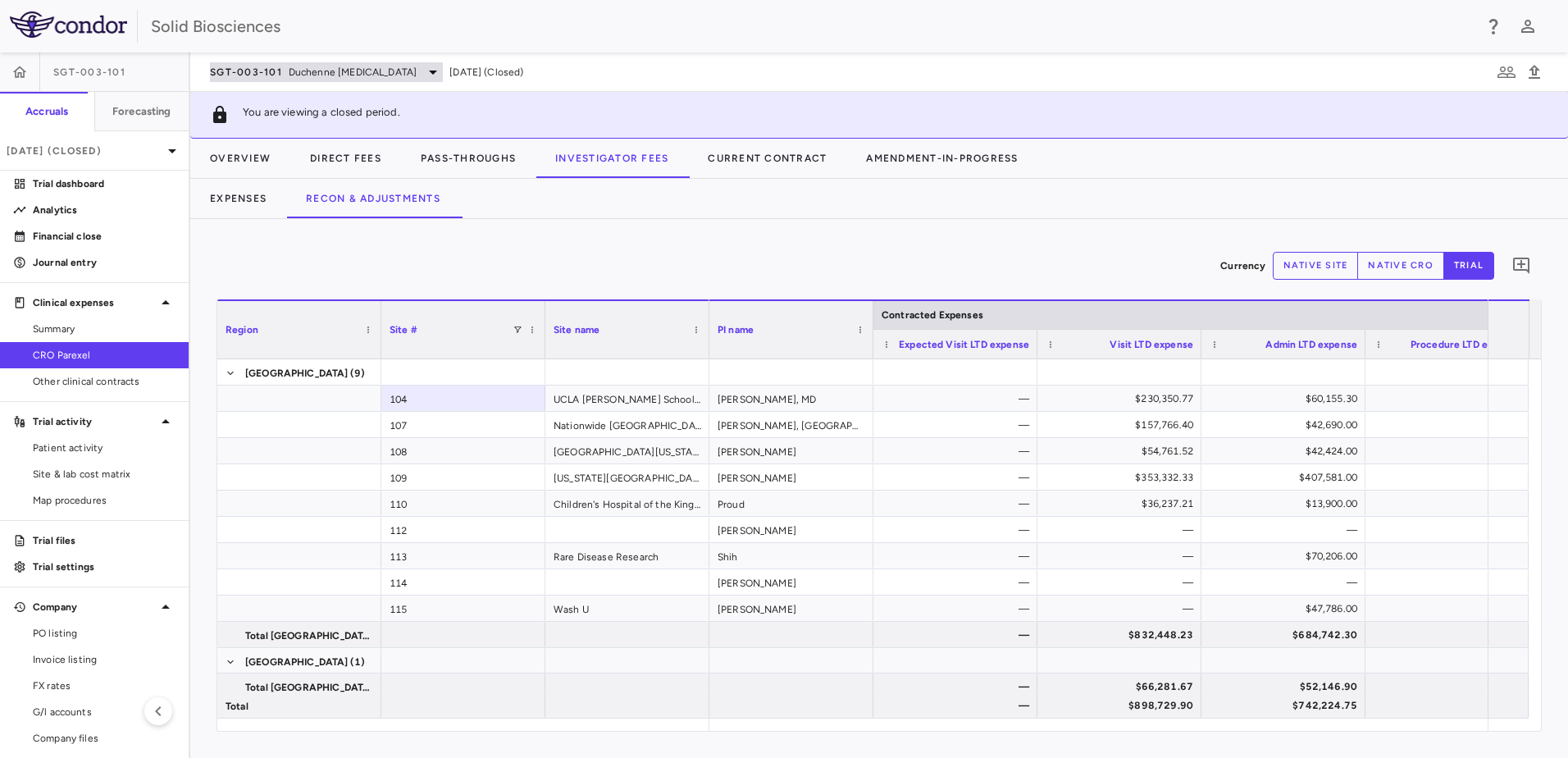
click at [332, 65] on span "Duchenne [MEDICAL_DATA]" at bounding box center [353, 72] width 128 height 15
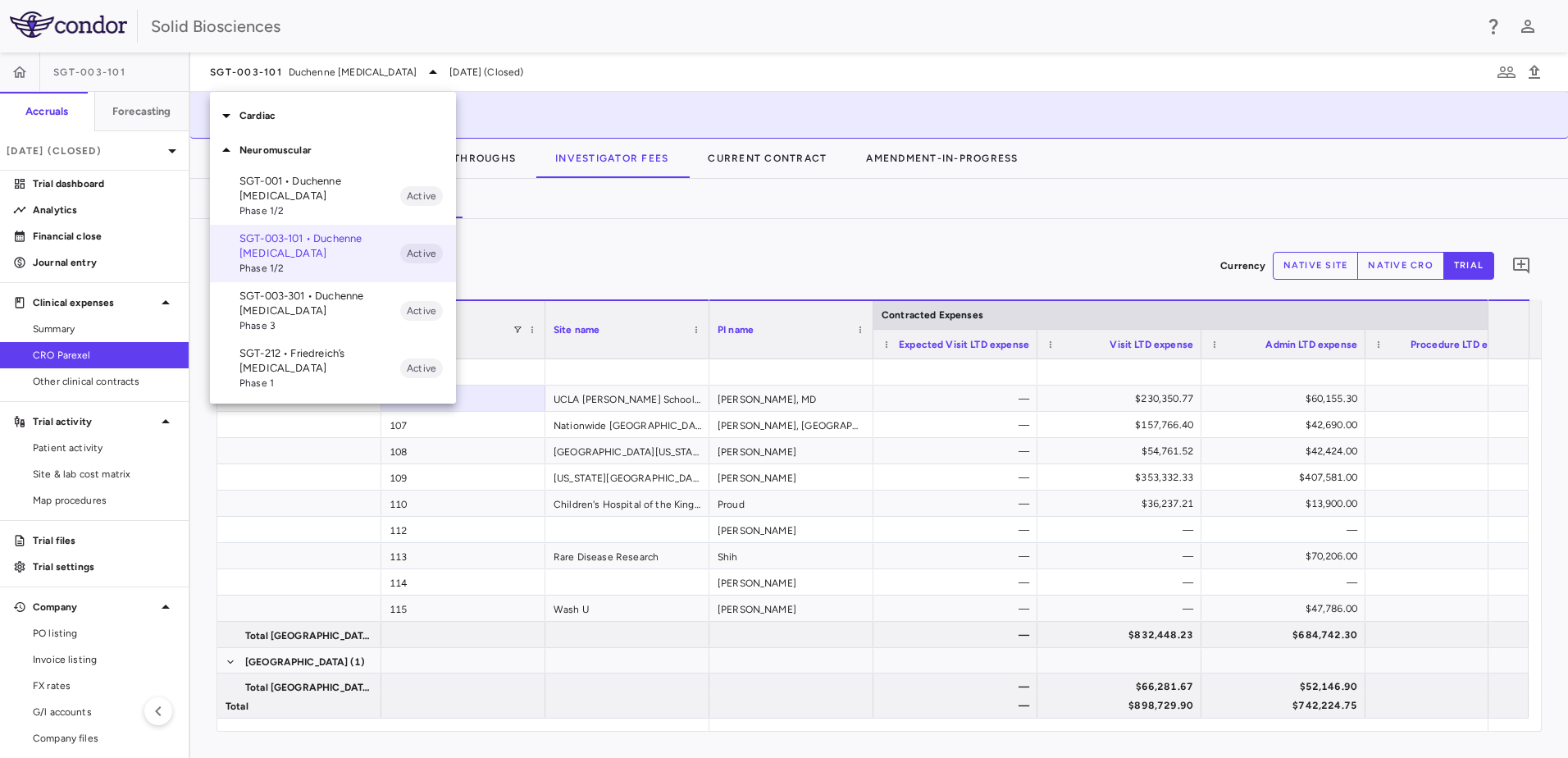
click at [306, 184] on p "SGT-001 • Duchenne [MEDICAL_DATA]" at bounding box center [320, 188] width 161 height 29
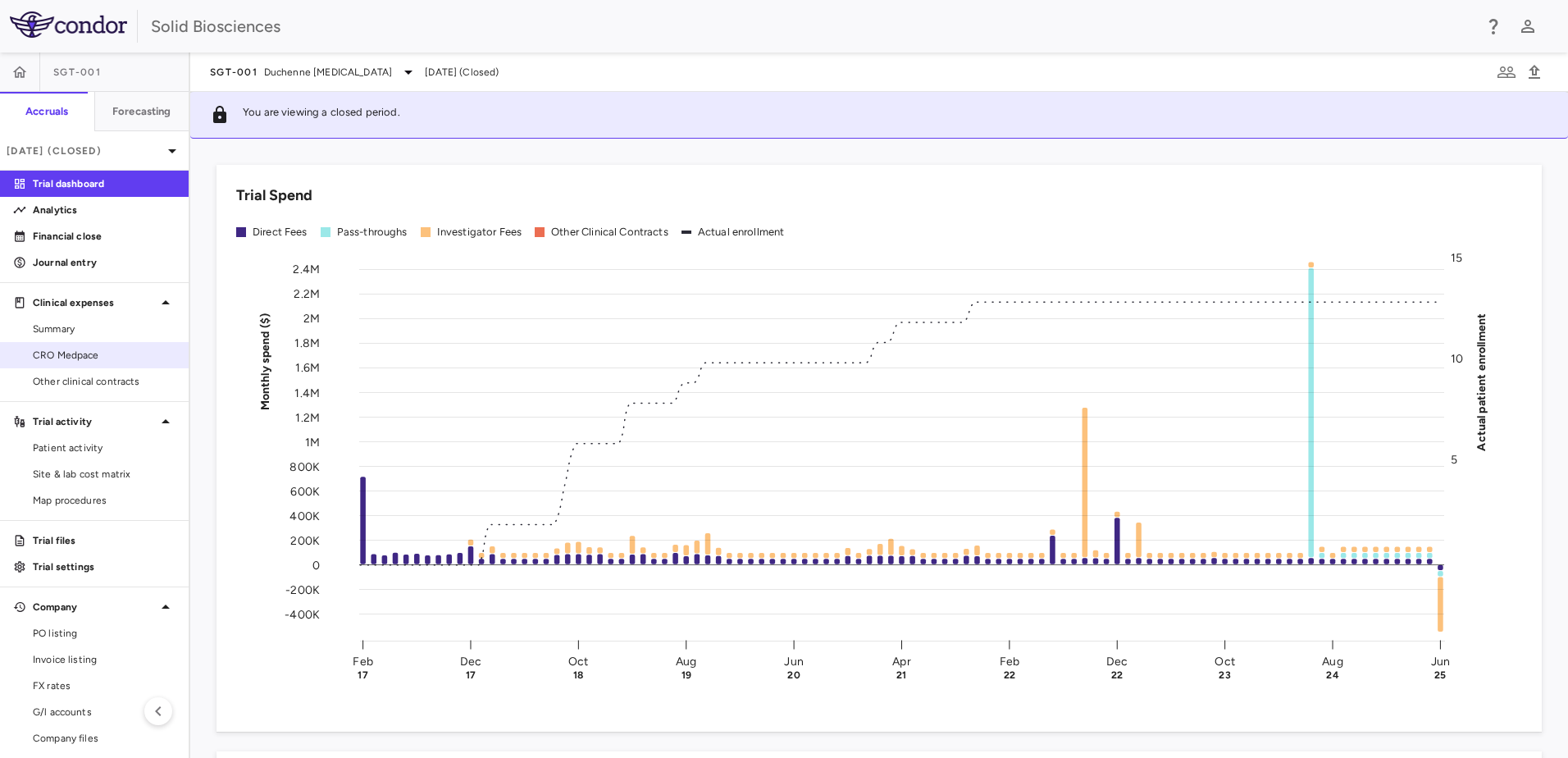
click at [86, 353] on span "CRO Medpace" at bounding box center [104, 355] width 143 height 15
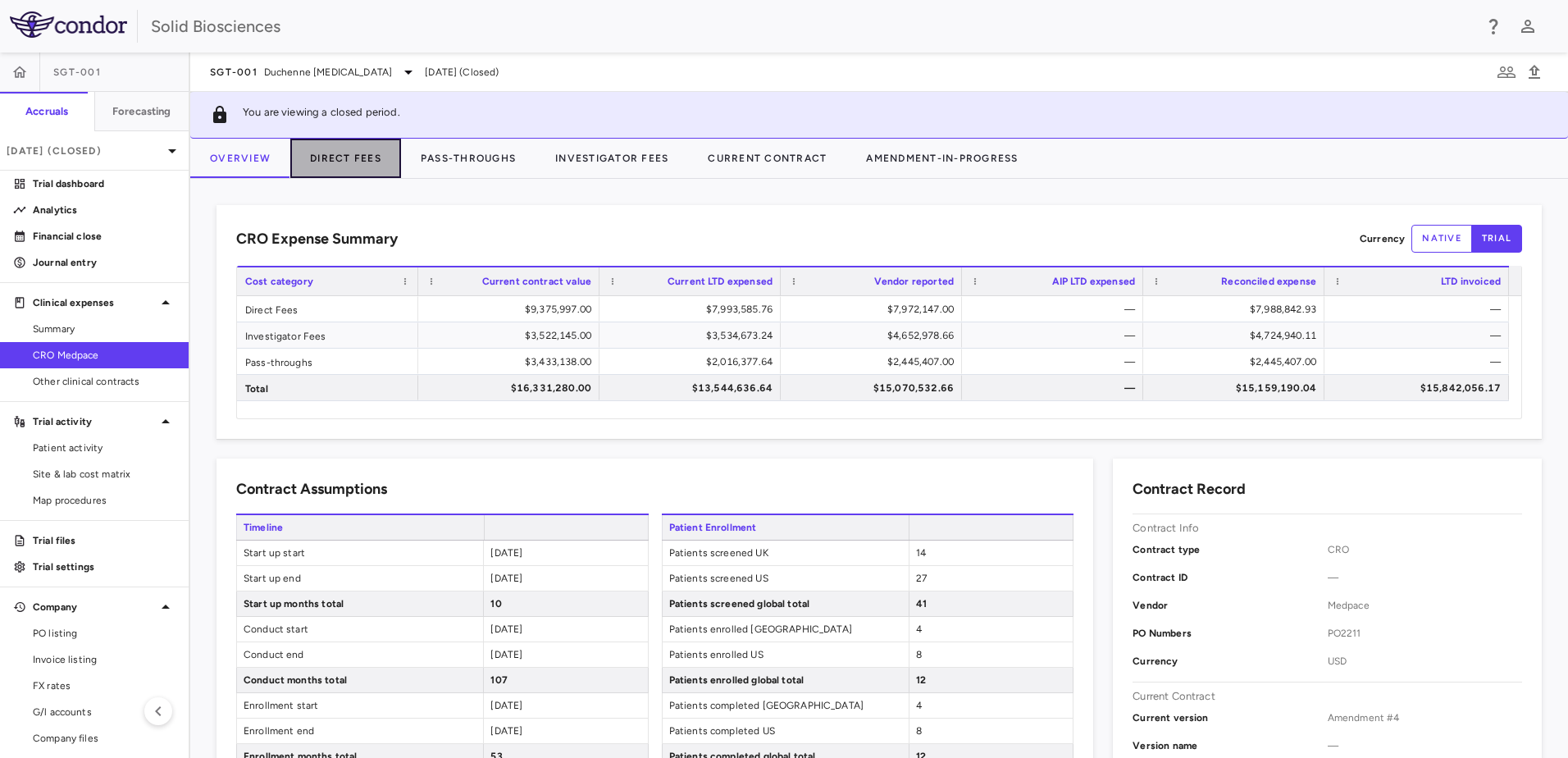
click at [358, 155] on button "Direct Fees" at bounding box center [346, 158] width 111 height 39
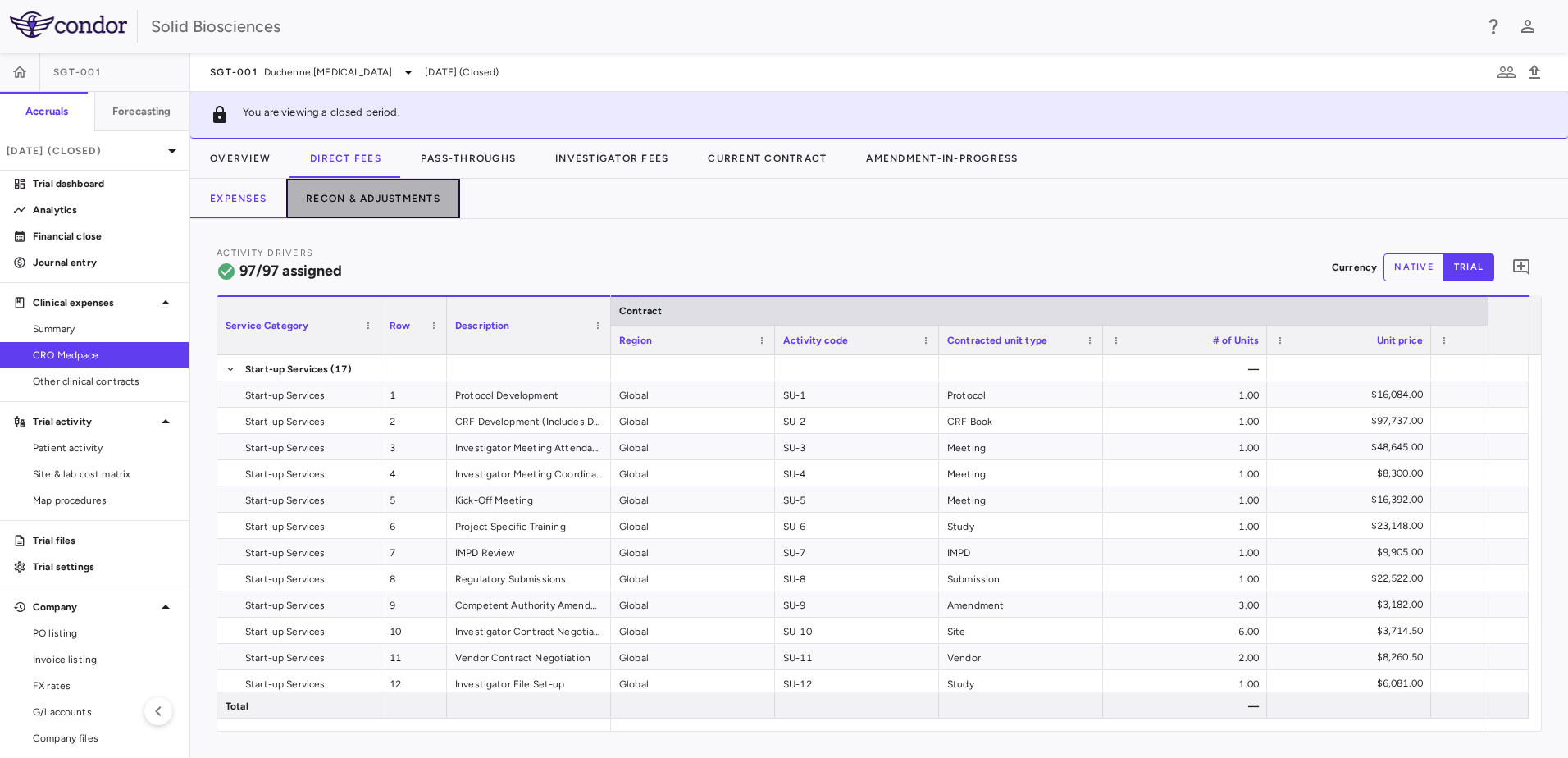
click at [368, 196] on button "Recon & Adjustments" at bounding box center [373, 198] width 174 height 39
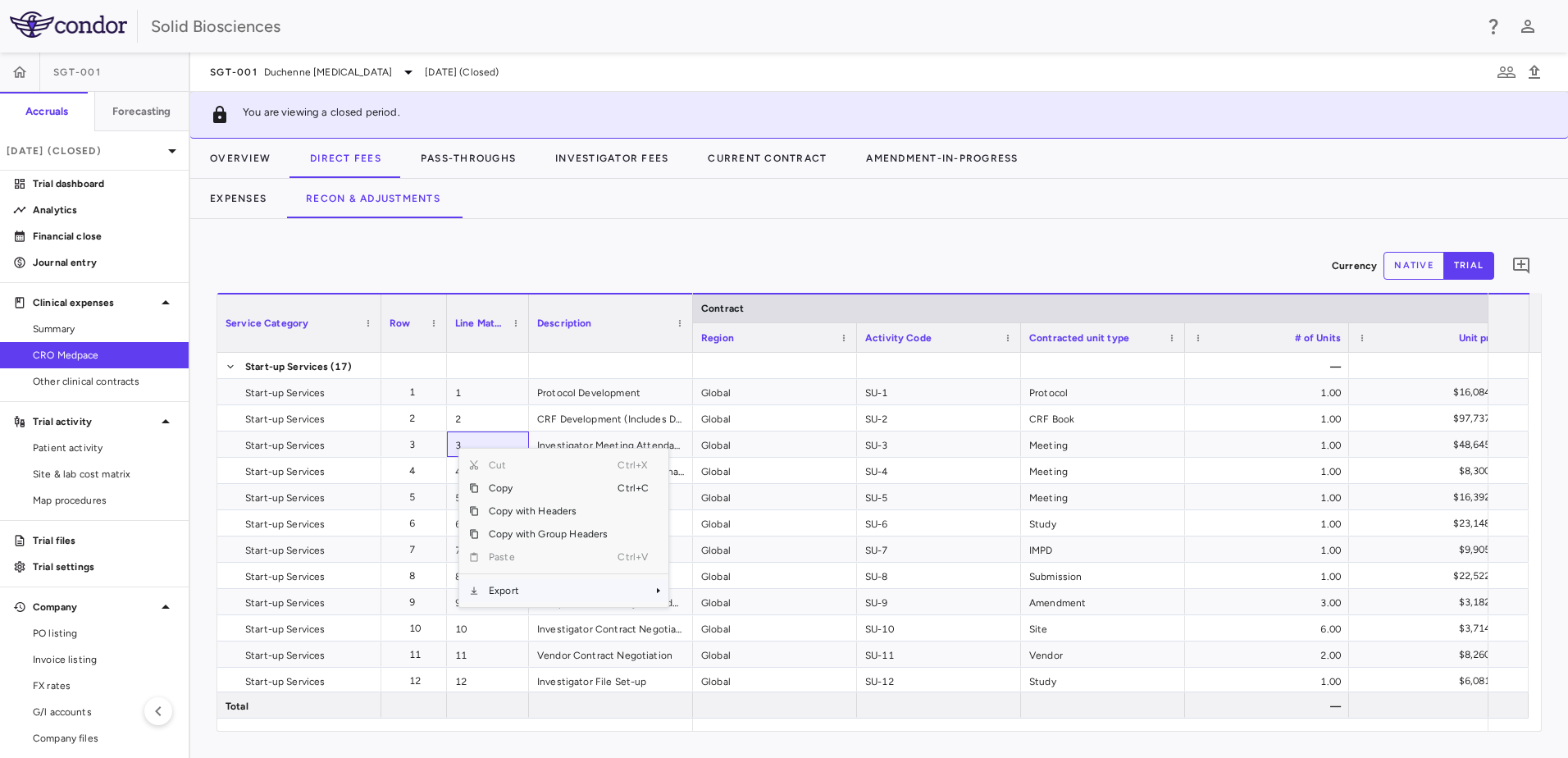
click at [517, 528] on span "Export" at bounding box center [548, 591] width 138 height 23
click at [715, 528] on span "Excel Export" at bounding box center [724, 620] width 77 height 23
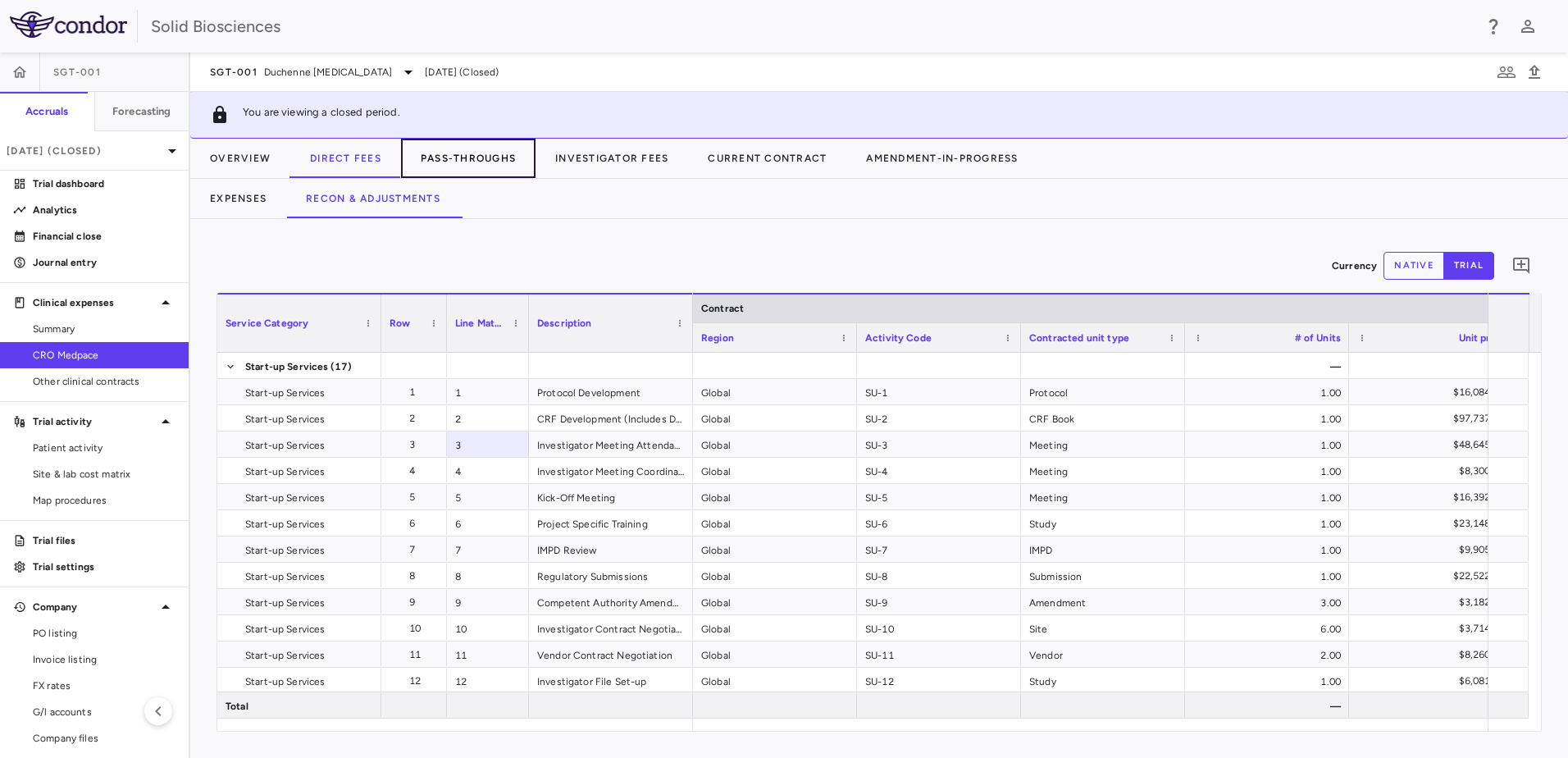
click at [458, 155] on button "Pass-Throughs" at bounding box center [468, 158] width 134 height 39
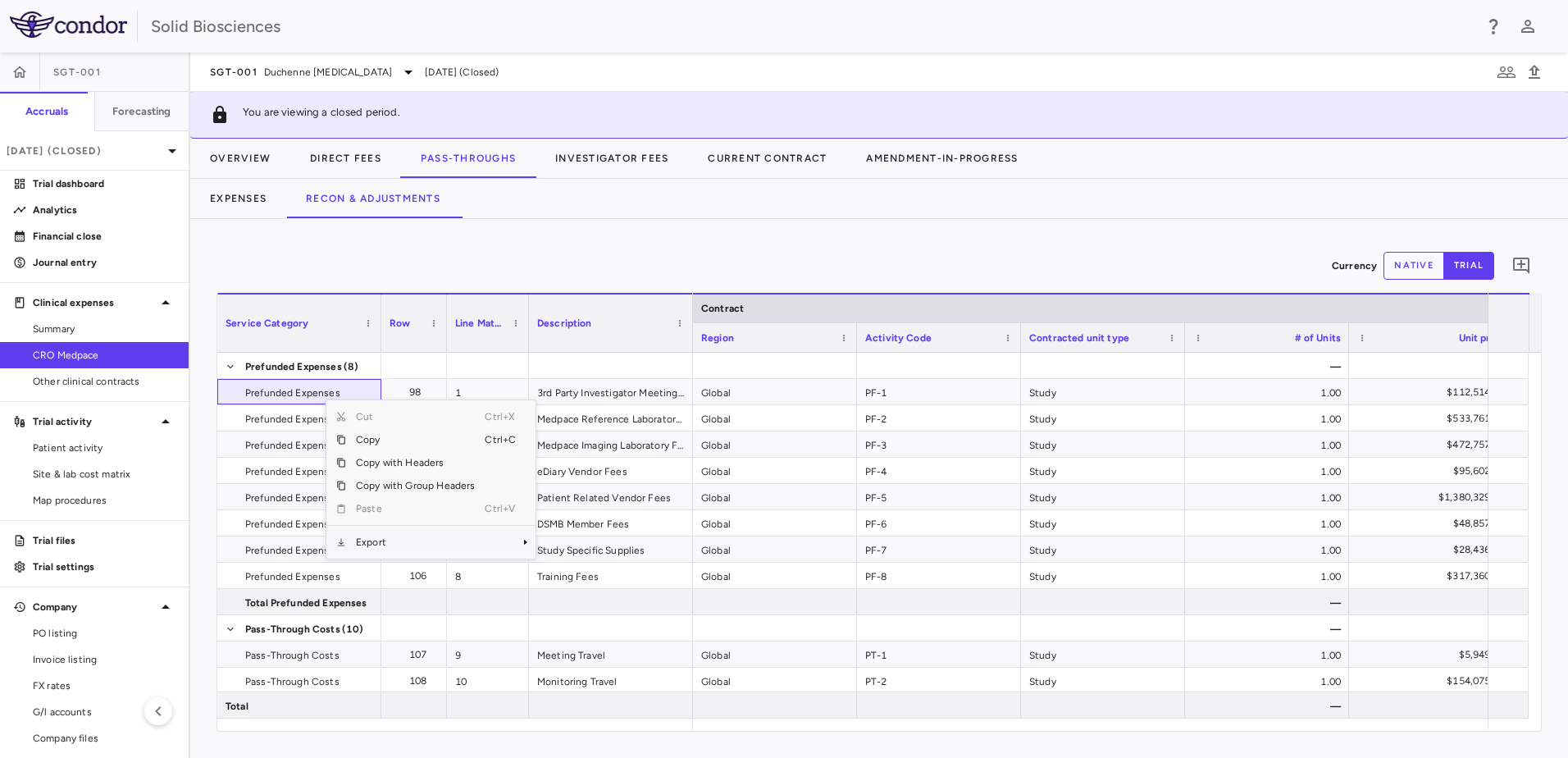
click at [391, 528] on span "Export" at bounding box center [415, 543] width 138 height 23
click at [582, 528] on span "Excel Export" at bounding box center [590, 571] width 77 height 23
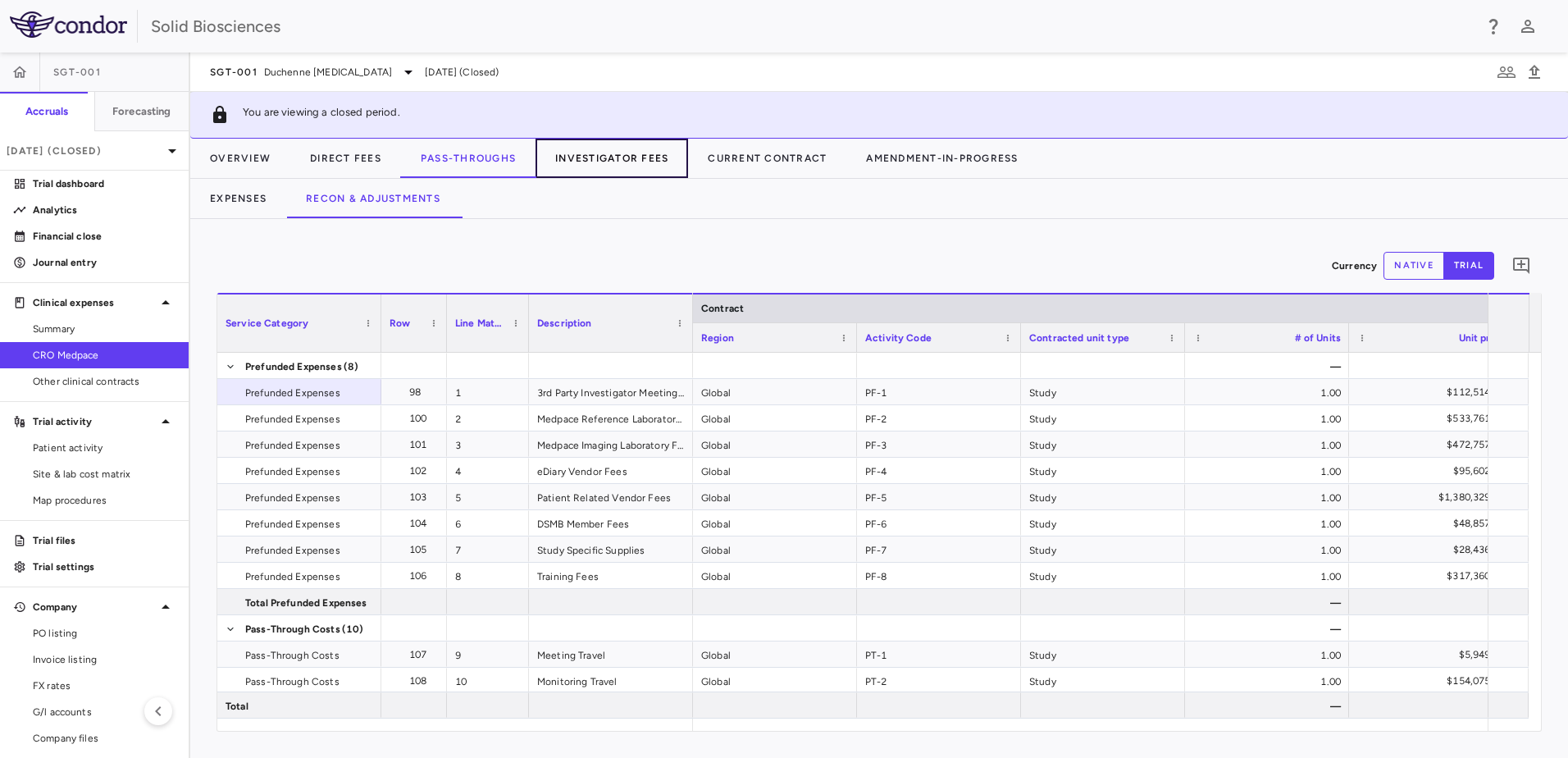
click at [626, 155] on button "Investigator Fees" at bounding box center [612, 158] width 152 height 39
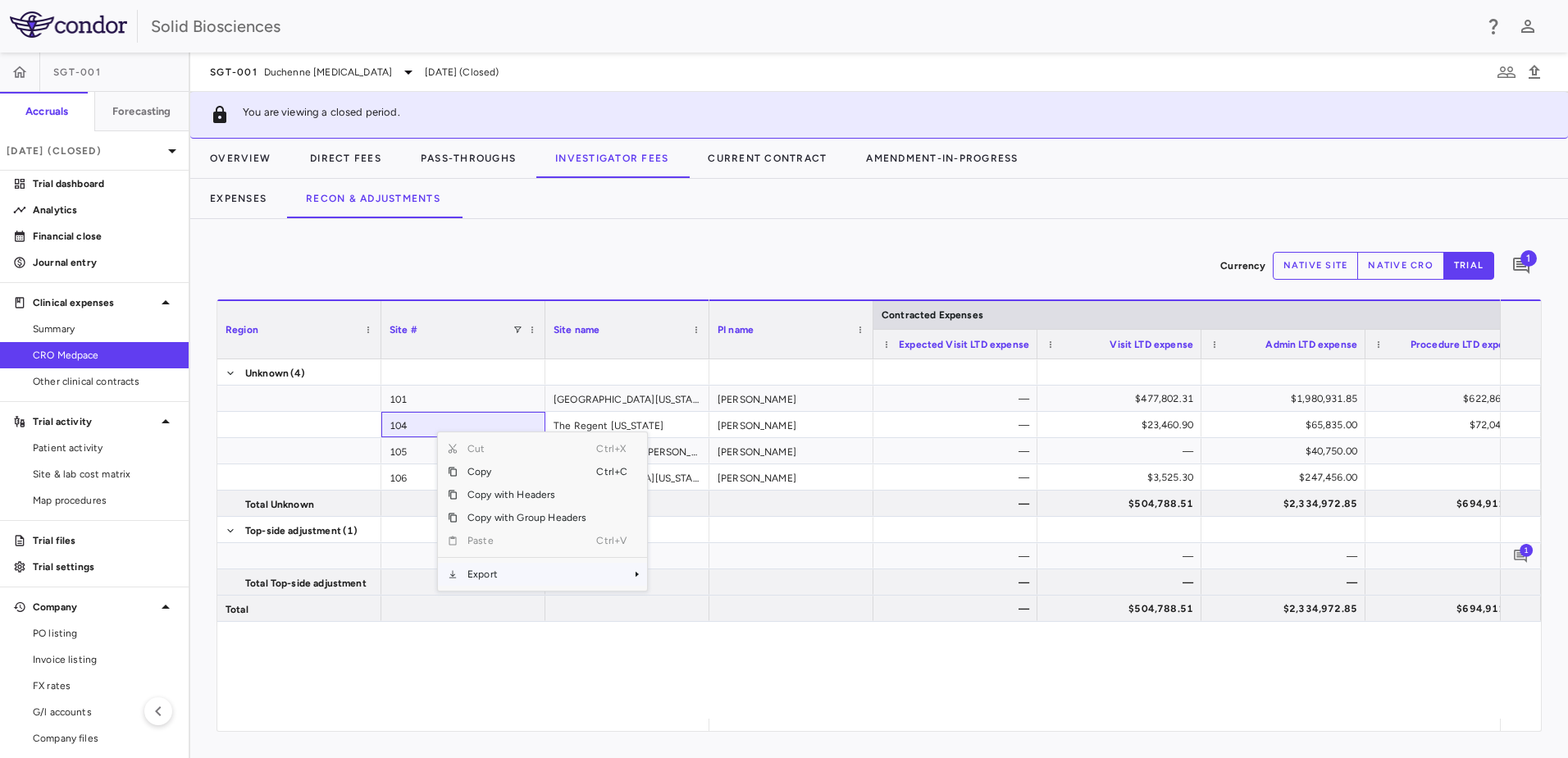
click at [493, 528] on span "Export" at bounding box center [526, 575] width 138 height 23
click at [704, 528] on span "Excel Export" at bounding box center [702, 603] width 77 height 23
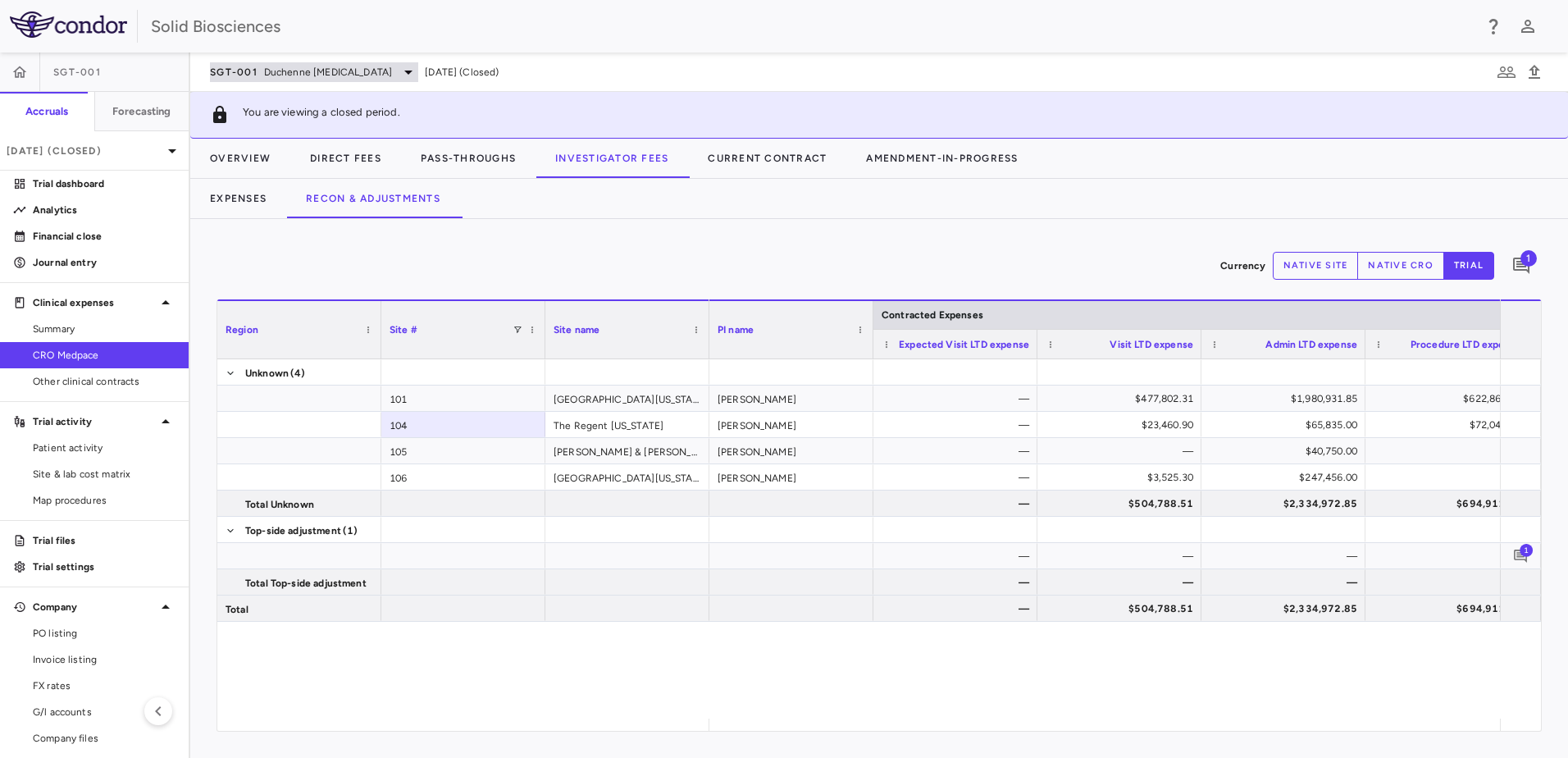
click at [392, 73] on span "Duchenne [MEDICAL_DATA]" at bounding box center [328, 72] width 128 height 15
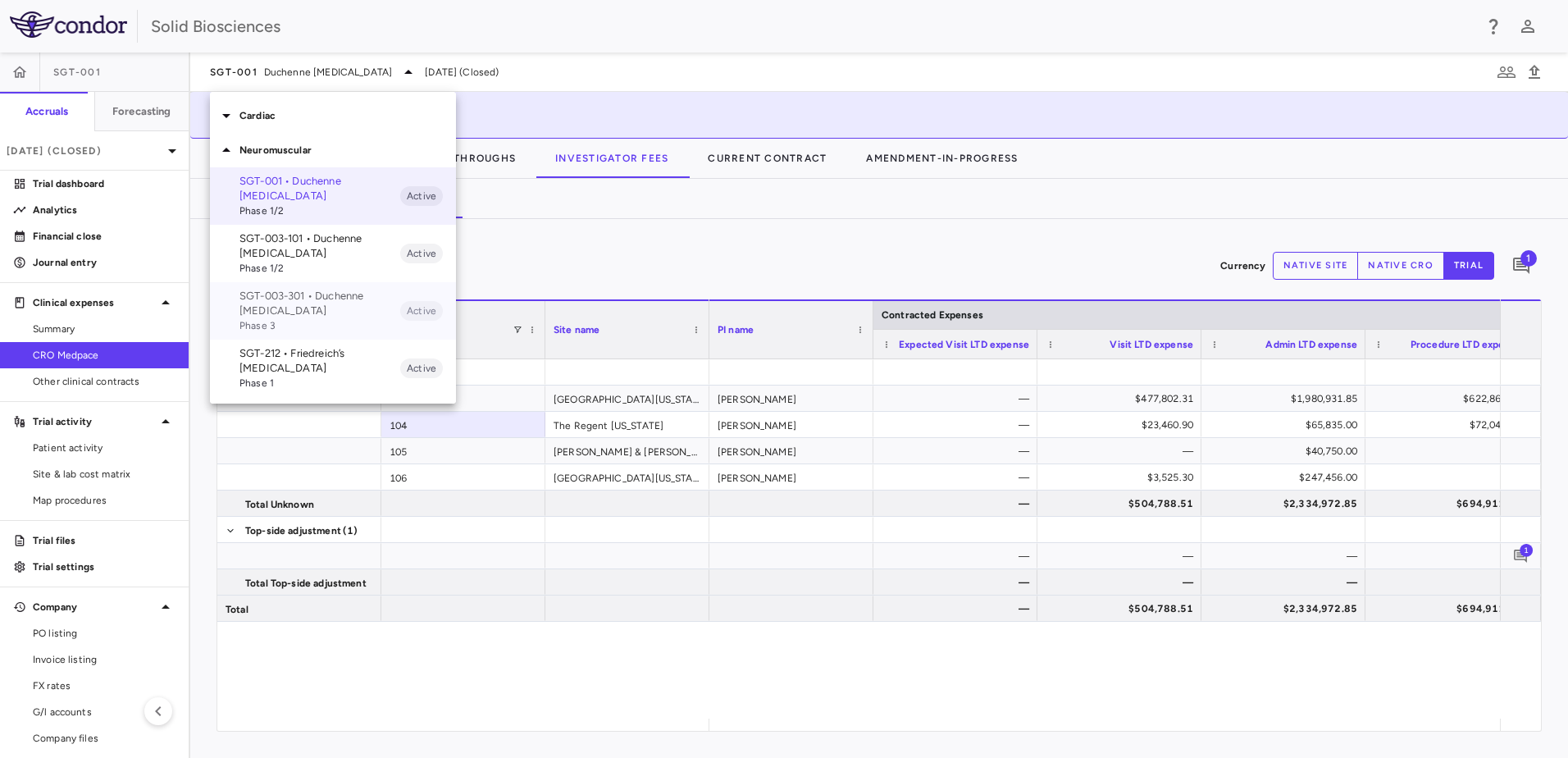
click at [316, 310] on p "SGT-003-301 • Duchenne [MEDICAL_DATA]" at bounding box center [320, 303] width 161 height 29
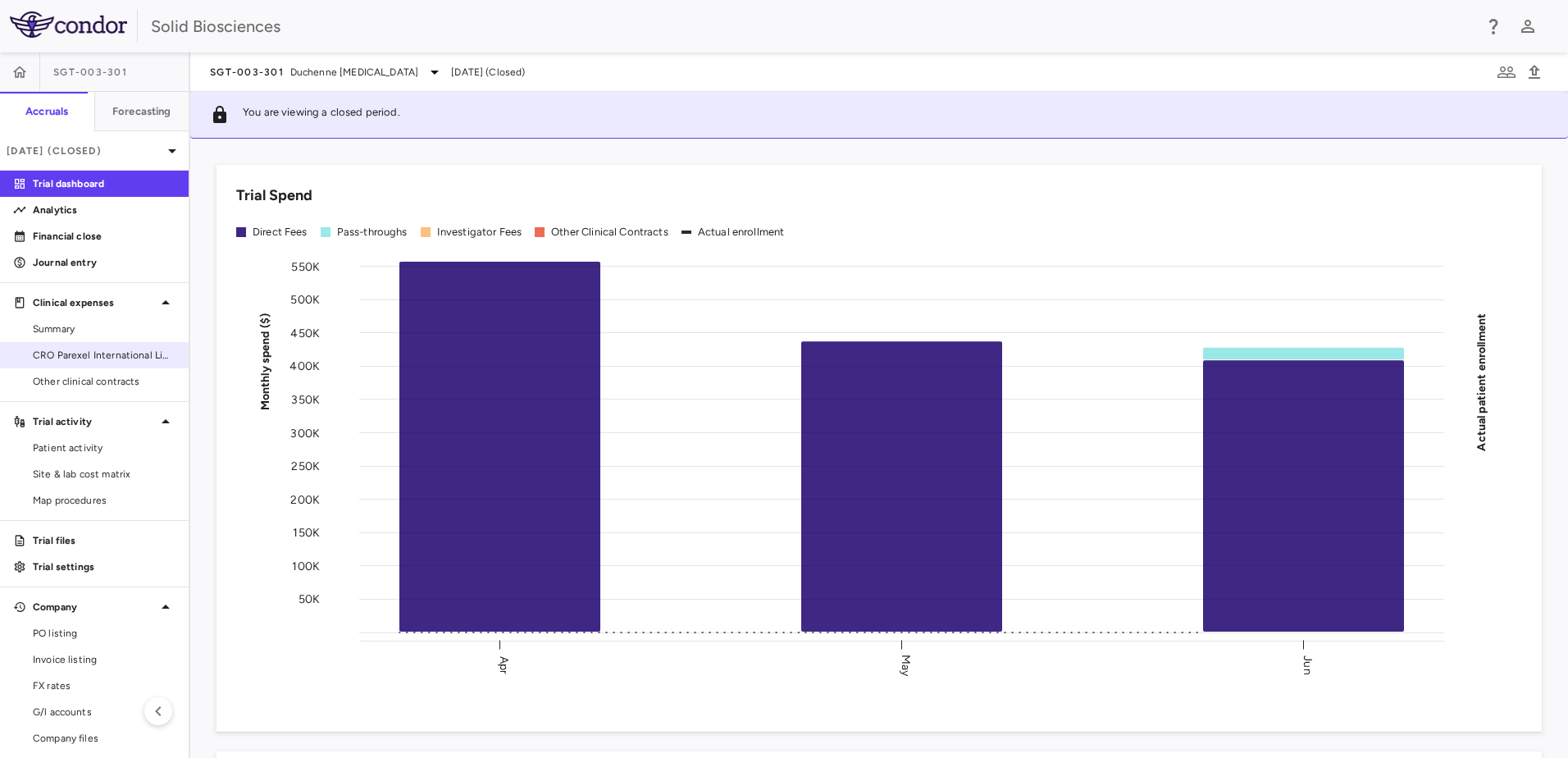
drag, startPoint x: 80, startPoint y: 351, endPoint x: 93, endPoint y: 353, distance: 13.2
click at [80, 351] on span "CRO Parexel International Limited" at bounding box center [104, 355] width 143 height 15
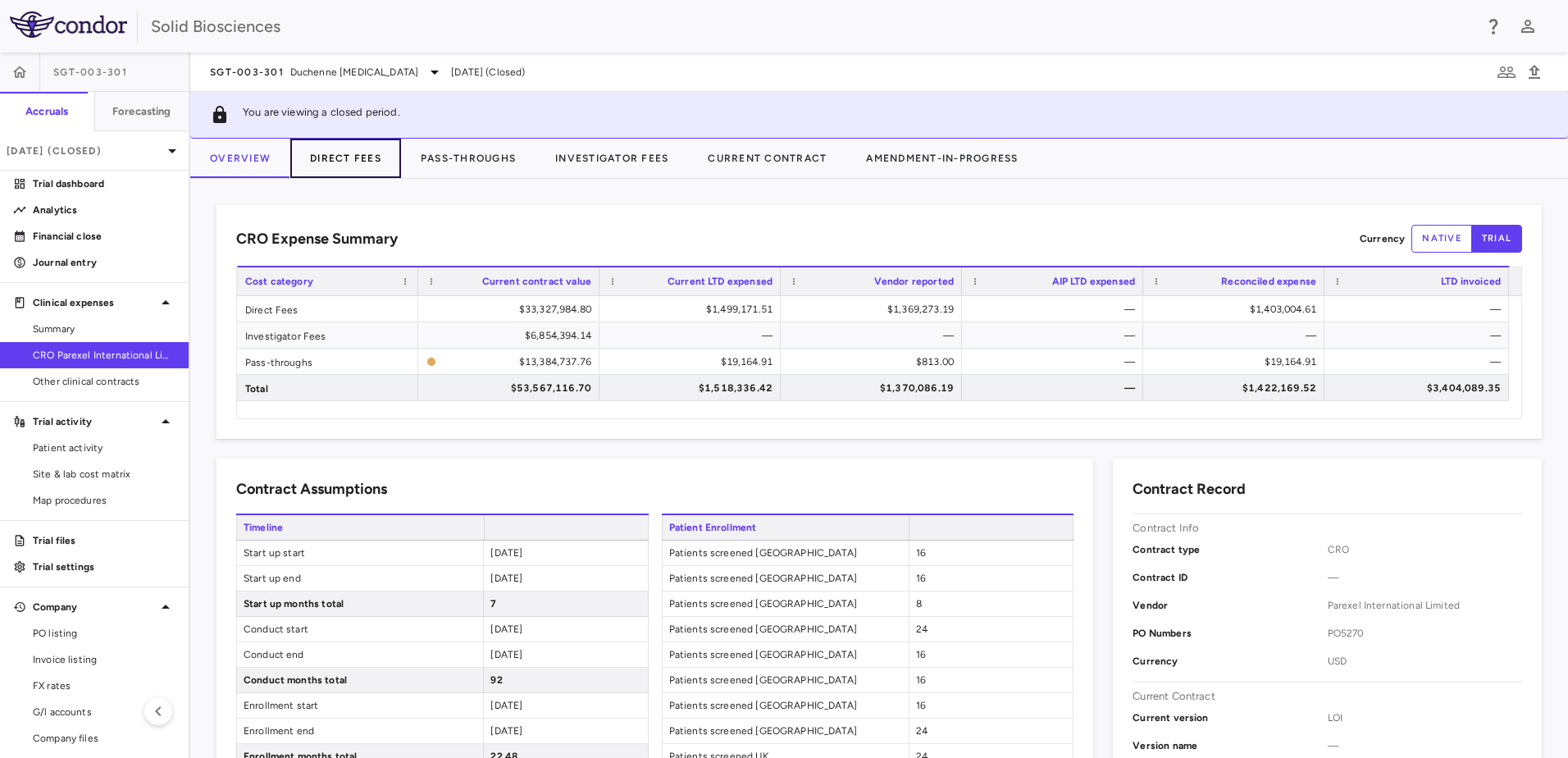
click at [337, 159] on button "Direct Fees" at bounding box center [346, 158] width 111 height 39
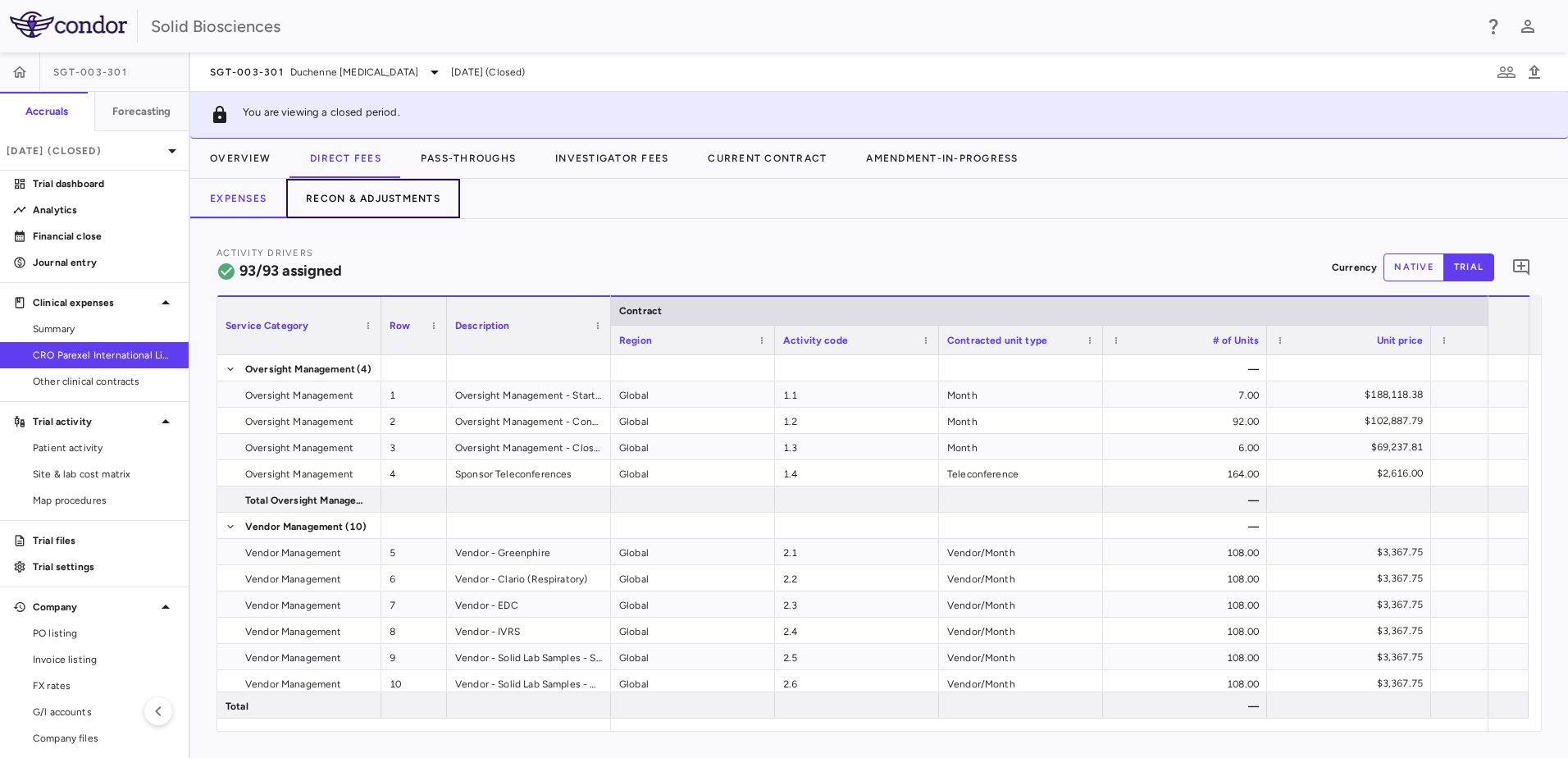
click at [361, 200] on button "Recon & Adjustments" at bounding box center [373, 198] width 174 height 39
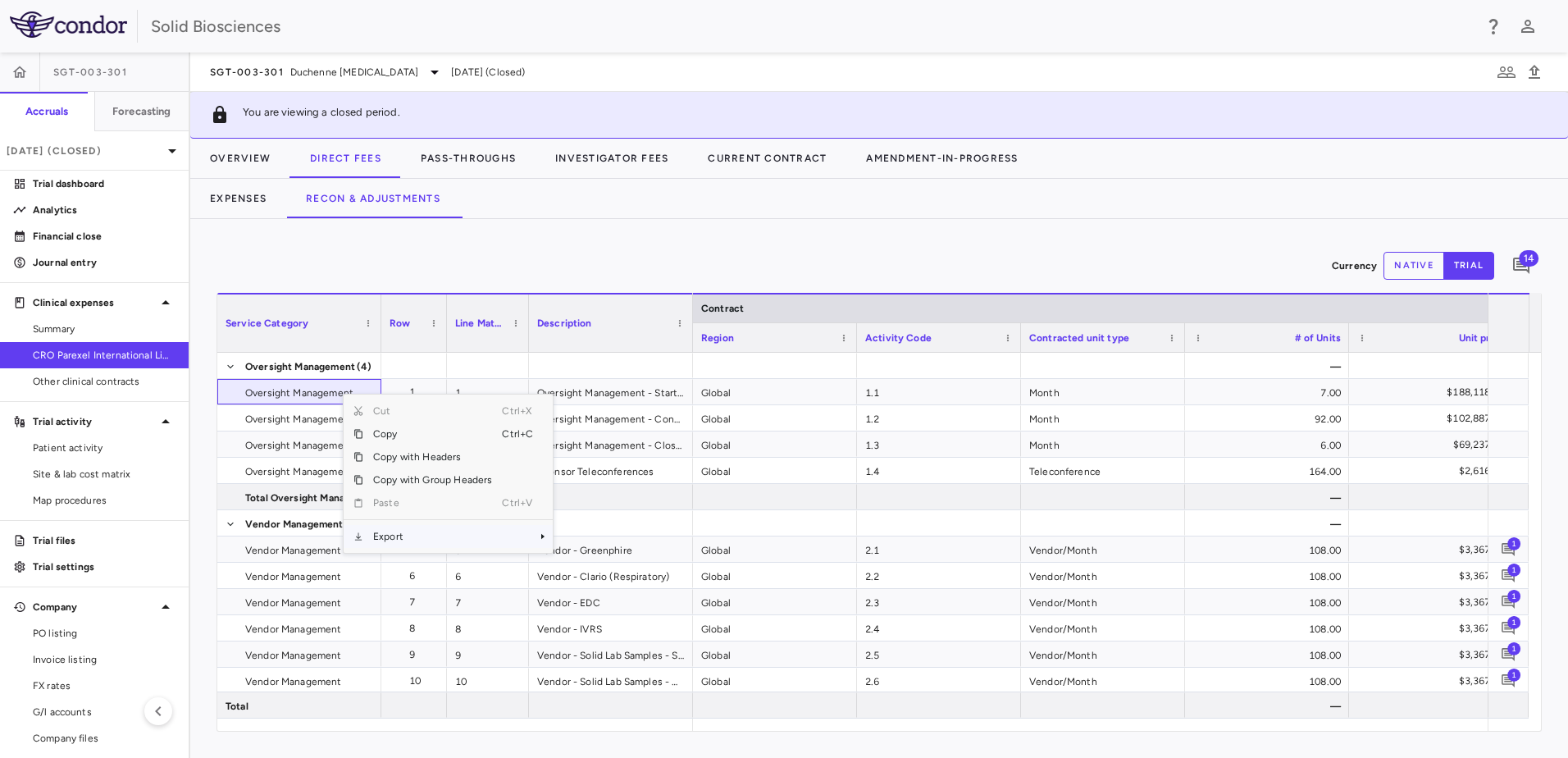
click at [415, 528] on span "Export" at bounding box center [432, 536] width 138 height 23
click at [606, 528] on span "Excel Export" at bounding box center [608, 565] width 77 height 23
click at [447, 153] on button "Pass-Throughs" at bounding box center [468, 158] width 134 height 39
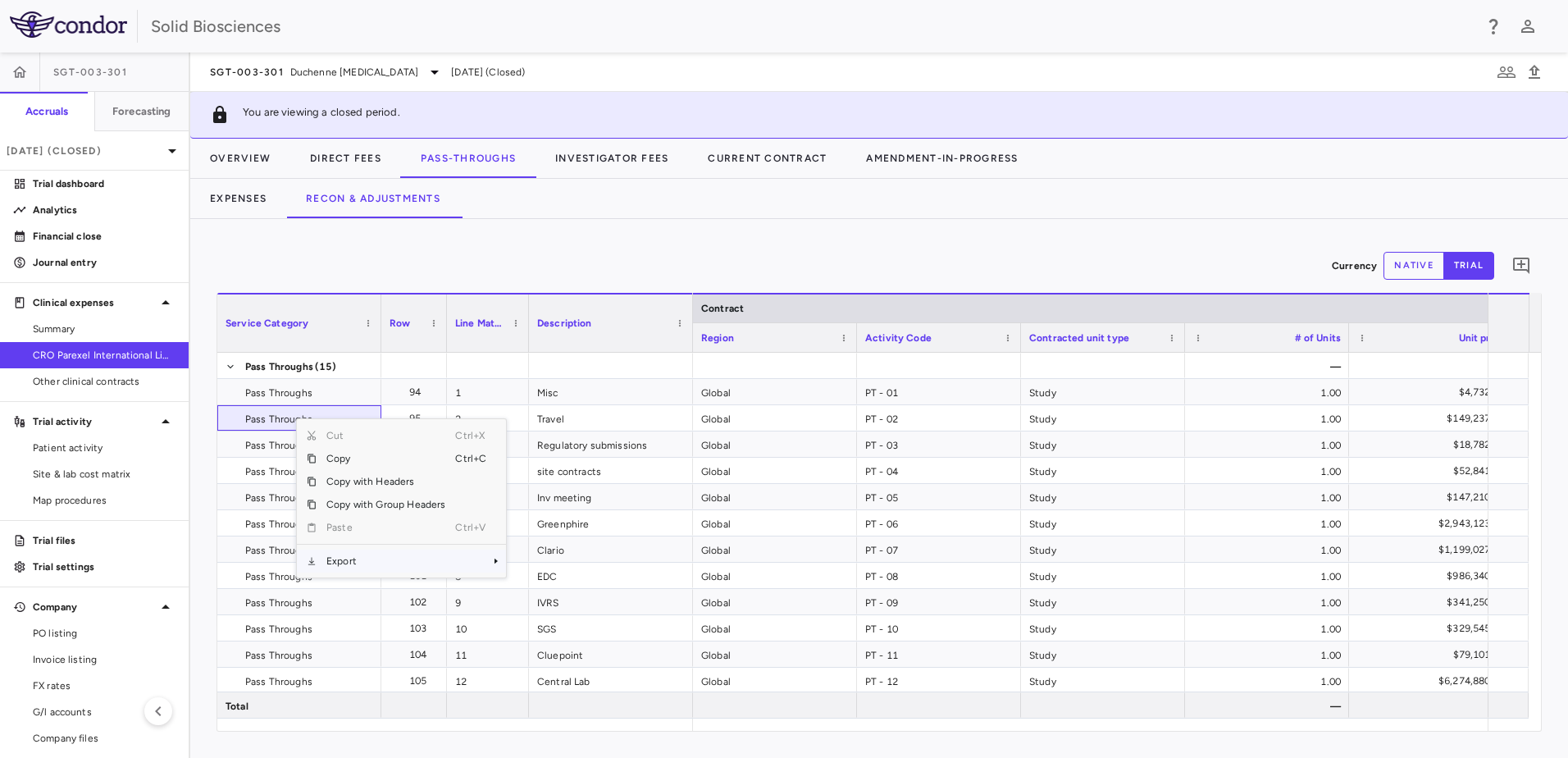
click at [357, 528] on span "Export" at bounding box center [385, 561] width 138 height 23
click at [541, 528] on span "Excel Export" at bounding box center [561, 590] width 77 height 23
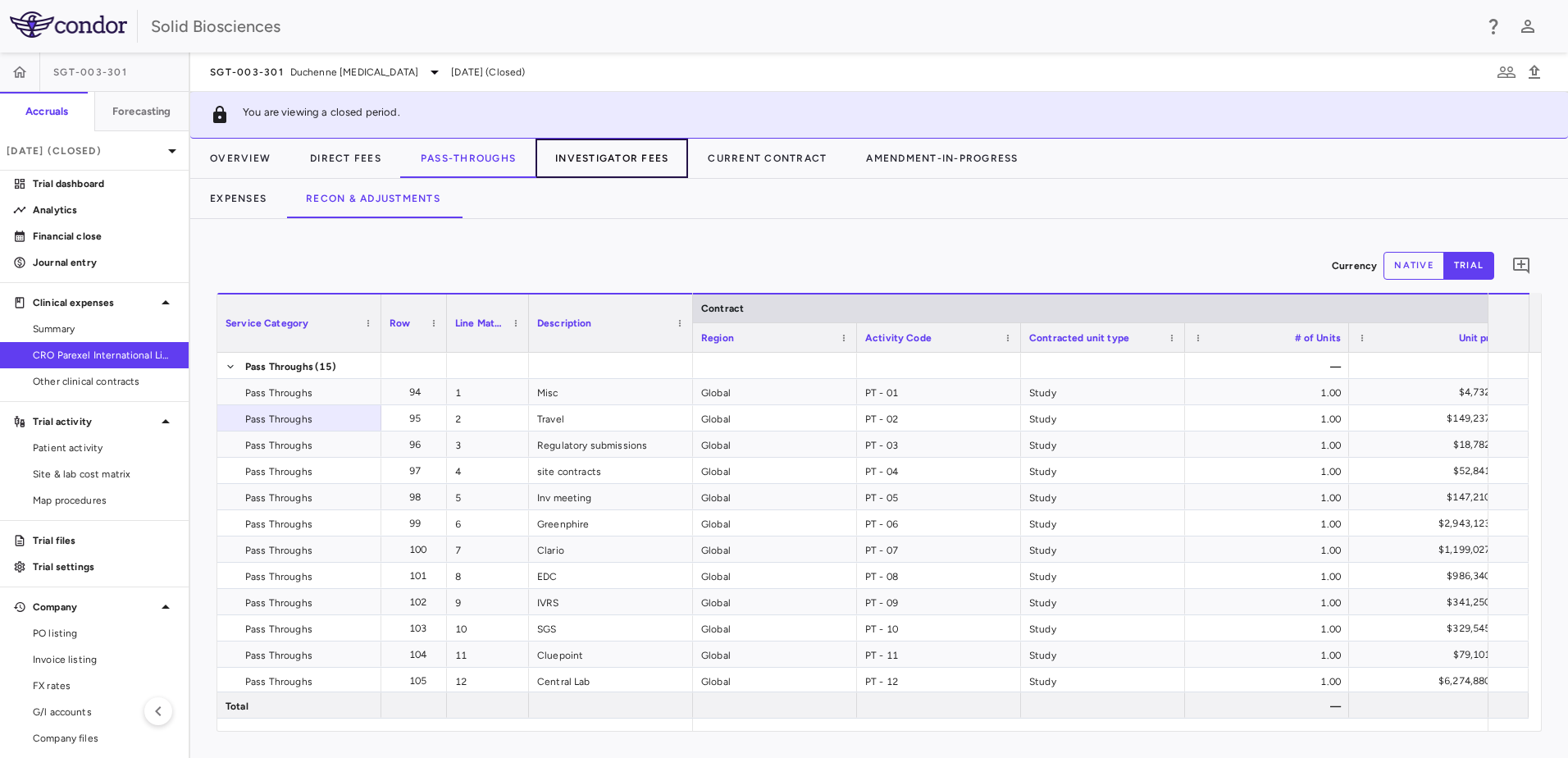
click at [588, 158] on button "Investigator Fees" at bounding box center [612, 158] width 152 height 39
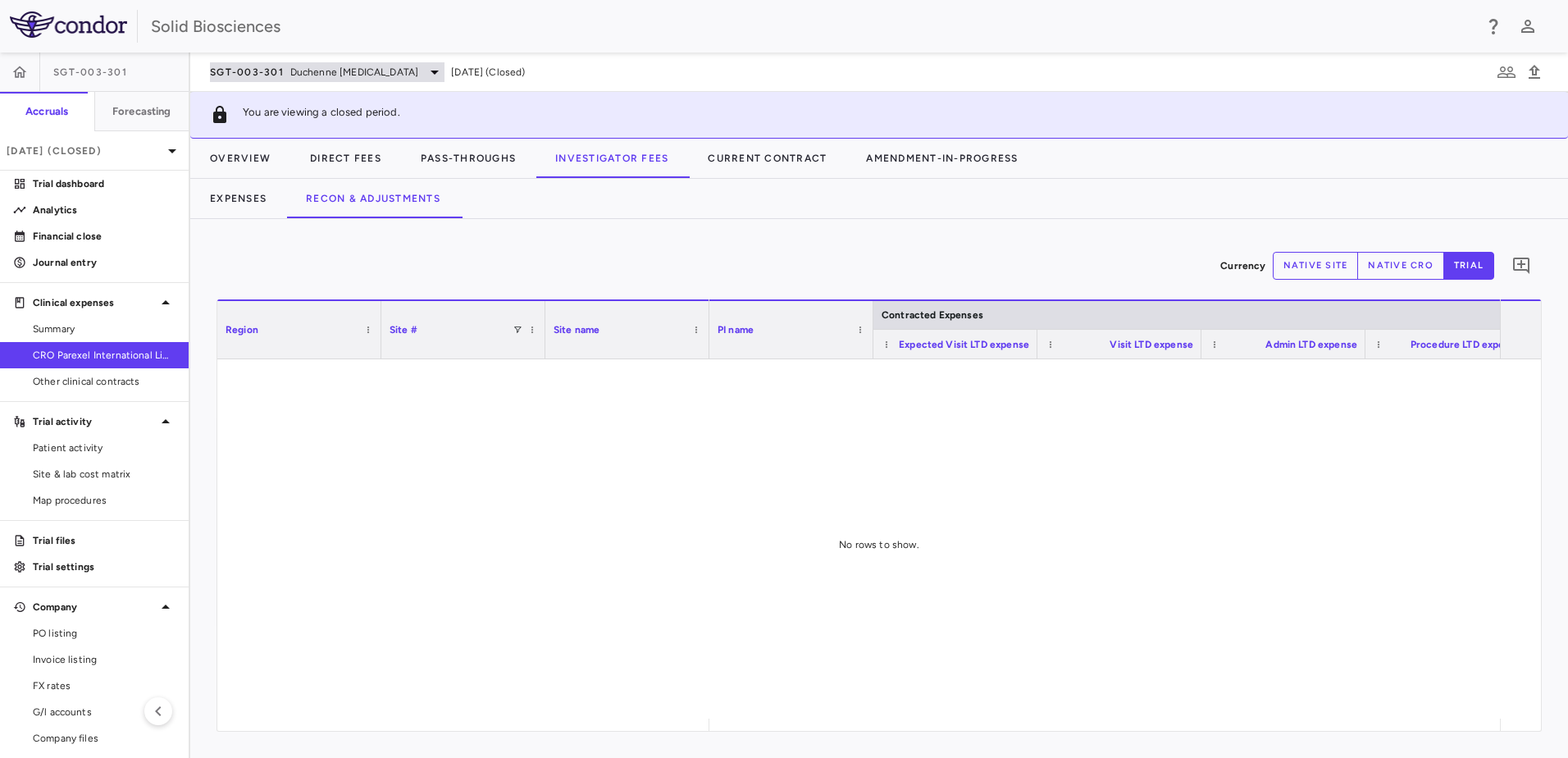
click at [280, 71] on span "SGT-003-301" at bounding box center [246, 72] width 74 height 13
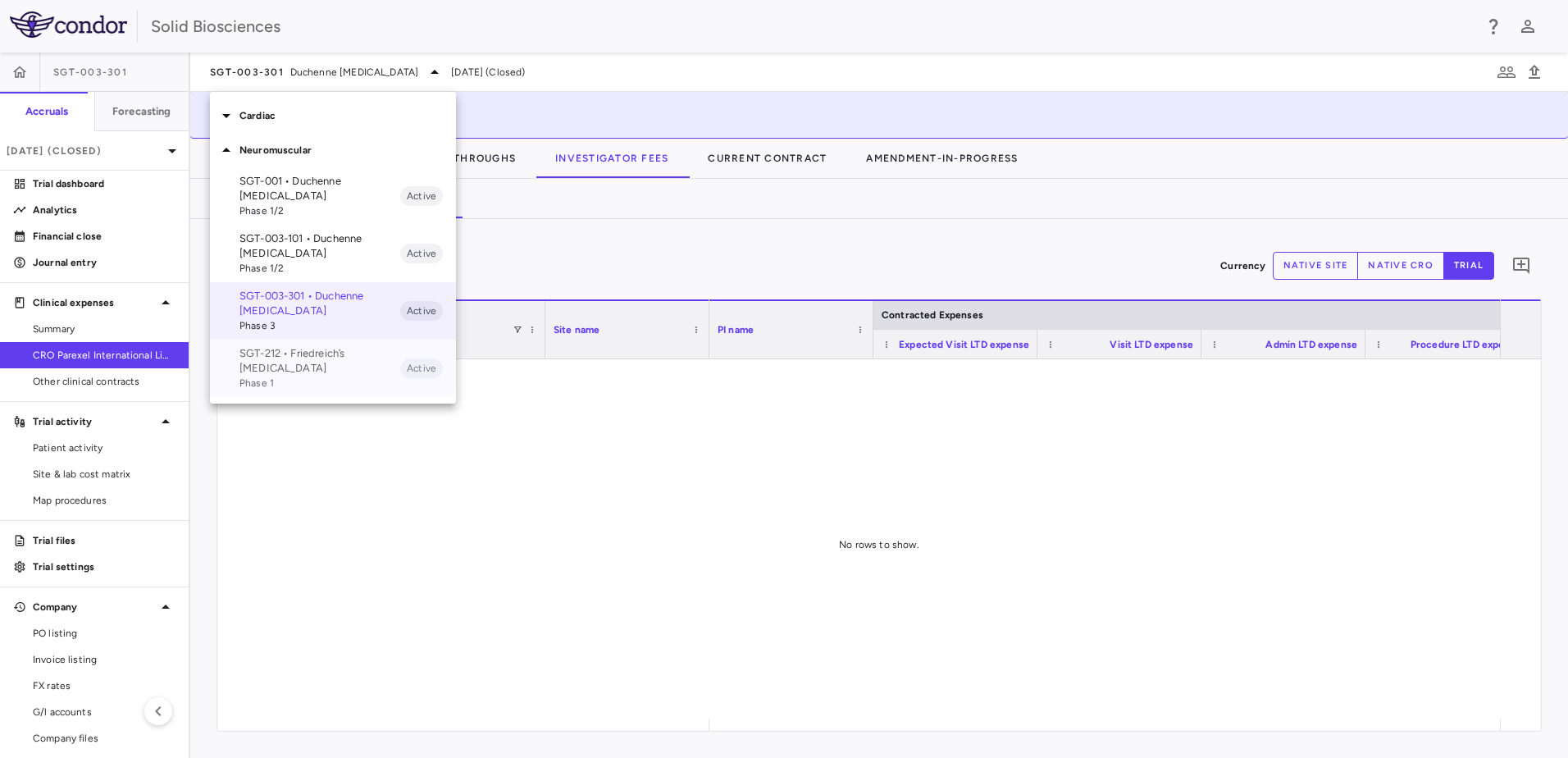
click at [287, 357] on p "SGT-212 • Friedreich’s [MEDICAL_DATA]" at bounding box center [320, 360] width 161 height 29
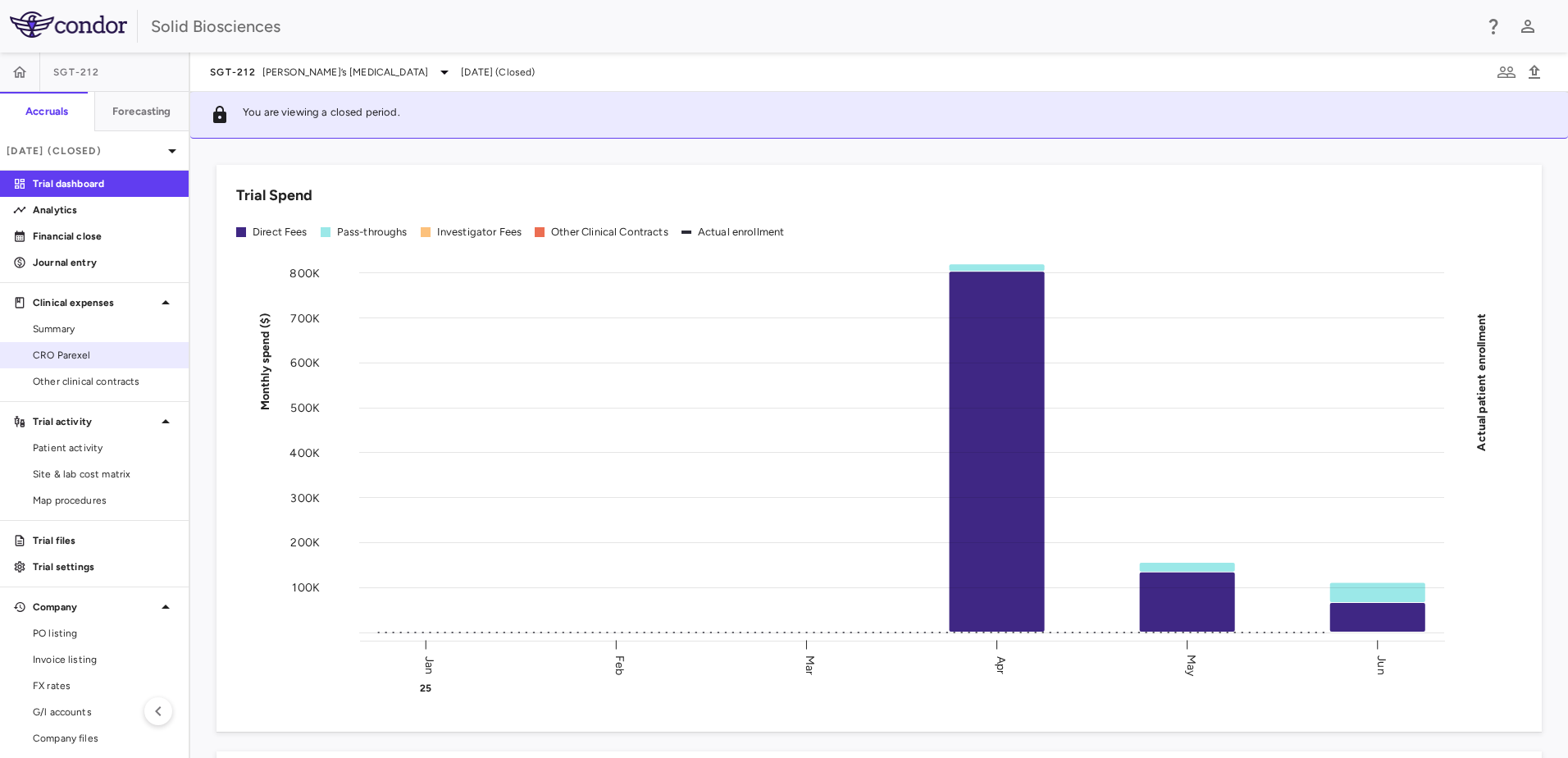
drag, startPoint x: 64, startPoint y: 355, endPoint x: 122, endPoint y: 366, distance: 59.0
click at [64, 355] on span "CRO Parexel" at bounding box center [104, 355] width 143 height 15
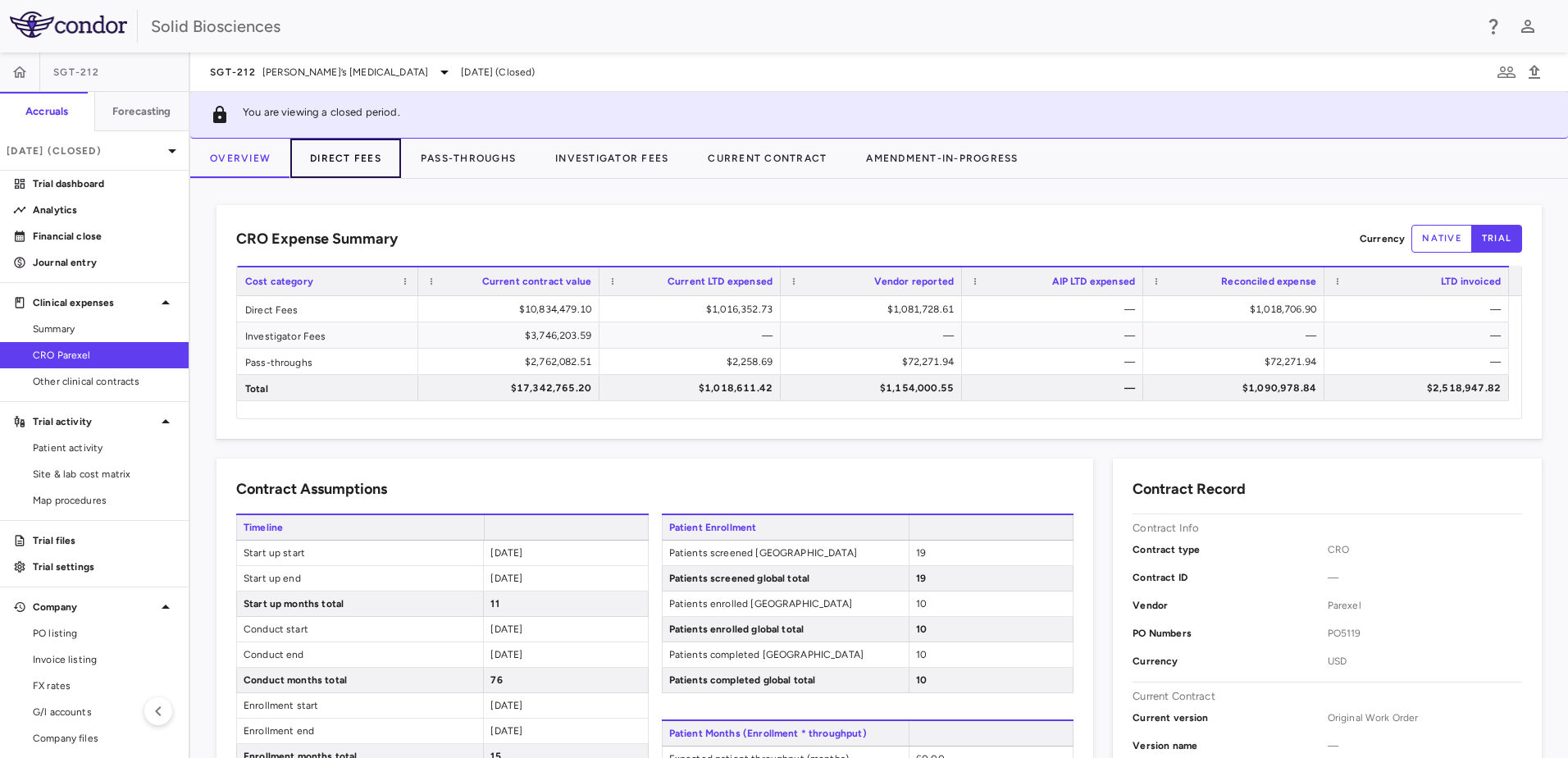
click at [340, 161] on button "Direct Fees" at bounding box center [346, 158] width 111 height 39
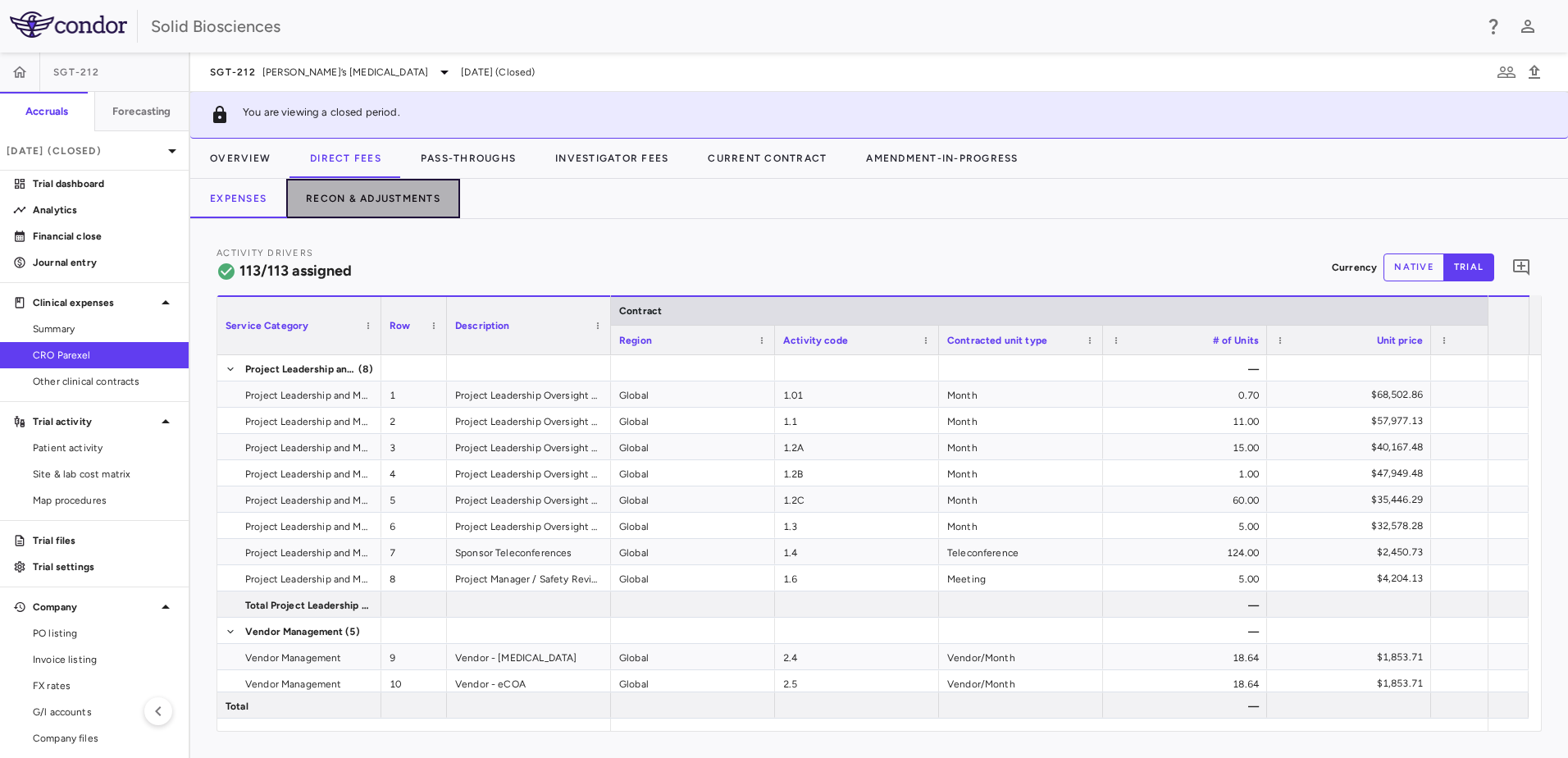
click at [353, 197] on button "Recon & Adjustments" at bounding box center [373, 198] width 174 height 39
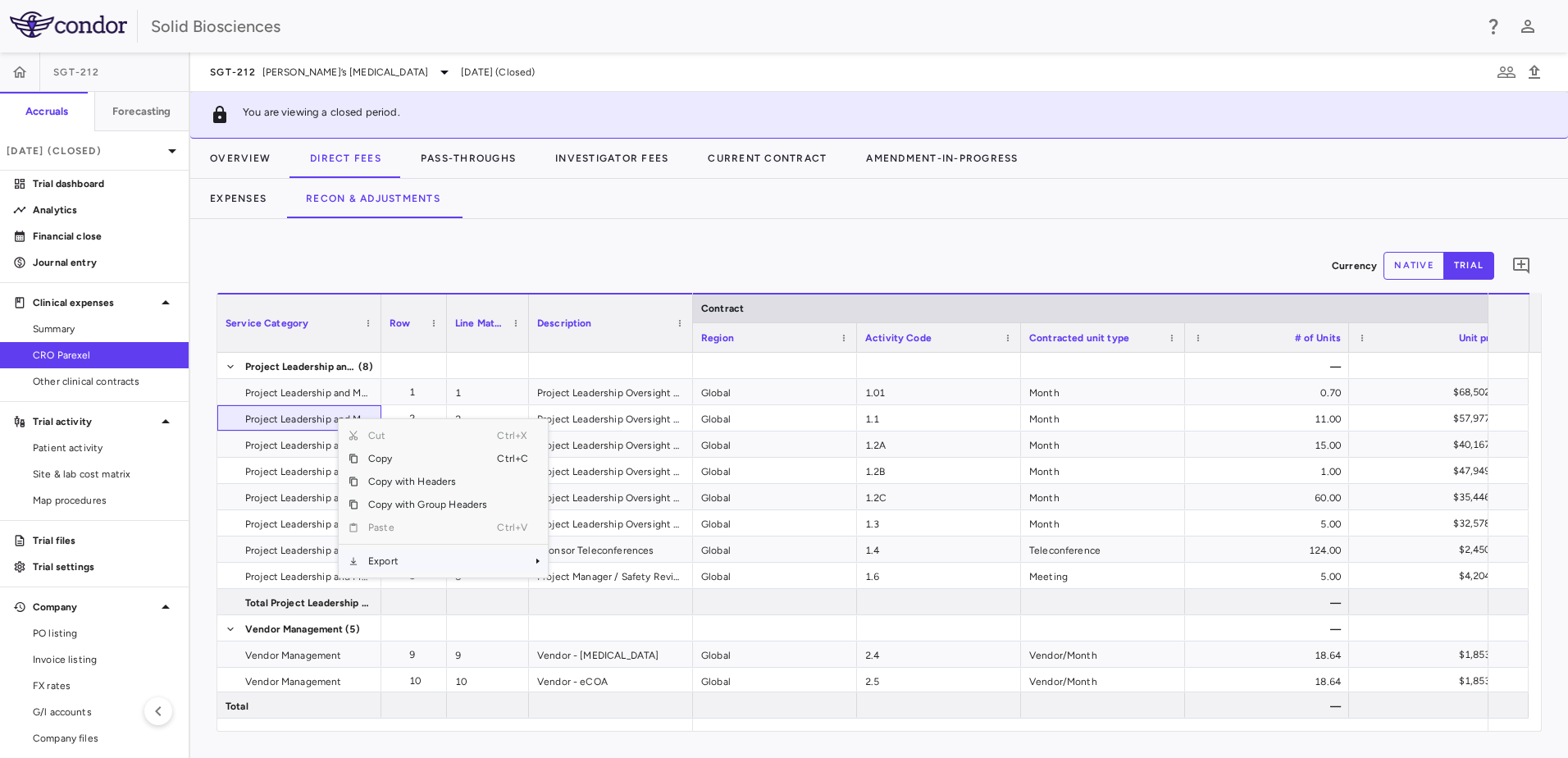
click at [402, 528] on span "Export" at bounding box center [427, 561] width 138 height 23
click at [592, 528] on span "Excel Export" at bounding box center [603, 590] width 77 height 23
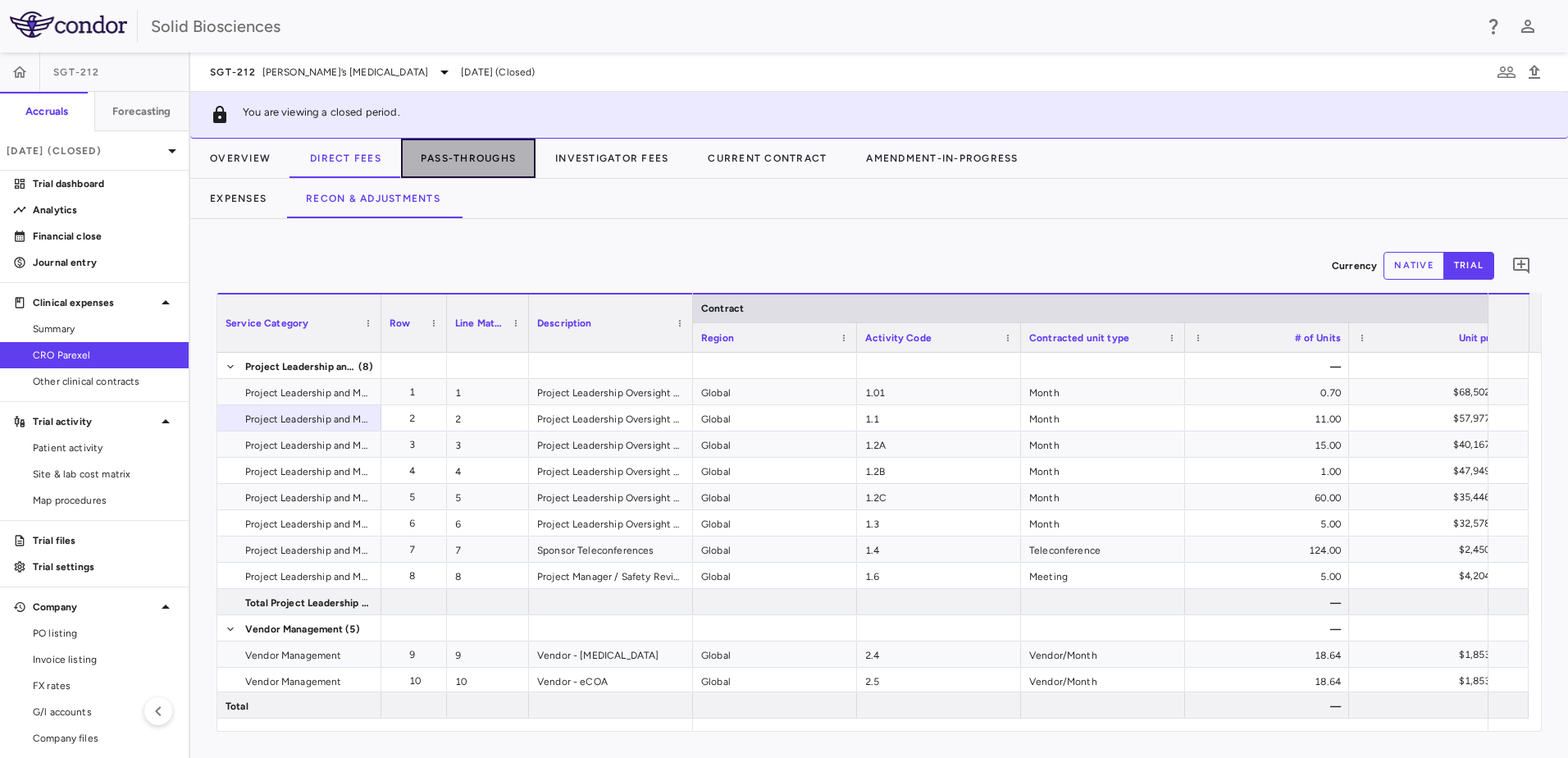
drag, startPoint x: 480, startPoint y: 151, endPoint x: 490, endPoint y: 159, distance: 12.8
click at [480, 152] on button "Pass-Throughs" at bounding box center [468, 158] width 134 height 39
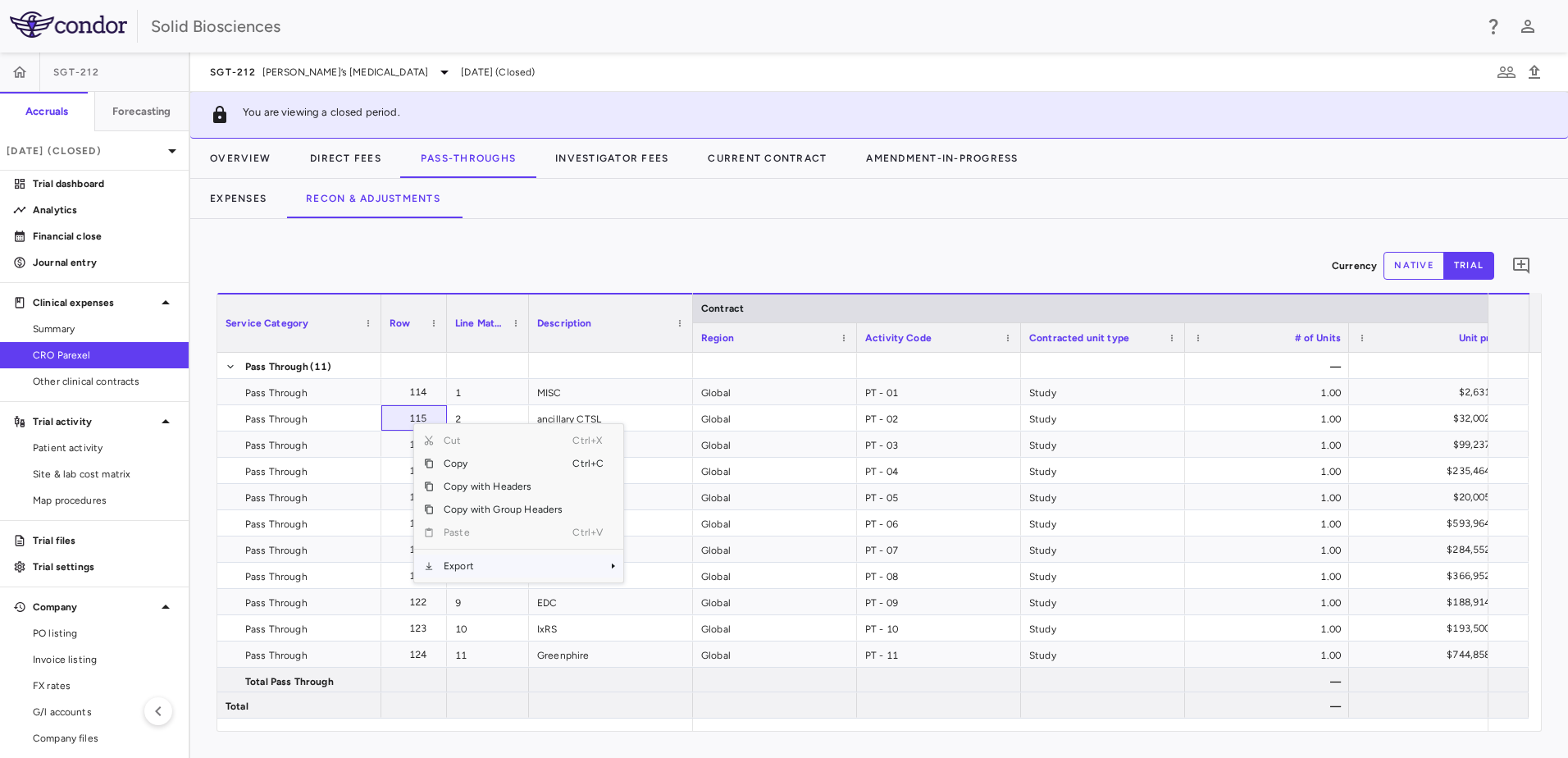
click at [454, 528] on span "Export" at bounding box center [503, 566] width 138 height 23
click at [654, 528] on span "Excel Export" at bounding box center [679, 594] width 77 height 23
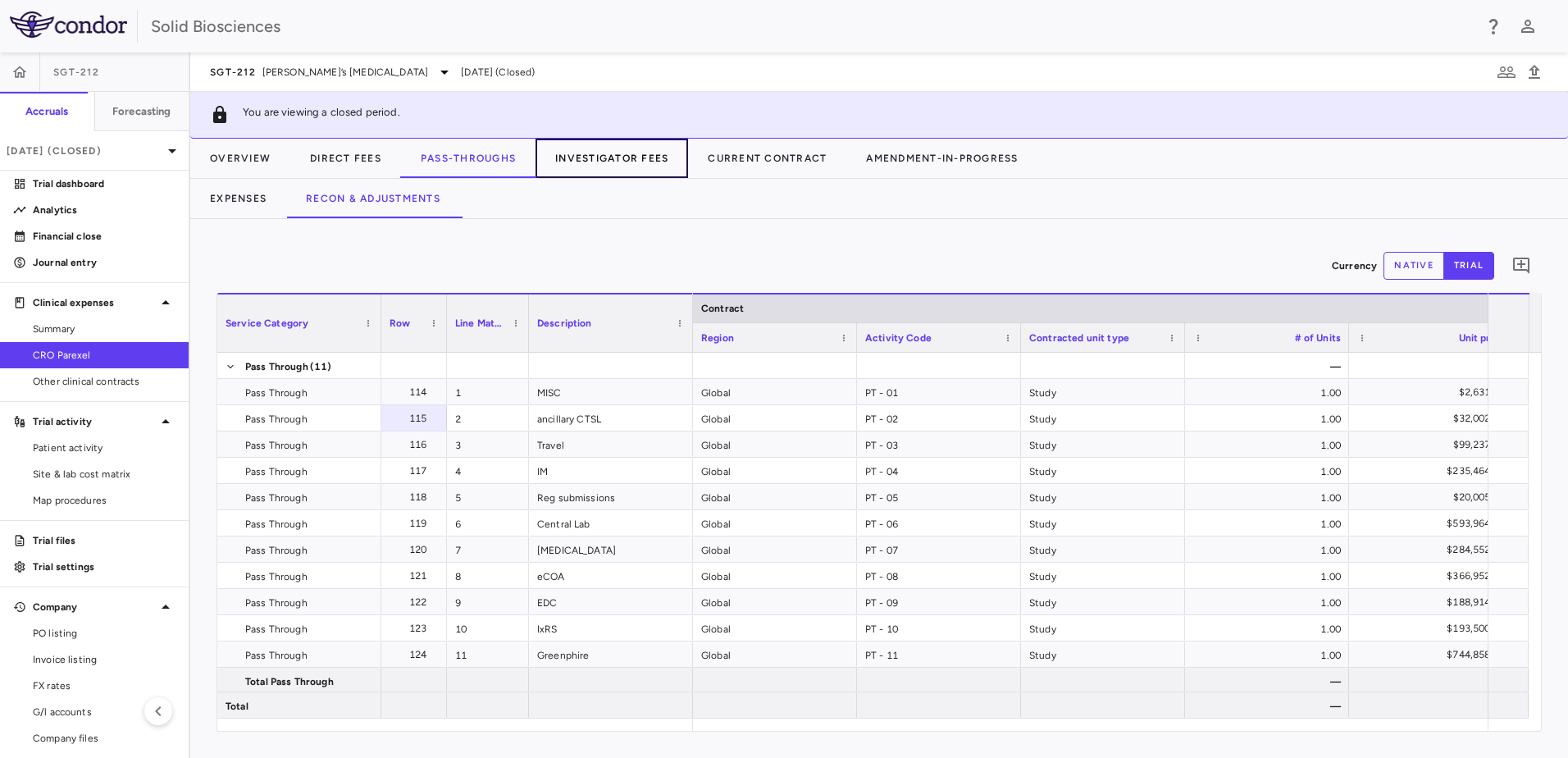
click at [580, 159] on button "Investigator Fees" at bounding box center [612, 158] width 152 height 39
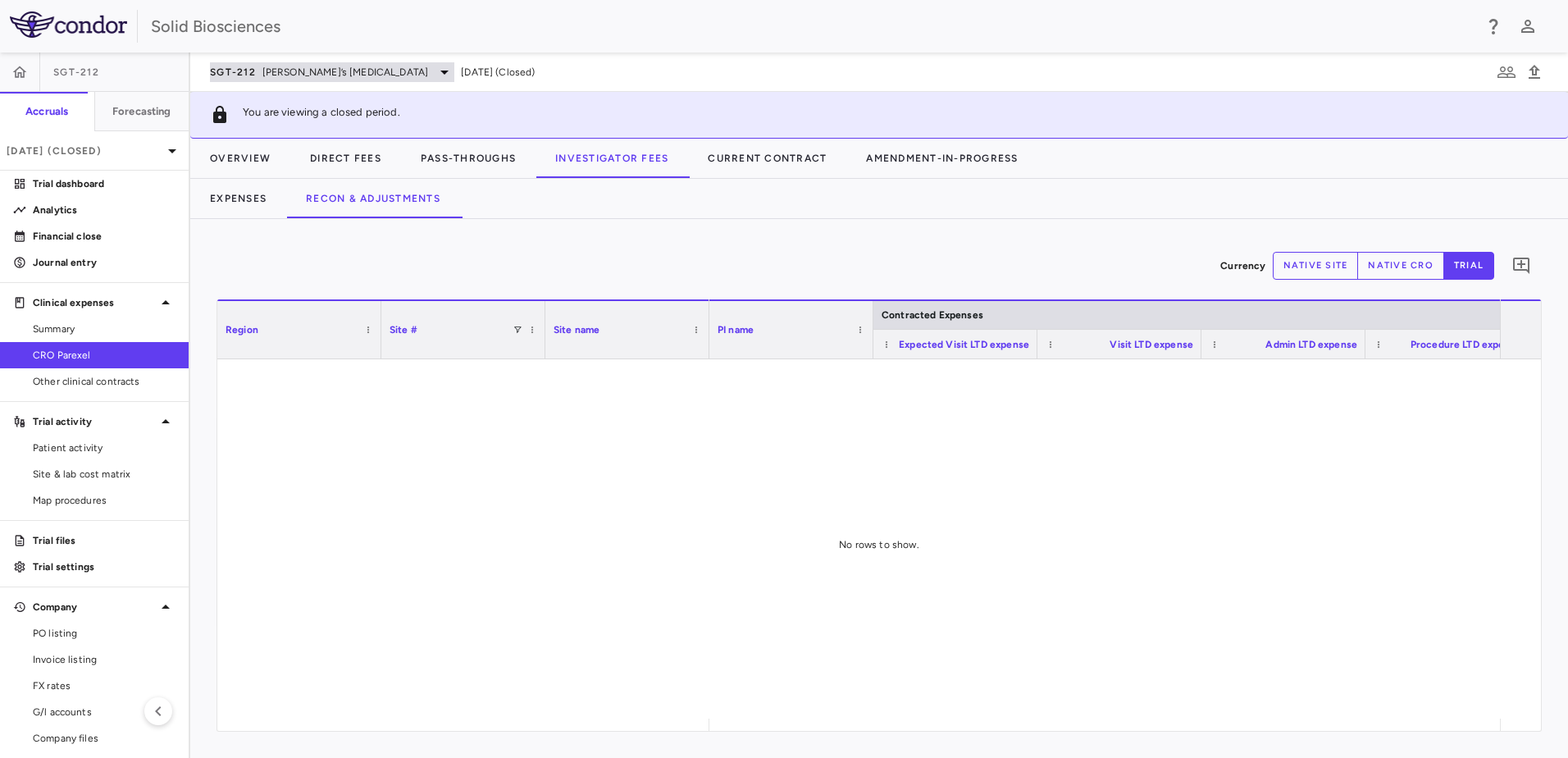
click at [306, 74] on span "Friedreich’s ataxia" at bounding box center [345, 72] width 166 height 15
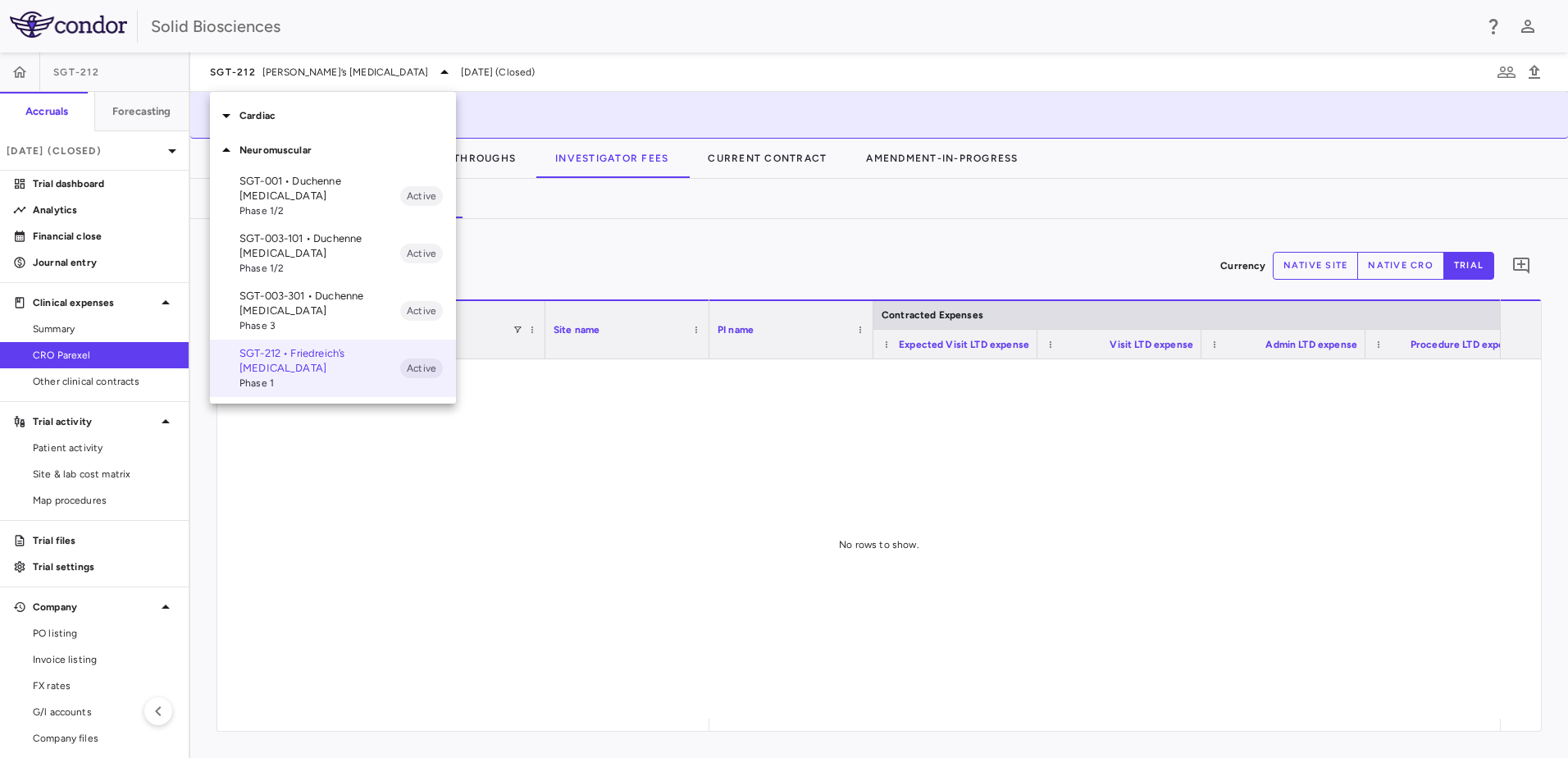
click at [729, 254] on div at bounding box center [784, 379] width 1568 height 758
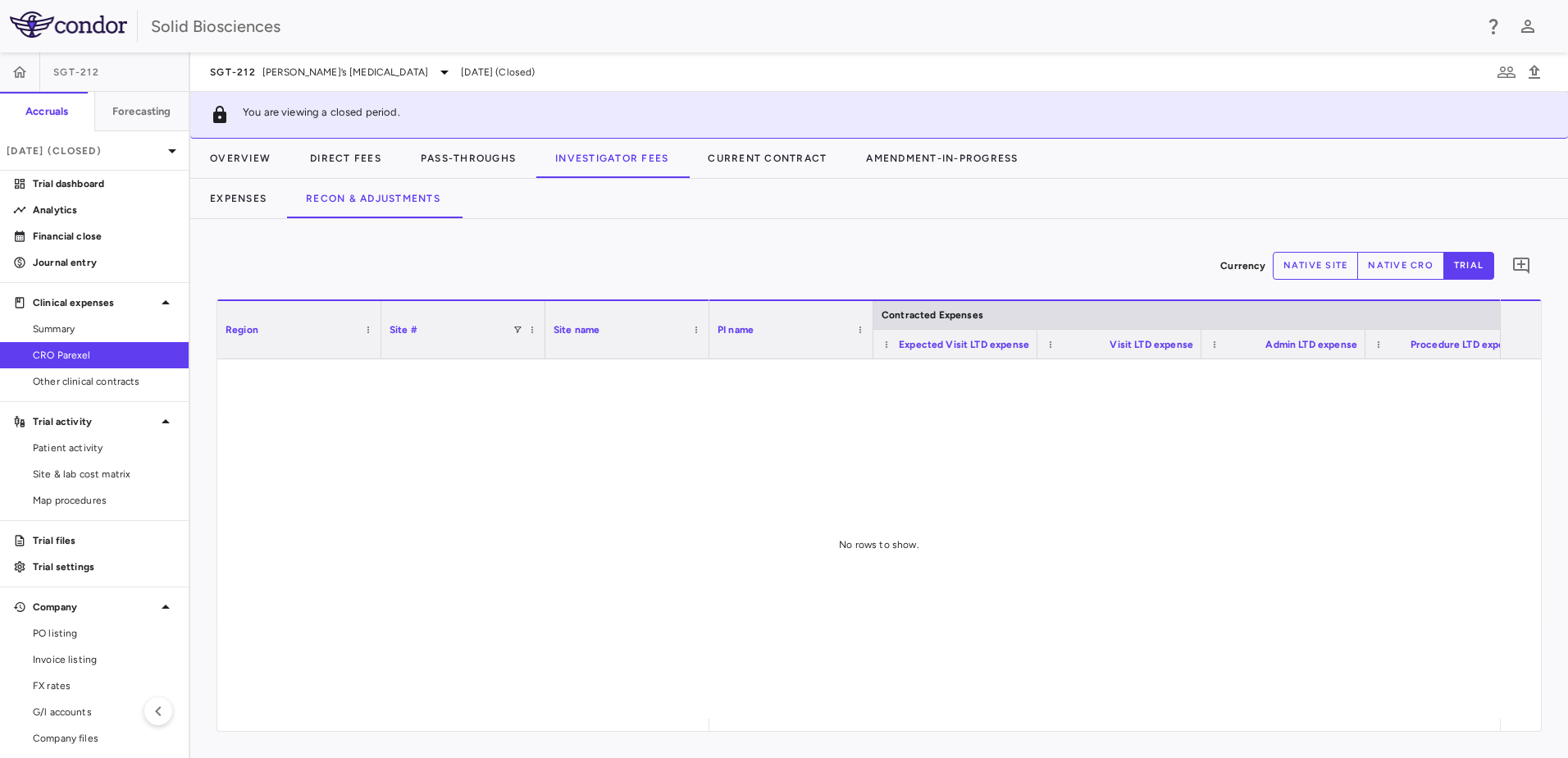
click at [567, 528] on div at bounding box center [879, 539] width 1324 height 359
drag, startPoint x: 496, startPoint y: 542, endPoint x: 441, endPoint y: 519, distance: 59.6
click at [496, 528] on div at bounding box center [879, 539] width 1324 height 359
click at [368, 484] on div at bounding box center [879, 539] width 1324 height 359
click at [383, 497] on div at bounding box center [879, 539] width 1324 height 359
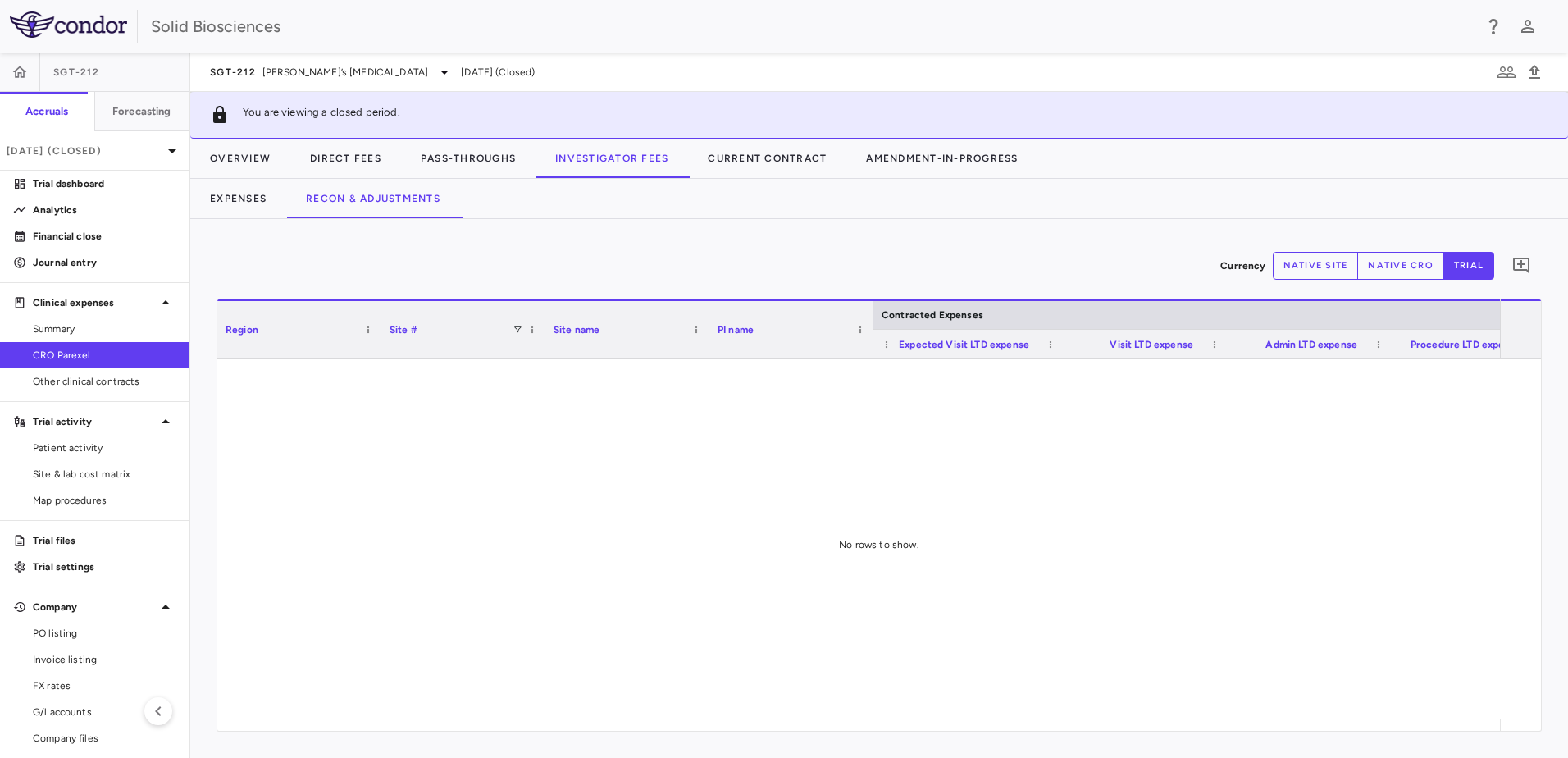
click at [494, 528] on div at bounding box center [879, 539] width 1324 height 359
drag, startPoint x: 557, startPoint y: 455, endPoint x: 541, endPoint y: 318, distance: 137.9
click at [557, 454] on div at bounding box center [879, 539] width 1324 height 359
click at [265, 158] on button "Overview" at bounding box center [240, 158] width 100 height 39
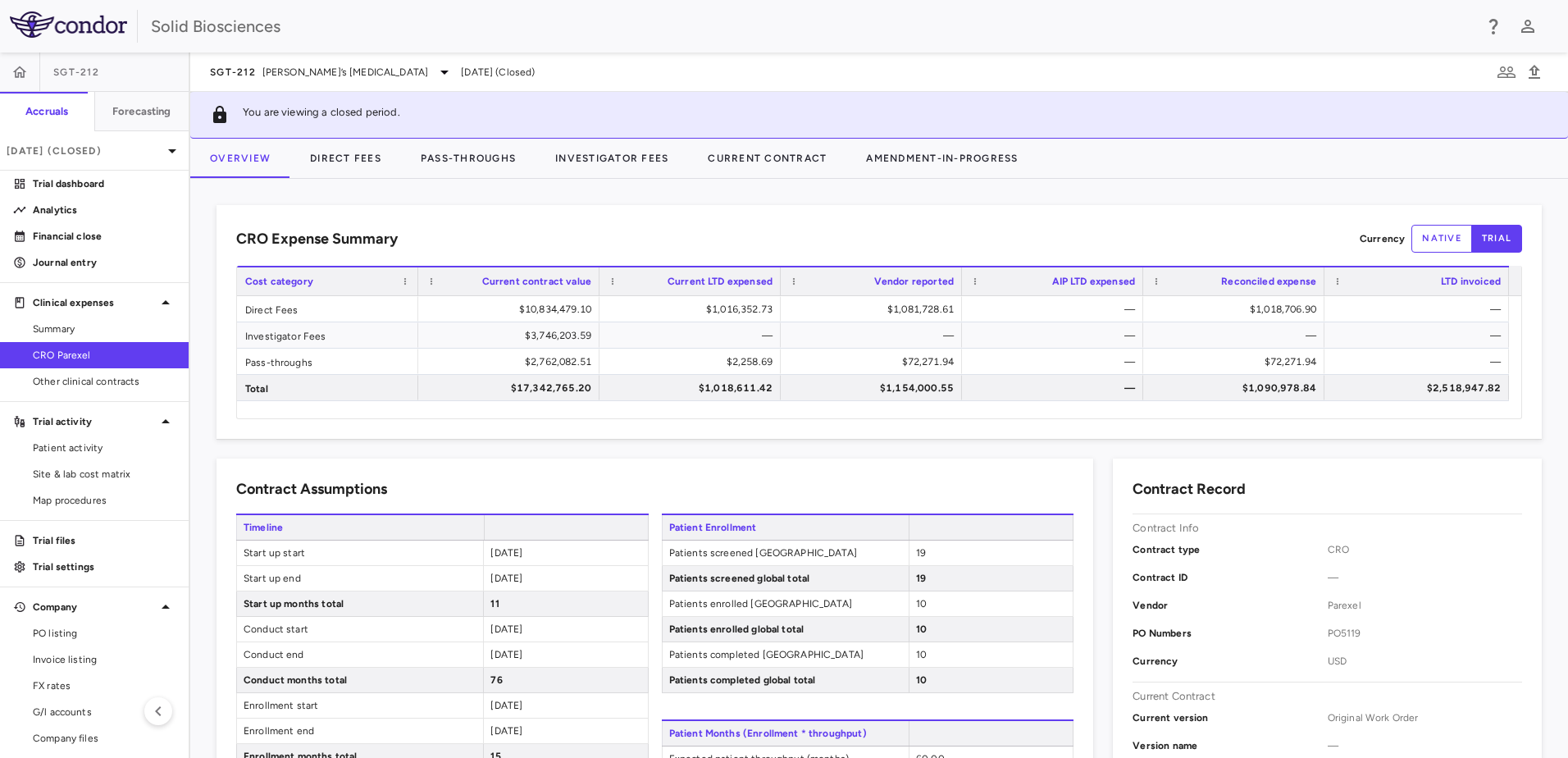
click at [554, 479] on div "Contract Assumptions" at bounding box center [654, 490] width 838 height 23
click at [325, 74] on span "Friedreich’s ataxia" at bounding box center [345, 72] width 166 height 15
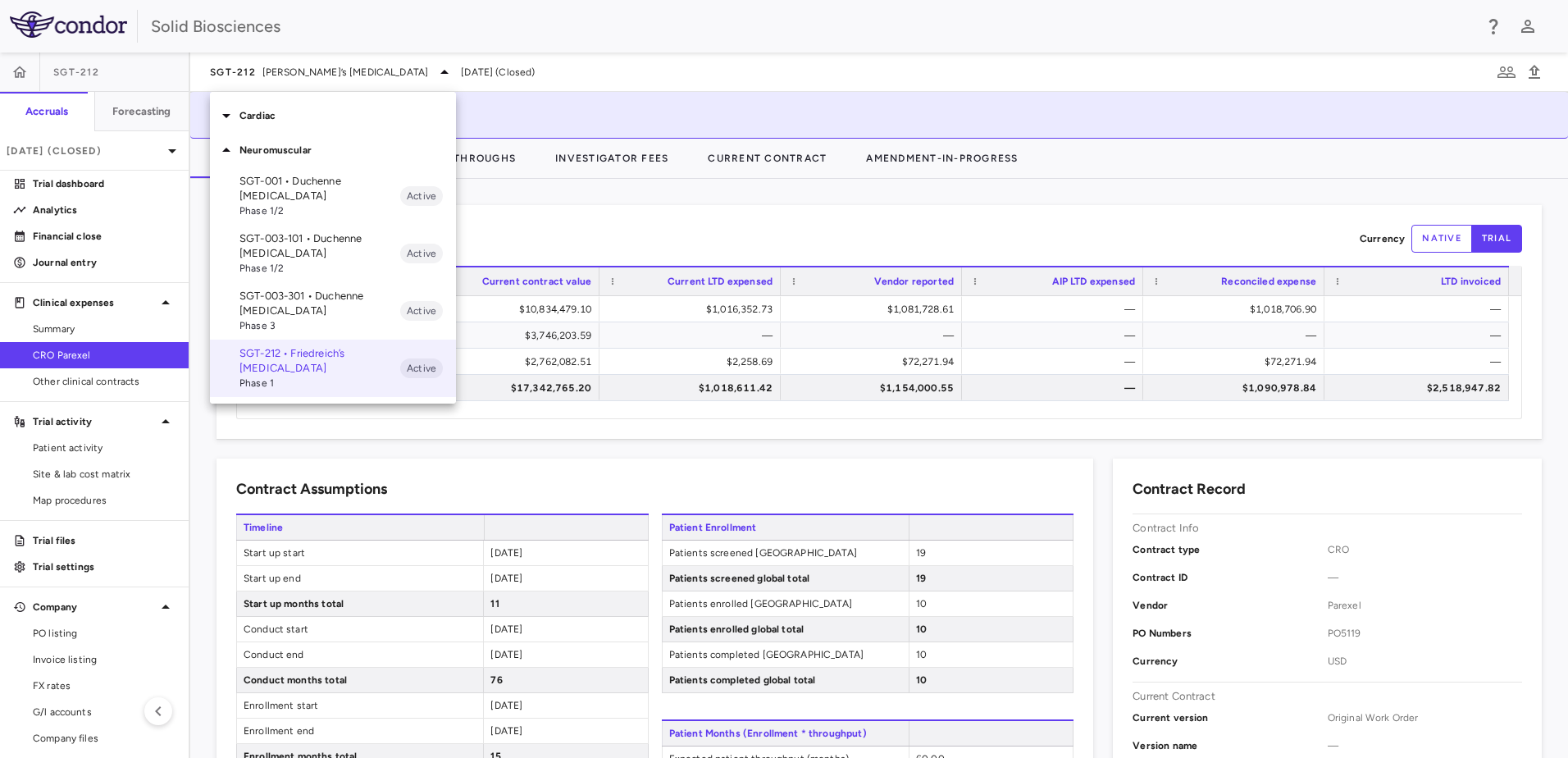
click at [264, 114] on p "Cardiac" at bounding box center [348, 116] width 216 height 15
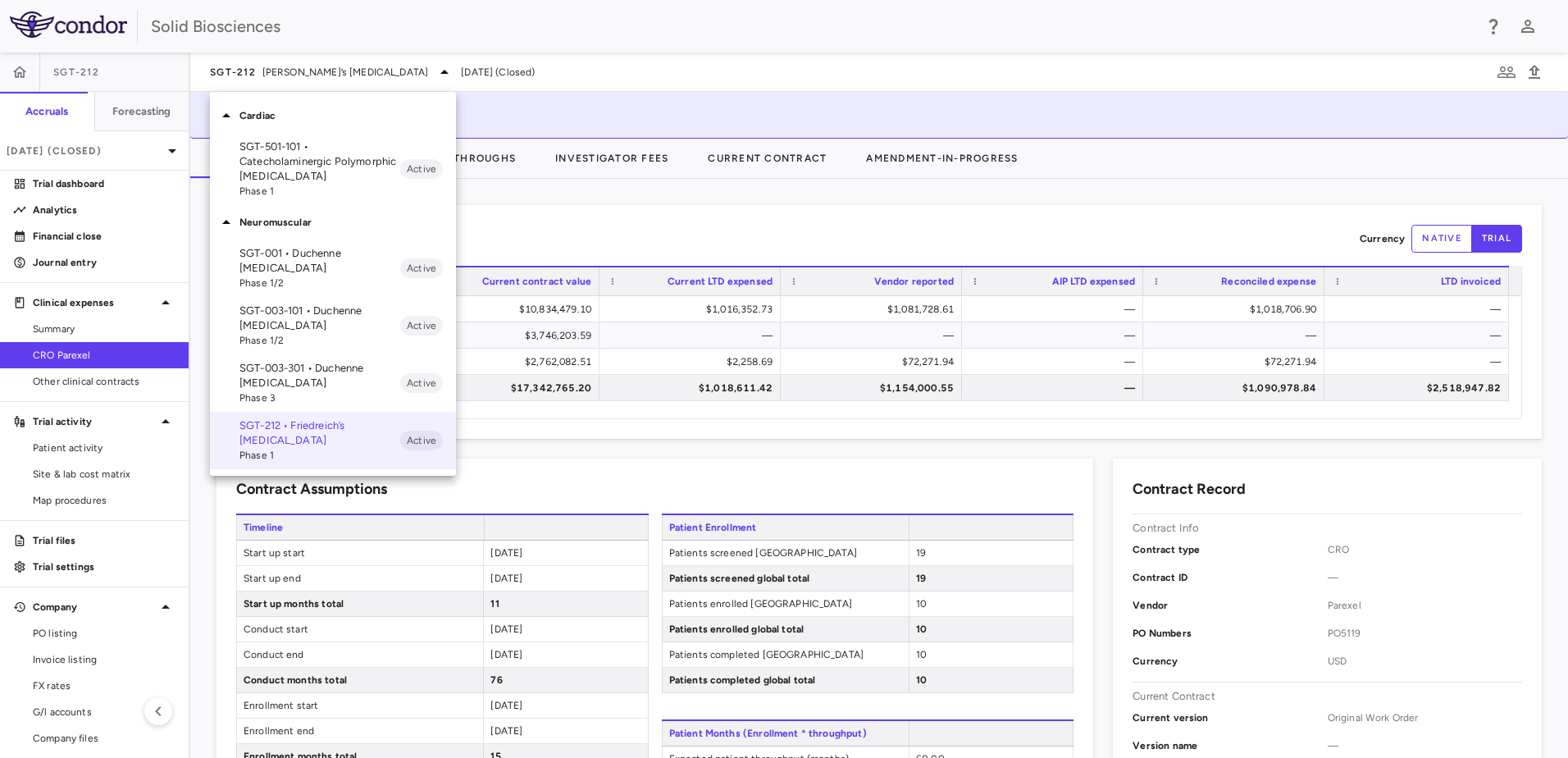
click at [271, 155] on p "SGT-501-101 • Catecholaminergic Polymorphic [MEDICAL_DATA]" at bounding box center [320, 161] width 161 height 44
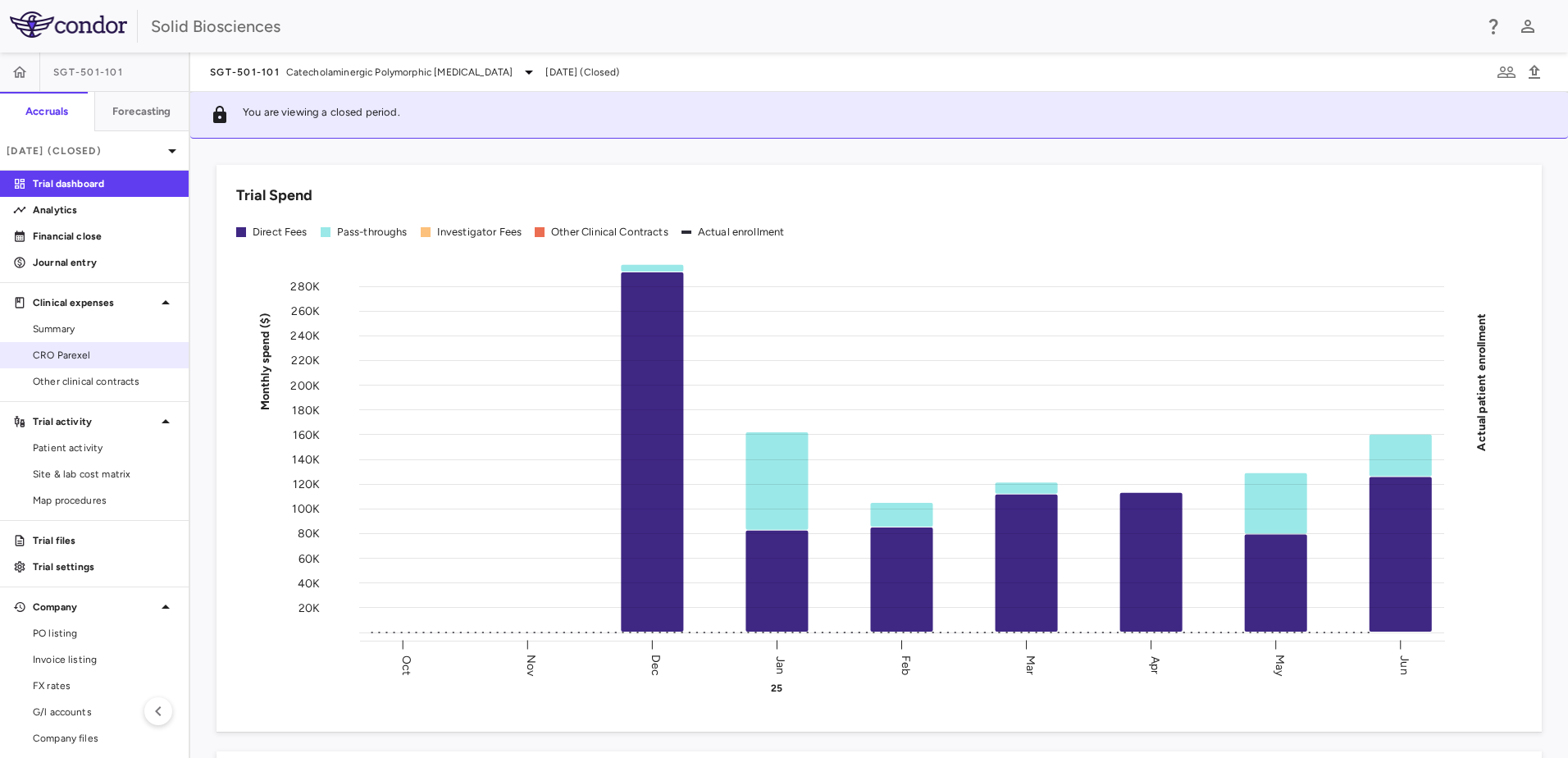
click at [79, 355] on span "CRO Parexel" at bounding box center [104, 355] width 143 height 15
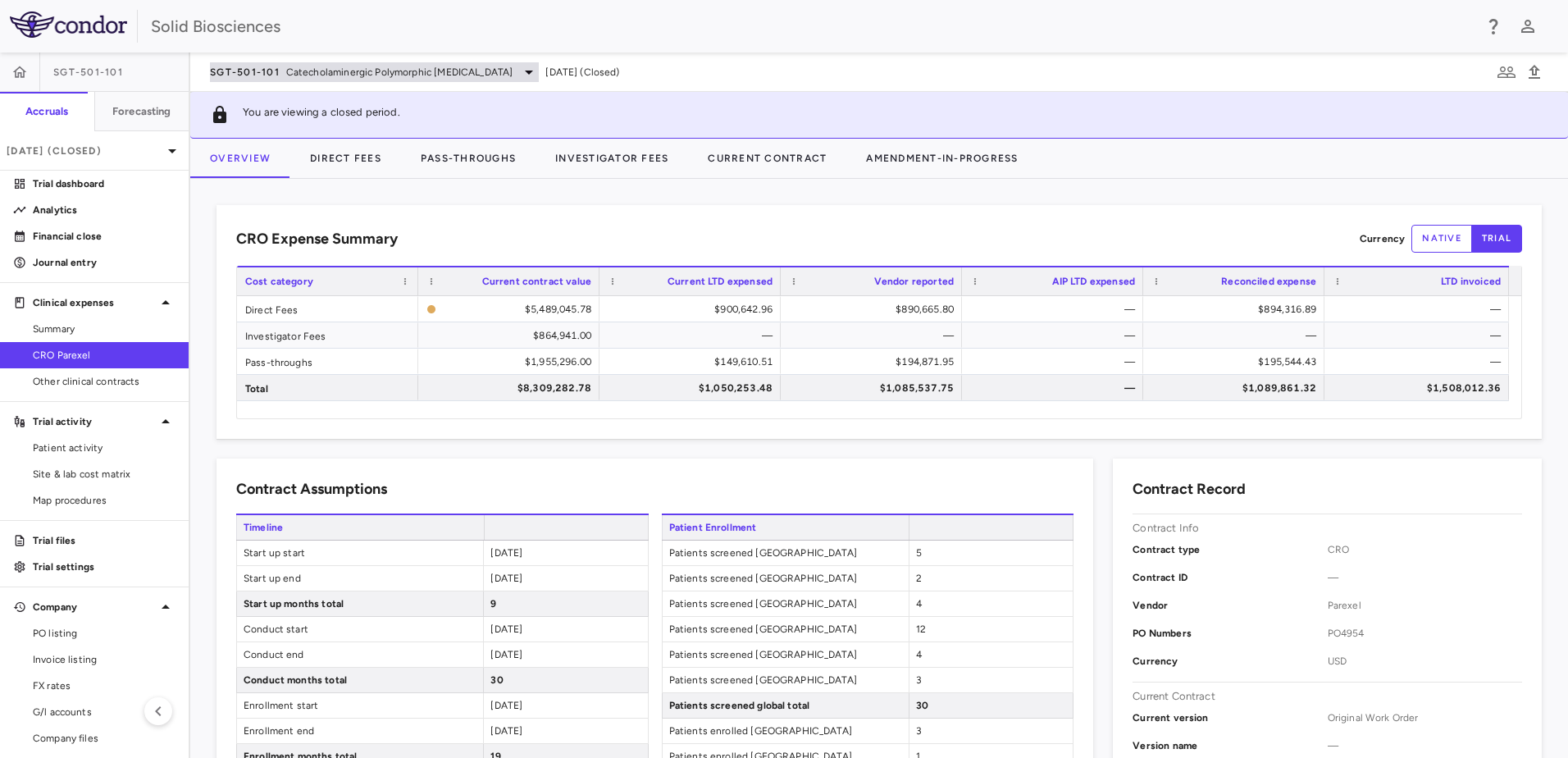
click at [259, 68] on span "SGT-501-101" at bounding box center [244, 72] width 70 height 13
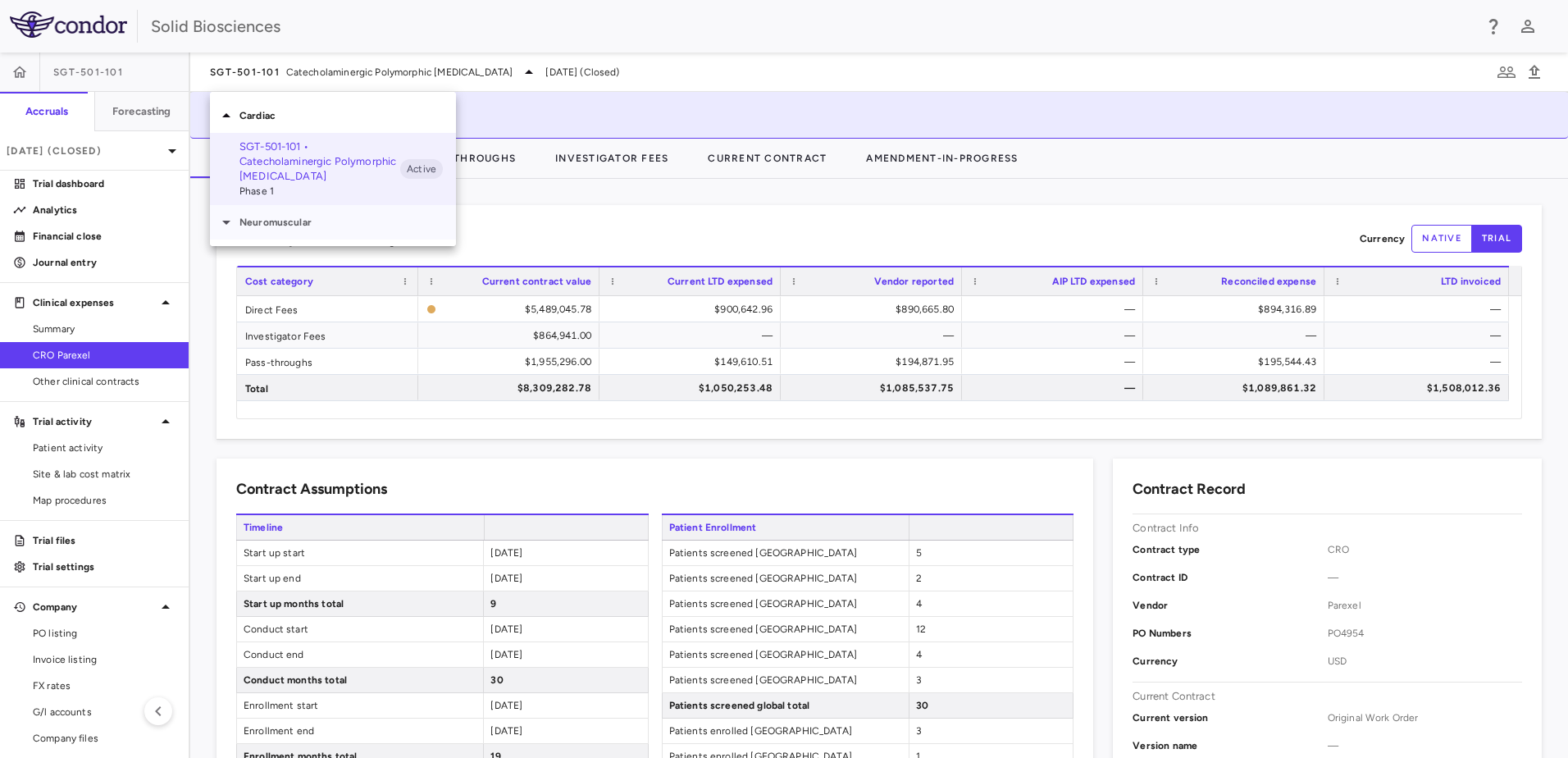
click at [260, 224] on p "Neuromuscular" at bounding box center [348, 223] width 216 height 15
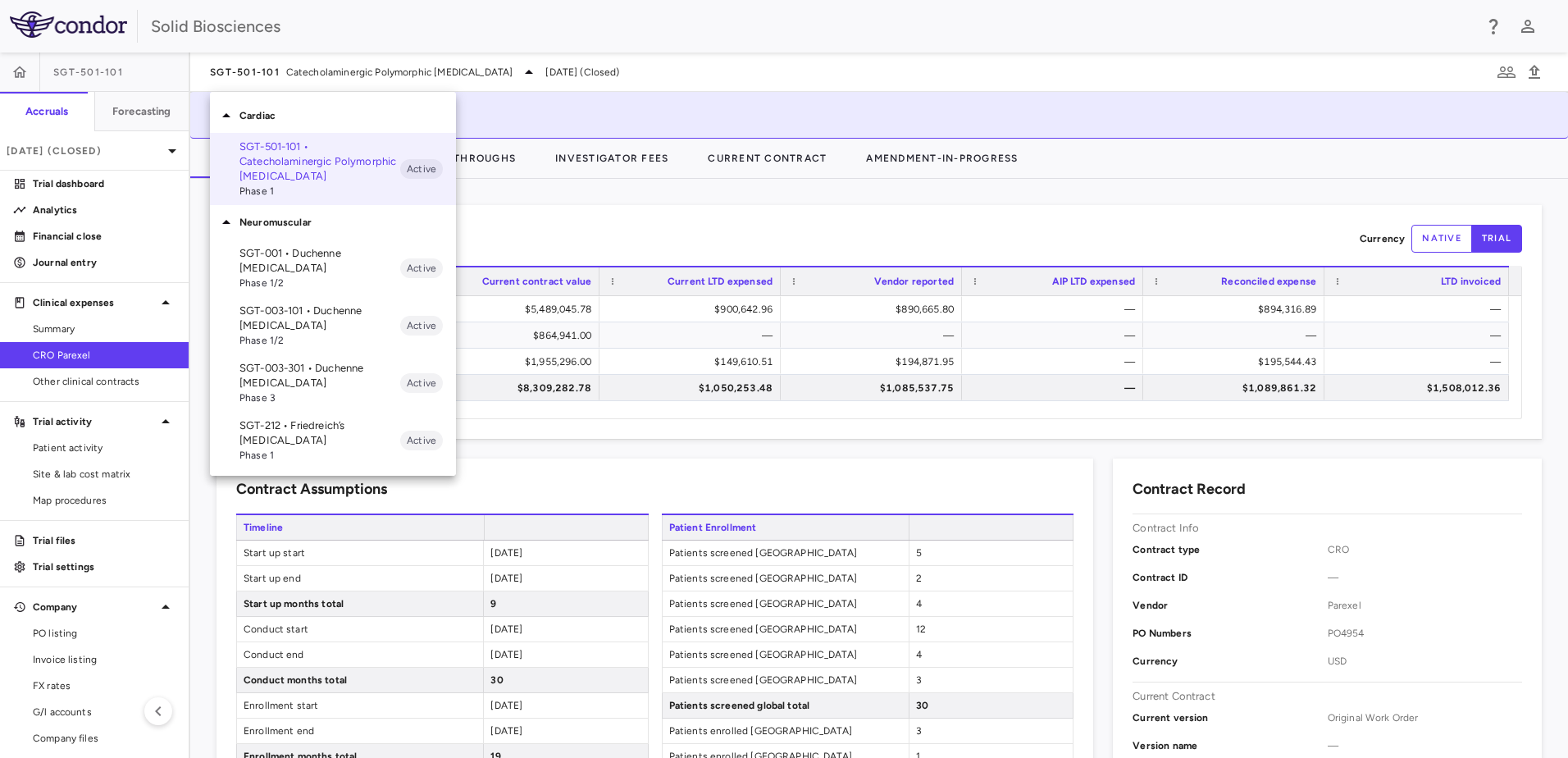
click at [292, 313] on p "SGT-003-101 • Duchenne [MEDICAL_DATA]" at bounding box center [320, 318] width 161 height 29
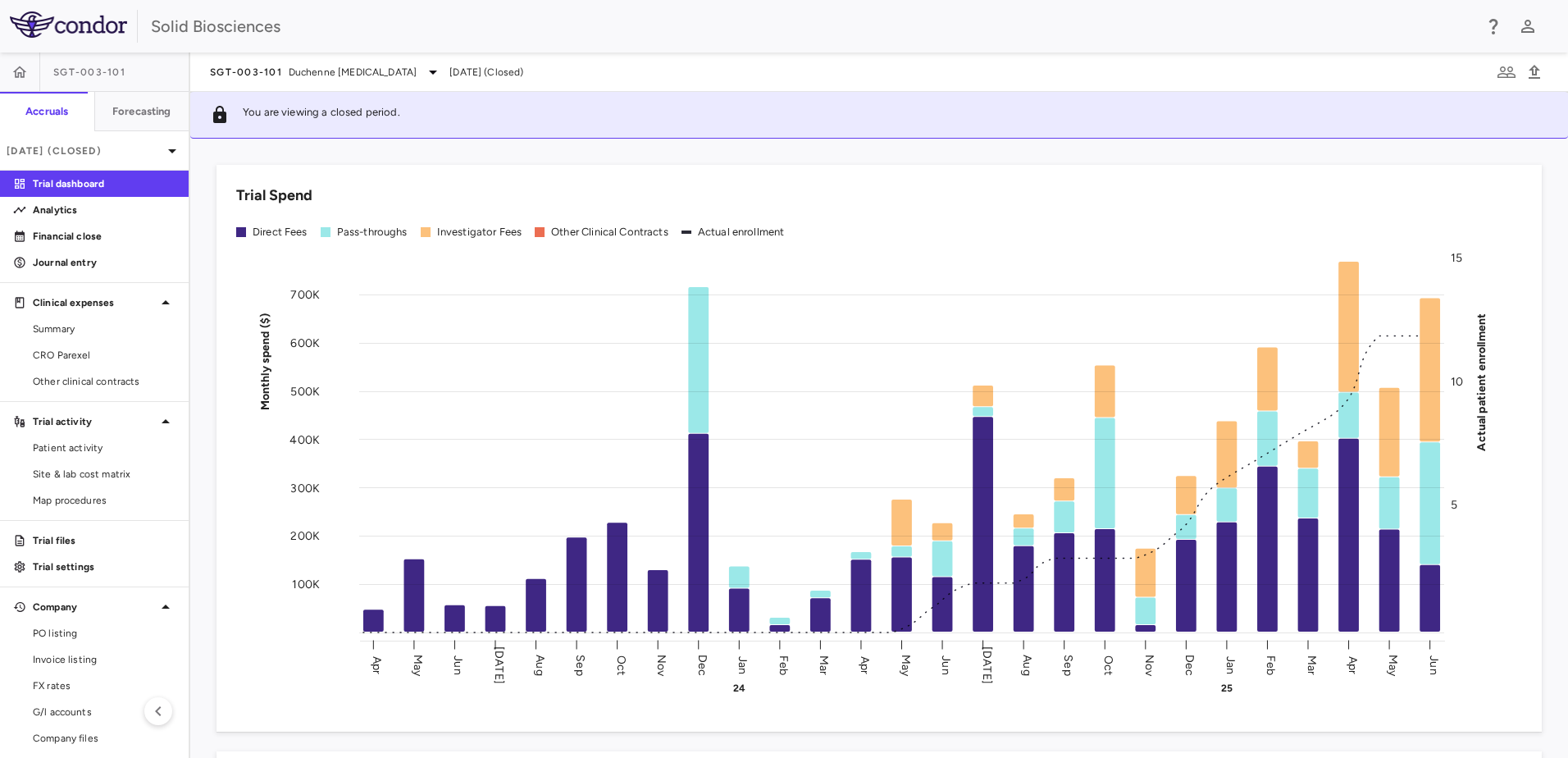
click at [203, 186] on div "Trial Spend Direct Fees Pass-throughs Investigator Fees Other Clinical Contract…" at bounding box center [869, 438] width 1345 height 587
click at [202, 205] on div "Trial Spend Direct Fees Pass-throughs Investigator Fees Other Clinical Contract…" at bounding box center [869, 438] width 1345 height 587
click at [73, 345] on link "CRO Parexel" at bounding box center [94, 355] width 189 height 24
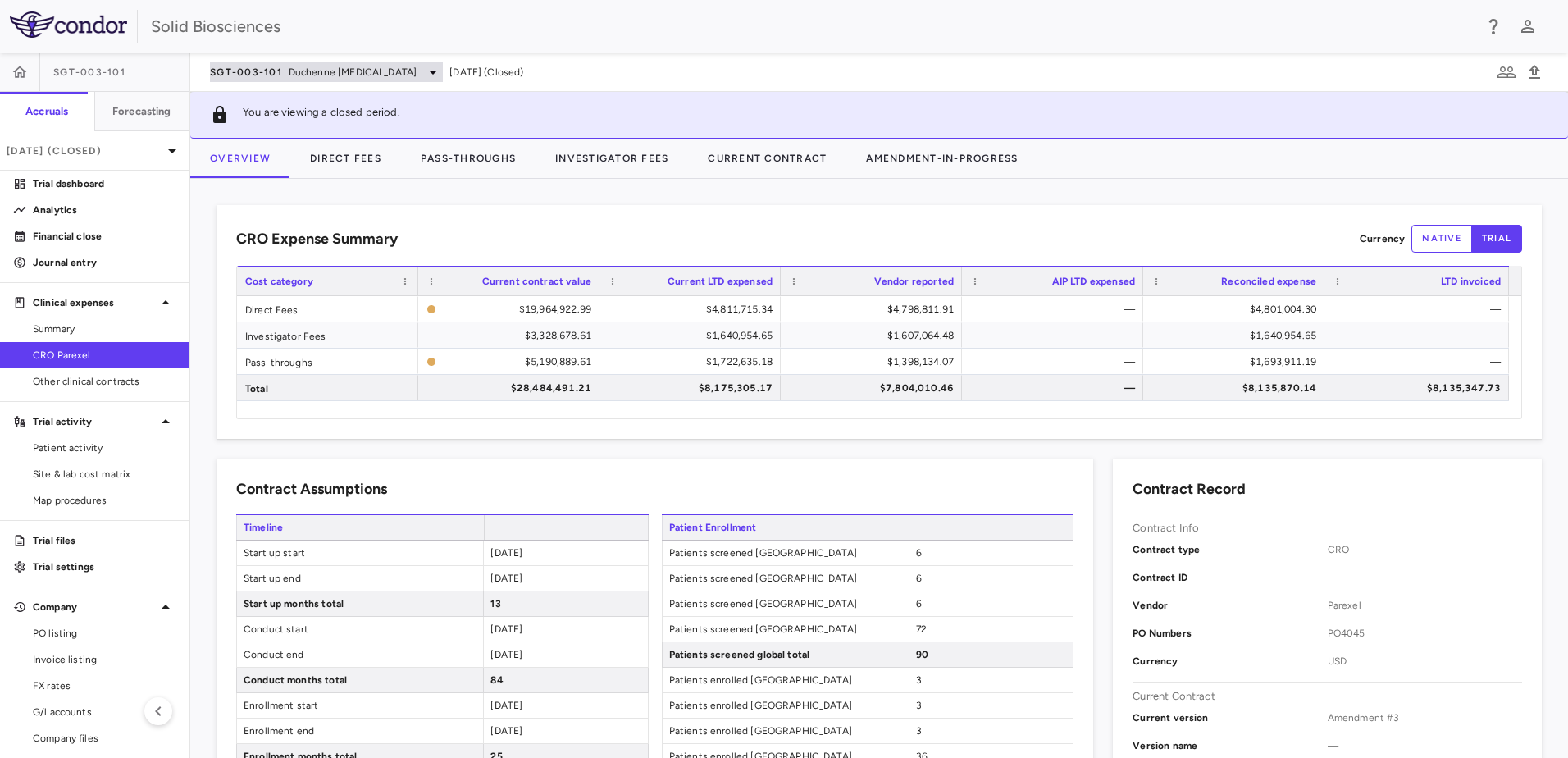
click at [387, 71] on span "Duchenne [MEDICAL_DATA]" at bounding box center [353, 72] width 128 height 15
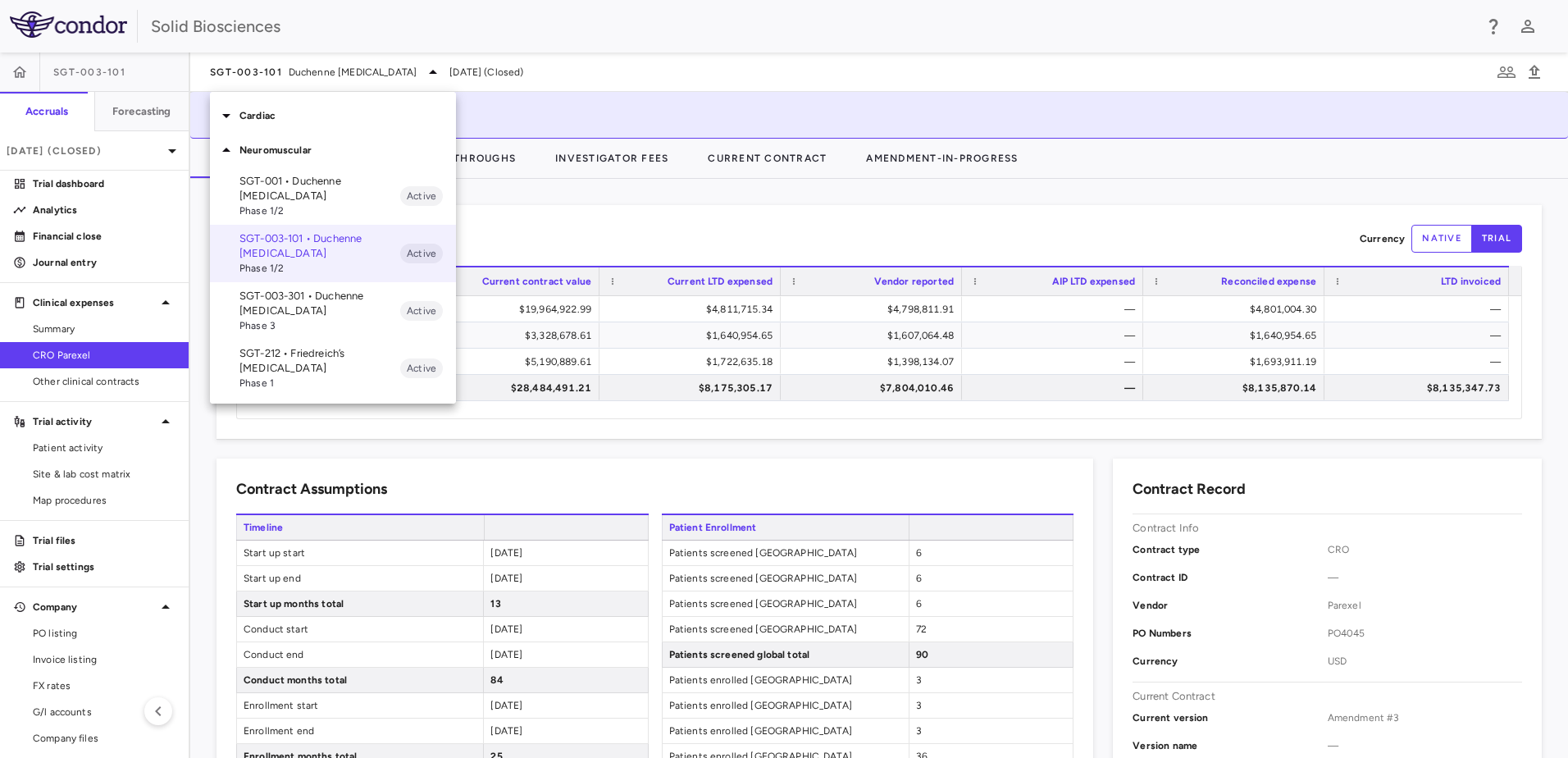
click at [296, 306] on p "SGT-003-301 • Duchenne [MEDICAL_DATA]" at bounding box center [320, 303] width 161 height 29
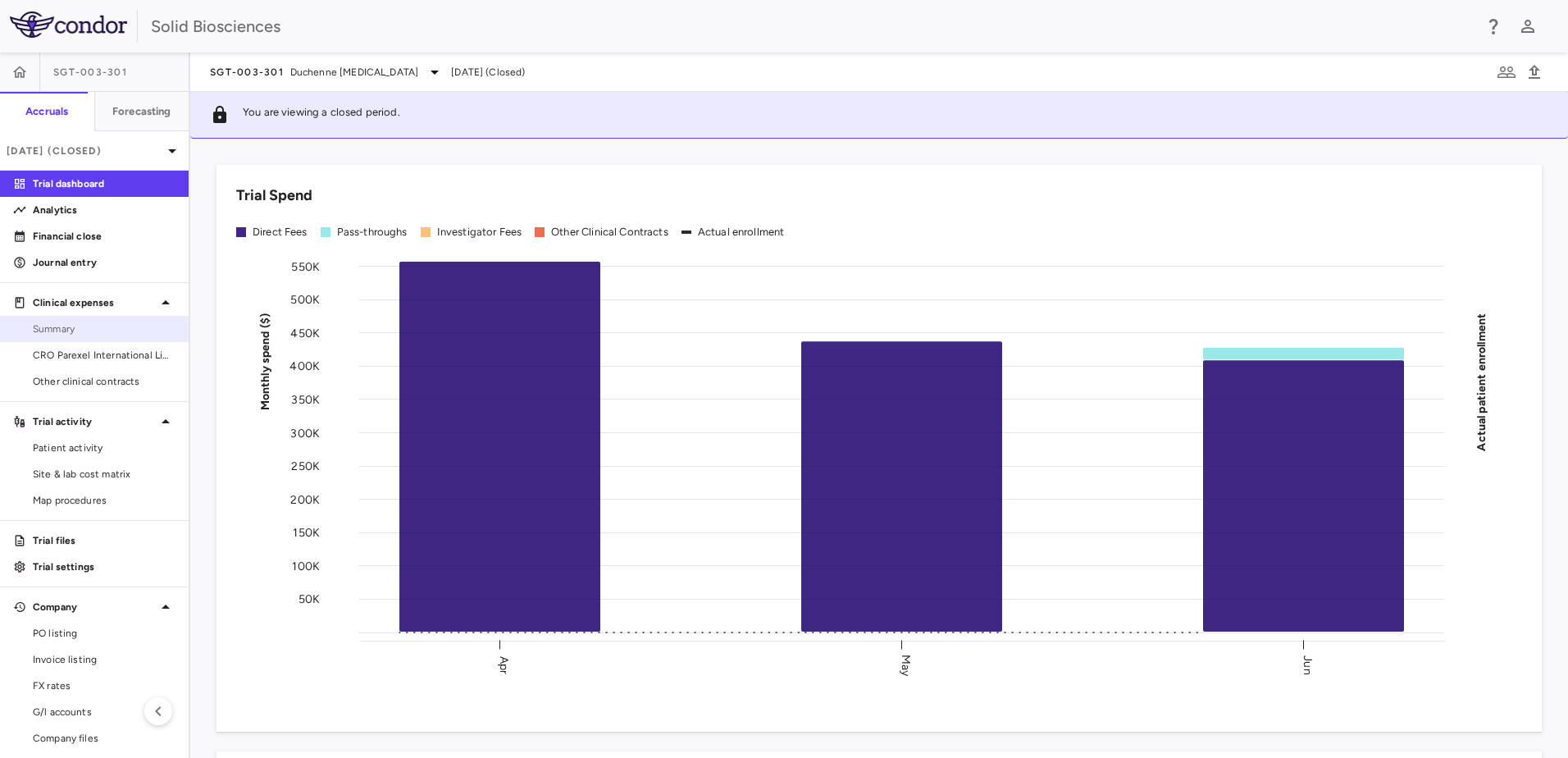
click at [99, 325] on span "Summary" at bounding box center [104, 329] width 143 height 15
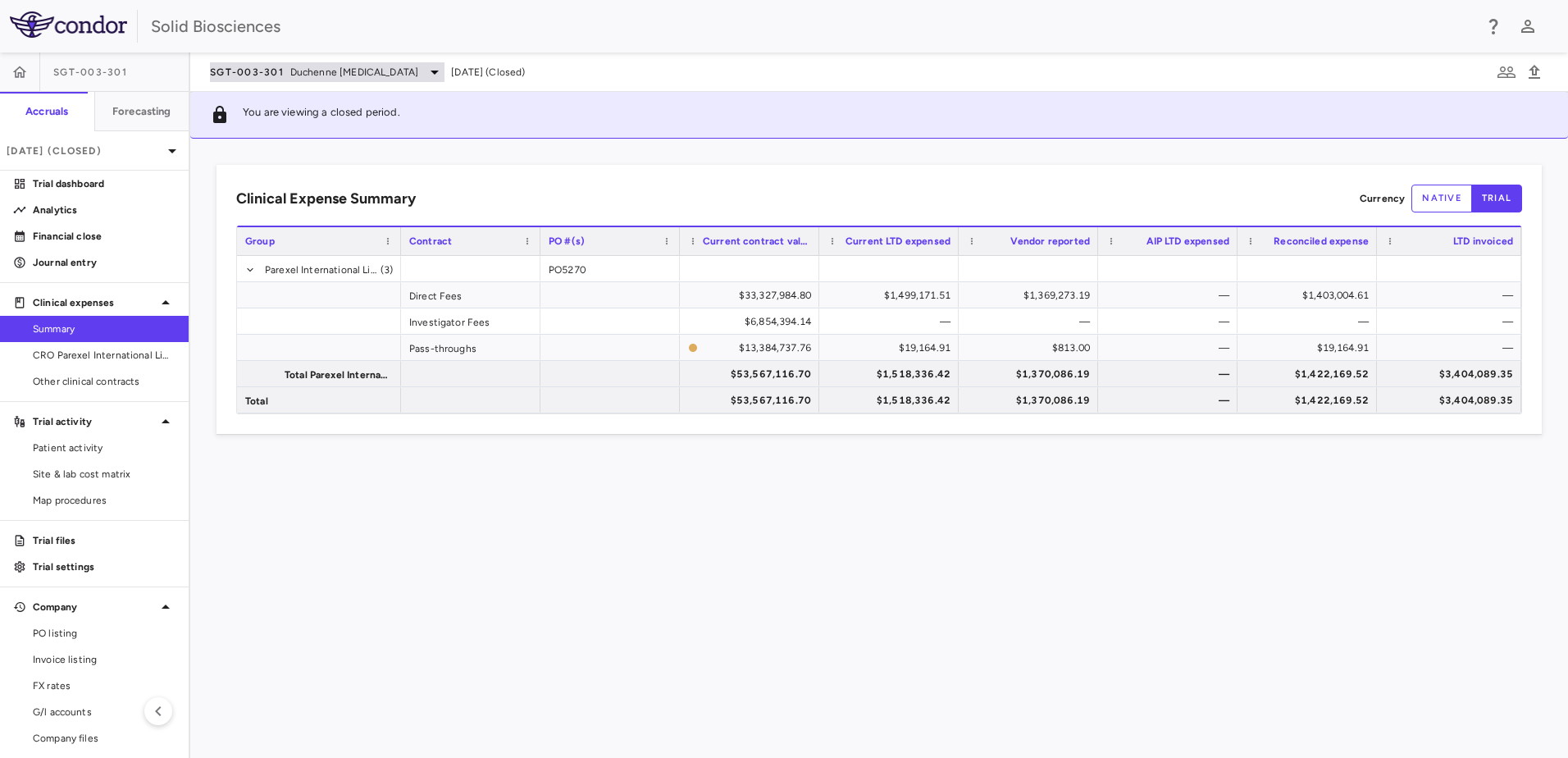
click at [252, 66] on span "SGT-003-301" at bounding box center [246, 72] width 74 height 13
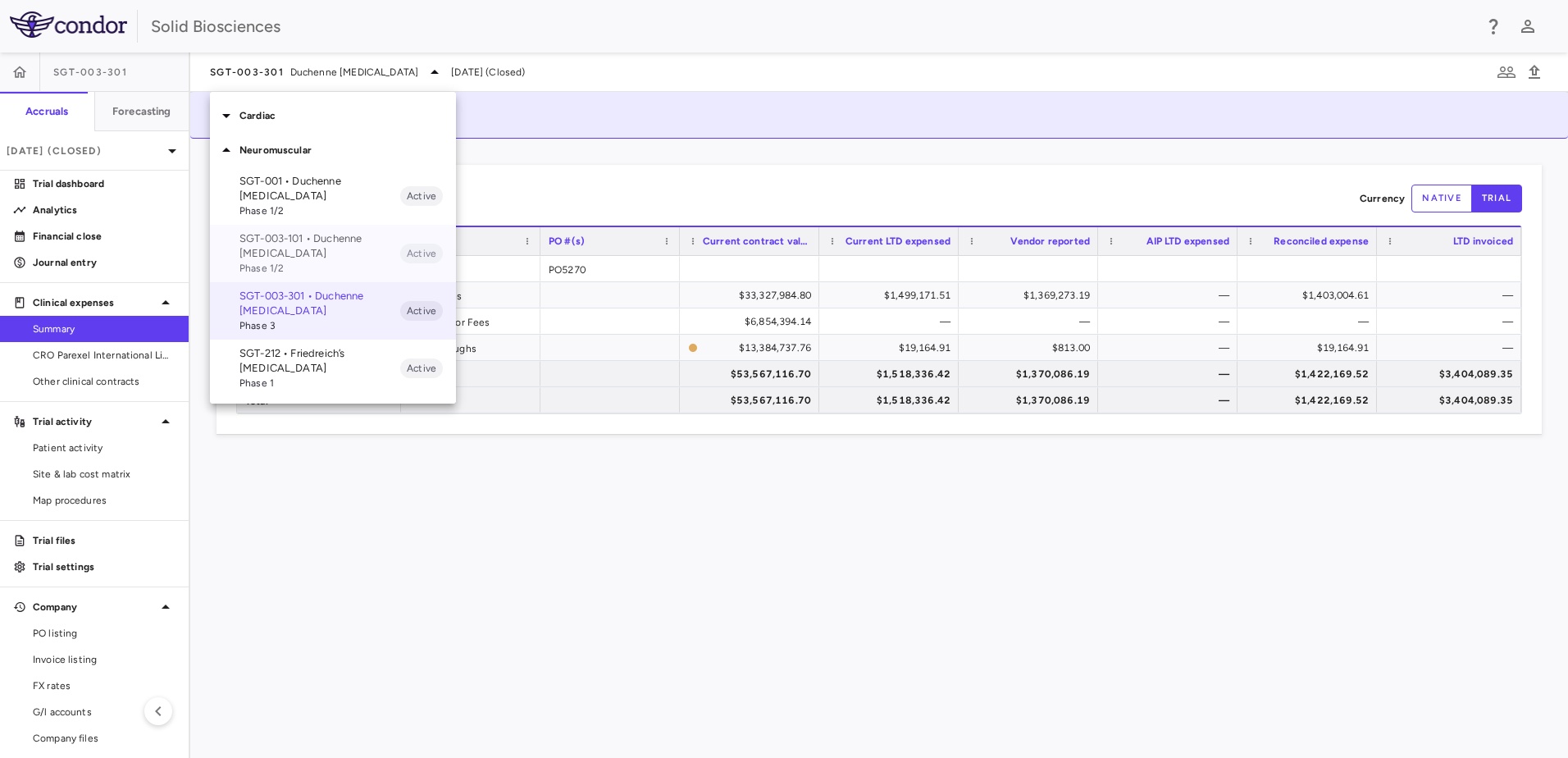
click at [280, 245] on p "SGT-003-101 • Duchenne [MEDICAL_DATA]" at bounding box center [320, 245] width 161 height 29
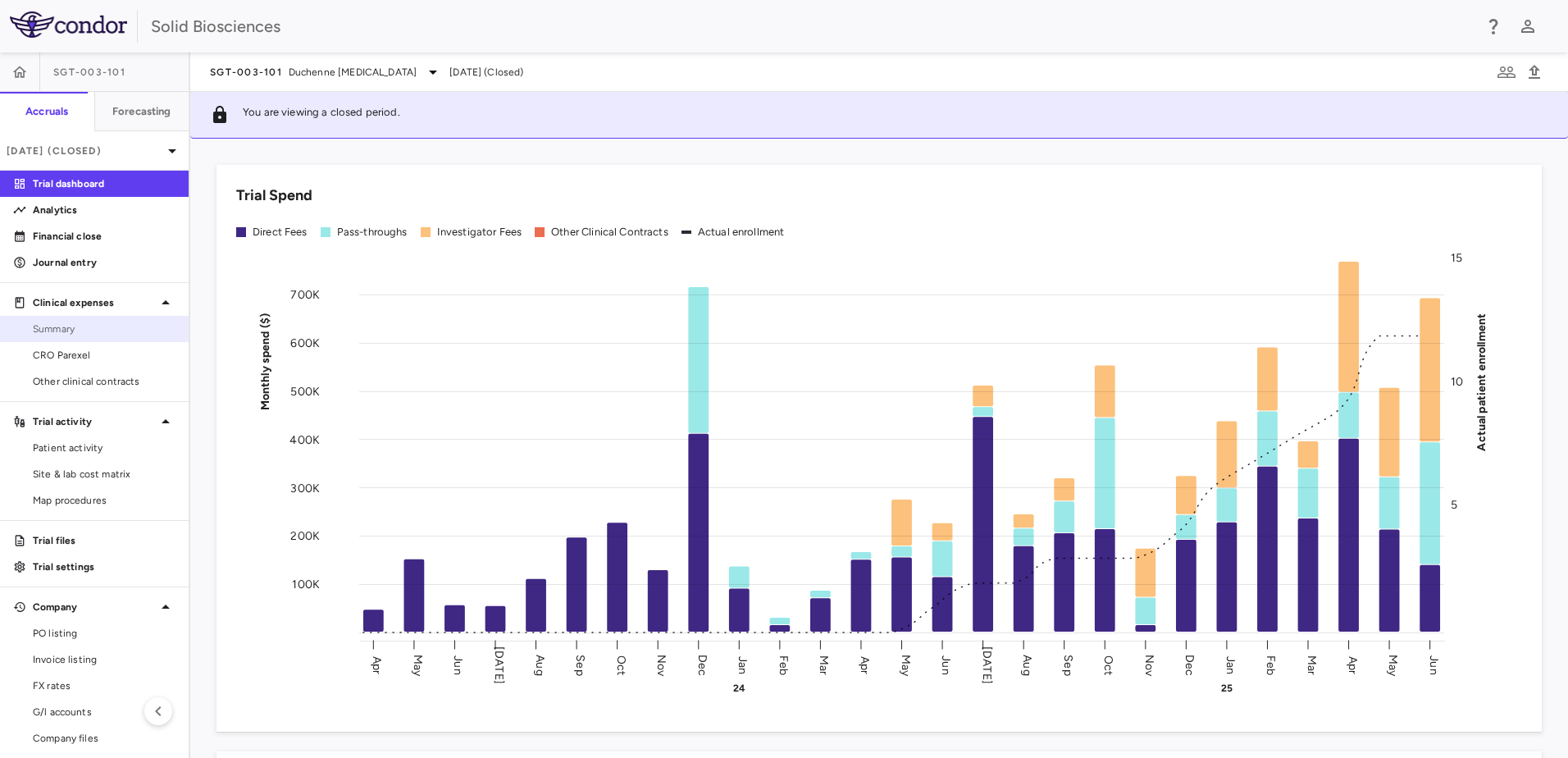
click at [64, 329] on span "Summary" at bounding box center [104, 329] width 143 height 15
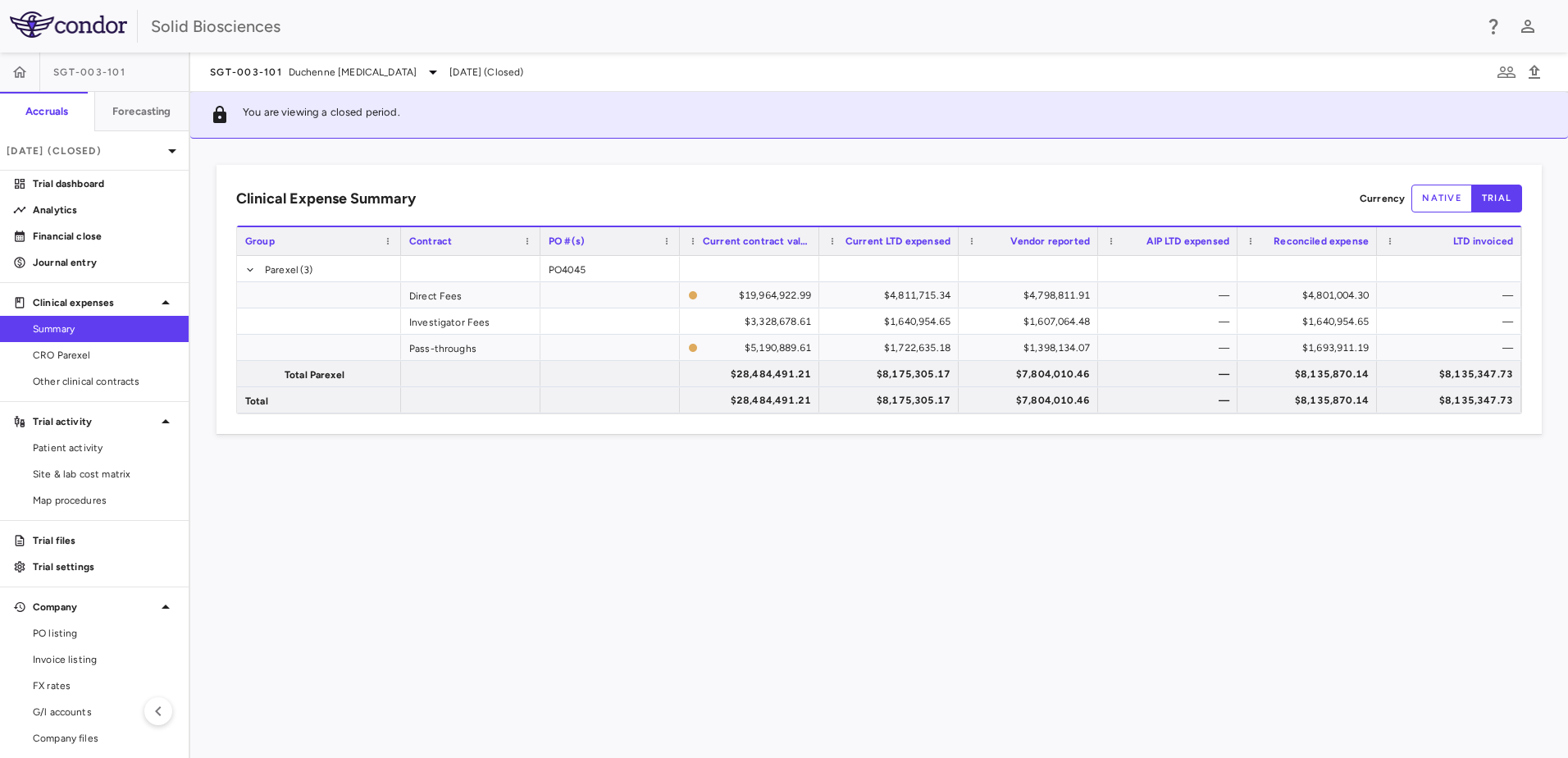
click at [1043, 528] on div "Clinical Expense Summary Currency native trial Drag here to set column labels G…" at bounding box center [879, 448] width 1378 height 620
click at [1043, 477] on div "Clinical Expense Summary Currency native trial Drag here to set column labels G…" at bounding box center [879, 448] width 1378 height 620
click at [762, 524] on div "Clinical Expense Summary Currency native trial Drag here to set column labels G…" at bounding box center [879, 448] width 1378 height 620
click at [1043, 242] on span "LTD invoiced" at bounding box center [1483, 241] width 60 height 11
drag, startPoint x: 1452, startPoint y: 403, endPoint x: 1504, endPoint y: 403, distance: 52.0
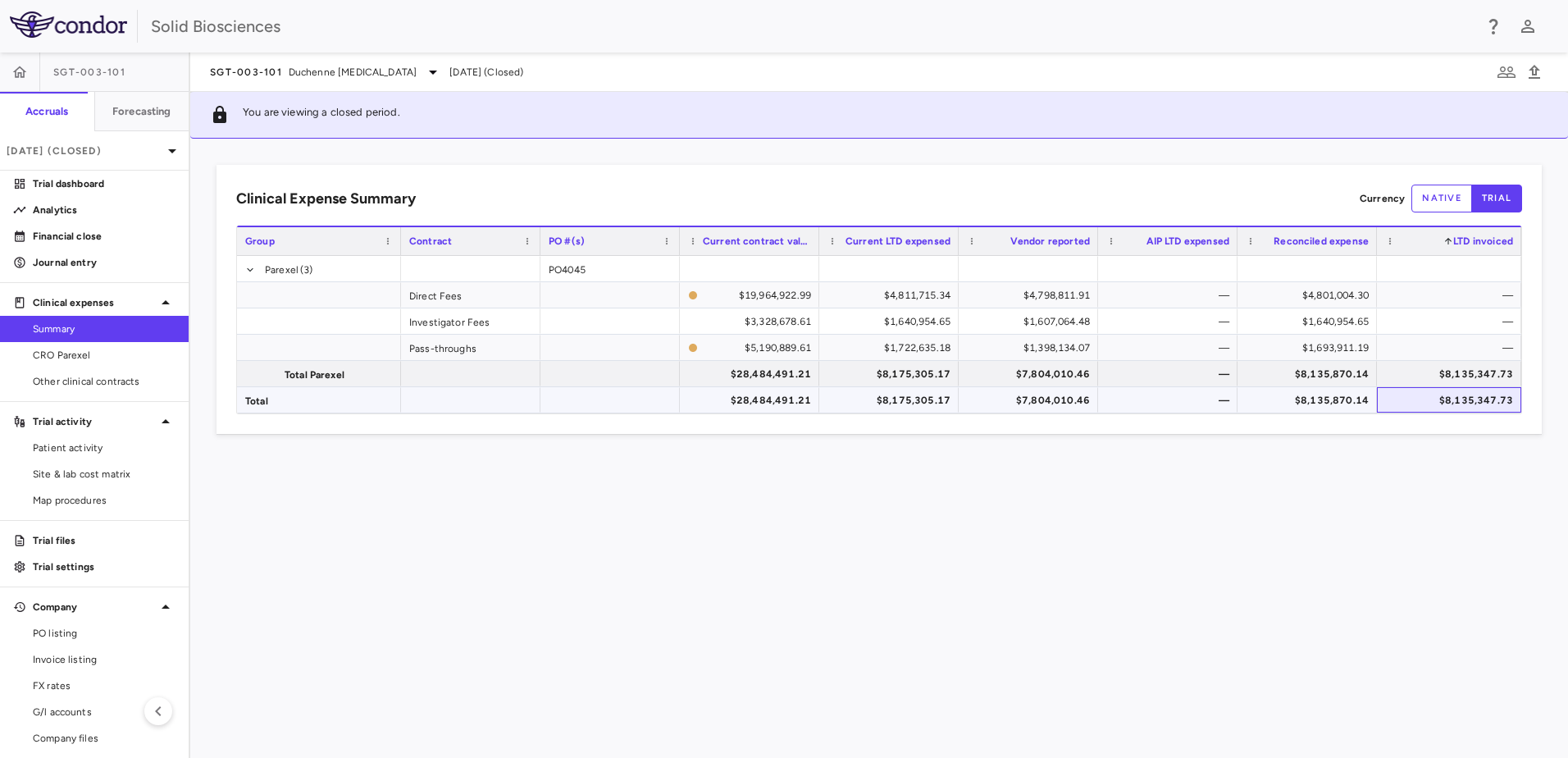
click at [1043, 403] on div "$8,135,347.73" at bounding box center [1452, 401] width 121 height 26
click at [1043, 528] on div "Clinical Expense Summary Currency native trial Press SPACE to deselect this row…" at bounding box center [879, 448] width 1378 height 620
click at [1043, 397] on div "$8,135,347.73" at bounding box center [1452, 401] width 121 height 26
click at [336, 69] on span "Duchenne [MEDICAL_DATA]" at bounding box center [353, 72] width 128 height 15
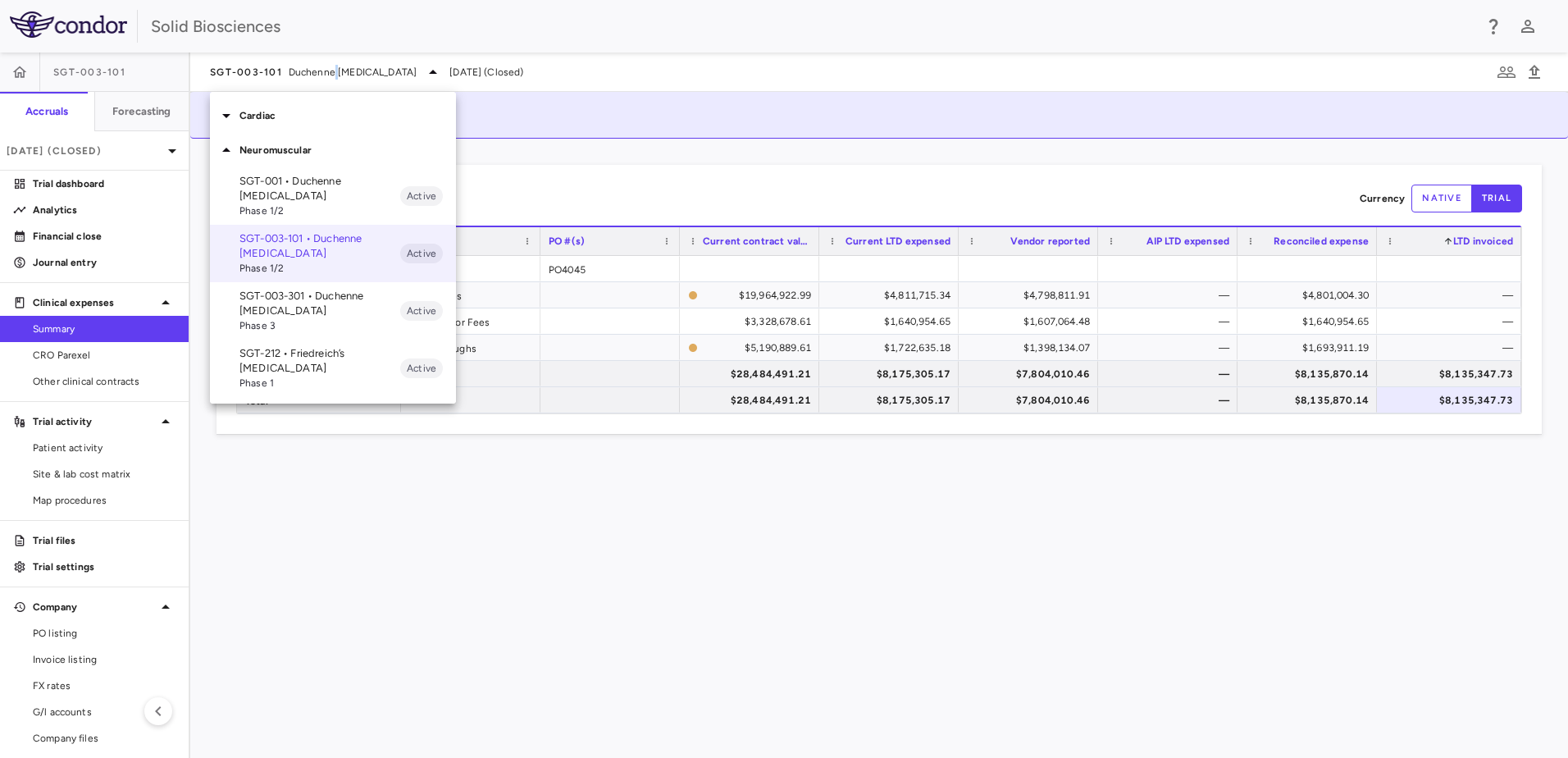
click at [281, 297] on p "SGT-003-301 • Duchenne [MEDICAL_DATA]" at bounding box center [320, 303] width 161 height 29
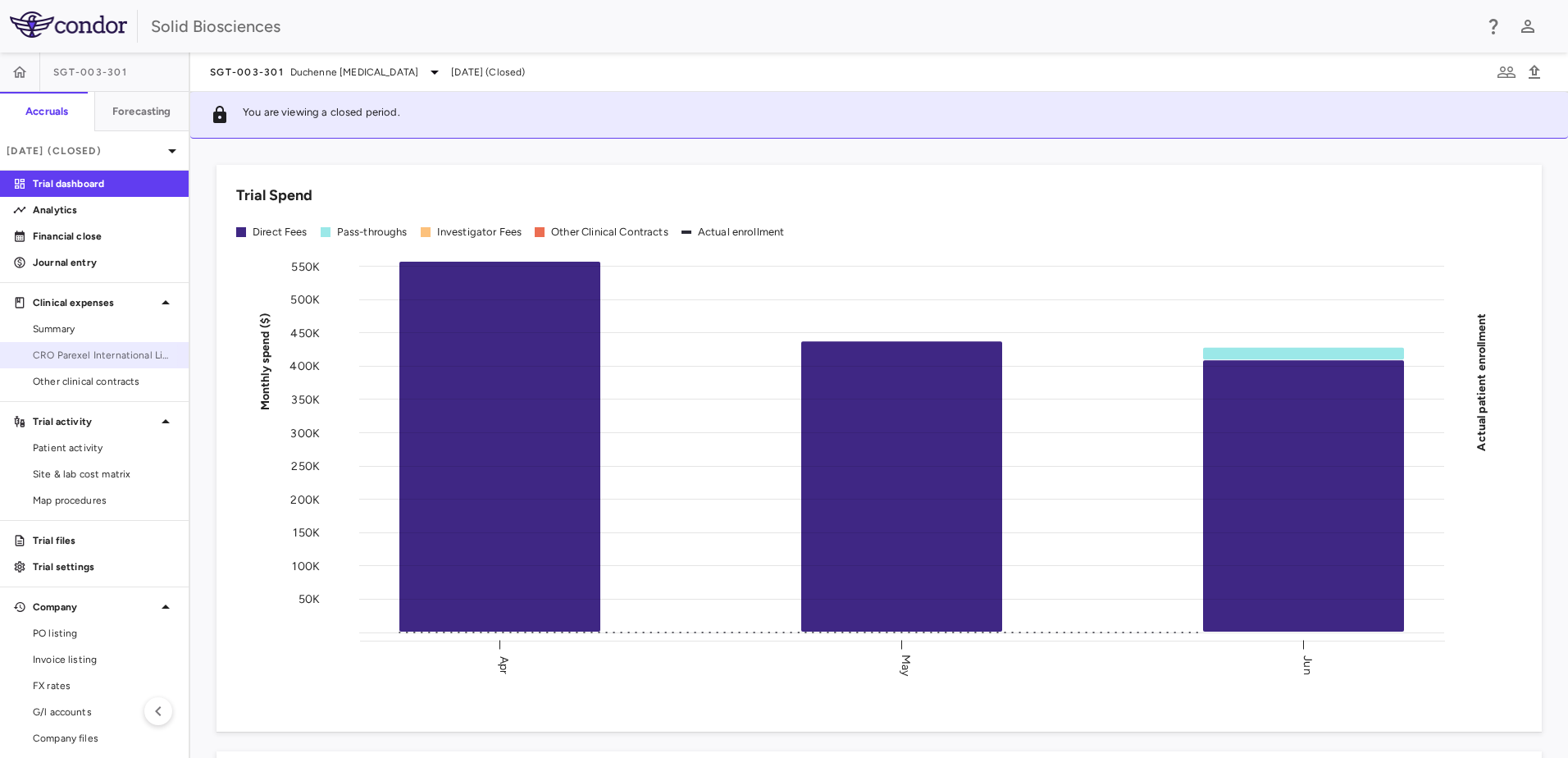
click at [74, 354] on span "CRO Parexel International Limited" at bounding box center [104, 355] width 143 height 15
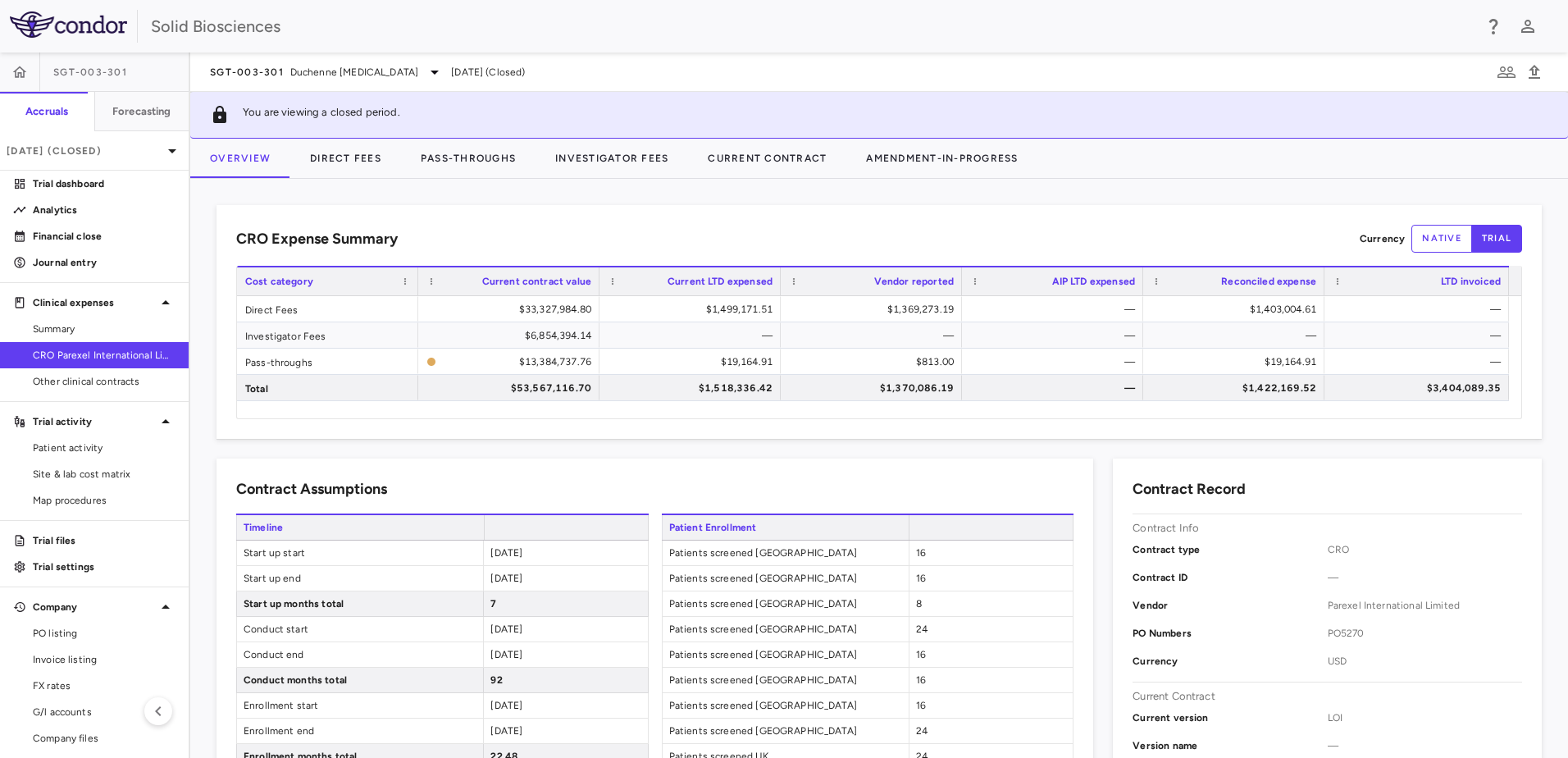
click at [307, 82] on div "SGT-003-301 Duchenne muscular dystrophy Jun 2025 (Closed)" at bounding box center [879, 72] width 1378 height 39
drag, startPoint x: 102, startPoint y: 355, endPoint x: 113, endPoint y: 333, distance: 24.6
click at [102, 355] on span "CRO Parexel International Limited" at bounding box center [104, 355] width 143 height 15
click at [317, 74] on span "Duchenne [MEDICAL_DATA]" at bounding box center [354, 72] width 128 height 15
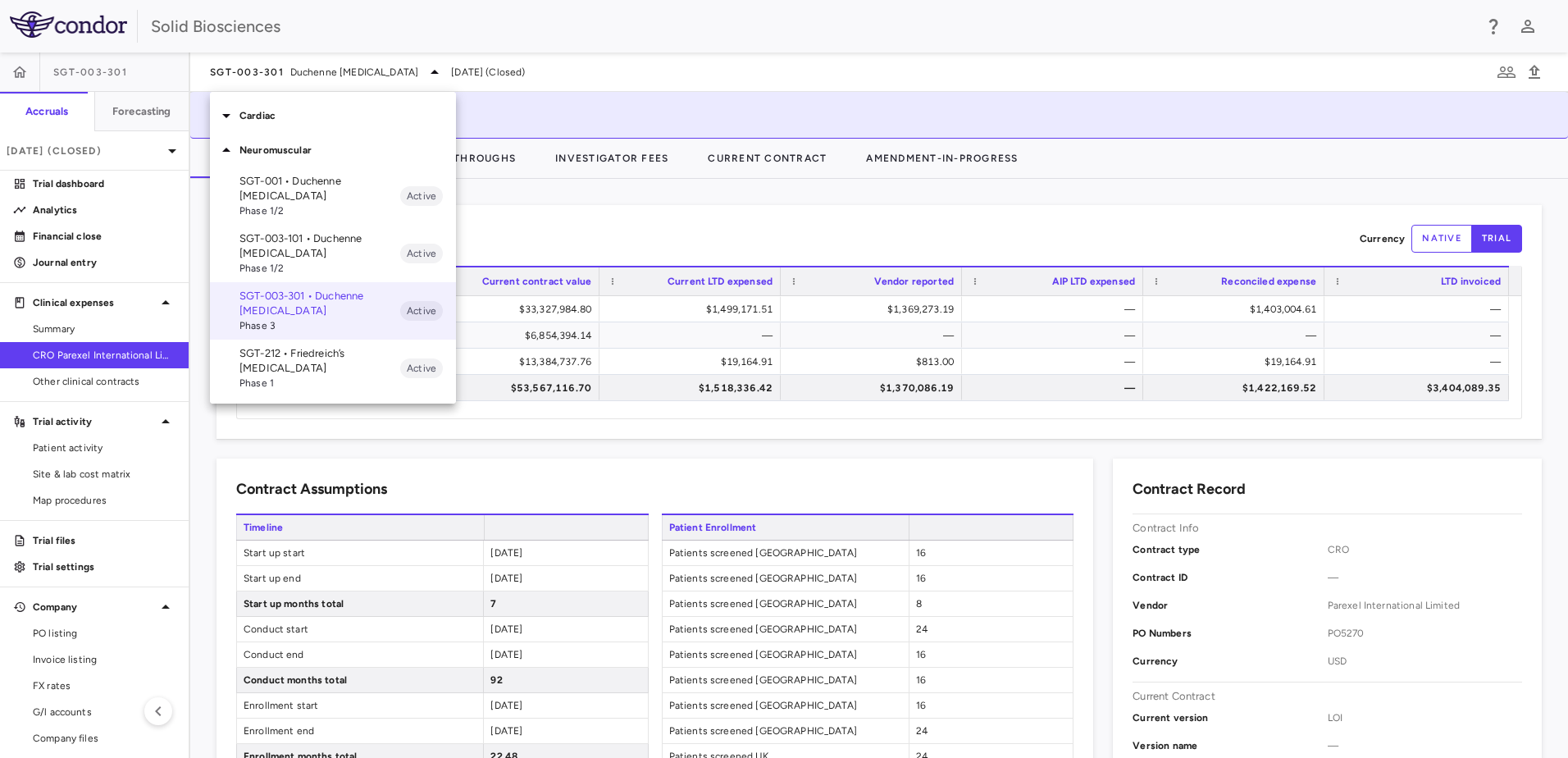
click at [270, 112] on p "Cardiac" at bounding box center [348, 116] width 216 height 15
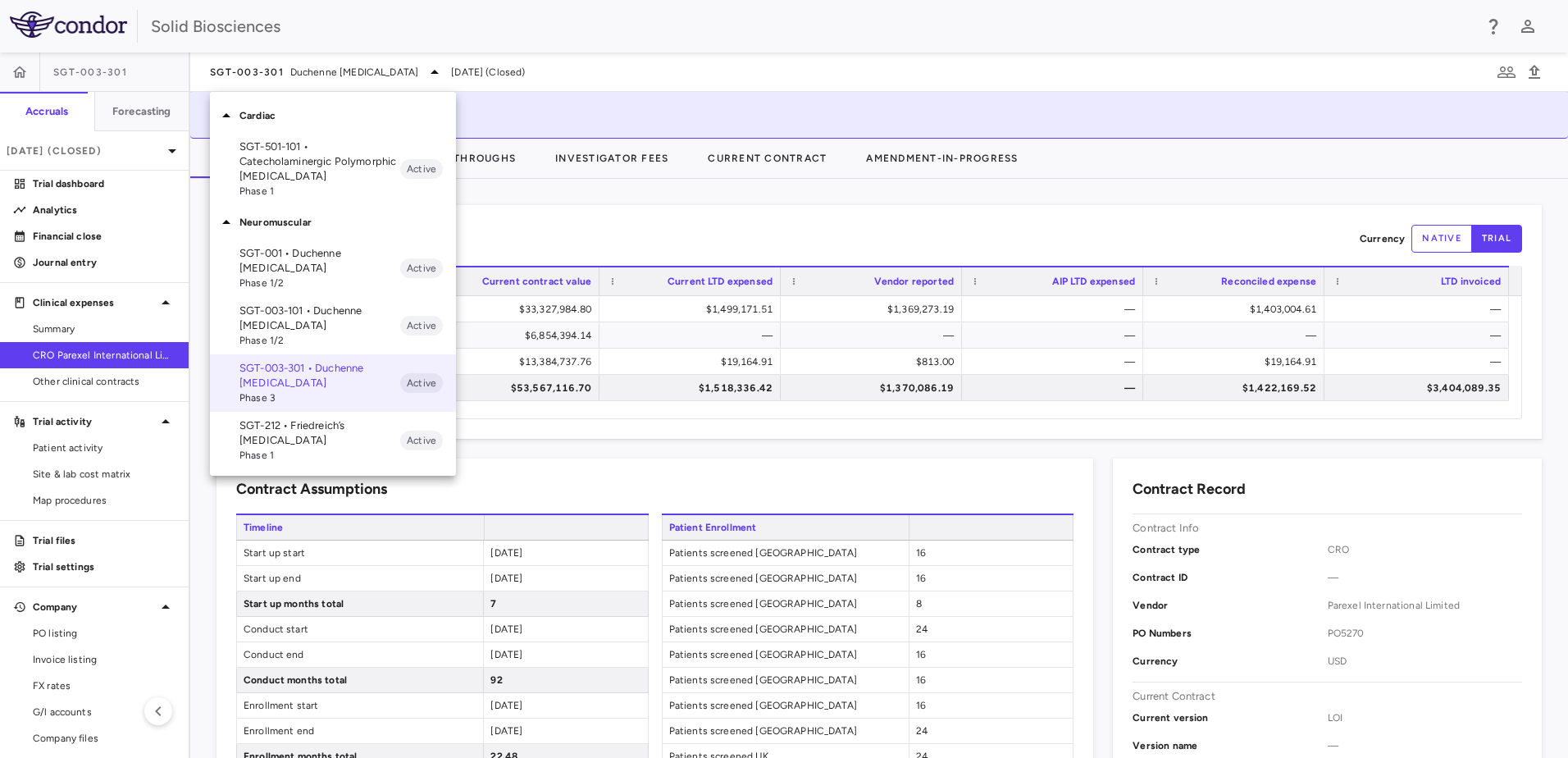
drag, startPoint x: 261, startPoint y: 165, endPoint x: 289, endPoint y: 157, distance: 29.1
click at [262, 165] on p "SGT-501-101 • Catecholaminergic Polymorphic [MEDICAL_DATA]" at bounding box center [320, 161] width 161 height 44
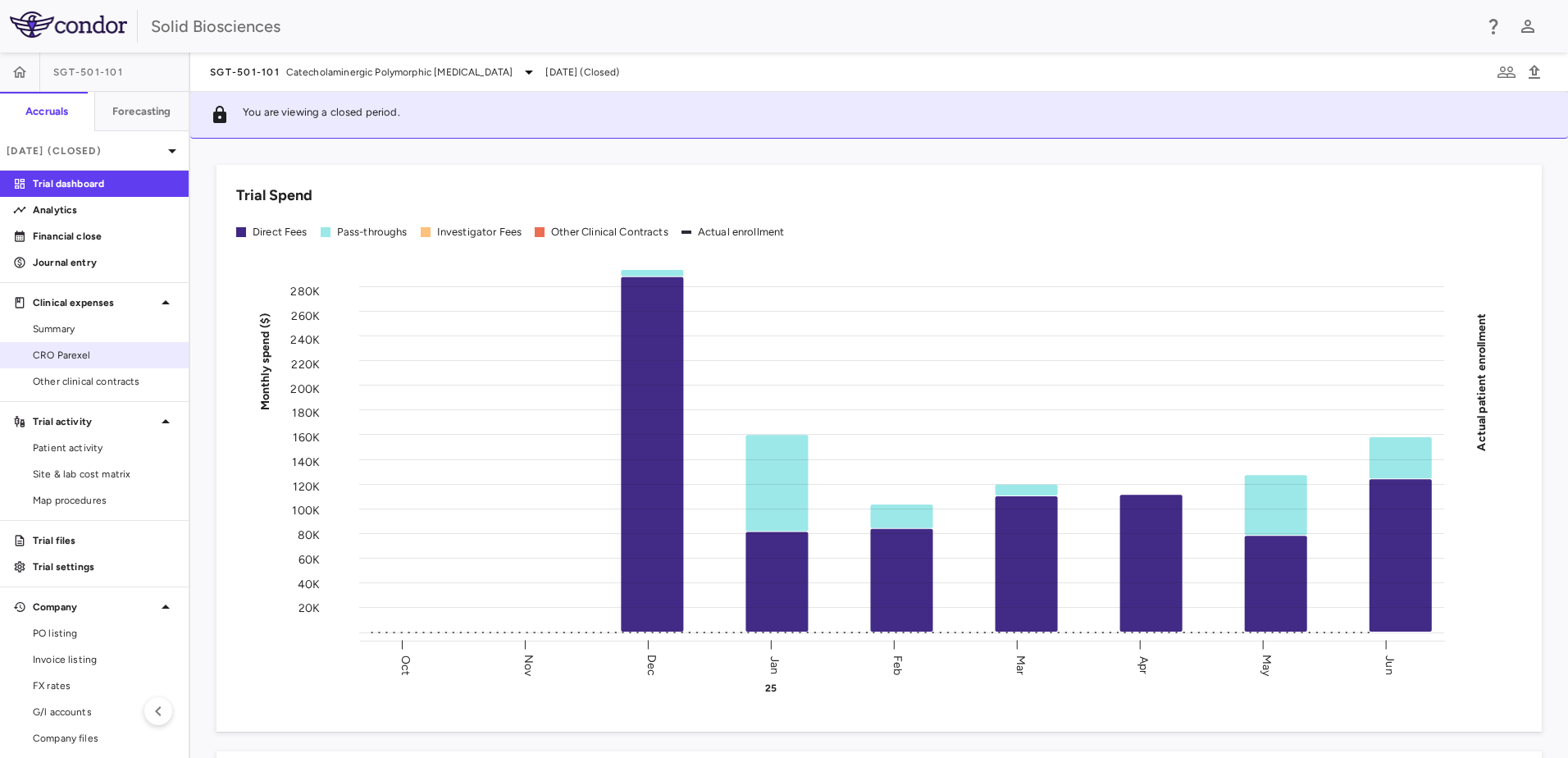
click at [62, 347] on link "CRO Parexel" at bounding box center [94, 355] width 189 height 24
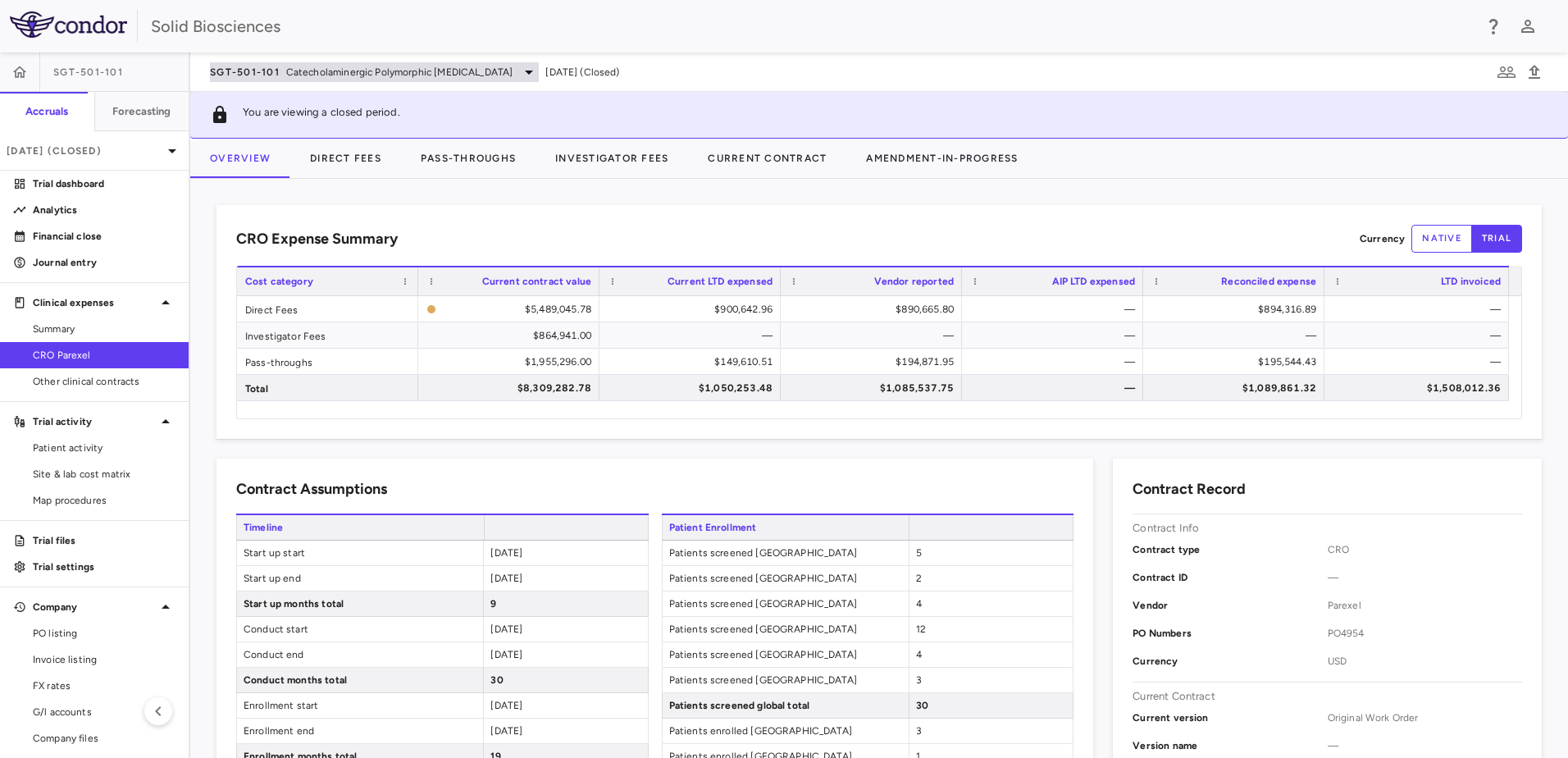
click at [274, 69] on span "SGT-501-101" at bounding box center [244, 72] width 70 height 13
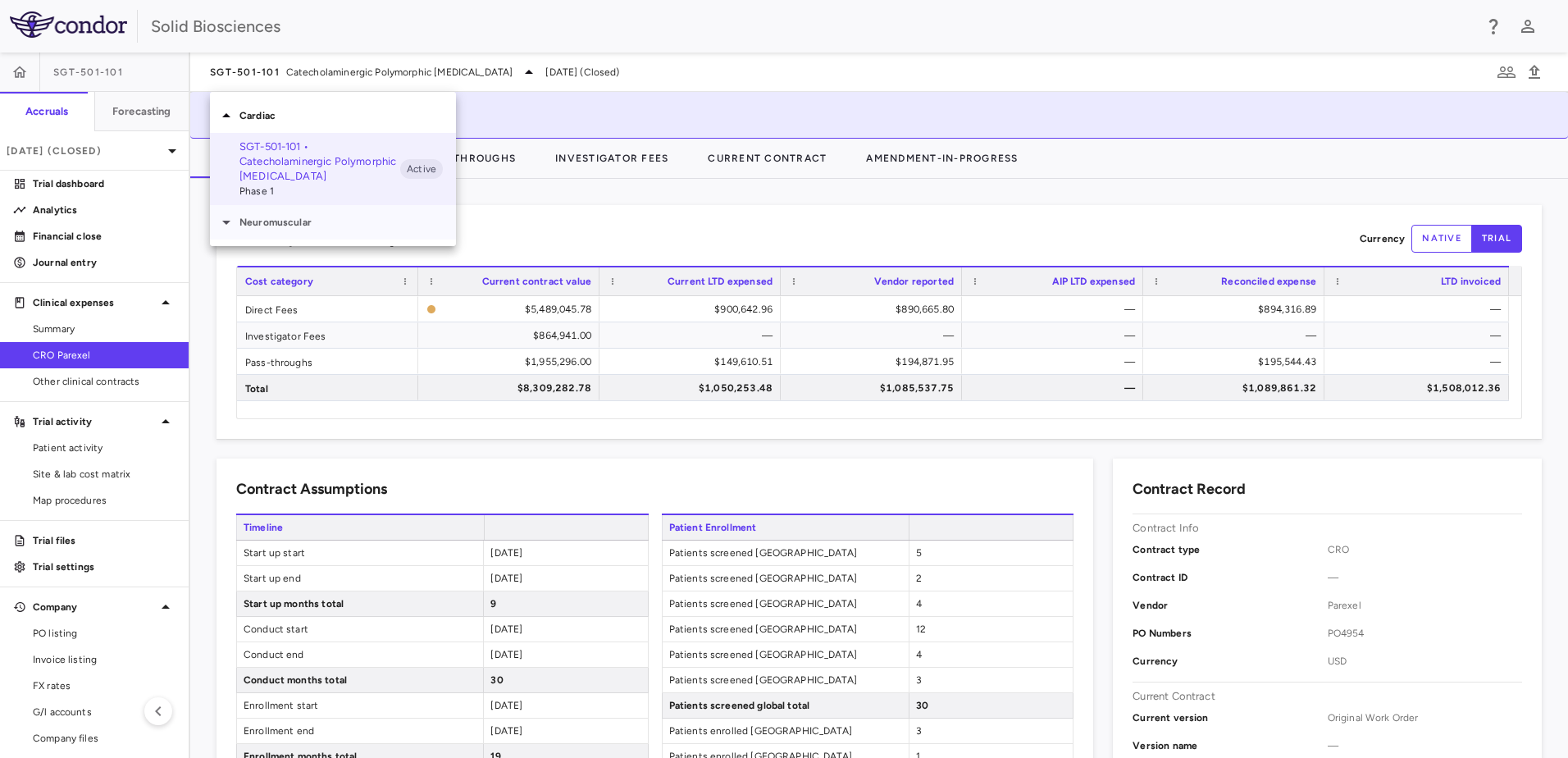
click at [259, 222] on p "Neuromuscular" at bounding box center [348, 223] width 216 height 15
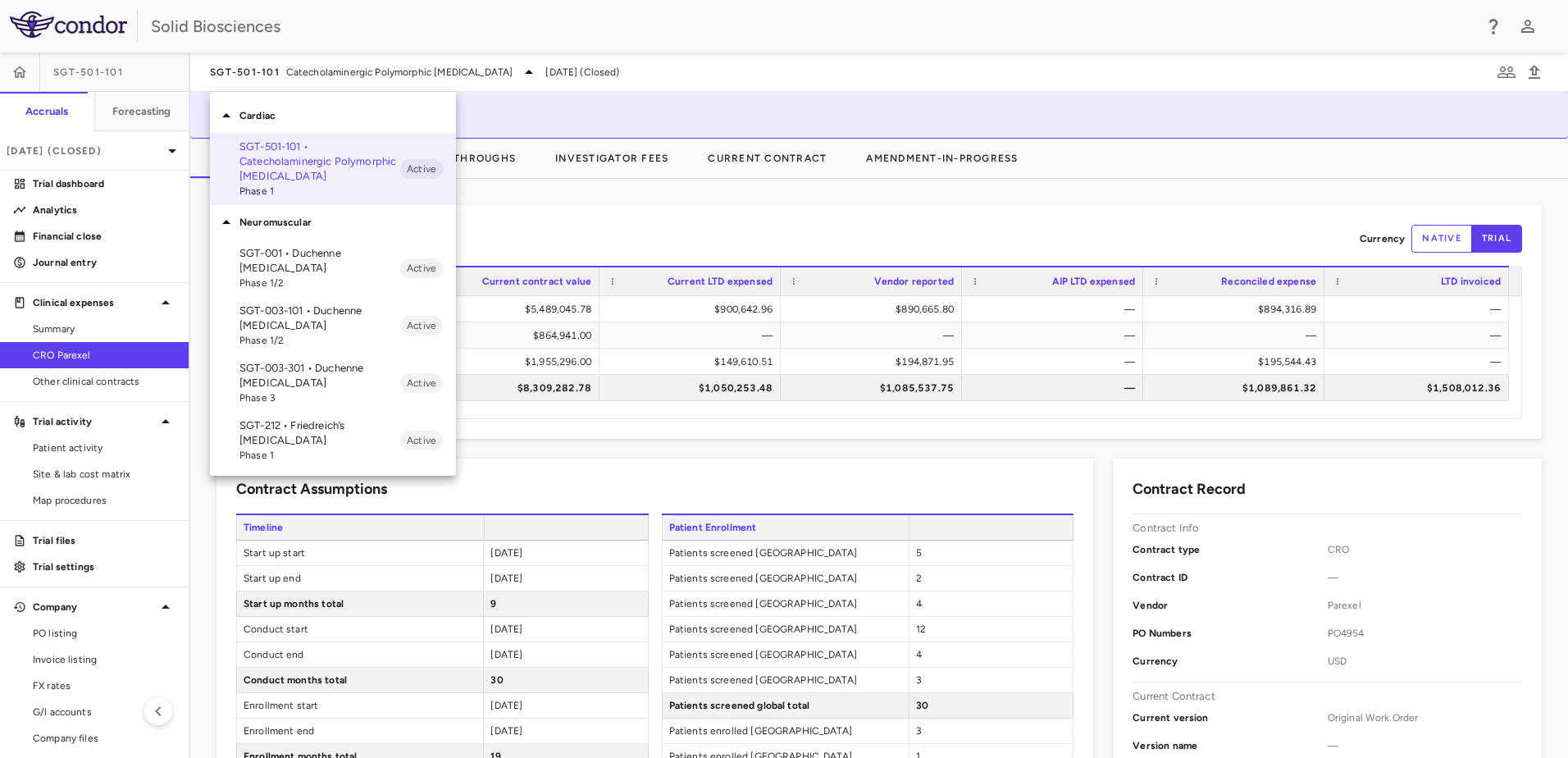
click at [299, 426] on p "SGT-212 • Friedreich’s [MEDICAL_DATA]" at bounding box center [320, 433] width 161 height 29
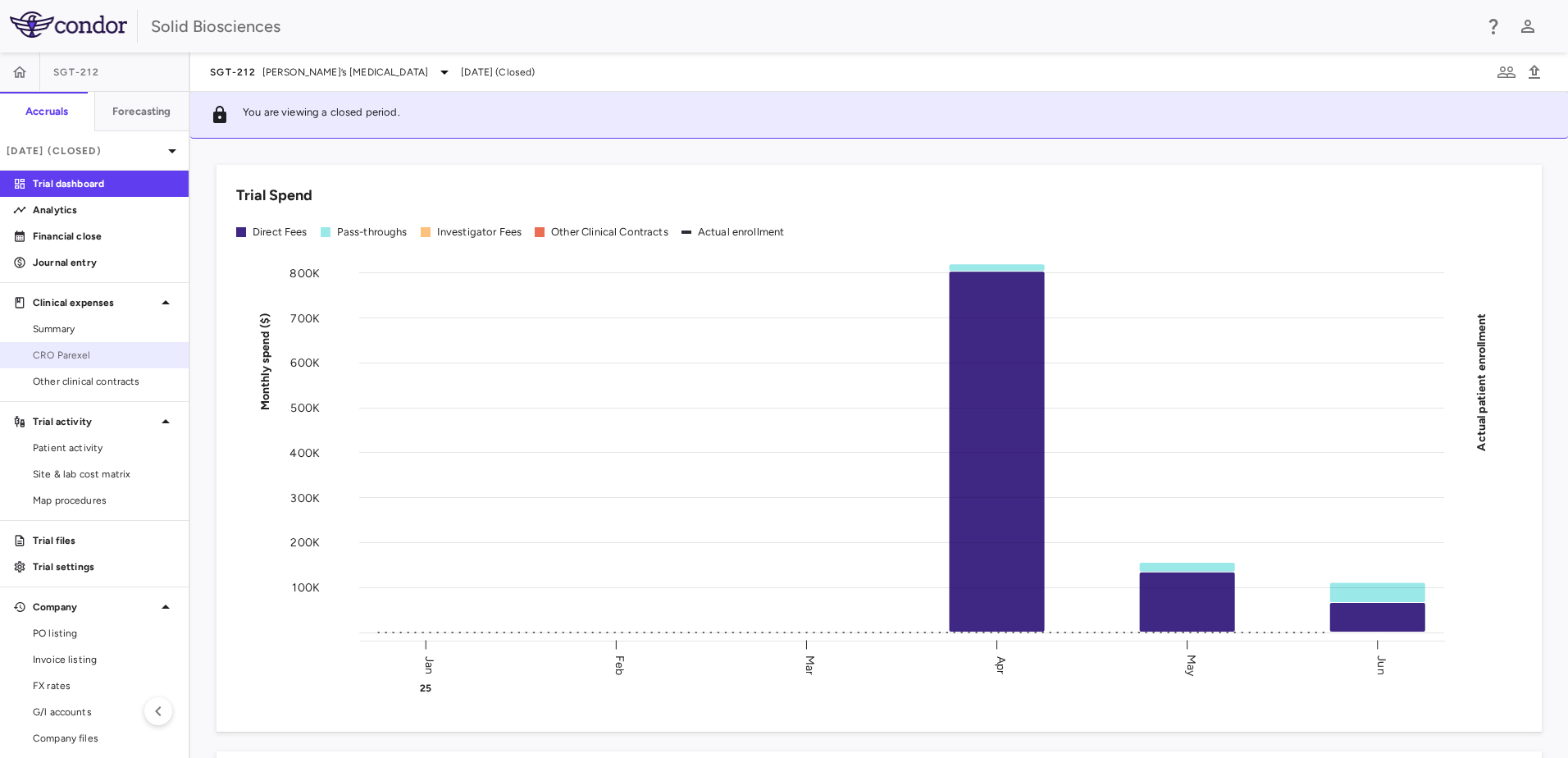
click at [84, 354] on span "CRO Parexel" at bounding box center [104, 355] width 143 height 15
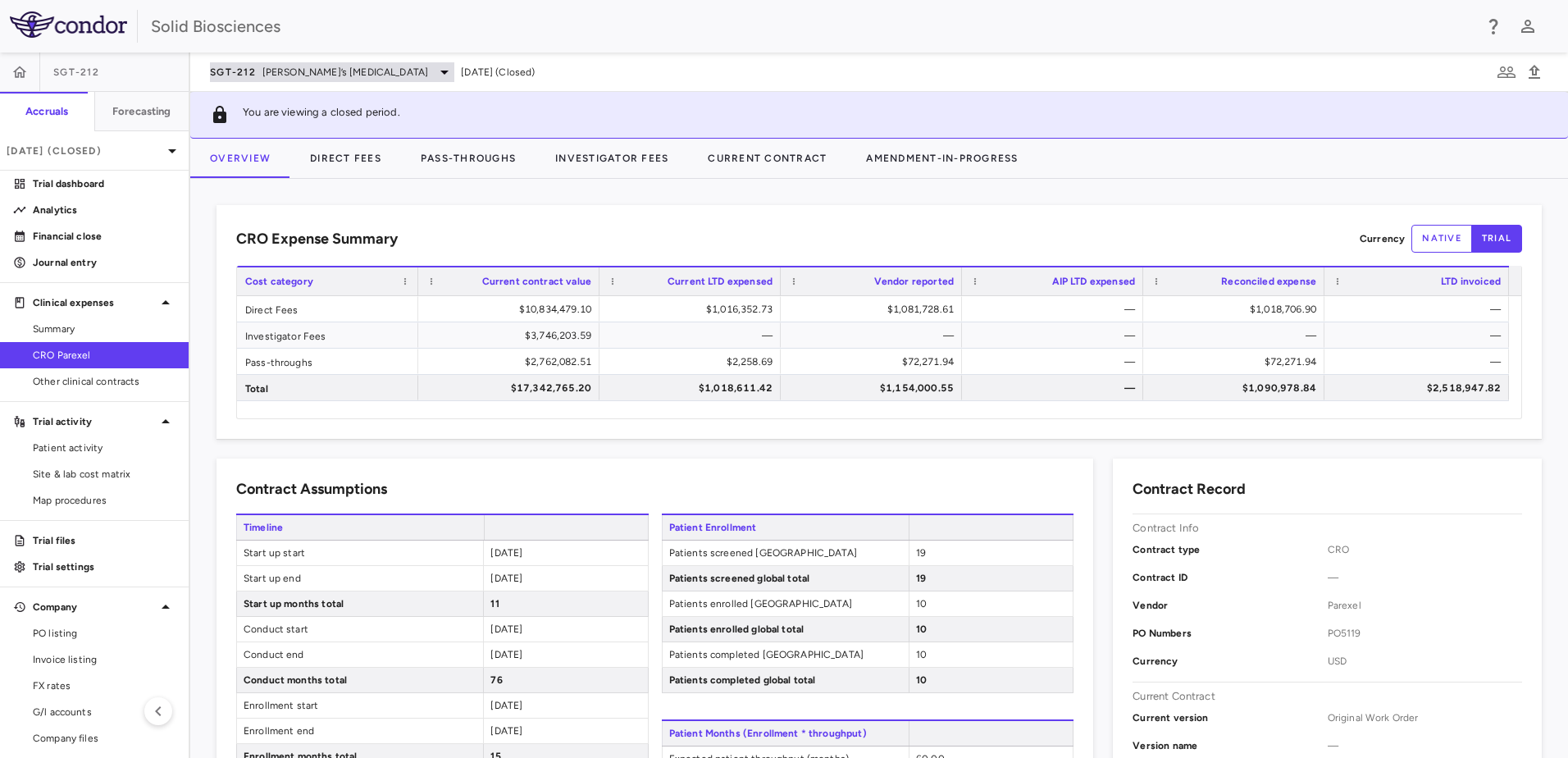
click at [338, 71] on span "Friedreich’s ataxia" at bounding box center [345, 72] width 166 height 15
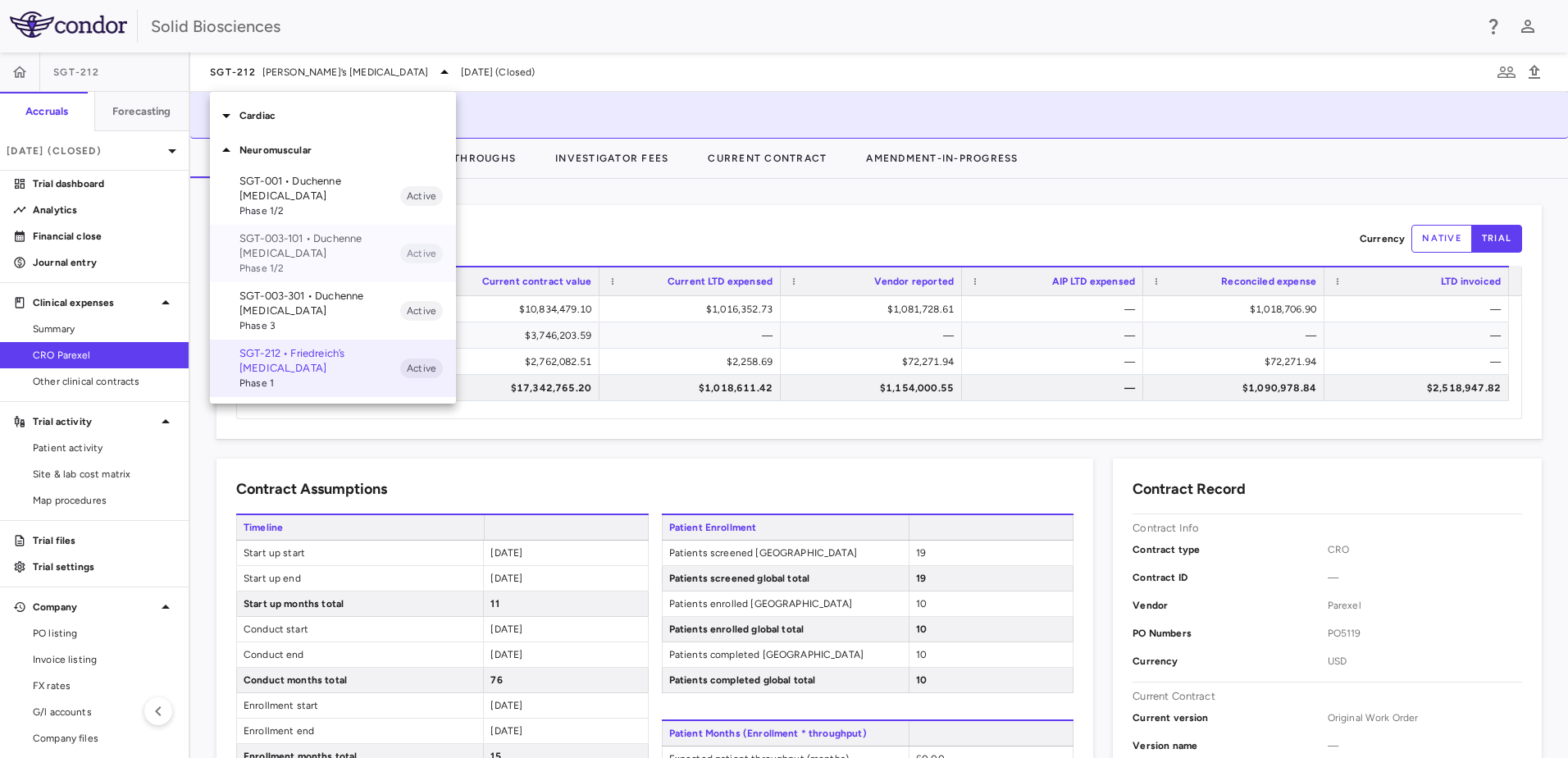
click at [290, 249] on p "SGT-003-101 • Duchenne [MEDICAL_DATA]" at bounding box center [320, 245] width 161 height 29
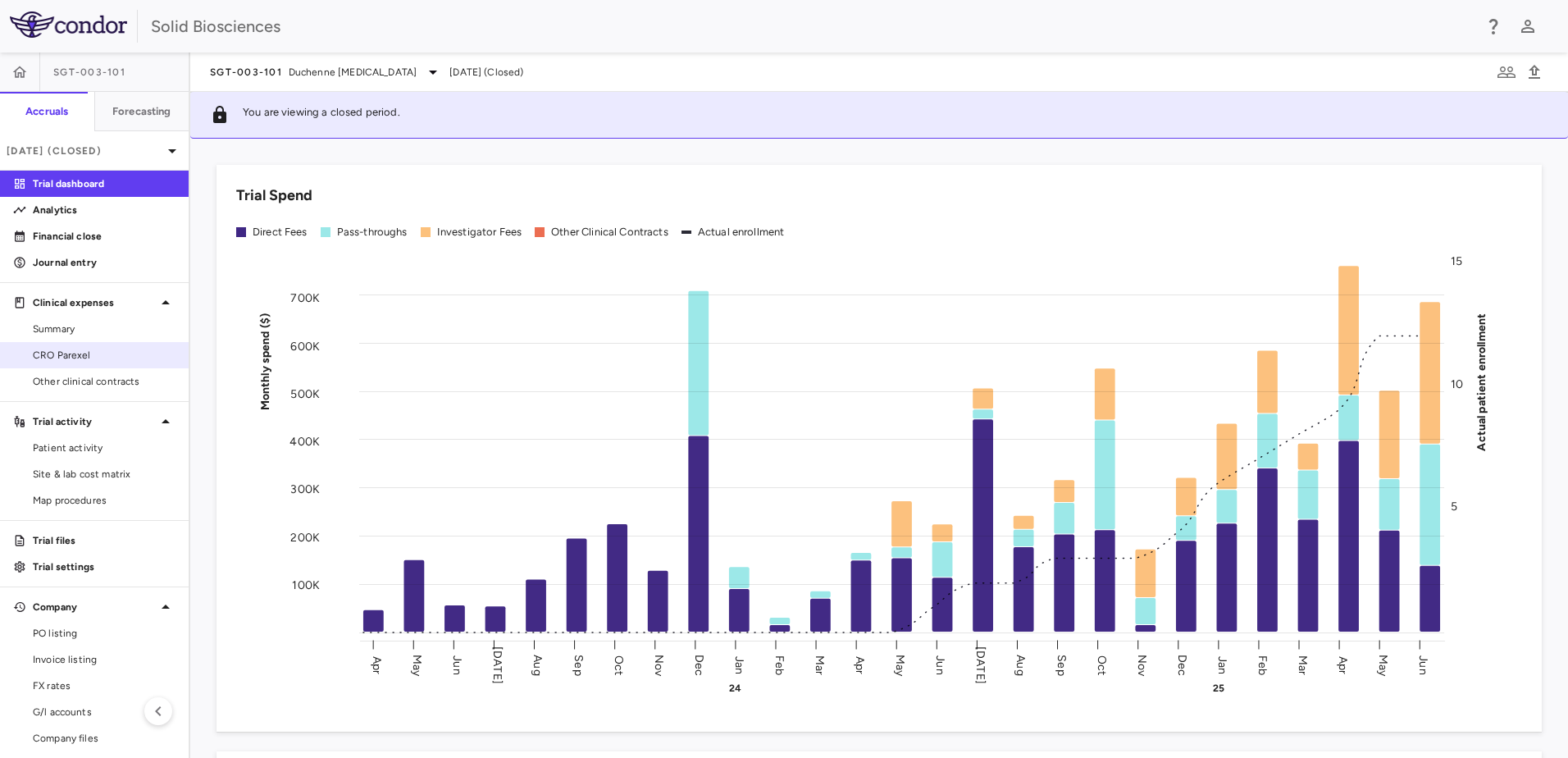
click at [72, 355] on span "CRO Parexel" at bounding box center [104, 355] width 143 height 15
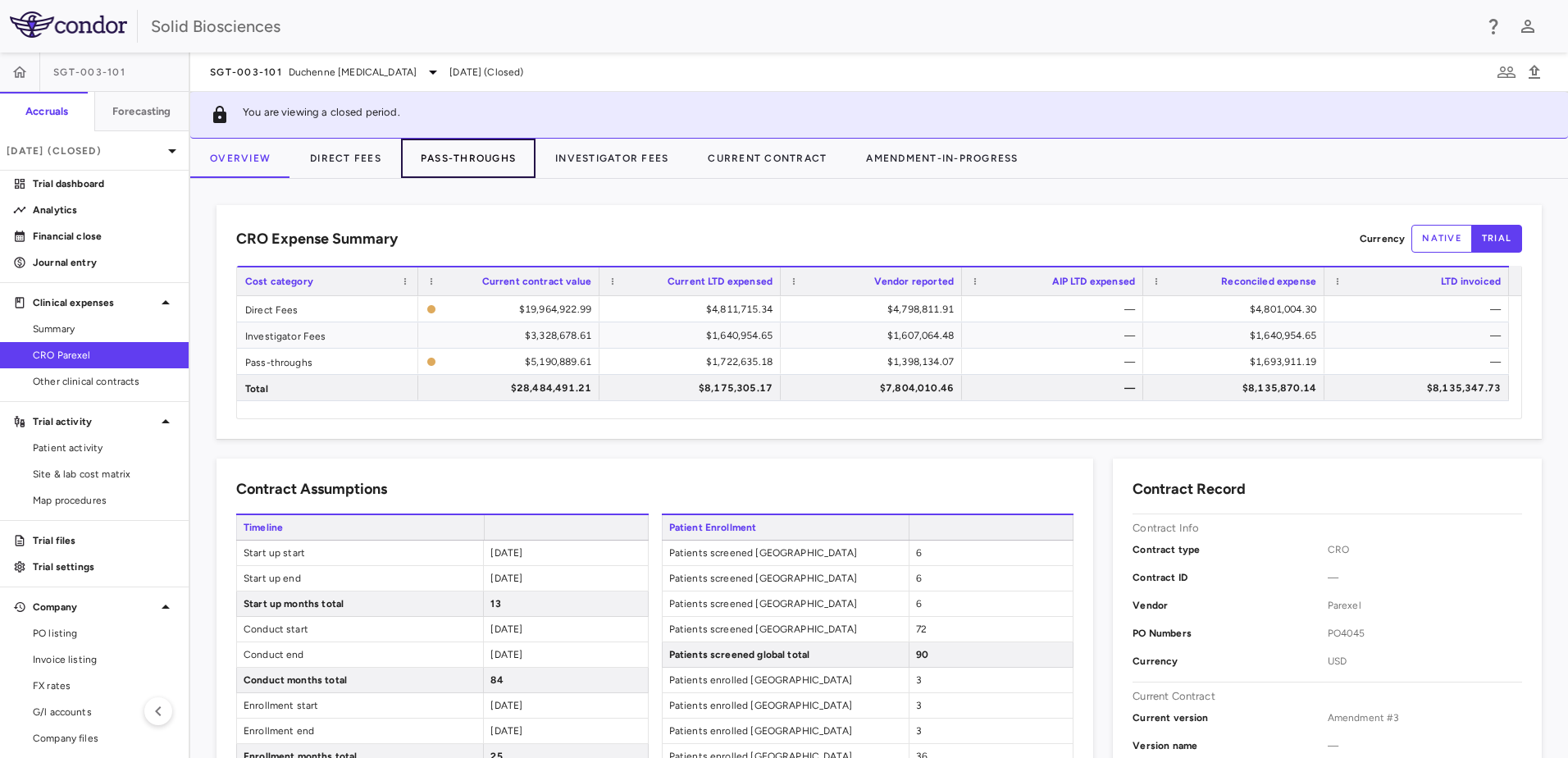
click at [474, 154] on button "Pass-Throughs" at bounding box center [468, 158] width 134 height 39
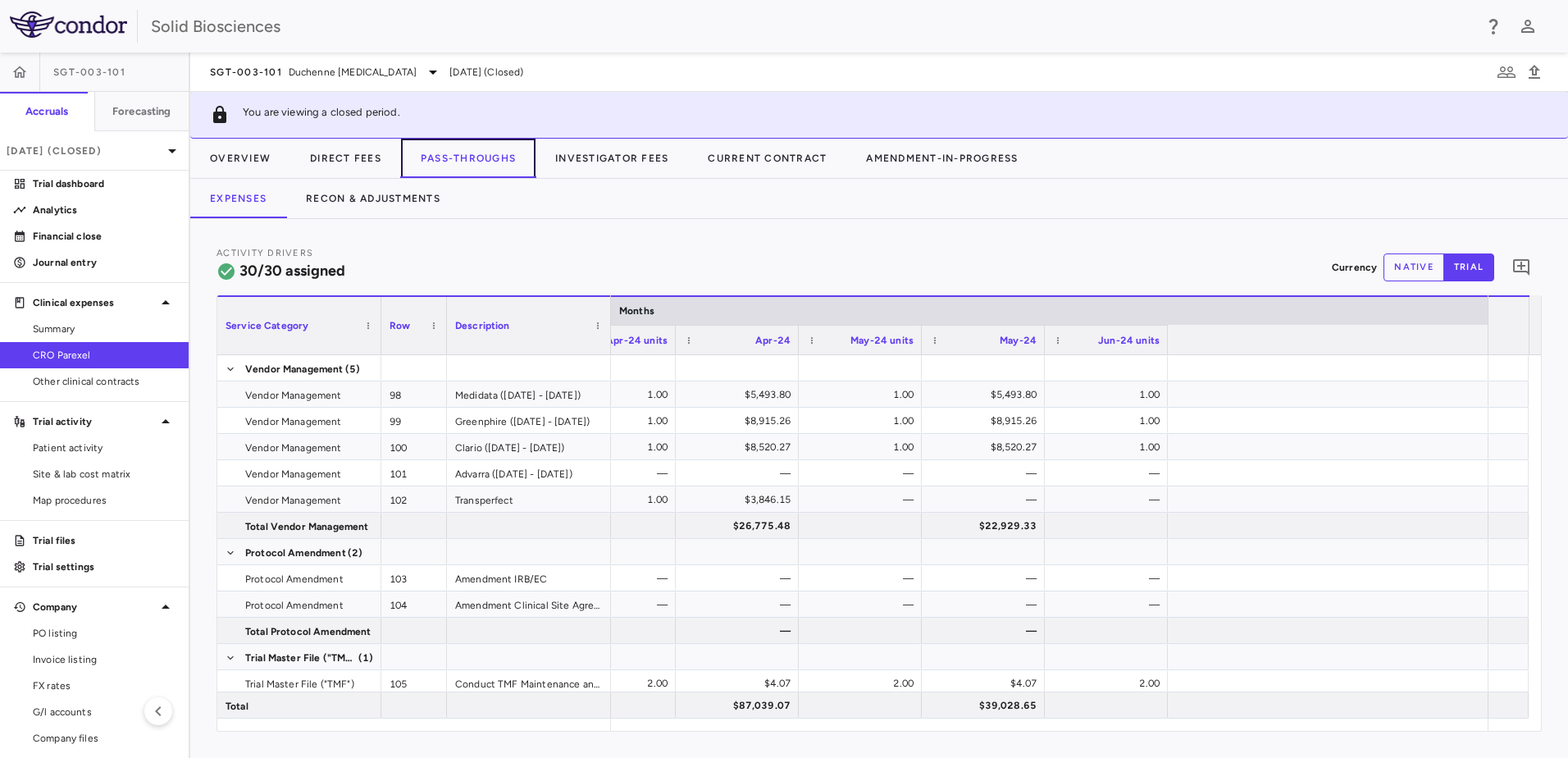
scroll to position [0, 4394]
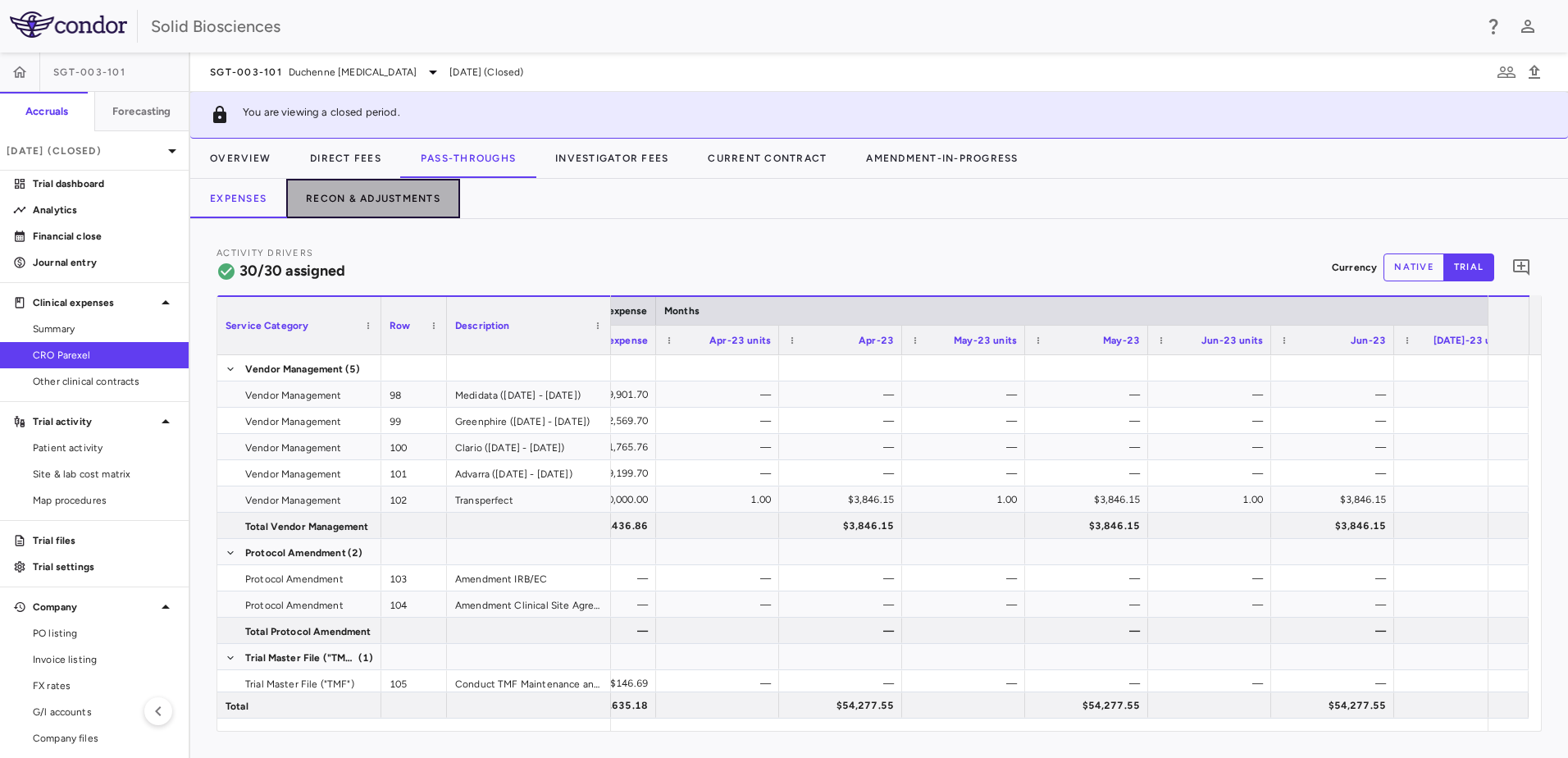
click at [361, 204] on button "Recon & Adjustments" at bounding box center [373, 198] width 174 height 39
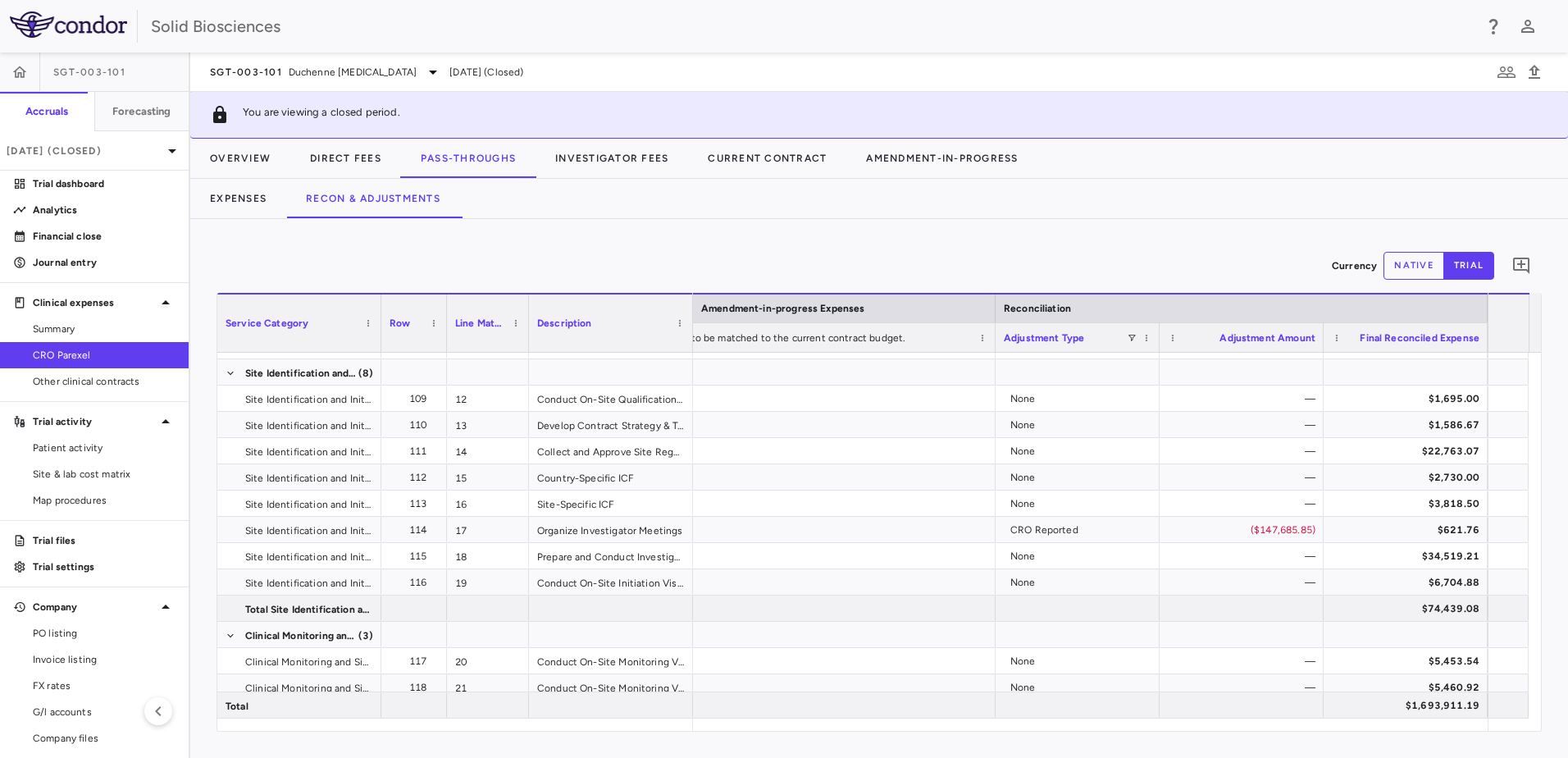
drag, startPoint x: 1400, startPoint y: 731, endPoint x: 1355, endPoint y: 733, distance: 45.0
click at [1043, 528] on div "Service Category Drag here to set column labels Service Category Row 6" at bounding box center [879, 513] width 1325 height 439
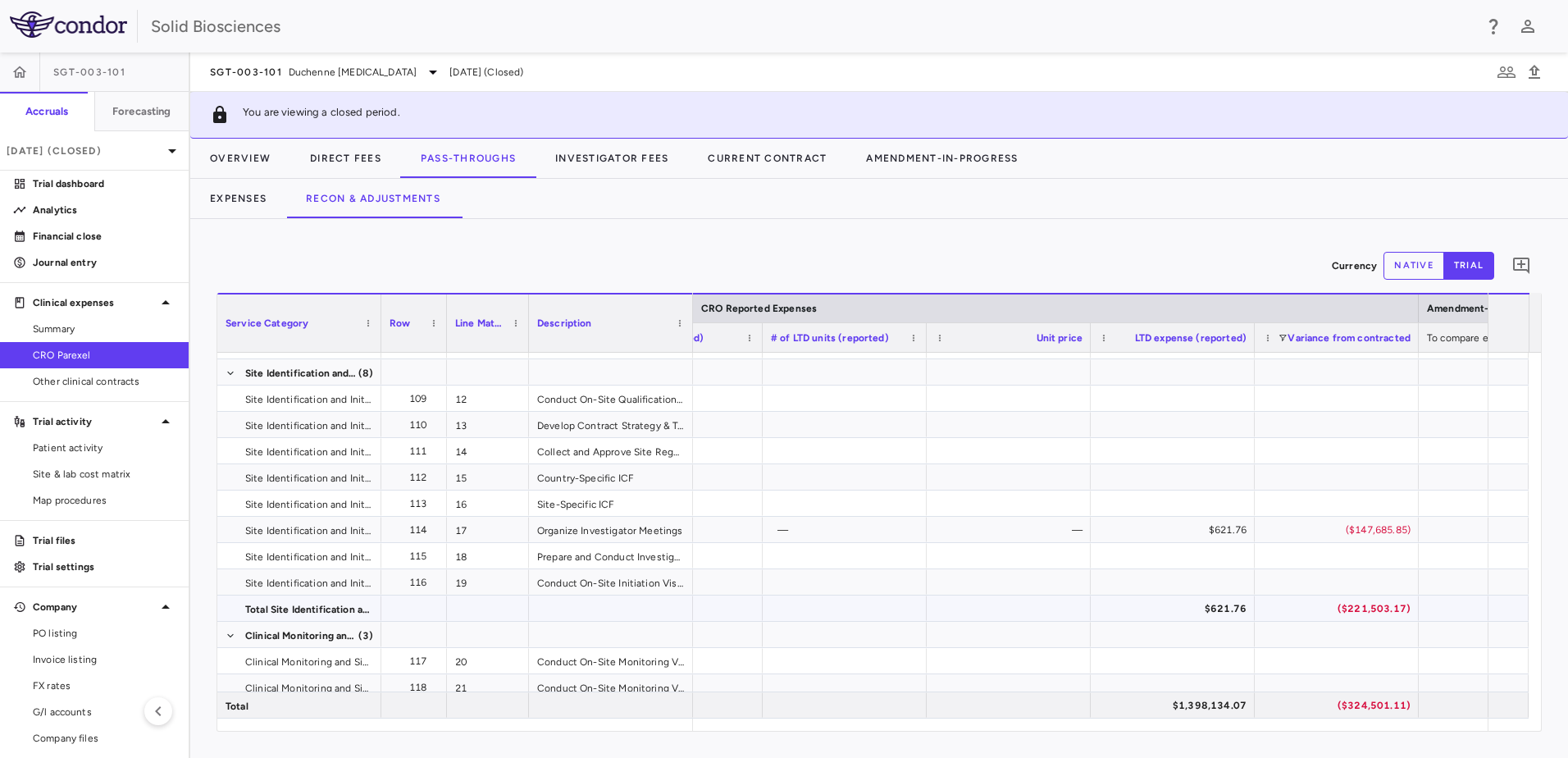
click at [1043, 528] on div "($221,503.17)" at bounding box center [1341, 608] width 141 height 26
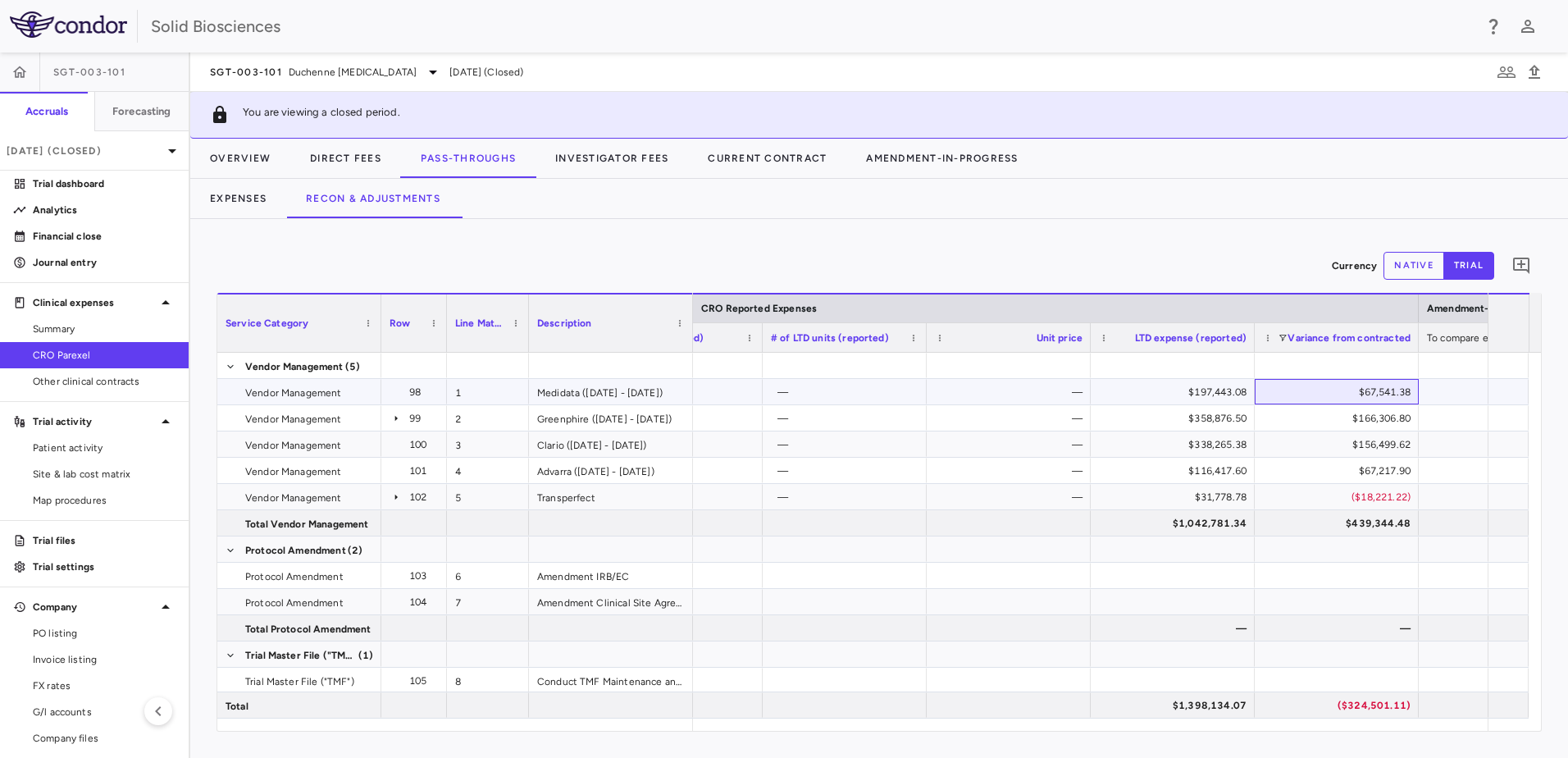
click at [1043, 390] on div "$67,541.38" at bounding box center [1341, 392] width 141 height 26
click at [1043, 417] on div "$166,306.80" at bounding box center [1341, 418] width 141 height 26
click at [1043, 446] on div "$156,499.62" at bounding box center [1341, 445] width 141 height 26
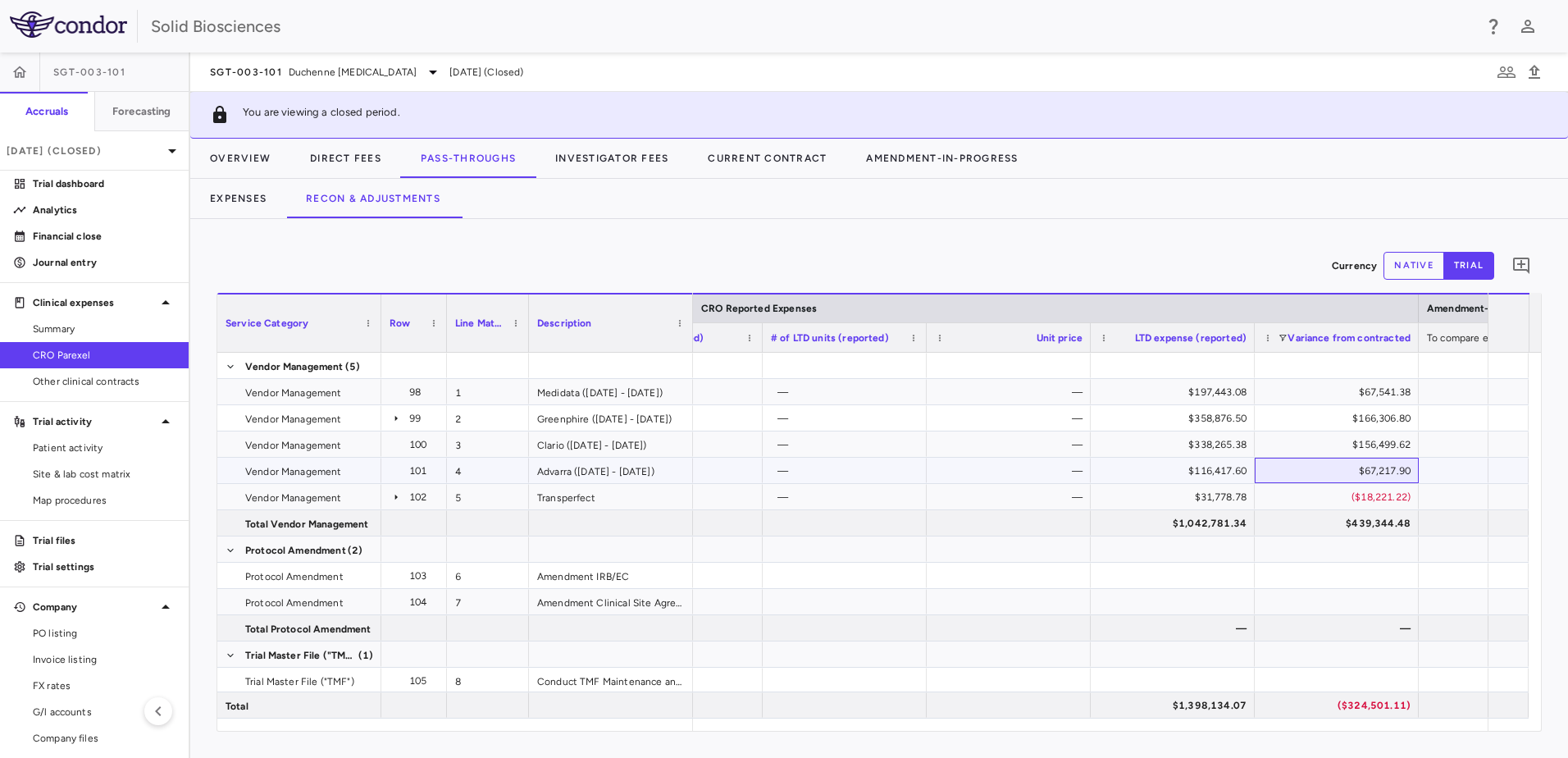
click at [1043, 469] on div "$67,217.90" at bounding box center [1341, 471] width 141 height 26
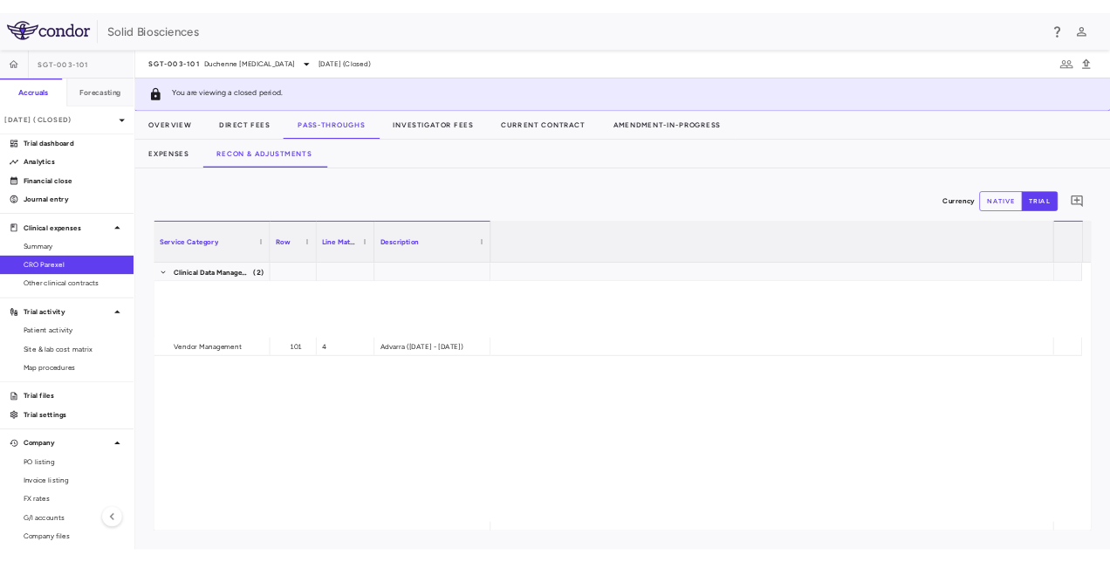
scroll to position [0, 3474]
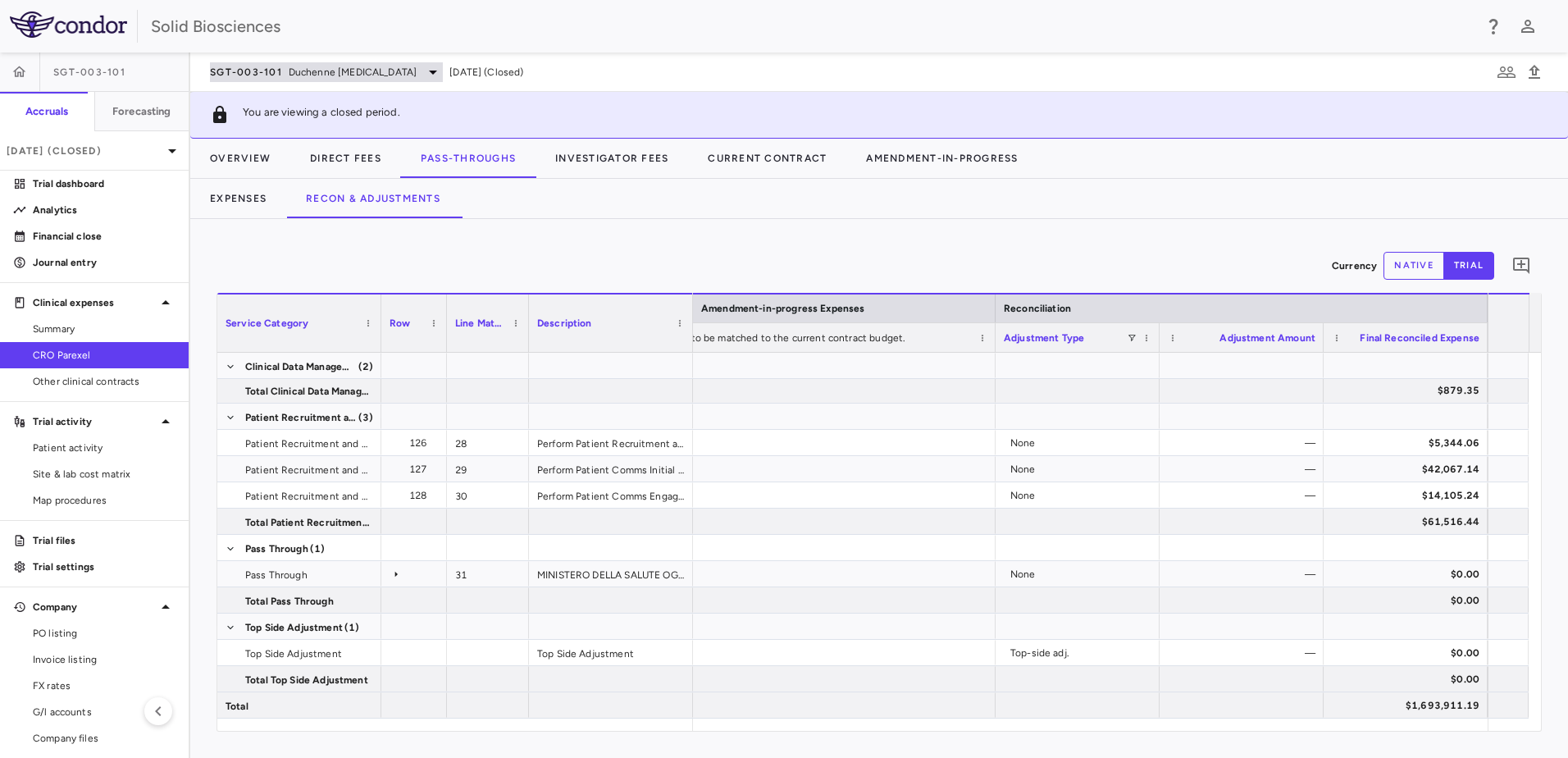
click at [274, 72] on span "SGT-003-101" at bounding box center [245, 72] width 72 height 13
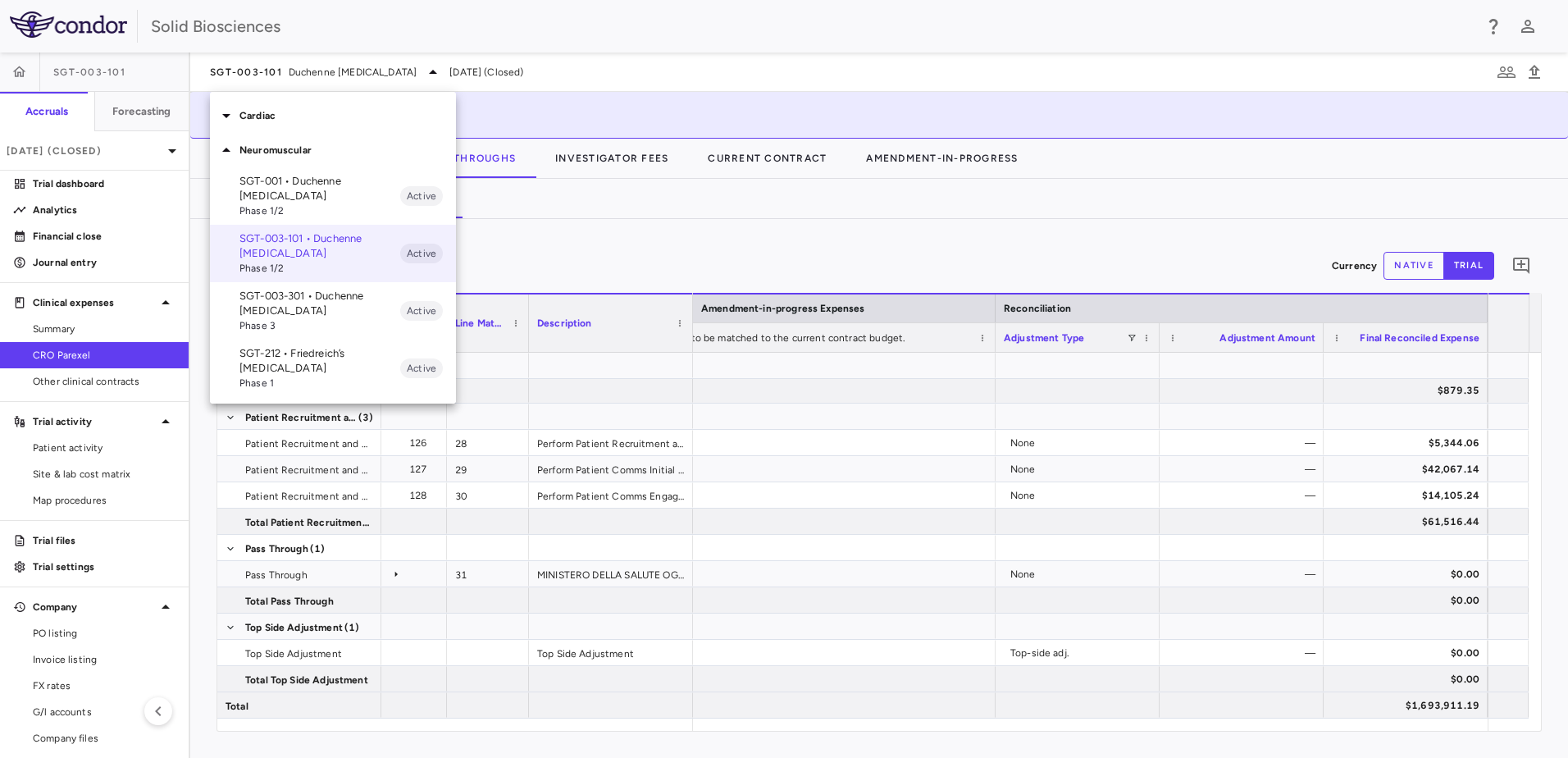
click at [260, 113] on p "Cardiac" at bounding box center [348, 116] width 216 height 15
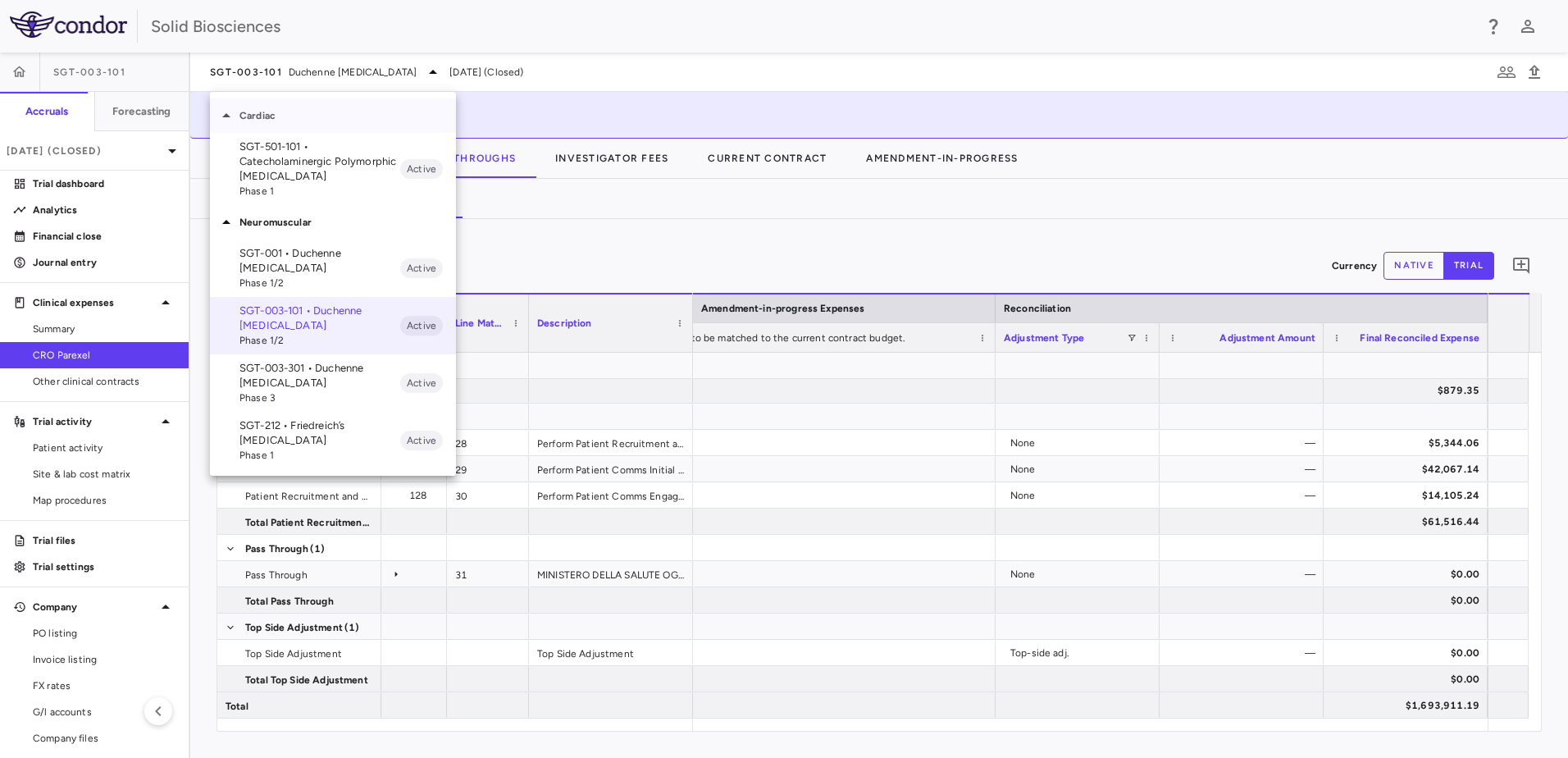
click at [258, 113] on p "Cardiac" at bounding box center [348, 116] width 216 height 15
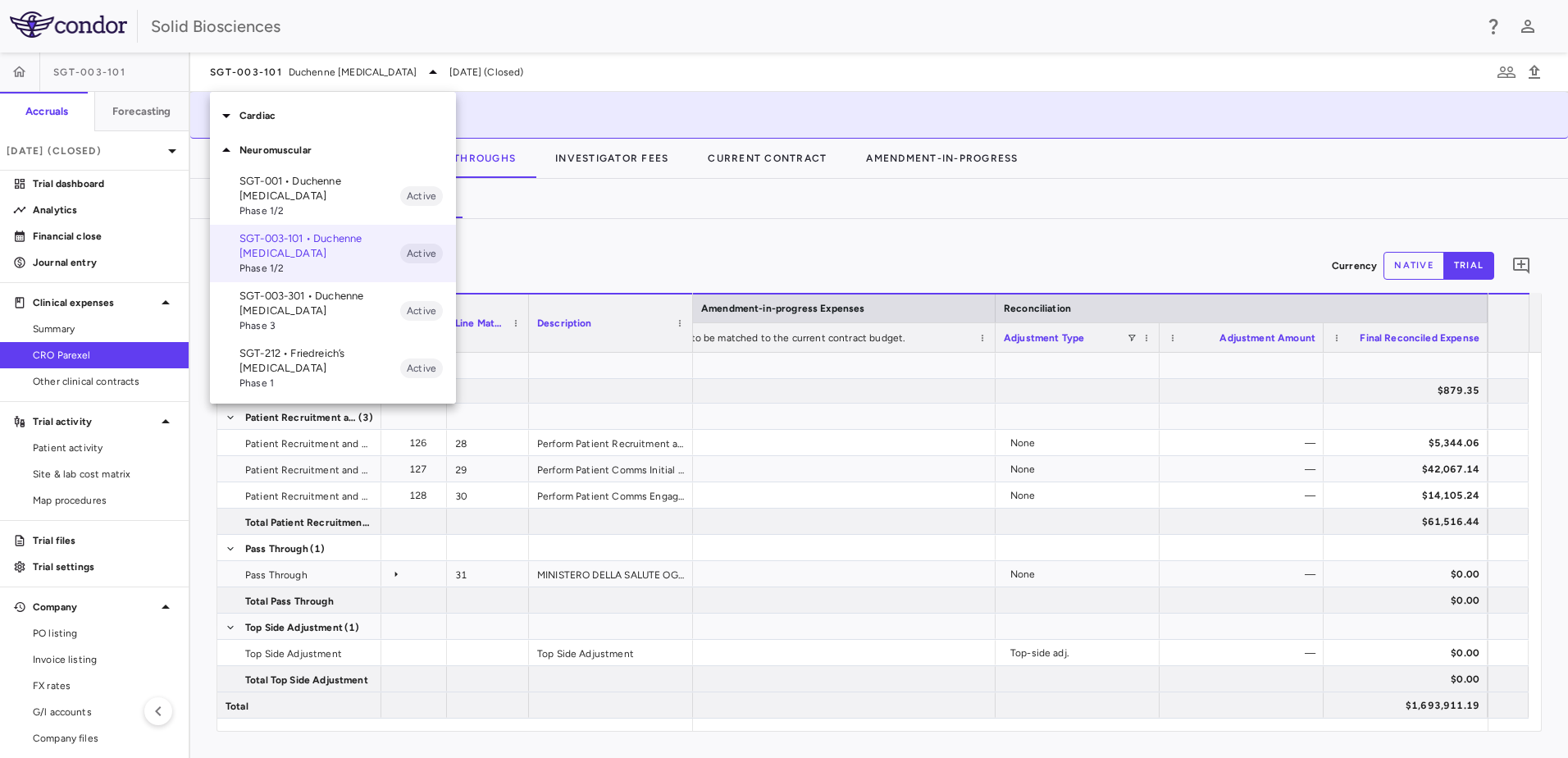
drag, startPoint x: 280, startPoint y: 189, endPoint x: 454, endPoint y: 256, distance: 186.5
click at [280, 186] on p "SGT-001 • Duchenne [MEDICAL_DATA]" at bounding box center [320, 188] width 161 height 29
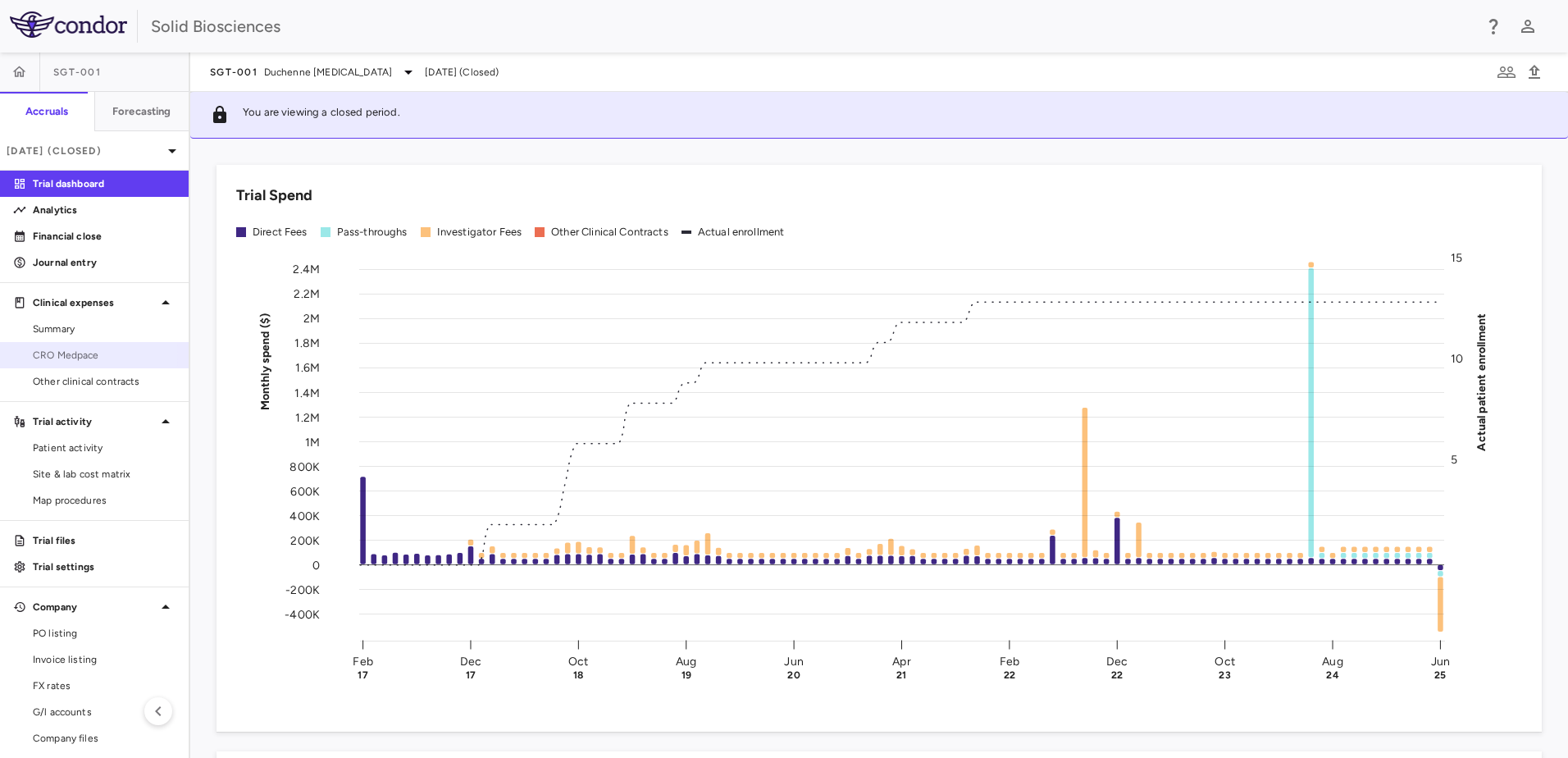
click at [76, 354] on span "CRO Medpace" at bounding box center [104, 355] width 143 height 15
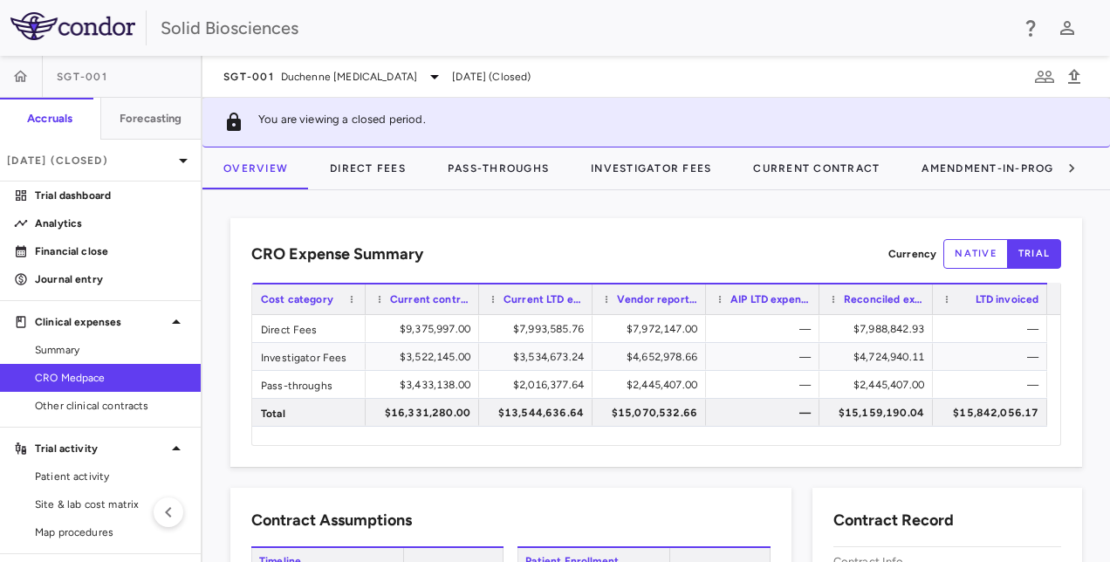
click at [602, 79] on div "SGT-001 Duchenne [MEDICAL_DATA] [DATE] (Closed)" at bounding box center [655, 77] width 907 height 42
click at [781, 72] on div "SGT-001 Duchenne [MEDICAL_DATA] [DATE] (Closed)" at bounding box center [655, 77] width 907 height 42
click at [736, 44] on div "Solid Biosciences" at bounding box center [555, 28] width 1110 height 56
click at [604, 209] on div "CRO Expense Summary Currency native trial Drag here to set row groups Drag here…" at bounding box center [655, 376] width 907 height 372
click at [647, 197] on div "CRO Expense Summary Currency native trial Drag here to set row groups Drag here…" at bounding box center [655, 376] width 907 height 372
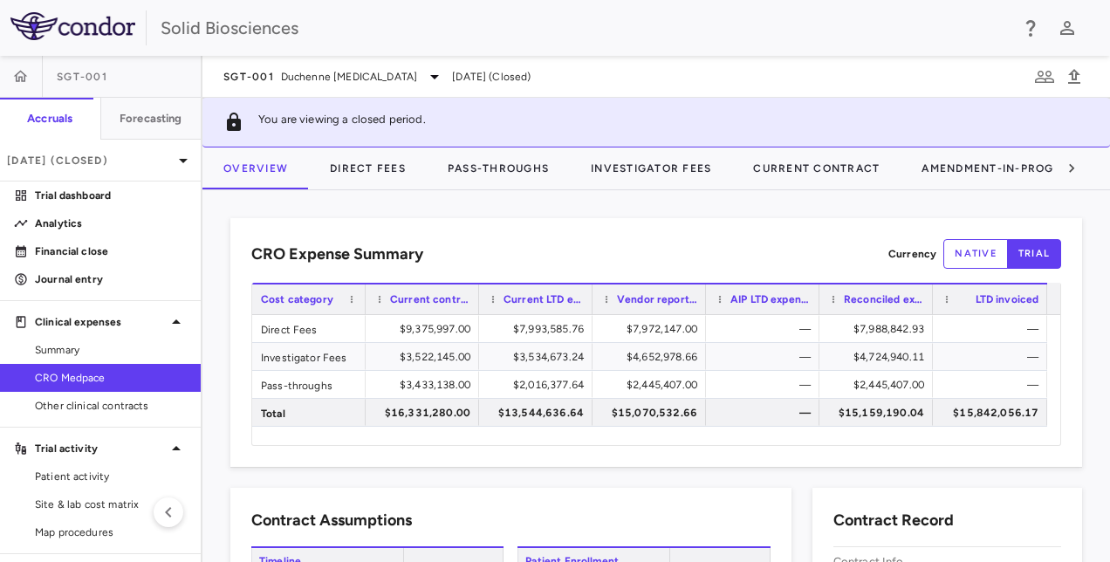
click at [647, 77] on div "SGT-001 Duchenne [MEDICAL_DATA] [DATE] (Closed)" at bounding box center [655, 77] width 907 height 42
click at [433, 77] on icon at bounding box center [434, 76] width 21 height 21
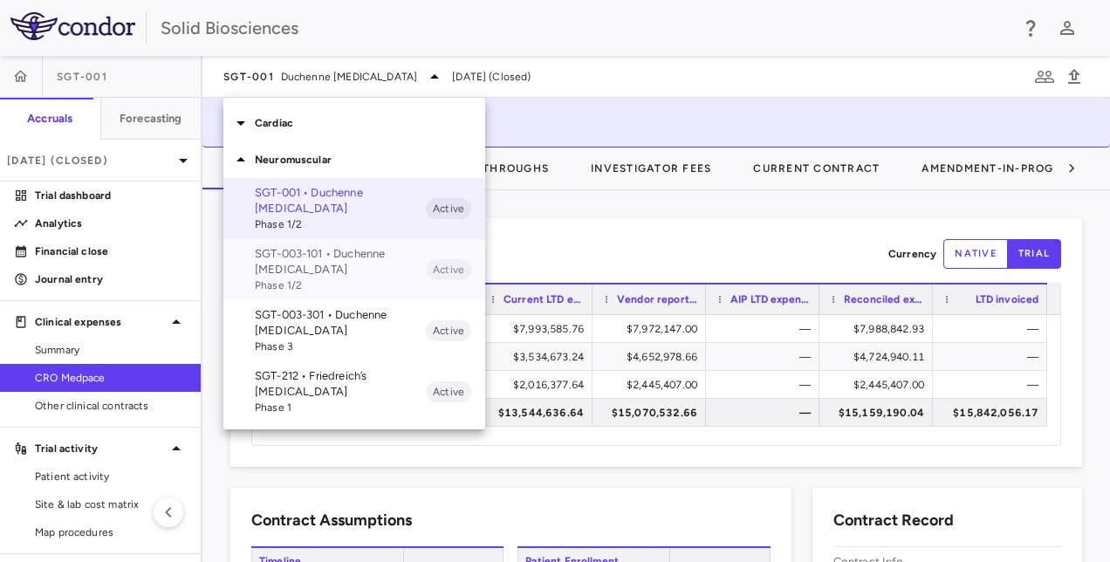
click at [317, 258] on p "SGT-003-101 • Duchenne [MEDICAL_DATA]" at bounding box center [340, 261] width 171 height 31
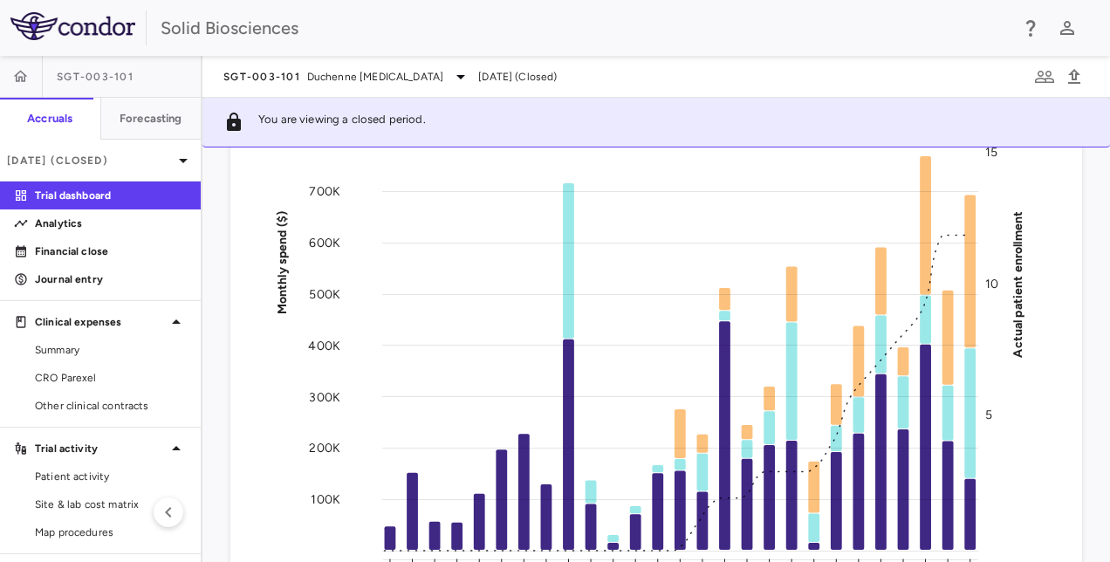
scroll to position [262, 0]
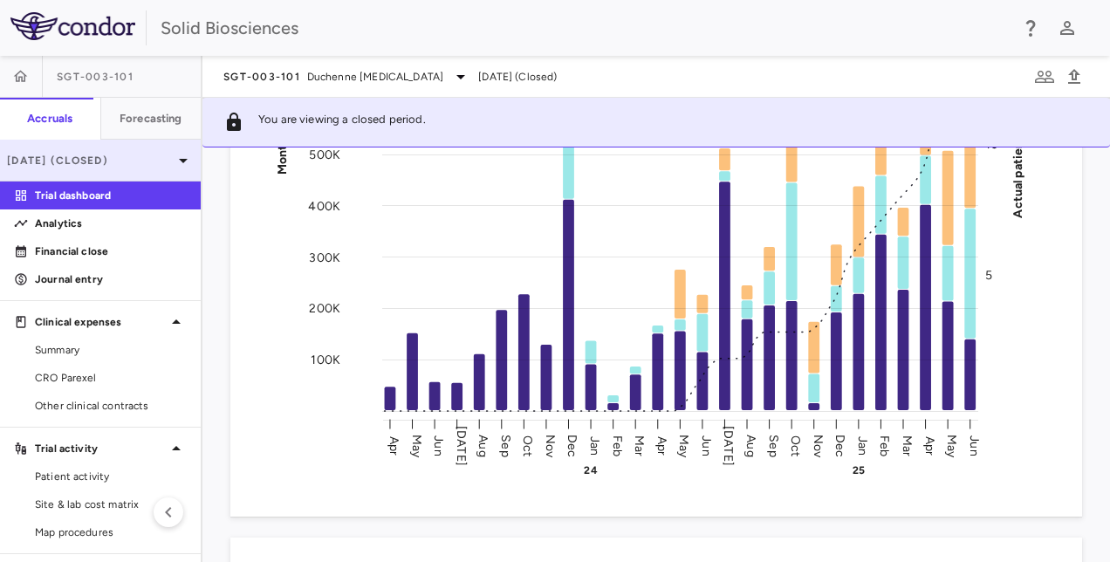
click at [95, 161] on p "[DATE] (Closed)" at bounding box center [90, 161] width 166 height 16
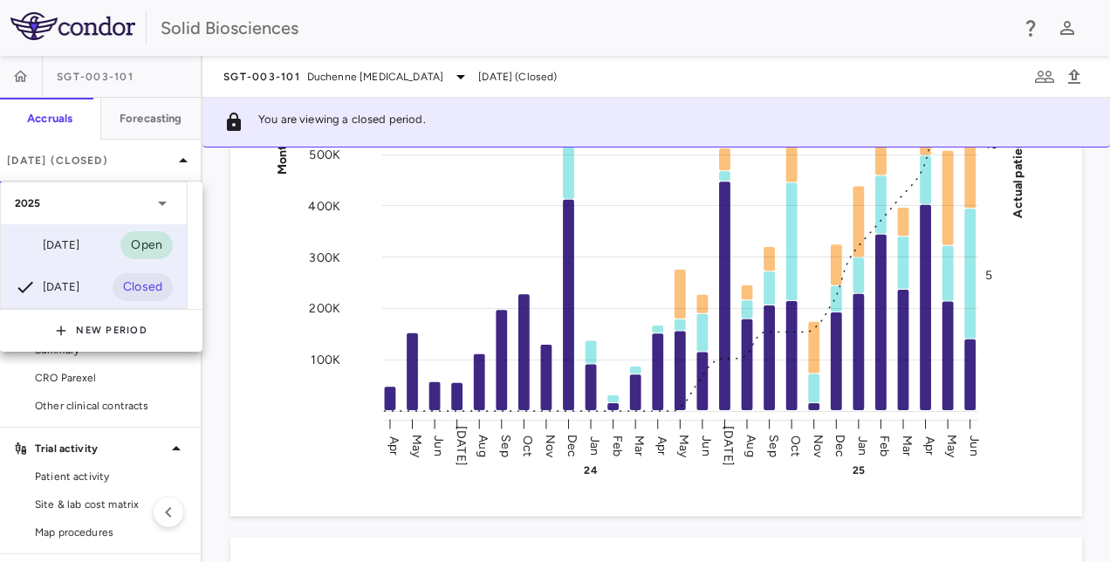
click at [79, 243] on div "[DATE]" at bounding box center [47, 245] width 65 height 21
